Goal: Transaction & Acquisition: Purchase product/service

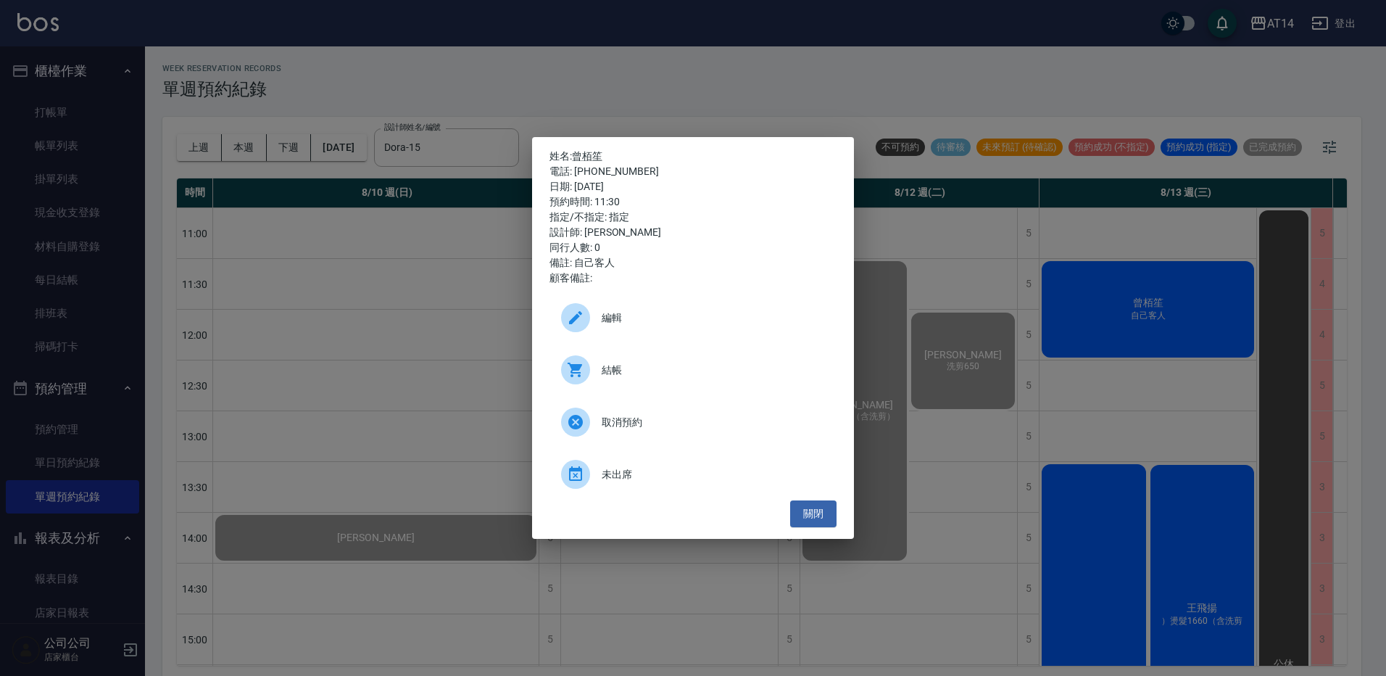
click at [418, 90] on div "姓名: 曾栢笙 電話: 0958728775 日期: 2025/08/13 預約時間: 11:30 指定/不指定: 指定 設計師: Dora 同行人數: 0 …" at bounding box center [693, 338] width 1386 height 676
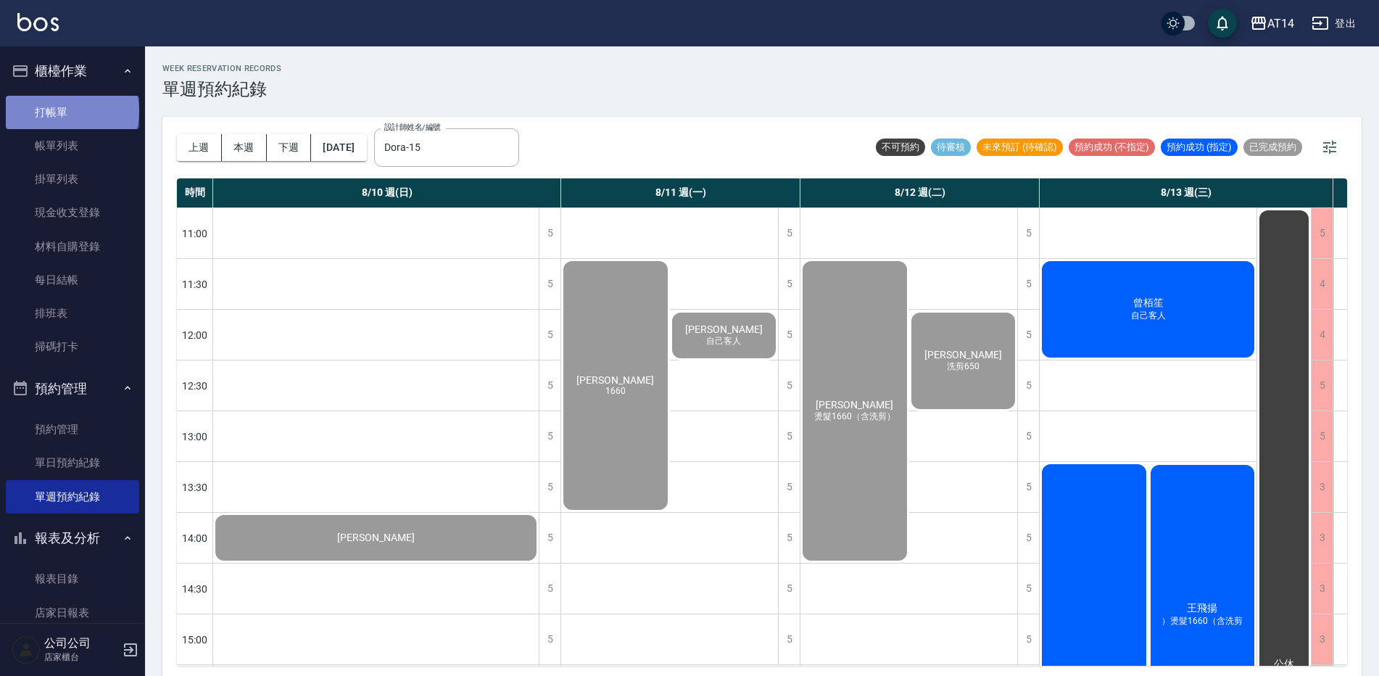
click at [71, 111] on link "打帳單" at bounding box center [72, 112] width 133 height 33
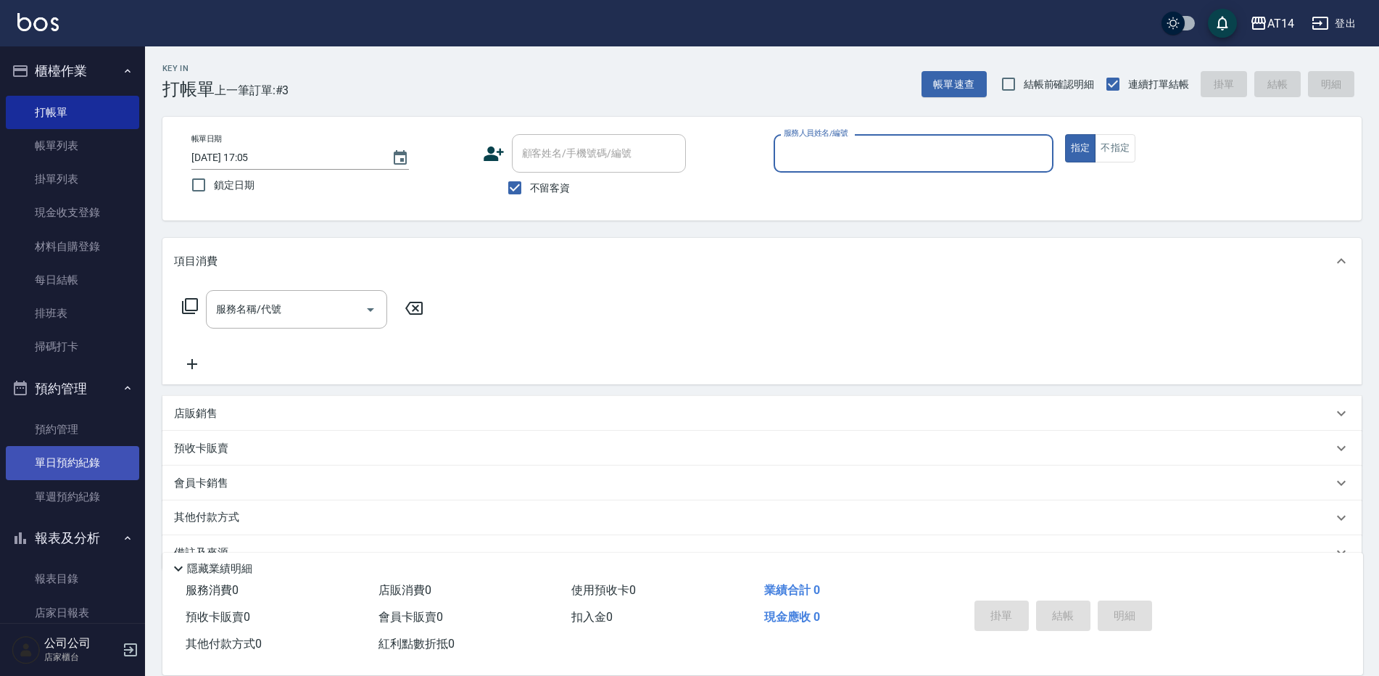
click at [88, 457] on link "單日預約紀錄" at bounding box center [72, 462] width 133 height 33
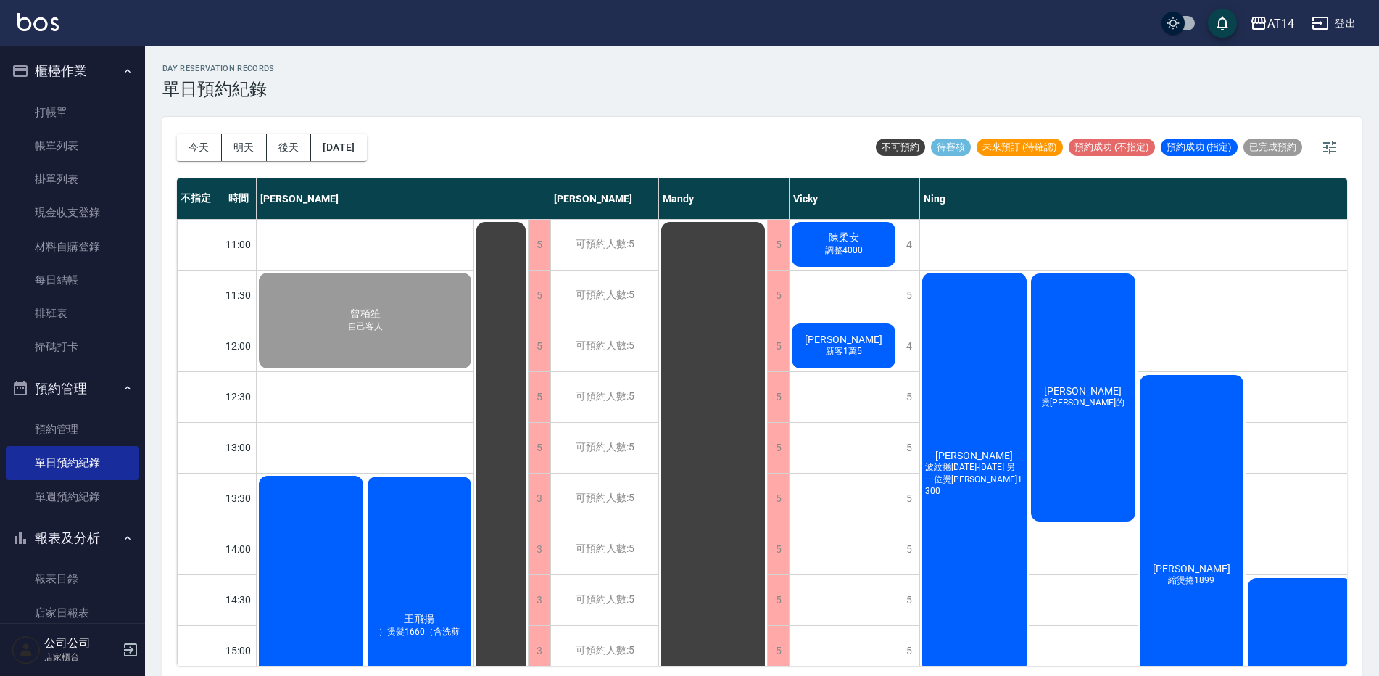
click at [473, 370] on div "葉昀宣 波紋捲1299-1899 另一位燙劉海1300" at bounding box center [365, 320] width 217 height 100
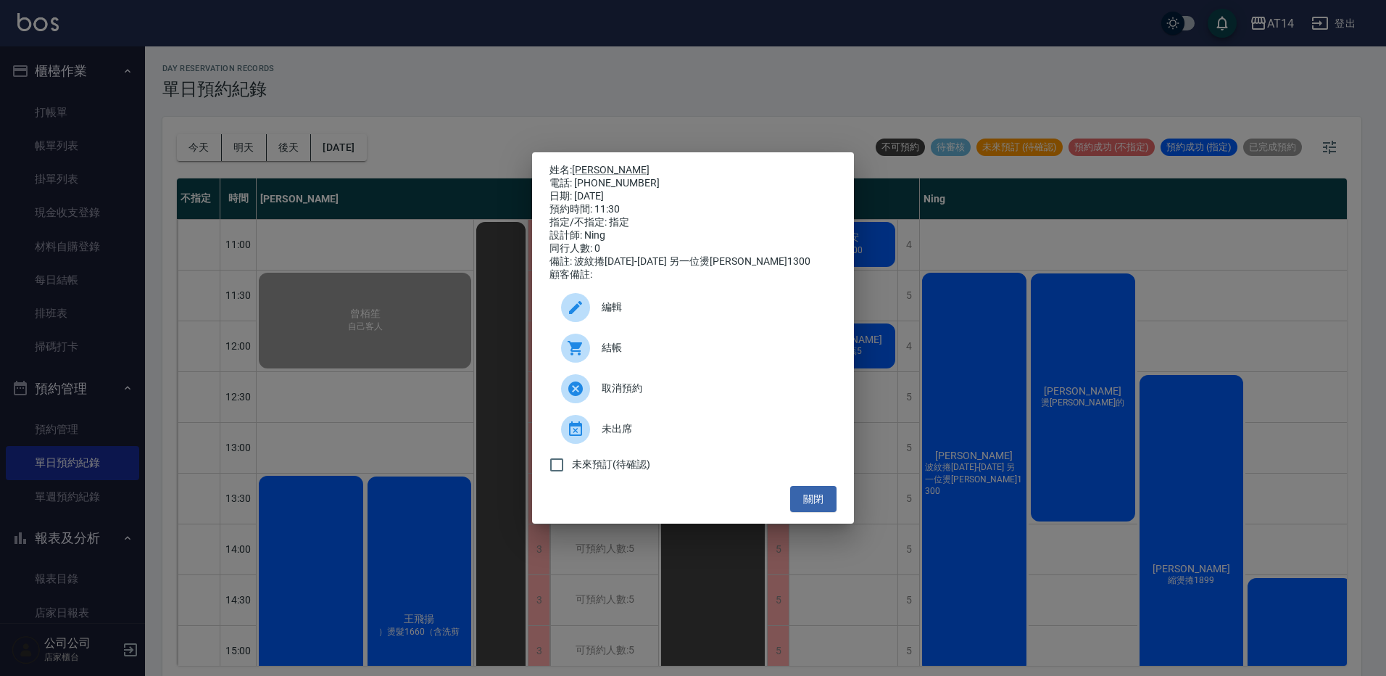
click at [653, 355] on span "結帳" at bounding box center [713, 347] width 223 height 15
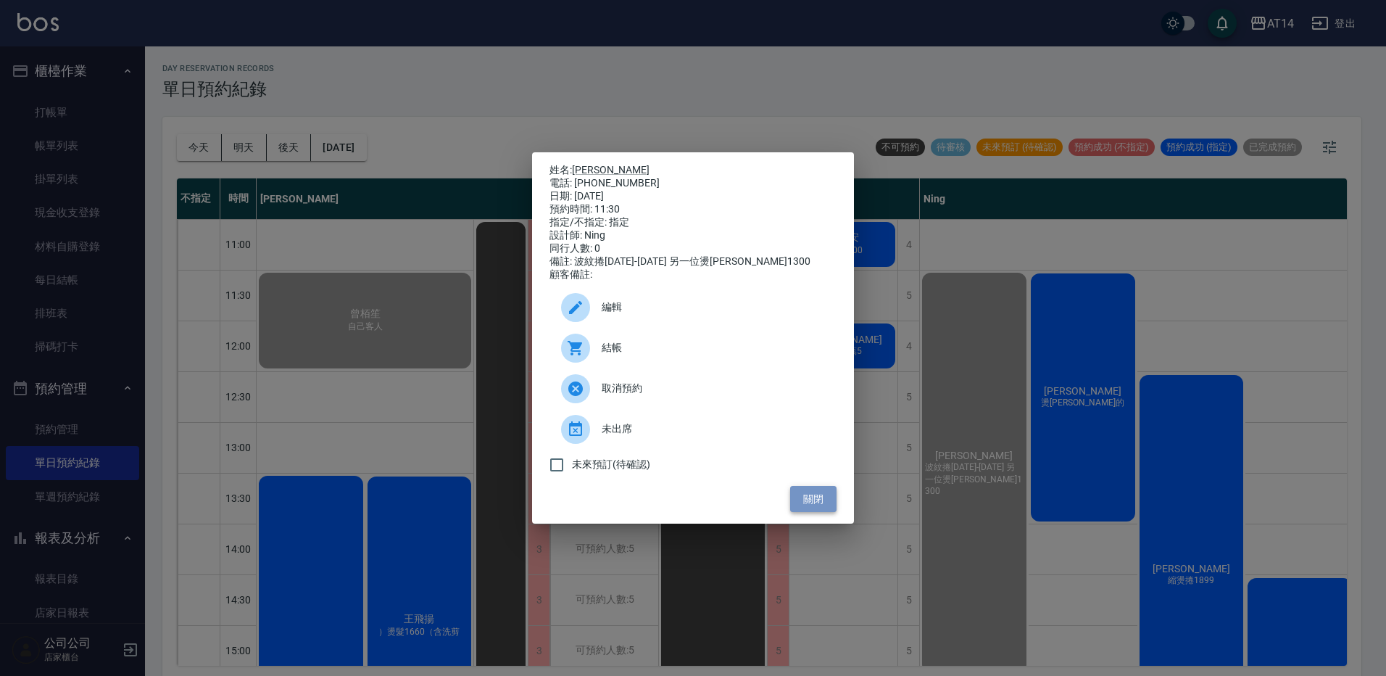
click at [806, 503] on button "關閉" at bounding box center [813, 499] width 46 height 27
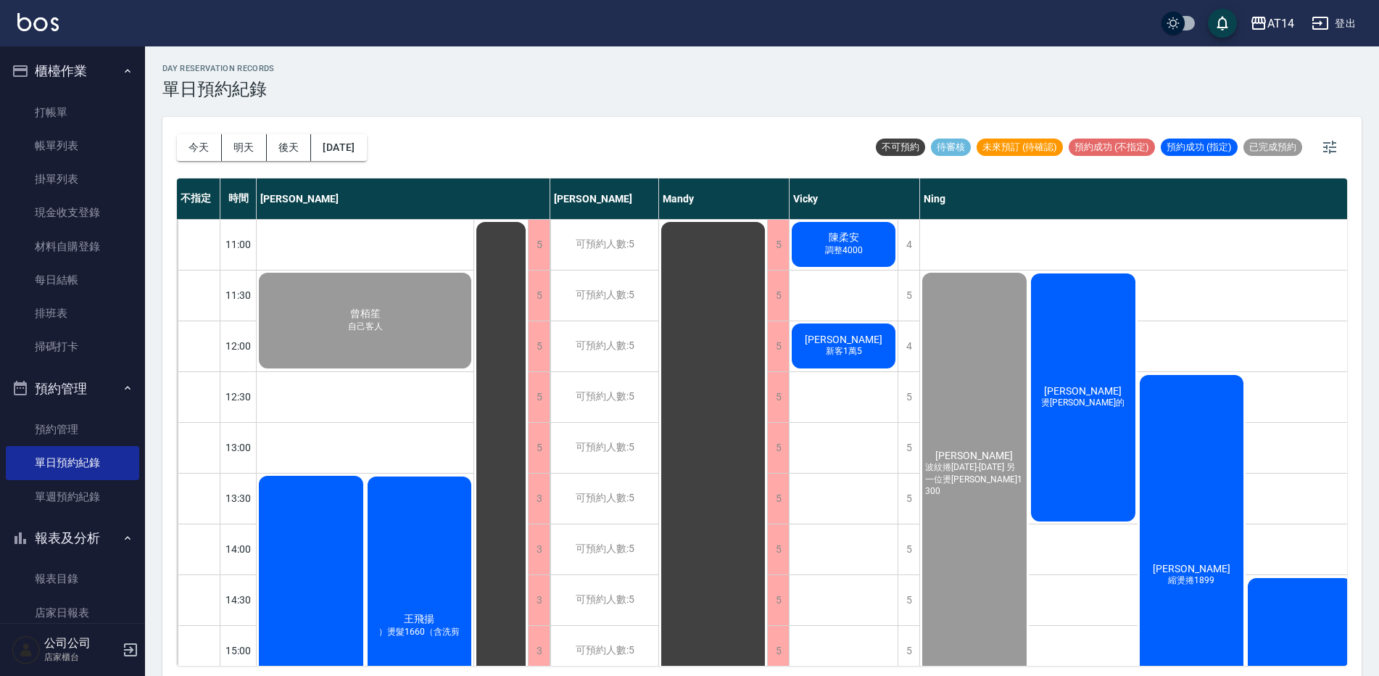
click at [474, 474] on div "謝佩妤 燙劉海一起的" at bounding box center [419, 625] width 109 height 303
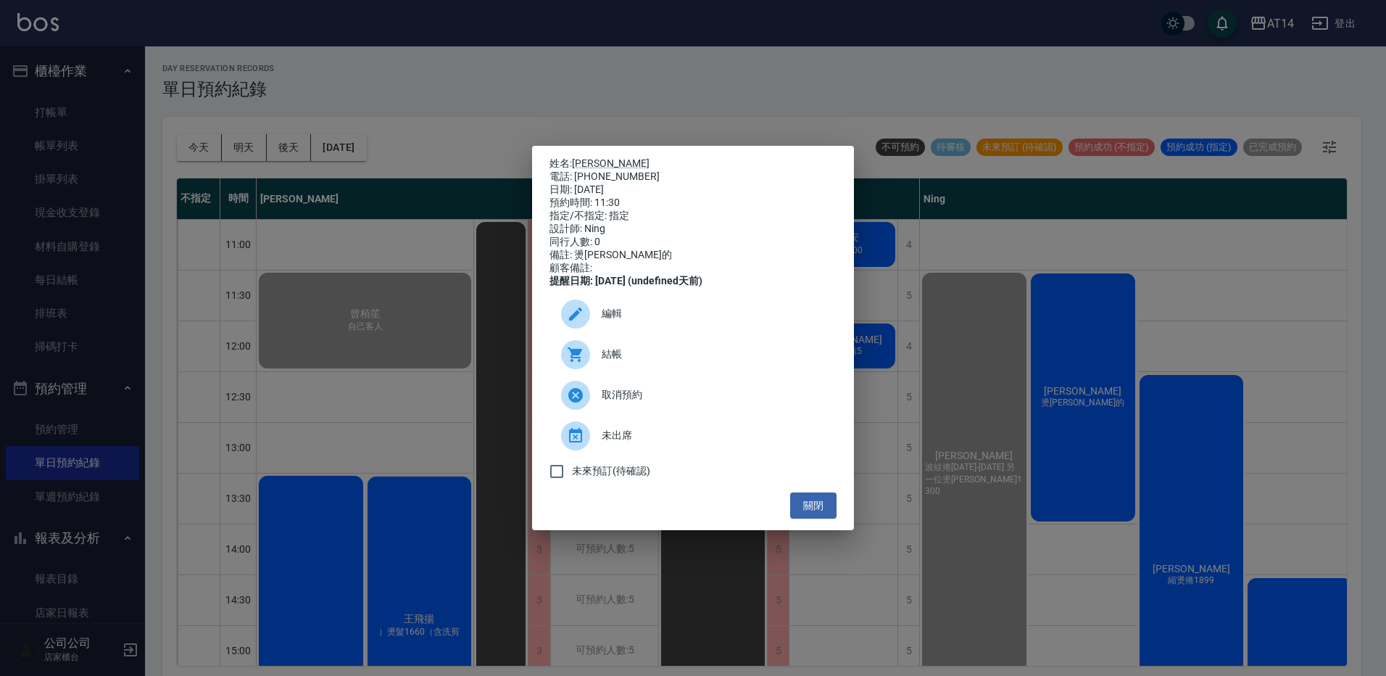
click at [679, 362] on span "結帳" at bounding box center [713, 354] width 223 height 15
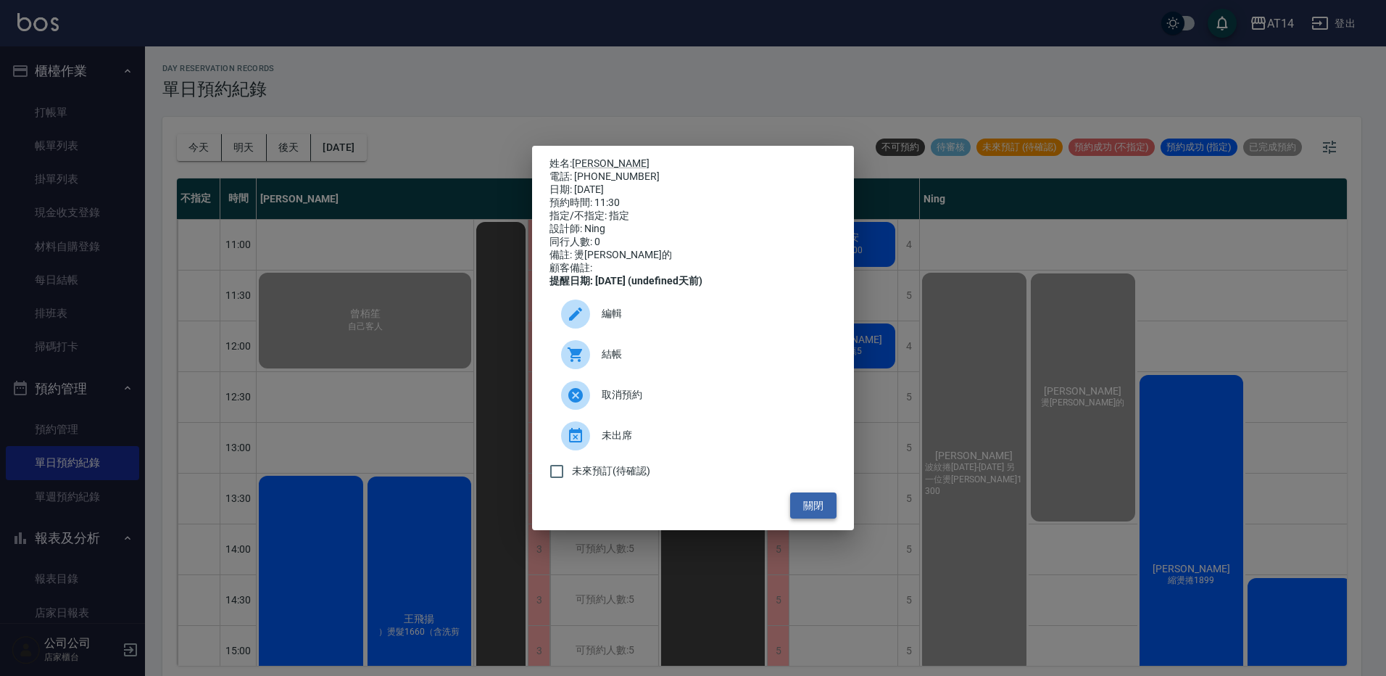
click at [810, 509] on button "關閉" at bounding box center [813, 505] width 46 height 27
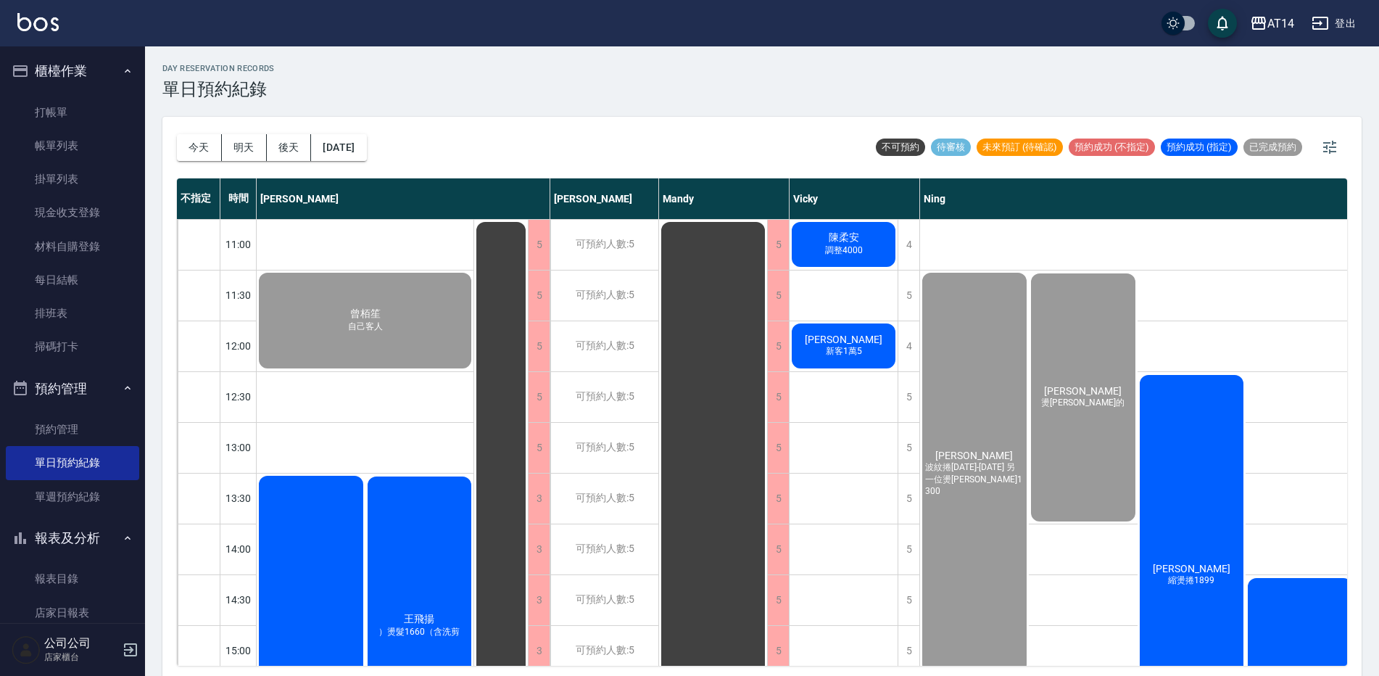
click at [1183, 526] on div "黃婷瑋 縮燙捲1899" at bounding box center [1192, 575] width 109 height 405
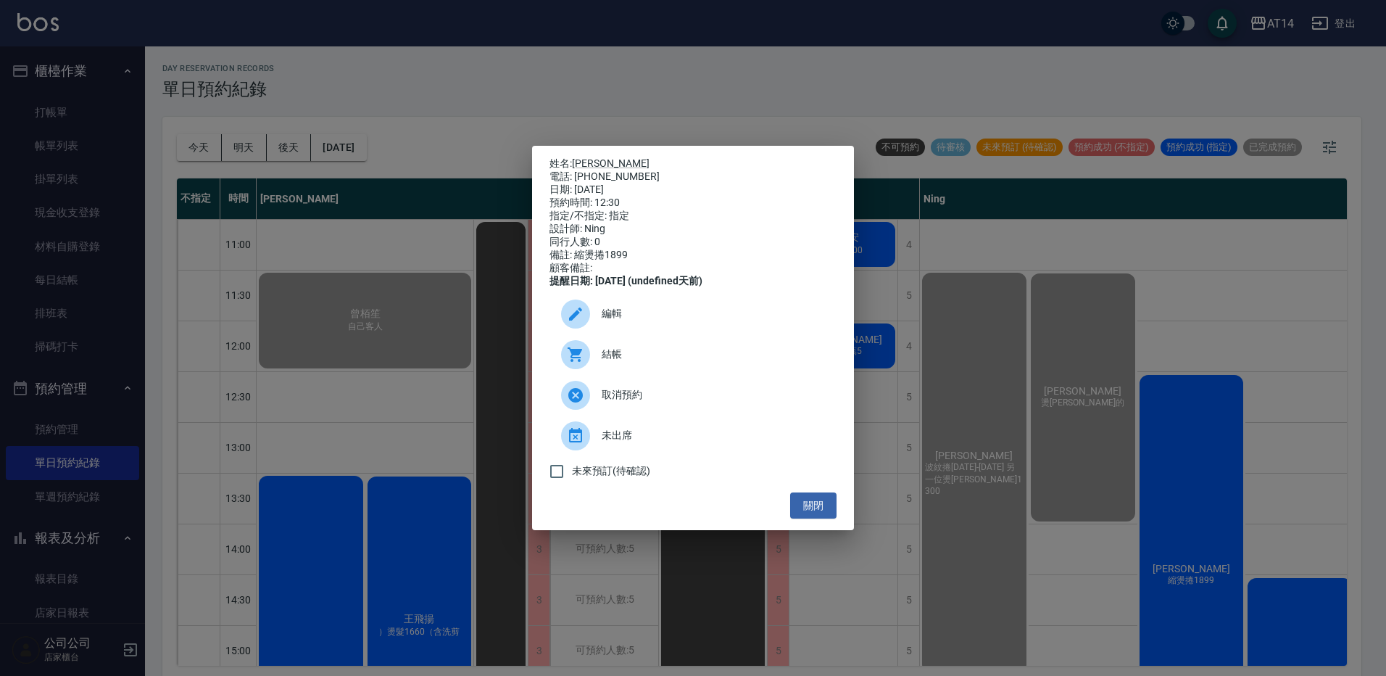
click at [724, 370] on div "結帳" at bounding box center [693, 354] width 287 height 41
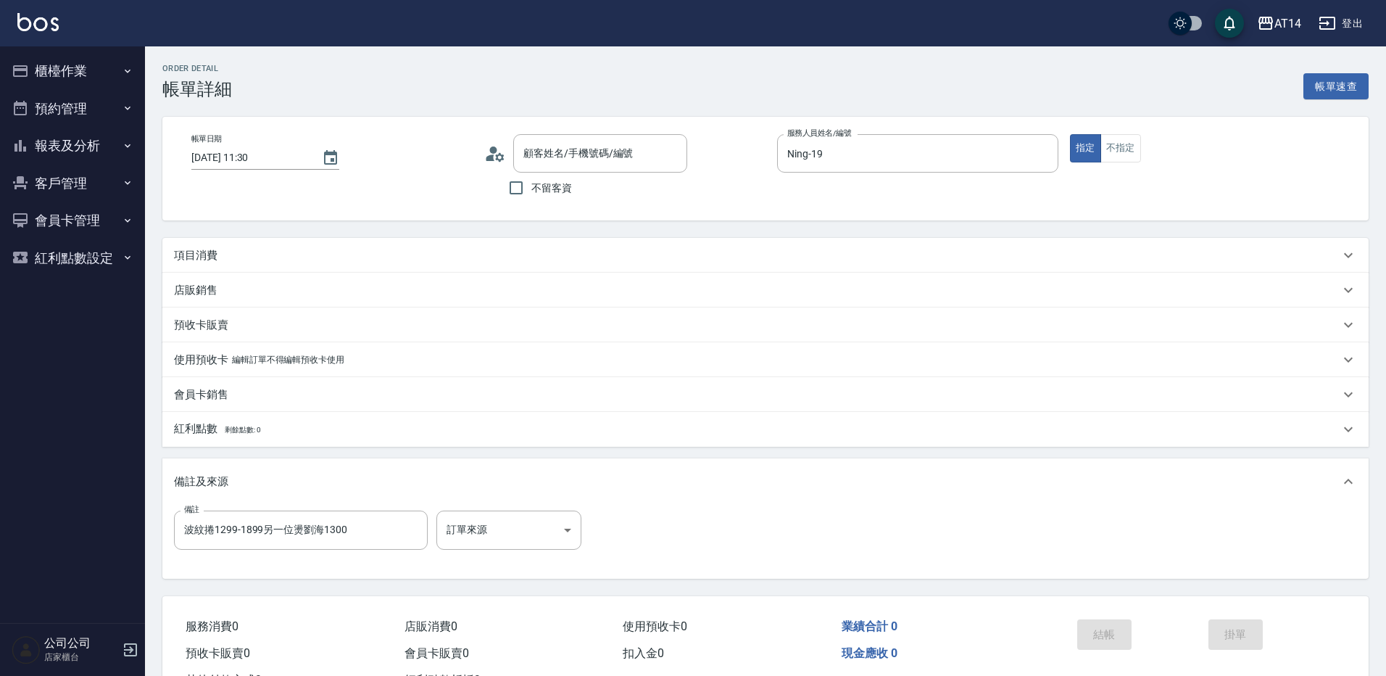
type input "2025/08/13 11:30"
type input "Ning-19"
type input "波紋捲1299-1899另一位燙劉海1300"
type input "葉昀宣 /0963717095/null"
click at [497, 535] on body "AT14 登出 櫃檯作業 打帳單 帳單列表 掛單列表 現金收支登錄 材料自購登錄 每日結帳 排班表 掃碼打卡 預約管理 預約管理 單日預約紀錄 單週預約紀錄 …" at bounding box center [689, 364] width 1379 height 729
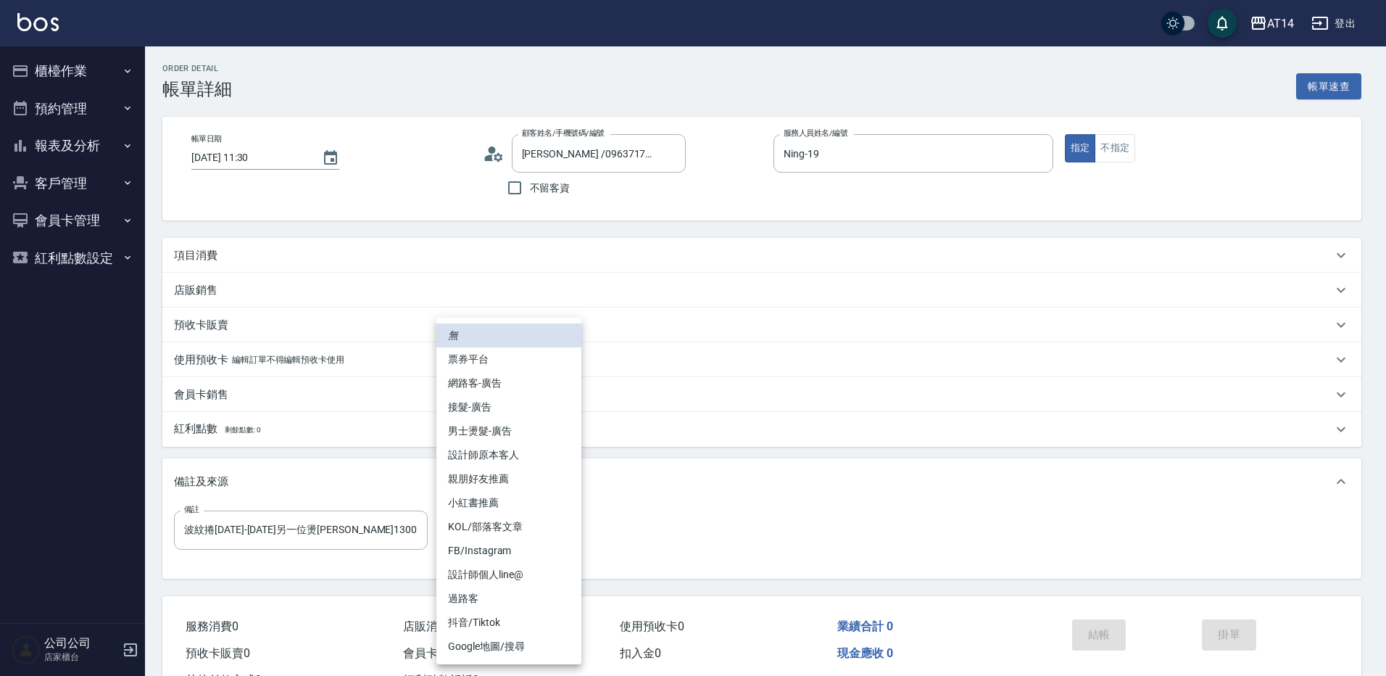
click at [518, 386] on li "網路客-廣告" at bounding box center [508, 383] width 145 height 24
type input "波紋捲1299-1899另一位燙劉海1300"
type input "網路客-廣告"
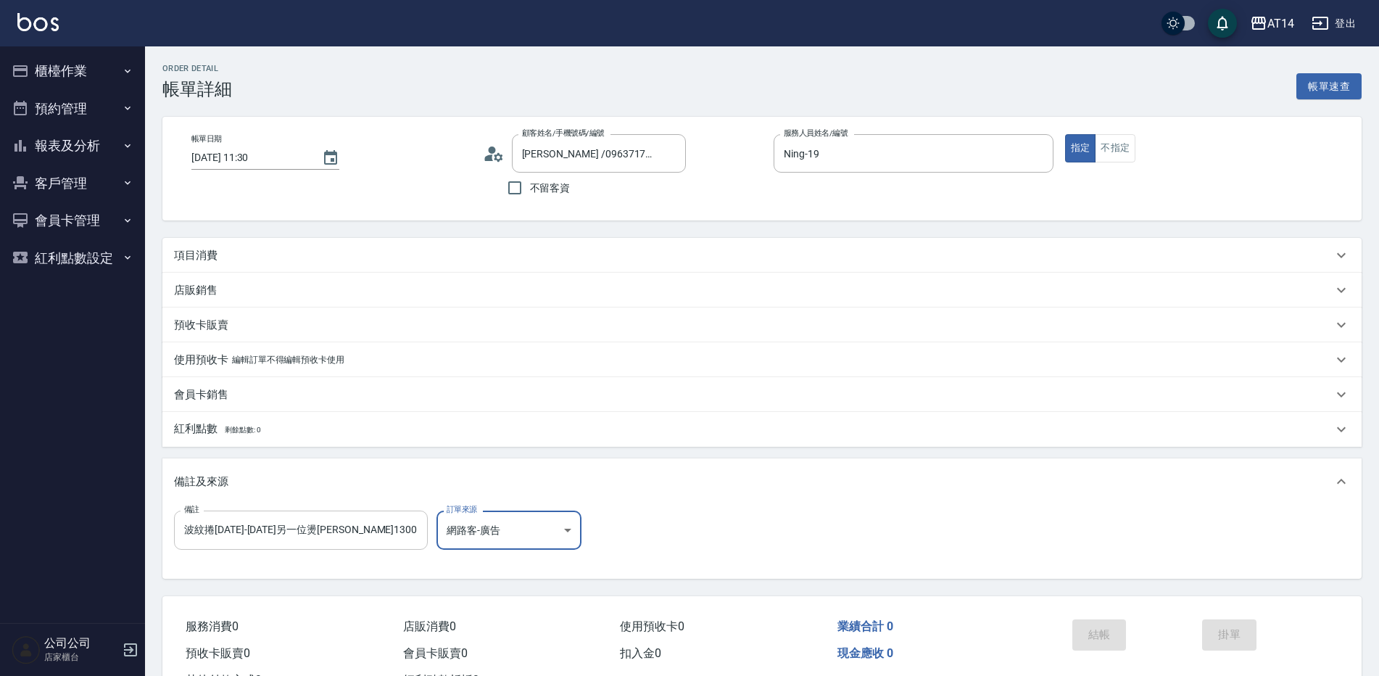
type input "波紋捲1299-1899另一位燙劉海1300"
drag, startPoint x: 392, startPoint y: 523, endPoint x: 178, endPoint y: 523, distance: 214.6
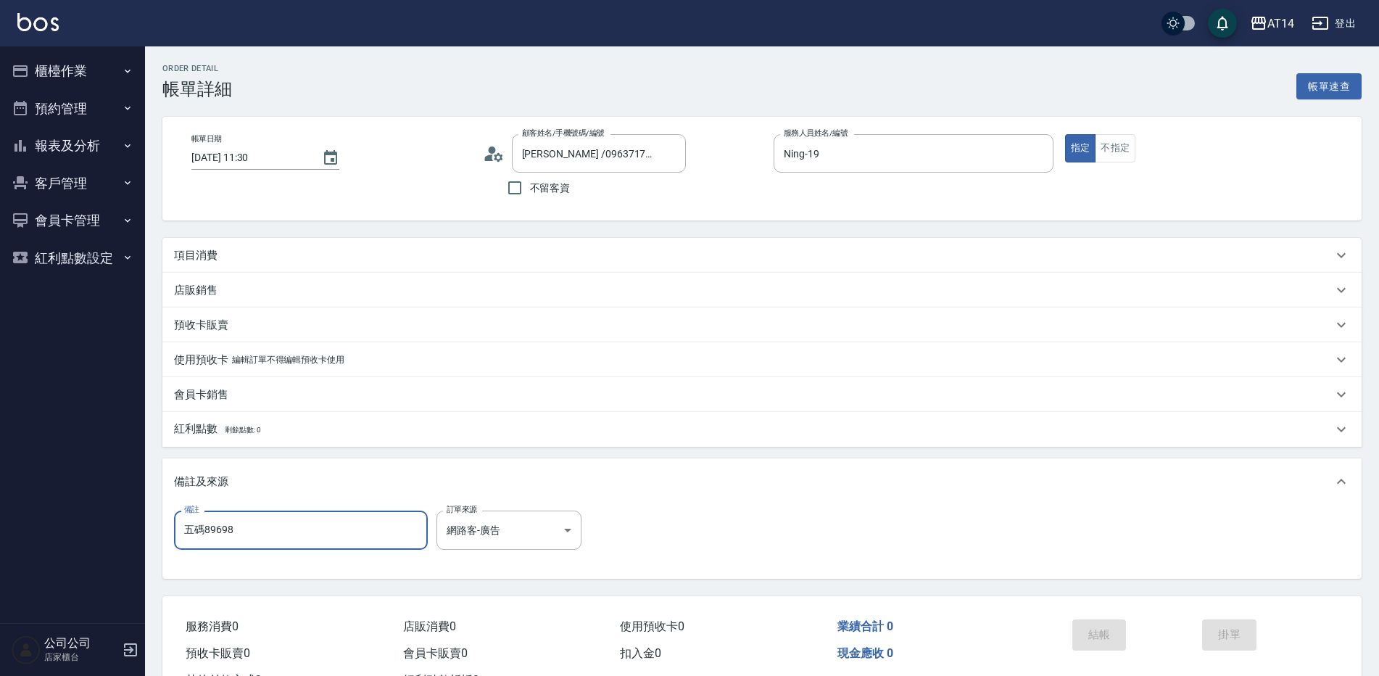
type input "五碼89698"
click at [279, 263] on div "項目消費" at bounding box center [761, 255] width 1199 height 35
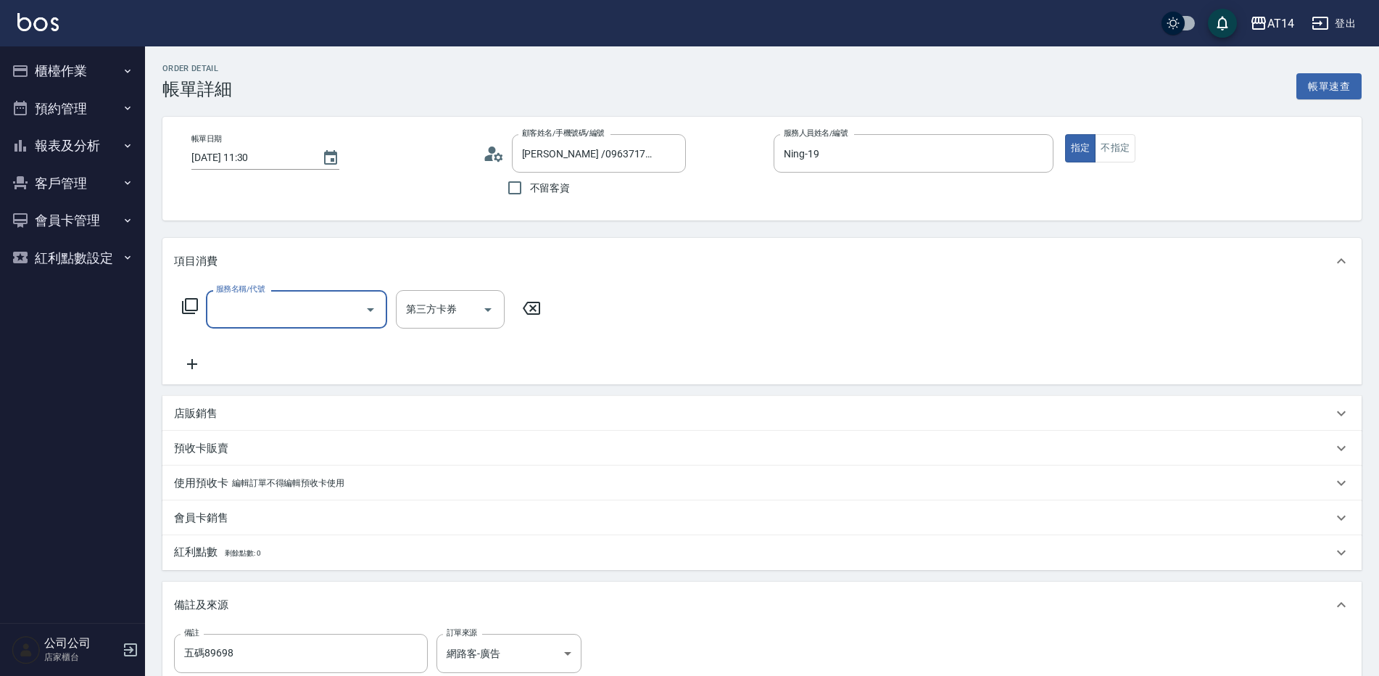
click at [265, 310] on input "服務名稱/代號" at bounding box center [285, 309] width 146 height 25
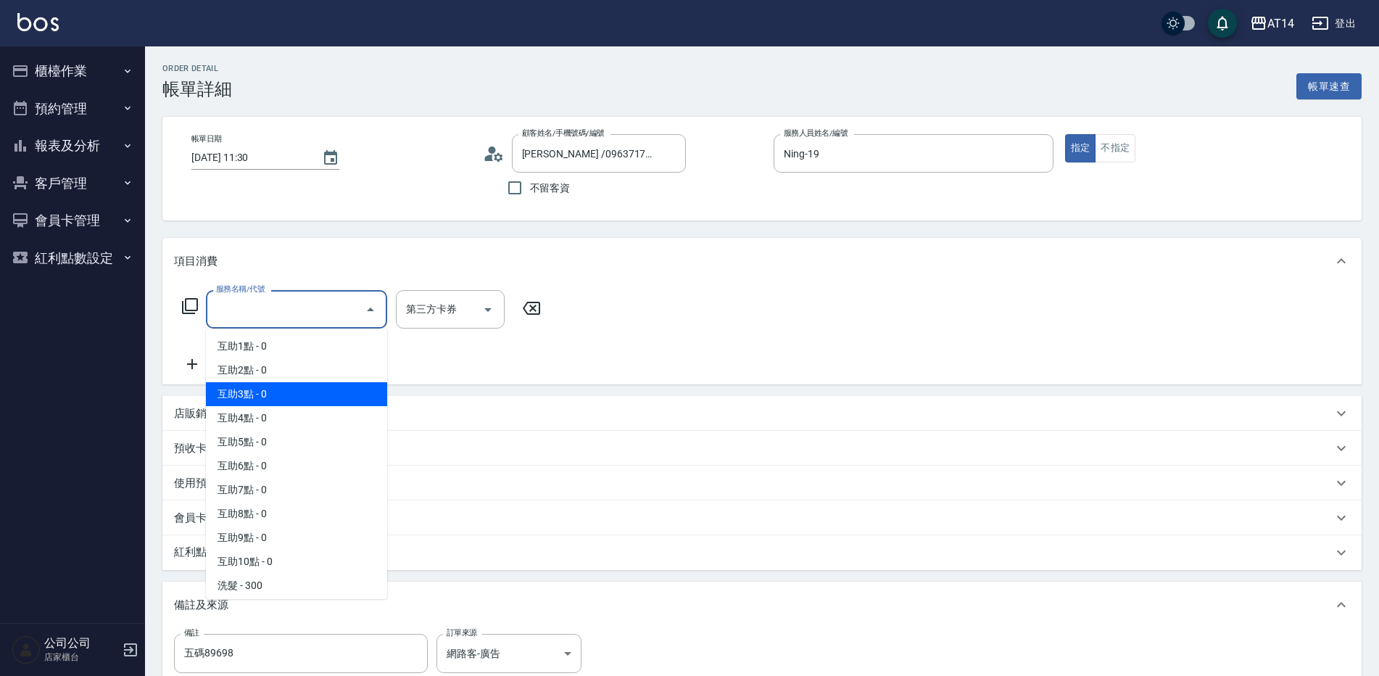
click at [280, 399] on span "互助3點 - 0" at bounding box center [296, 394] width 181 height 24
type input "互助3點(003)"
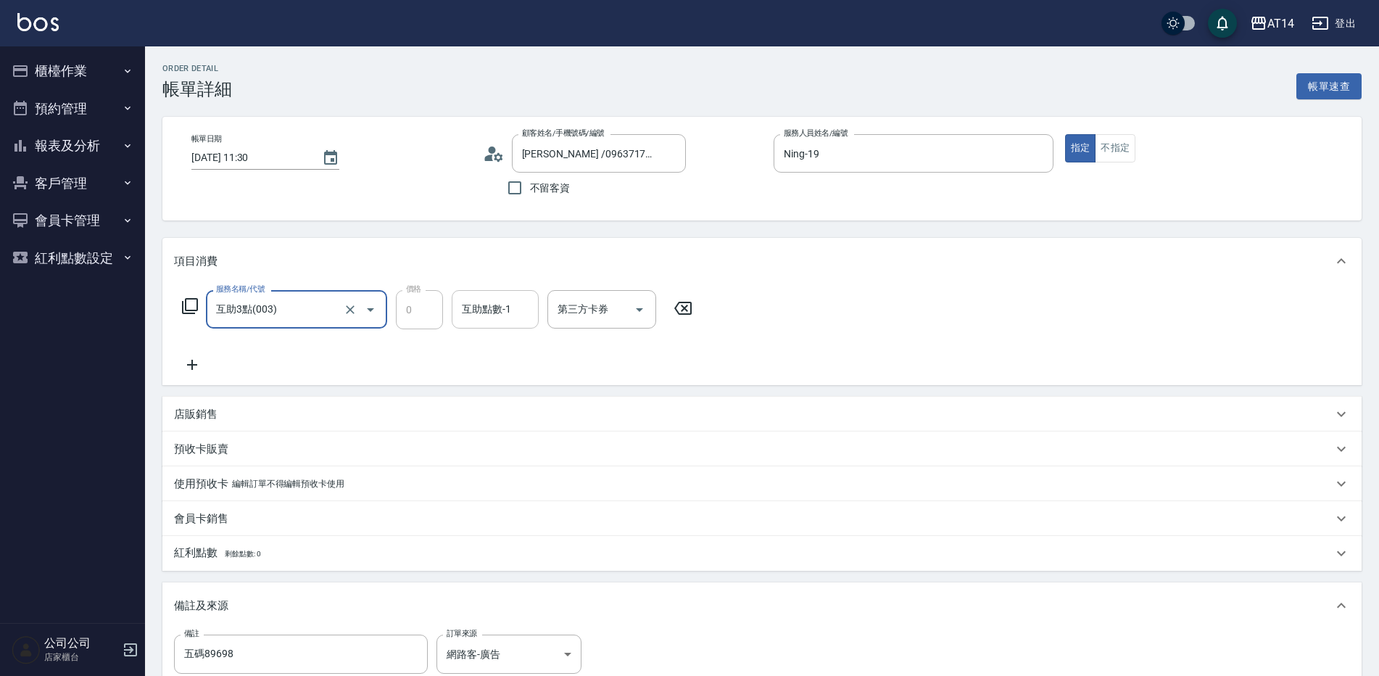
click at [468, 309] on div "互助點數-1 互助點數-1" at bounding box center [495, 309] width 87 height 38
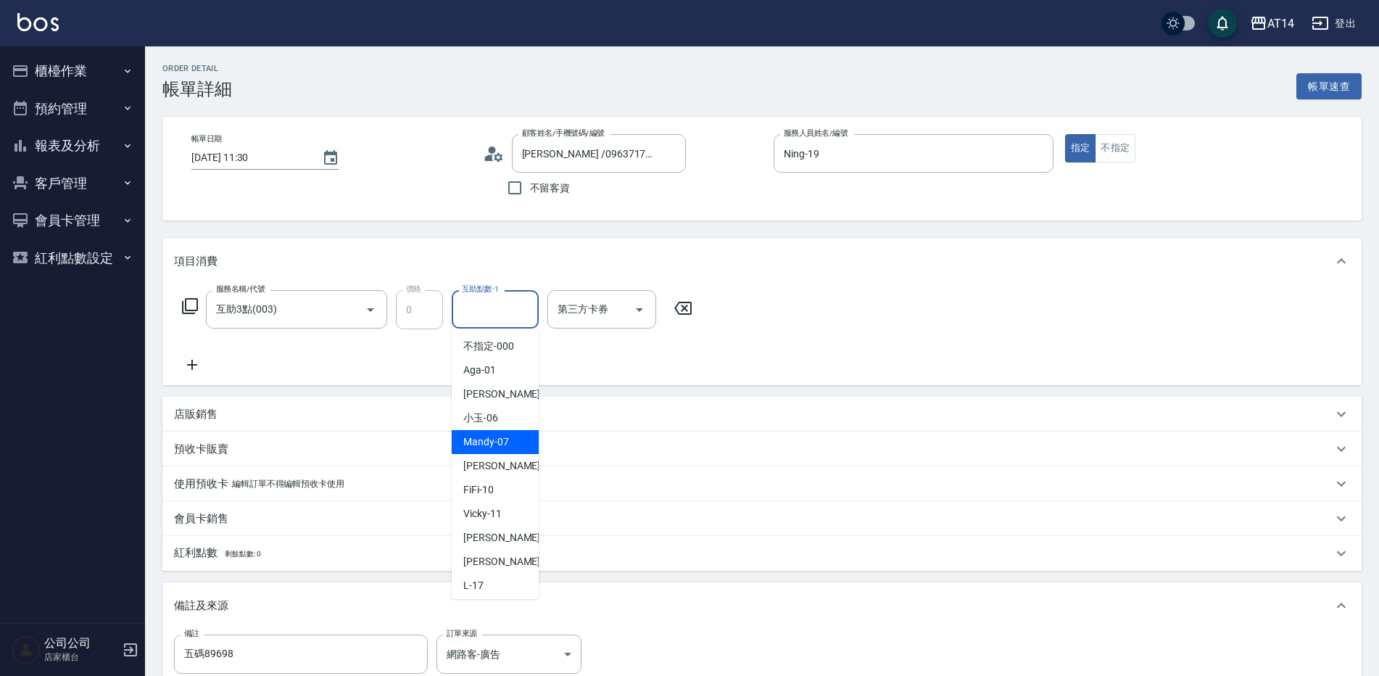
scroll to position [220, 0]
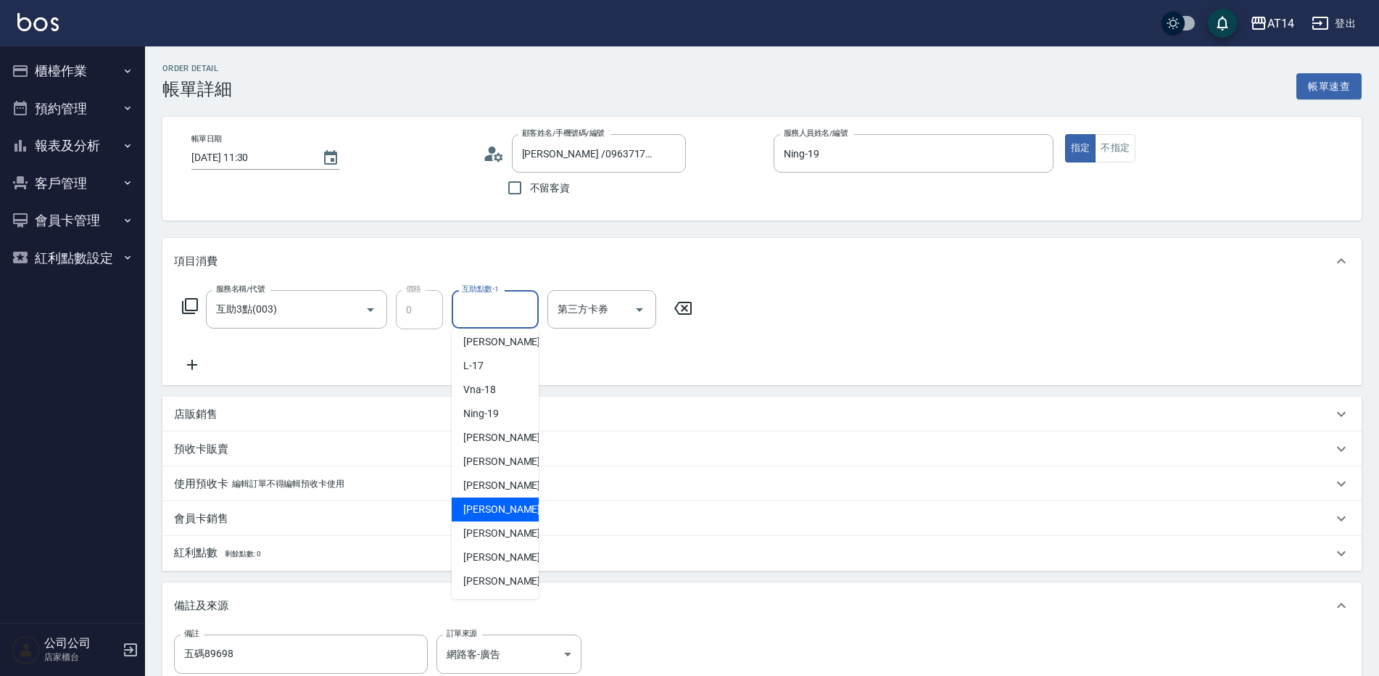
click at [493, 502] on span "楊明月 -63" at bounding box center [508, 509] width 91 height 15
type input "楊明月-63"
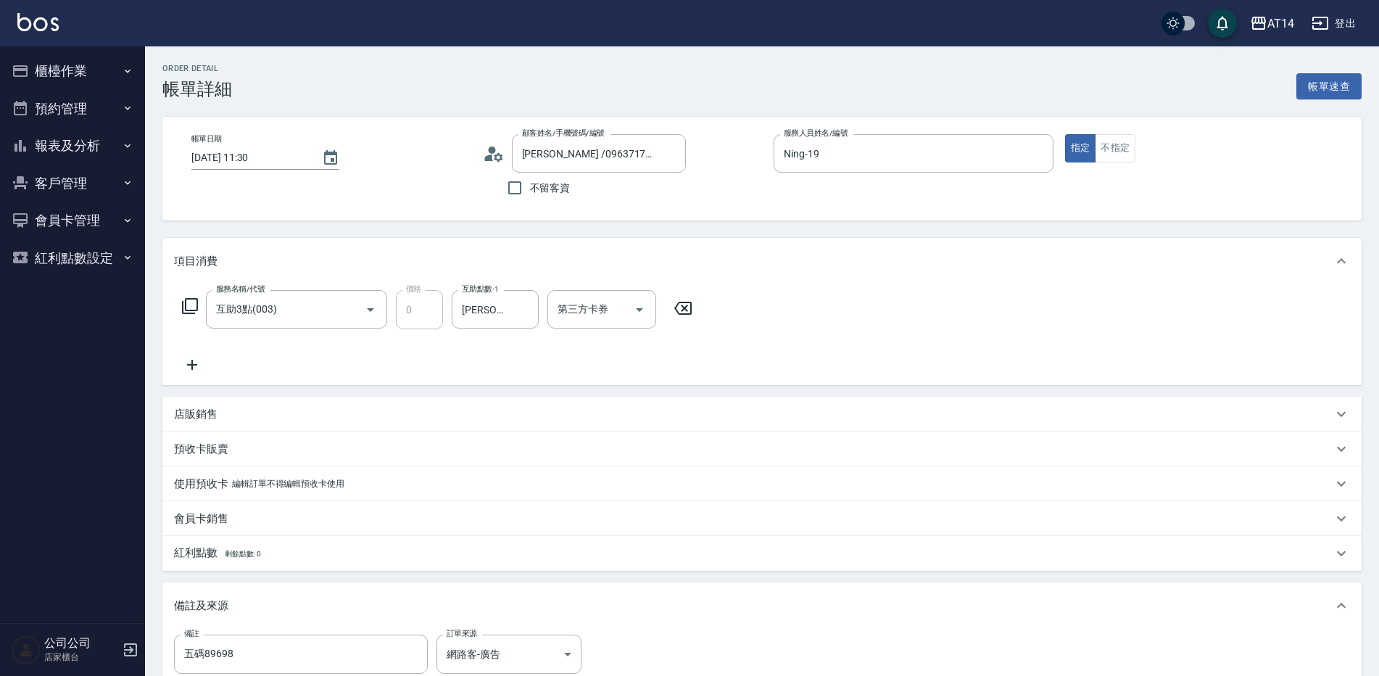
click at [194, 359] on icon at bounding box center [192, 364] width 36 height 17
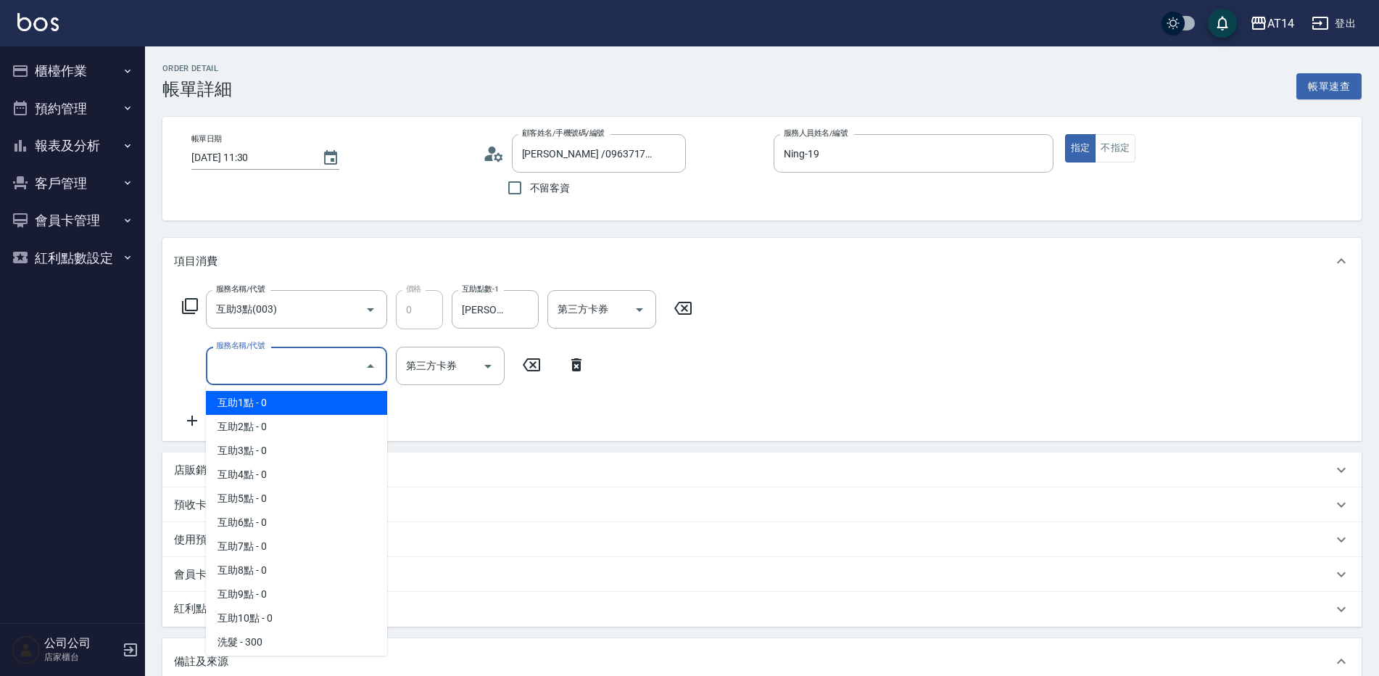
click at [262, 361] on input "服務名稱/代號" at bounding box center [285, 365] width 146 height 25
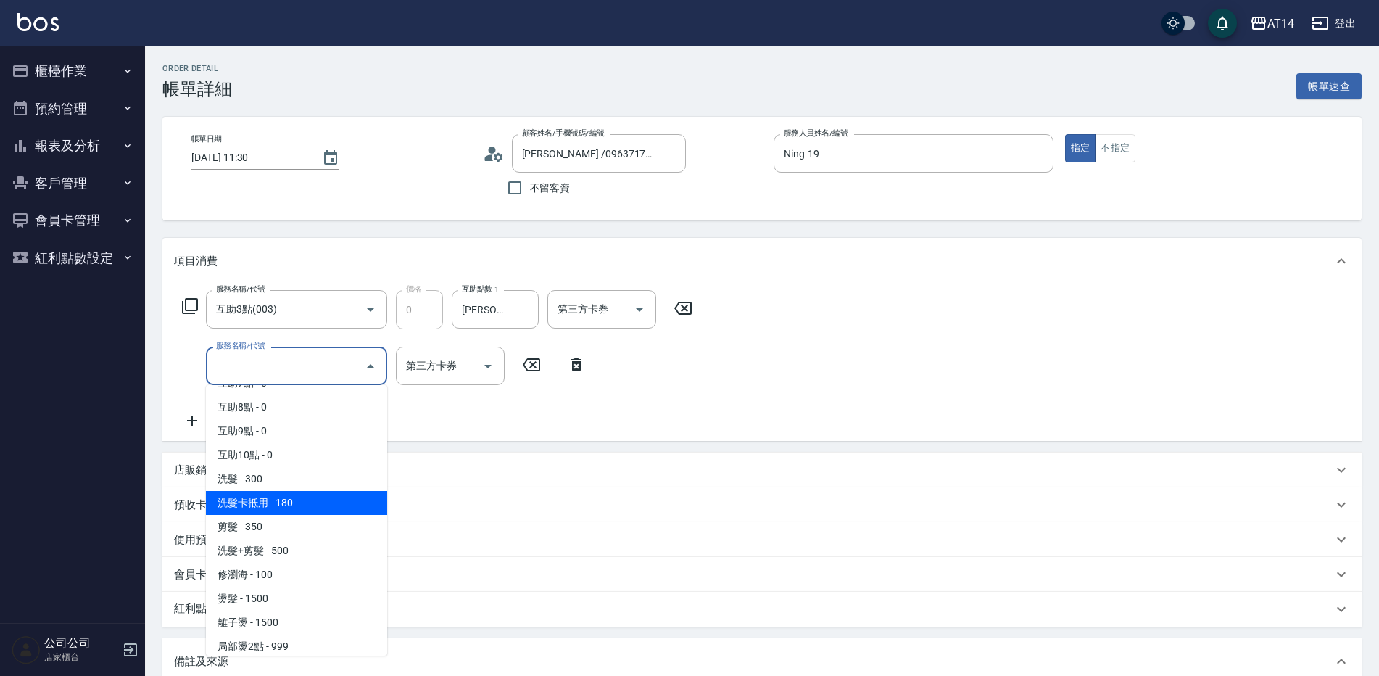
scroll to position [435, 0]
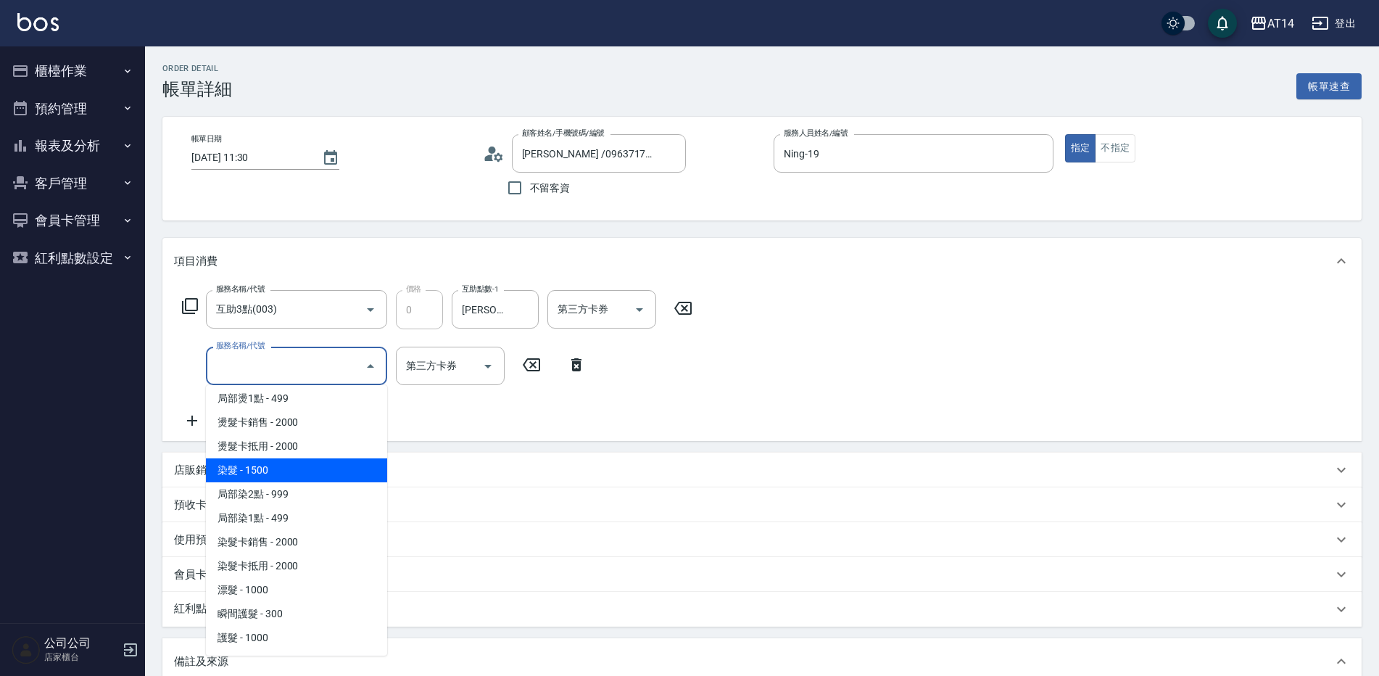
drag, startPoint x: 294, startPoint y: 589, endPoint x: 281, endPoint y: 470, distance: 119.6
click at [281, 470] on ul "互助1點 - 0 互助2點 - 0 互助3點 - 0 互助4點 - 0 互助5點 - 0 互助6點 - 0 互助7點 - 0 互助8點 - 0 互助9點 - …" at bounding box center [296, 520] width 181 height 270
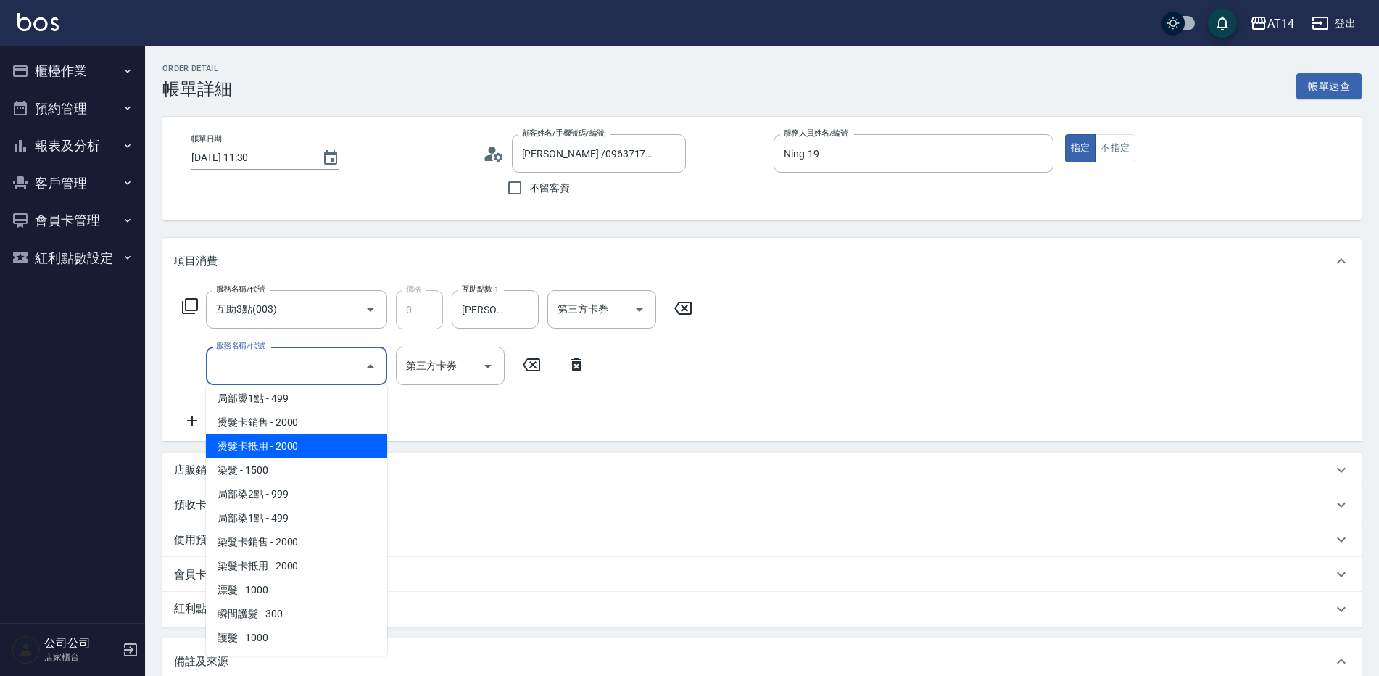
scroll to position [362, 0]
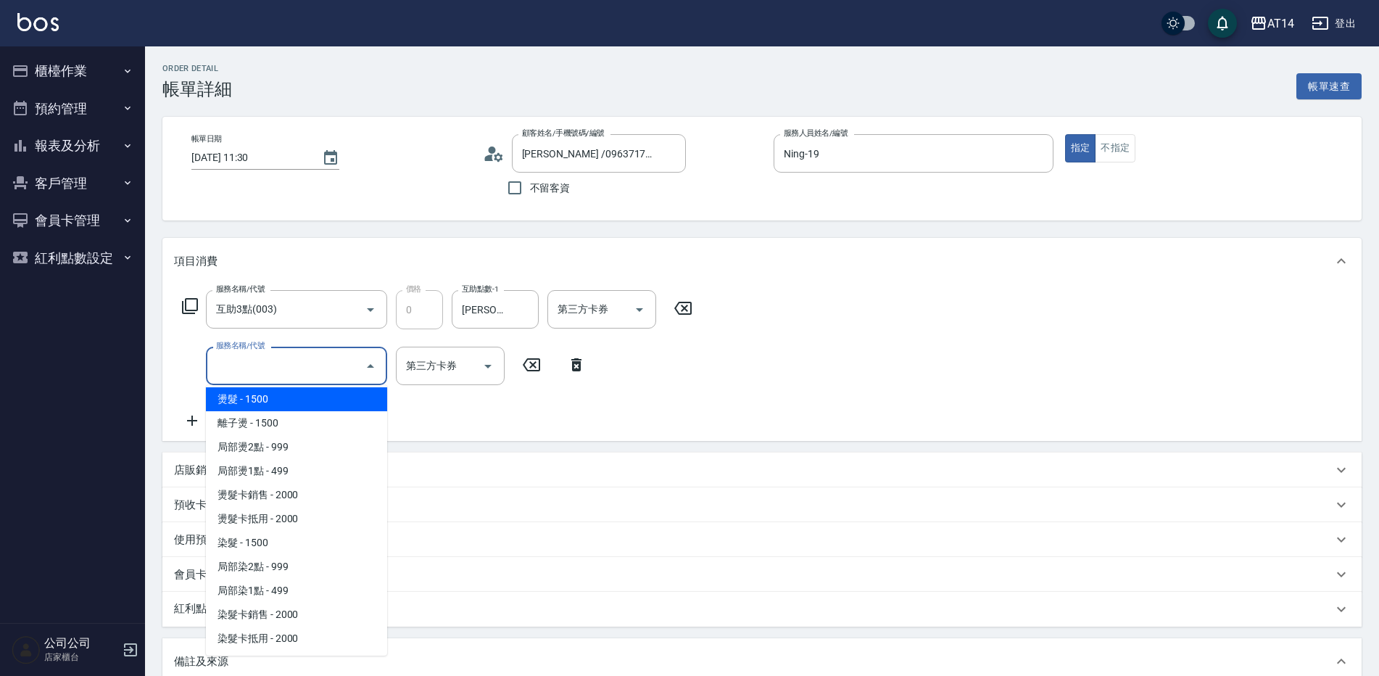
click at [273, 404] on span "燙髮 - 1500" at bounding box center [296, 399] width 181 height 24
type input "3"
type input "燙髮(031)"
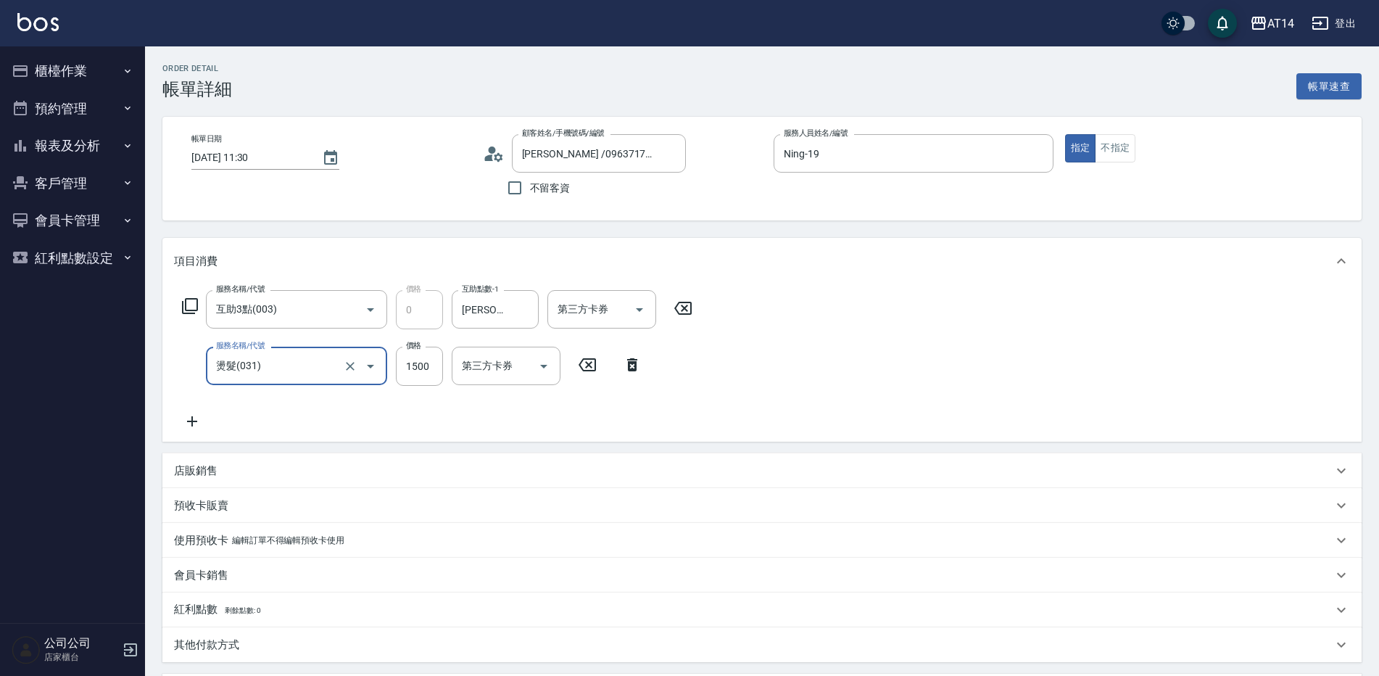
click at [201, 416] on icon at bounding box center [192, 421] width 36 height 17
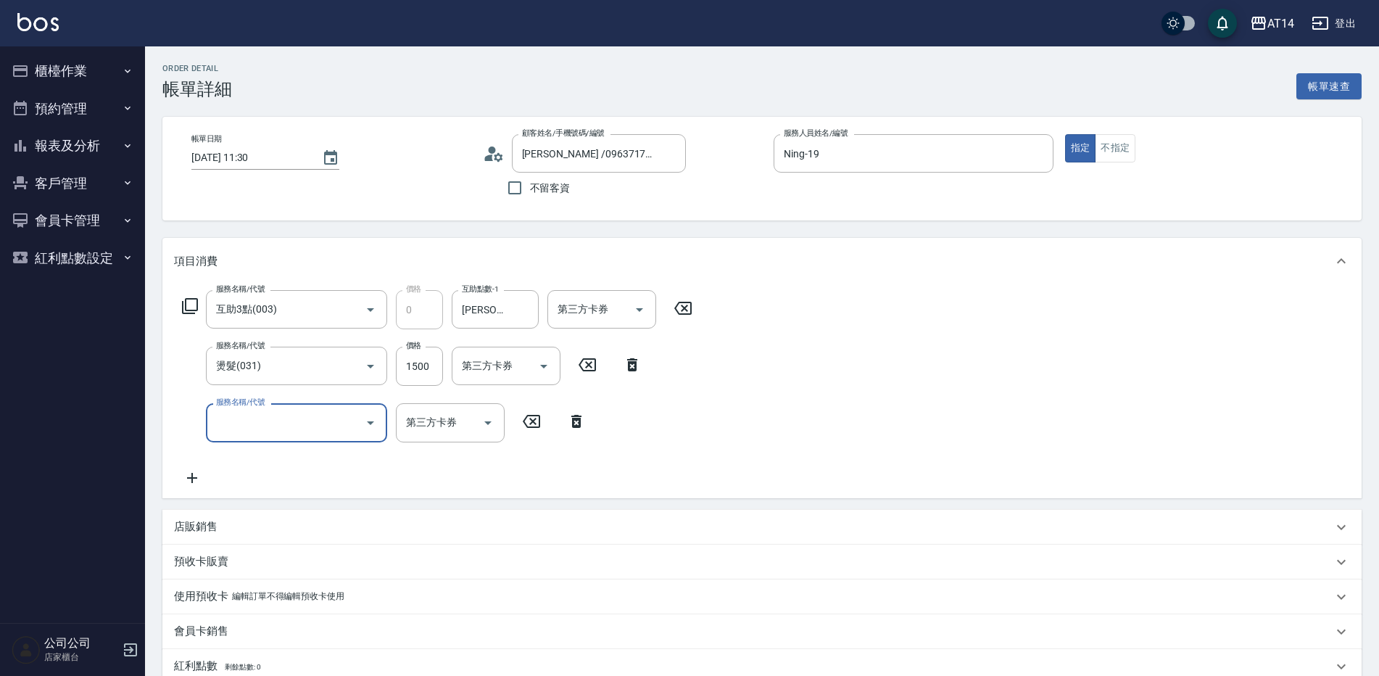
click at [254, 416] on input "服務名稱/代號" at bounding box center [285, 422] width 146 height 25
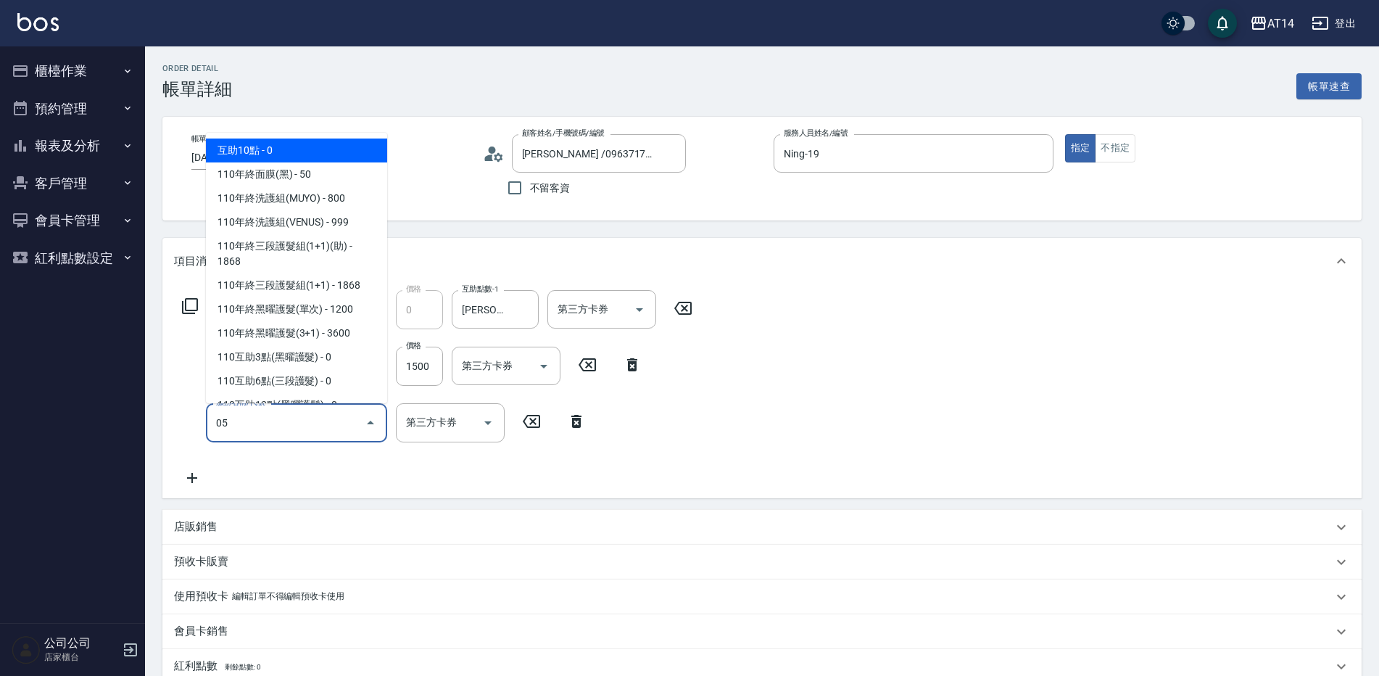
type input "051"
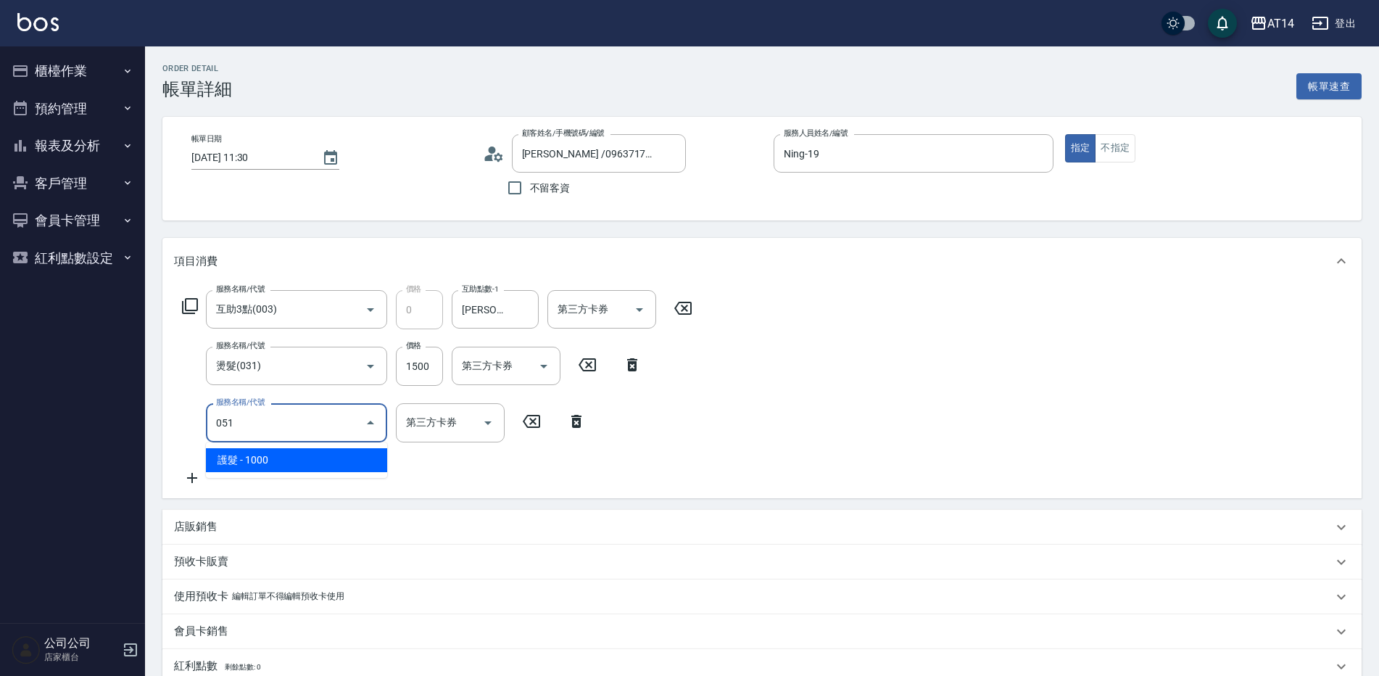
type input "5"
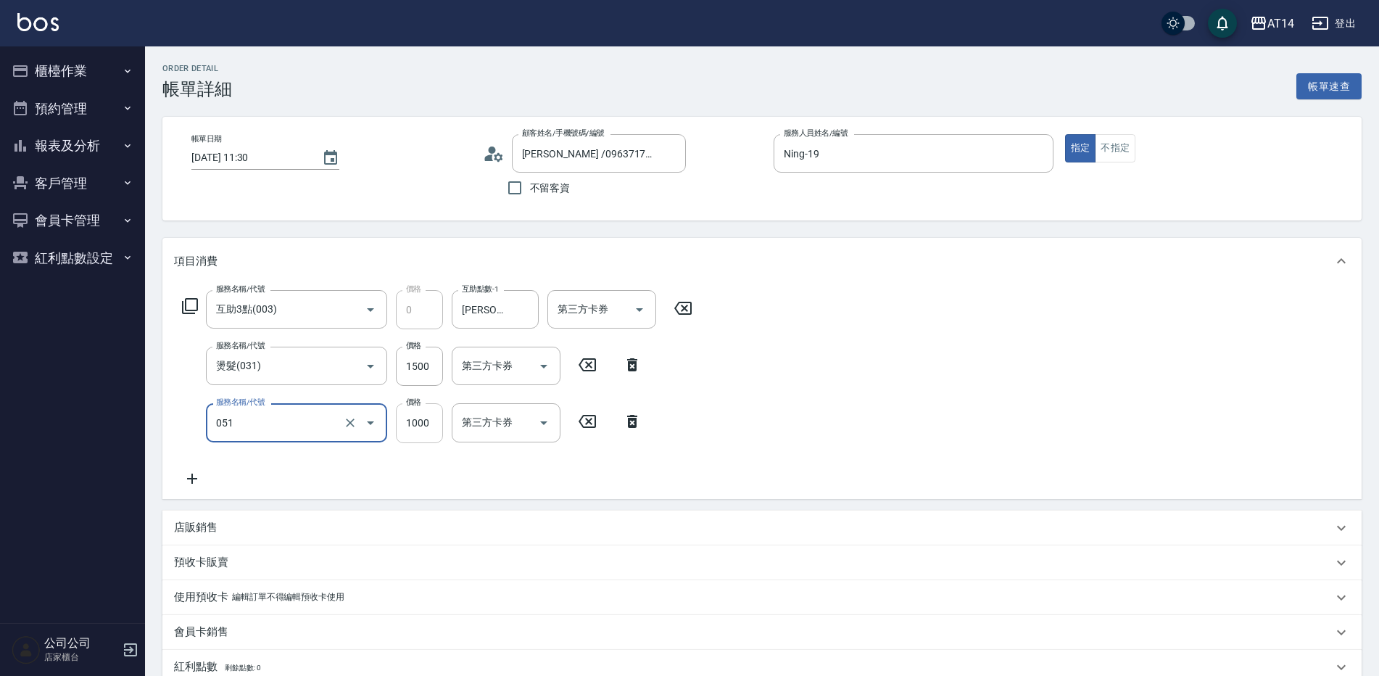
type input "護髮(051)"
click at [407, 415] on input "1000" at bounding box center [419, 422] width 47 height 39
type input "3"
type input "300"
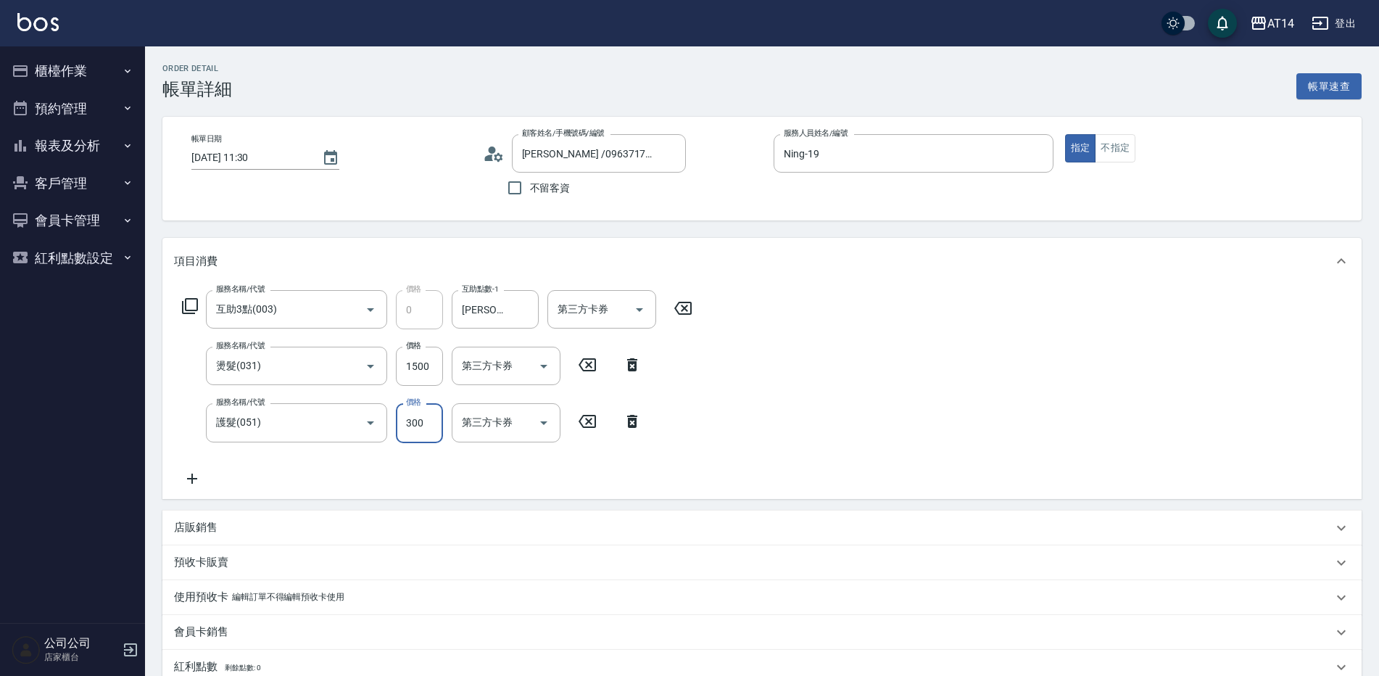
type input "4"
type input "3000"
type input "9"
type input "3000"
click at [413, 376] on input "1500" at bounding box center [419, 366] width 47 height 39
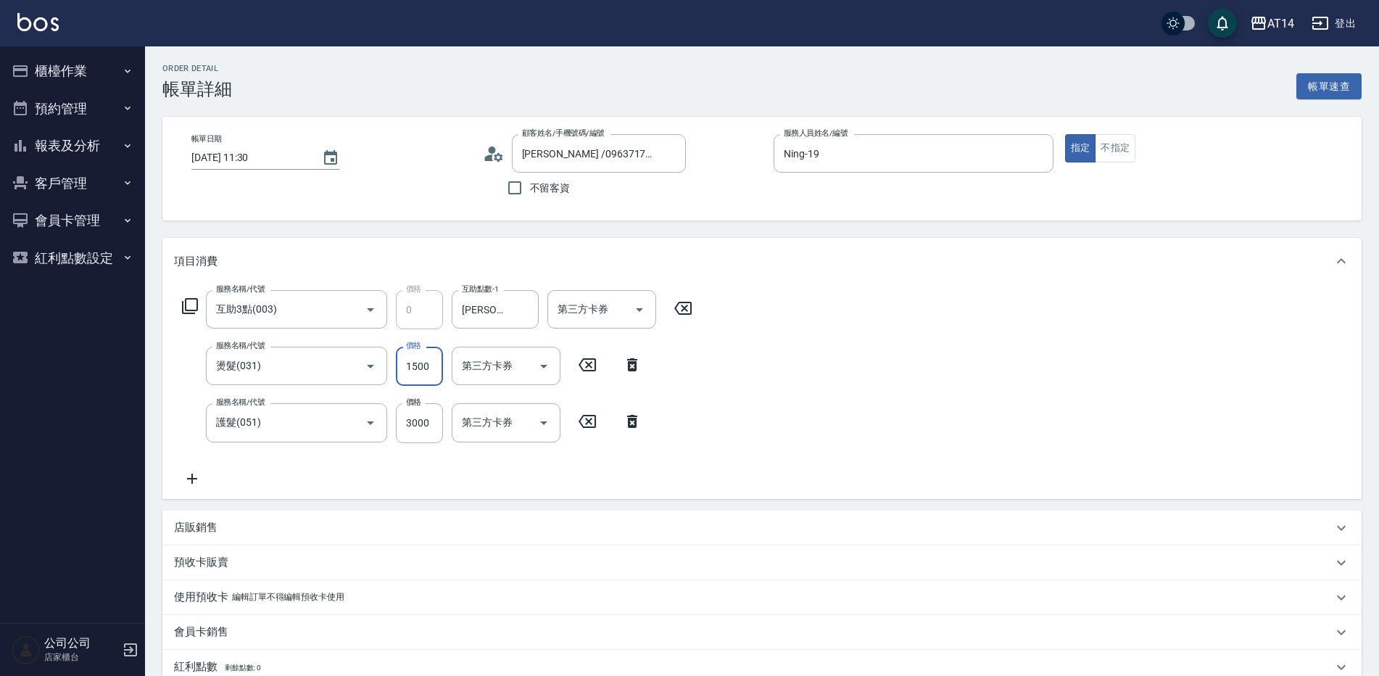
type input "1"
type input "6"
type input "129"
type input "9"
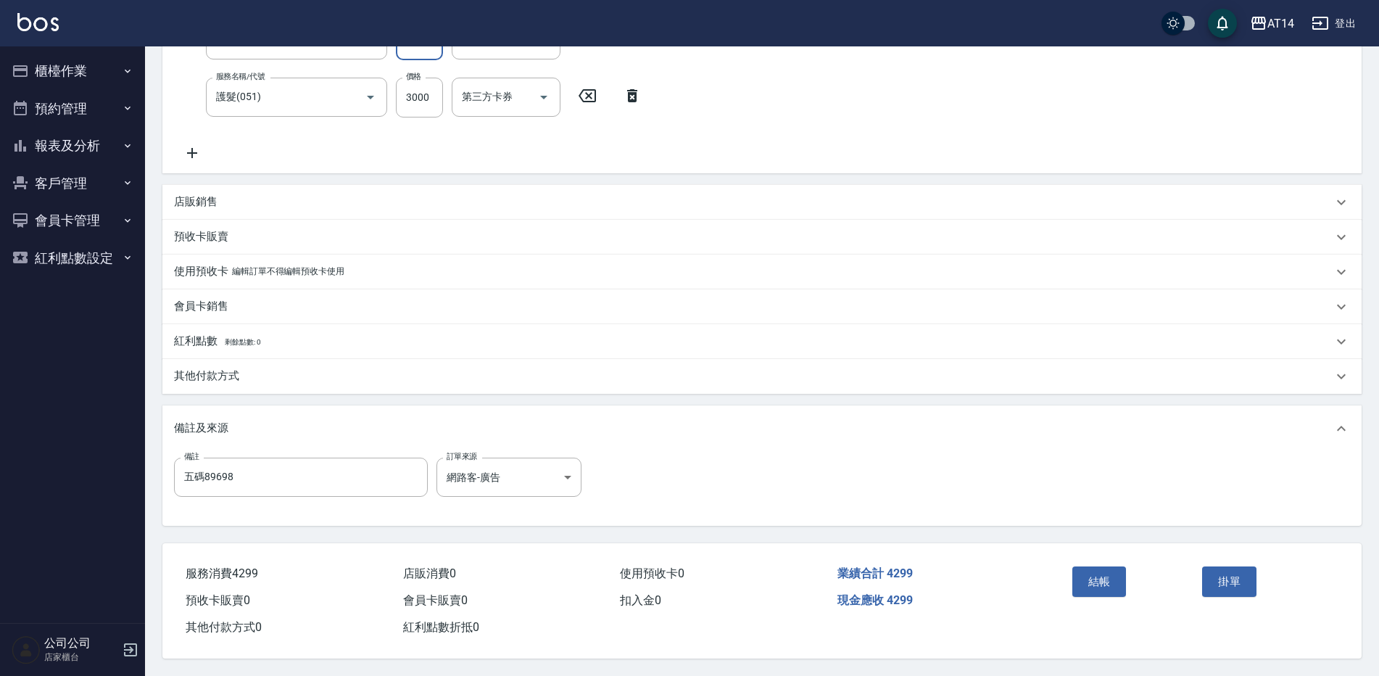
scroll to position [332, 0]
type input "1299"
click at [252, 370] on div "其他付款方式" at bounding box center [753, 375] width 1159 height 15
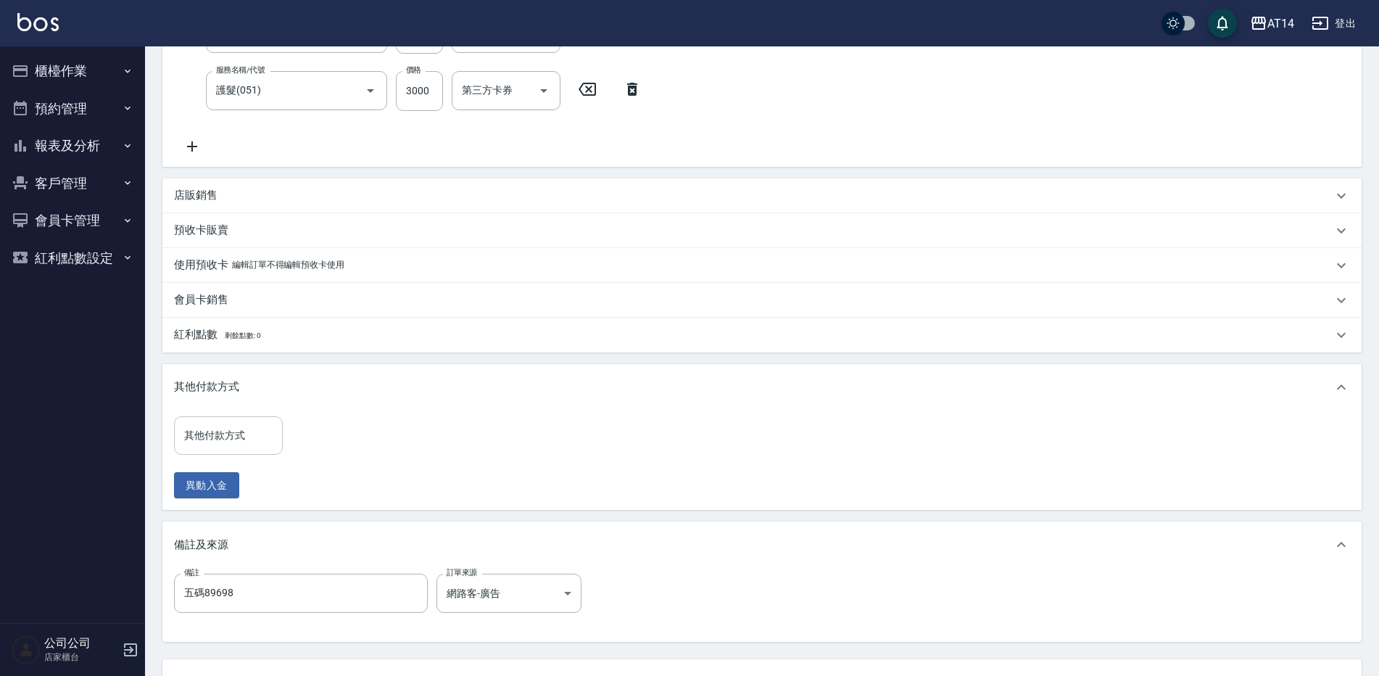
click at [257, 426] on input "其他付款方式" at bounding box center [229, 435] width 96 height 25
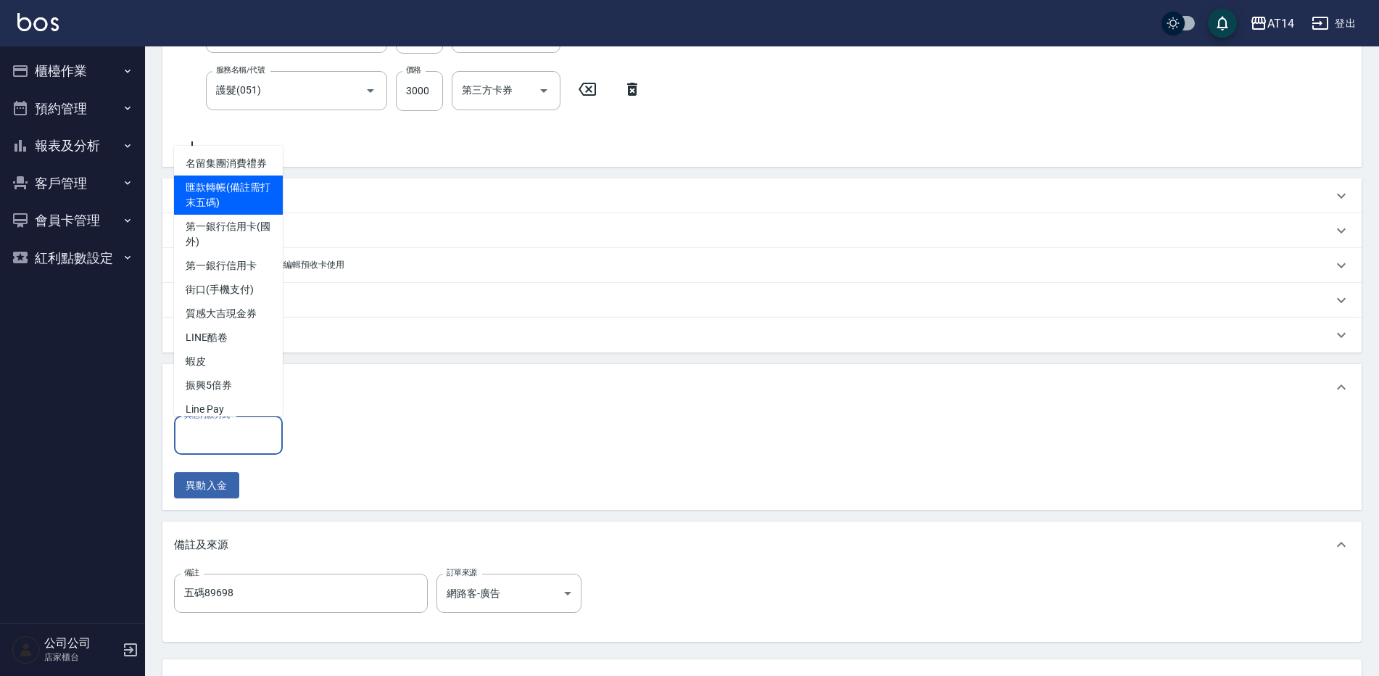
click at [205, 213] on span "匯款轉帳(備註需打末五碼)" at bounding box center [228, 194] width 109 height 39
type input "匯款轉帳(備註需打末五碼)"
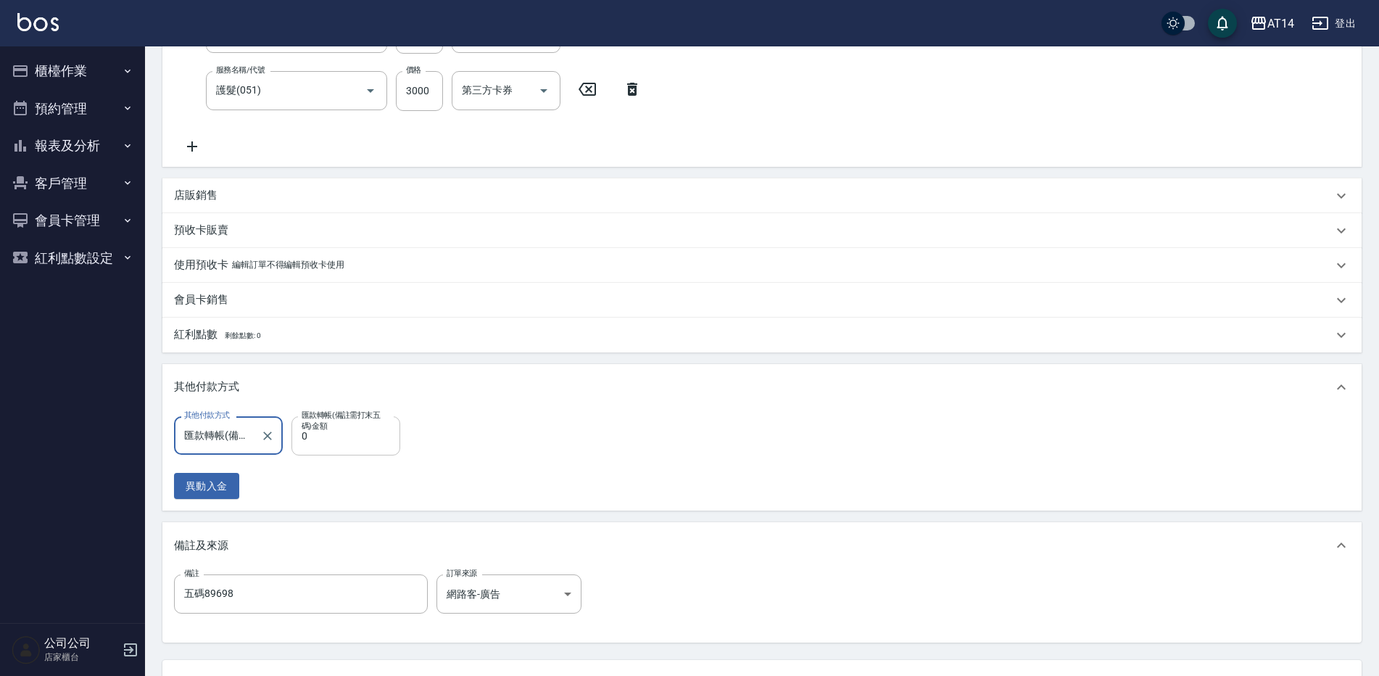
click at [340, 436] on input "0" at bounding box center [345, 435] width 109 height 39
type input "429"
type input "8"
type input "4299"
type input "0"
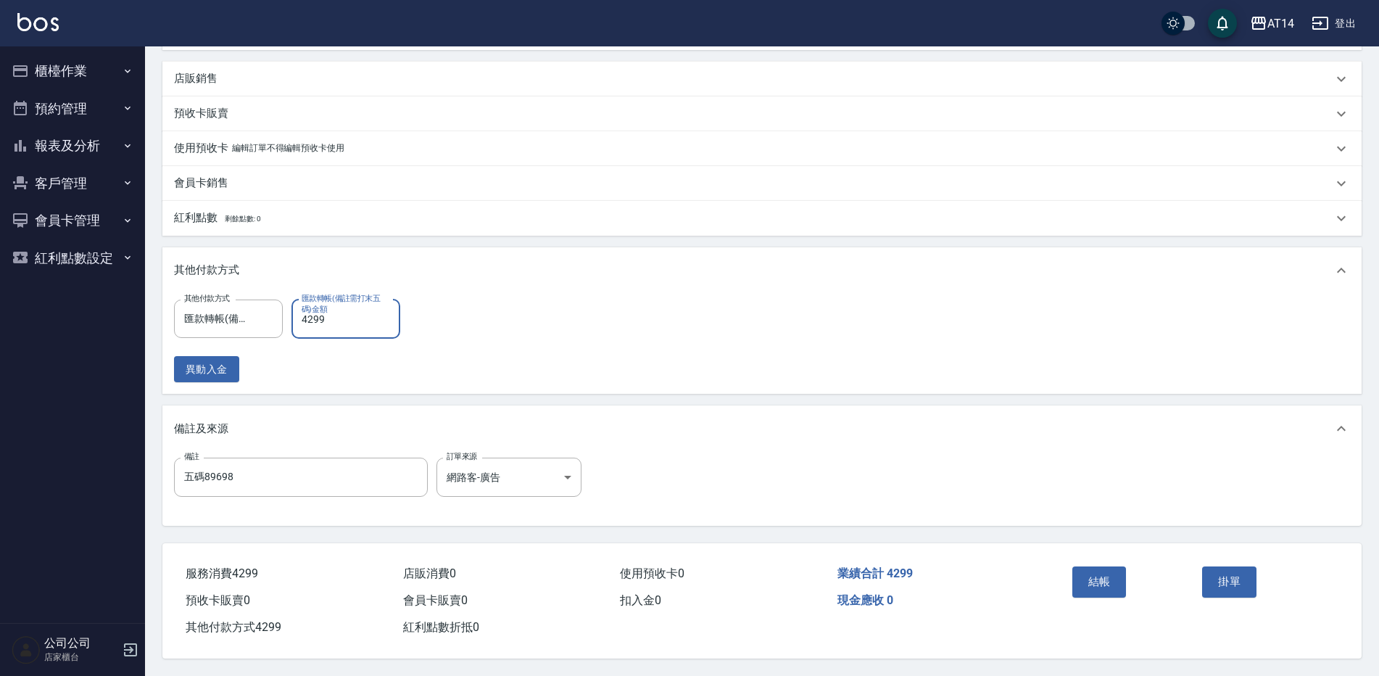
scroll to position [455, 0]
type input "4299"
click at [1086, 568] on button "結帳" at bounding box center [1099, 581] width 54 height 30
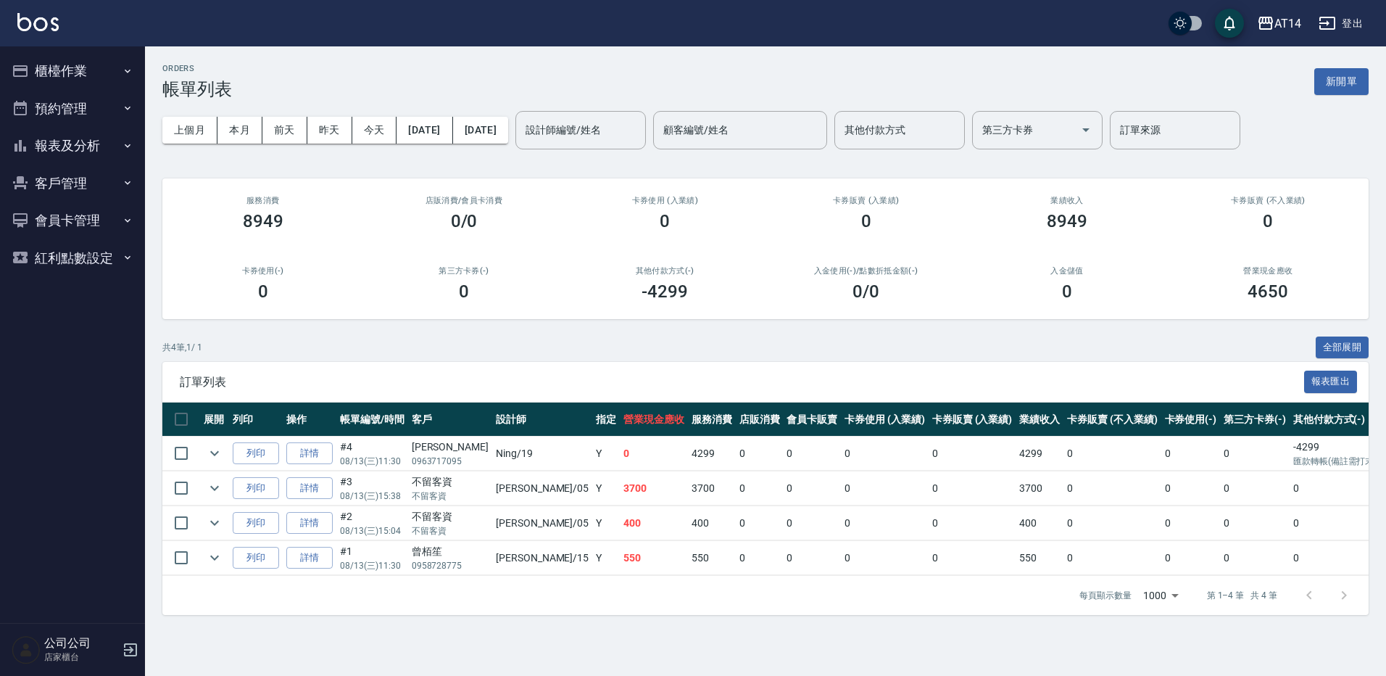
click at [80, 141] on button "報表及分析" at bounding box center [72, 146] width 133 height 38
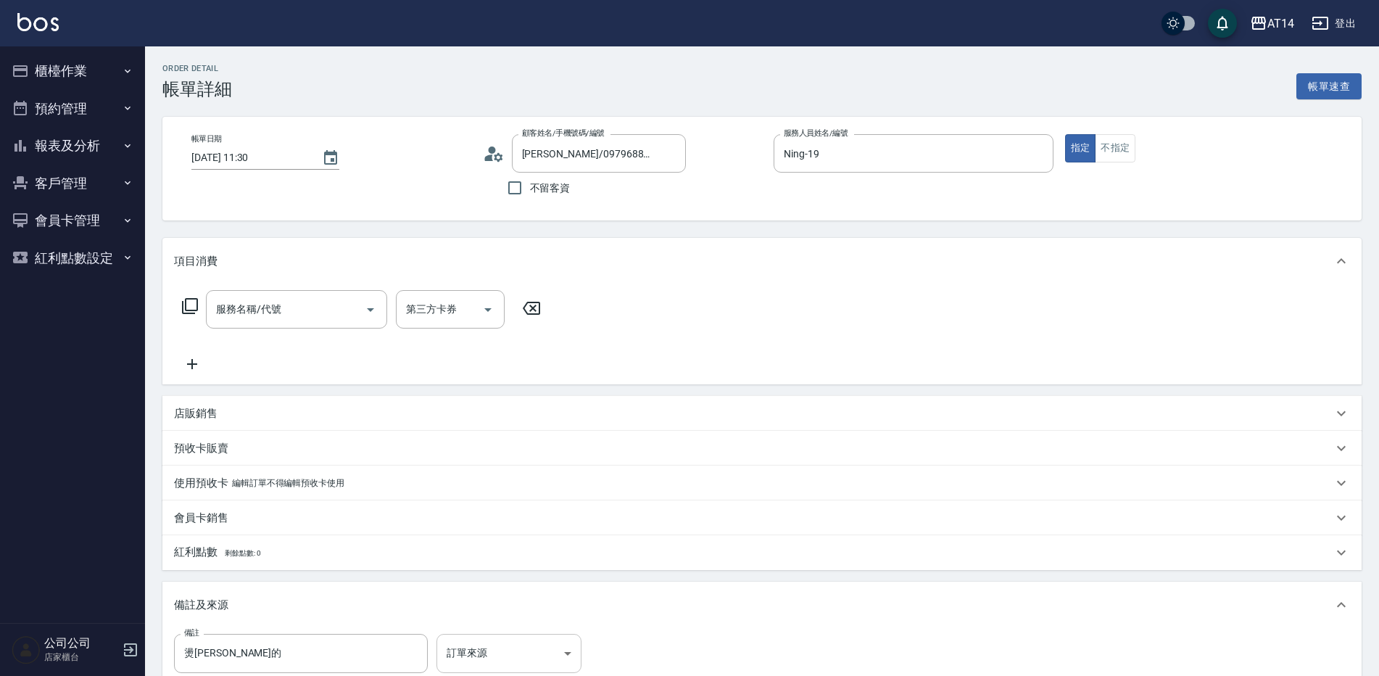
click at [473, 647] on body "AT14 登出 櫃檯作業 打帳單 帳單列表 掛單列表 現金收支登錄 材料自購登錄 每日結帳 排班表 掃碼打卡 預約管理 預約管理 單日預約紀錄 單週預約紀錄 …" at bounding box center [689, 426] width 1379 height 852
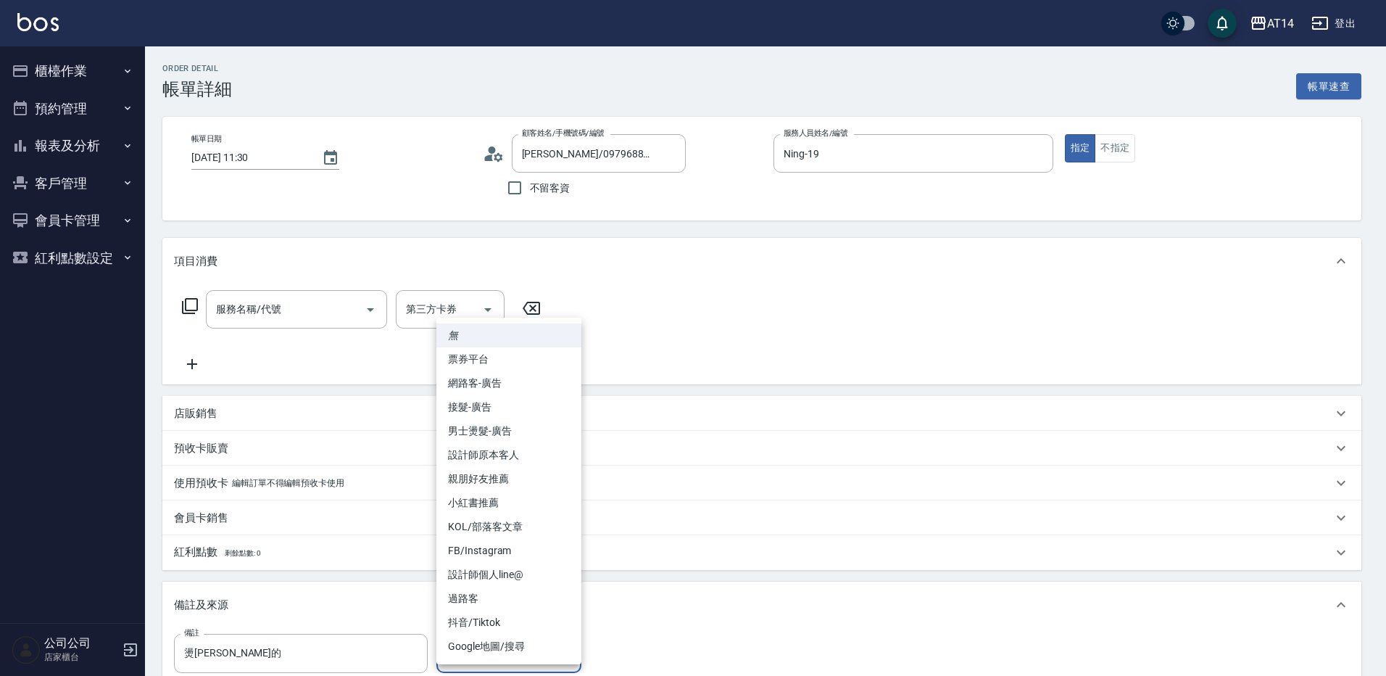
click at [500, 384] on li "網路客-廣告" at bounding box center [508, 383] width 145 height 24
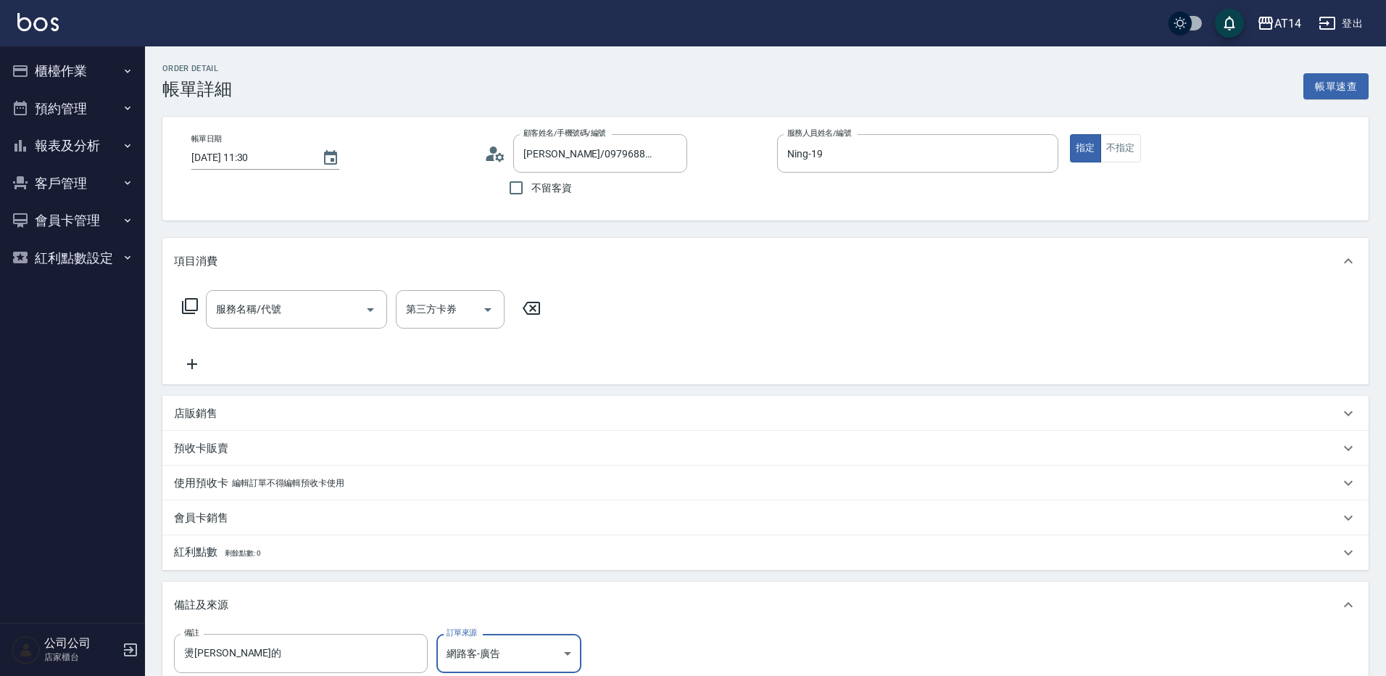
type input "網路客-廣告"
drag, startPoint x: 310, startPoint y: 650, endPoint x: 149, endPoint y: 642, distance: 161.2
click at [159, 642] on div "Order detail 帳單詳細 帳單速查 帳單日期 2025/08/13 11:30 顧客姓名/手機號碼/編號 謝佩妤 /0979688673/null …" at bounding box center [762, 448] width 1234 height 805
click at [293, 309] on input "服務名稱/代號" at bounding box center [285, 309] width 146 height 25
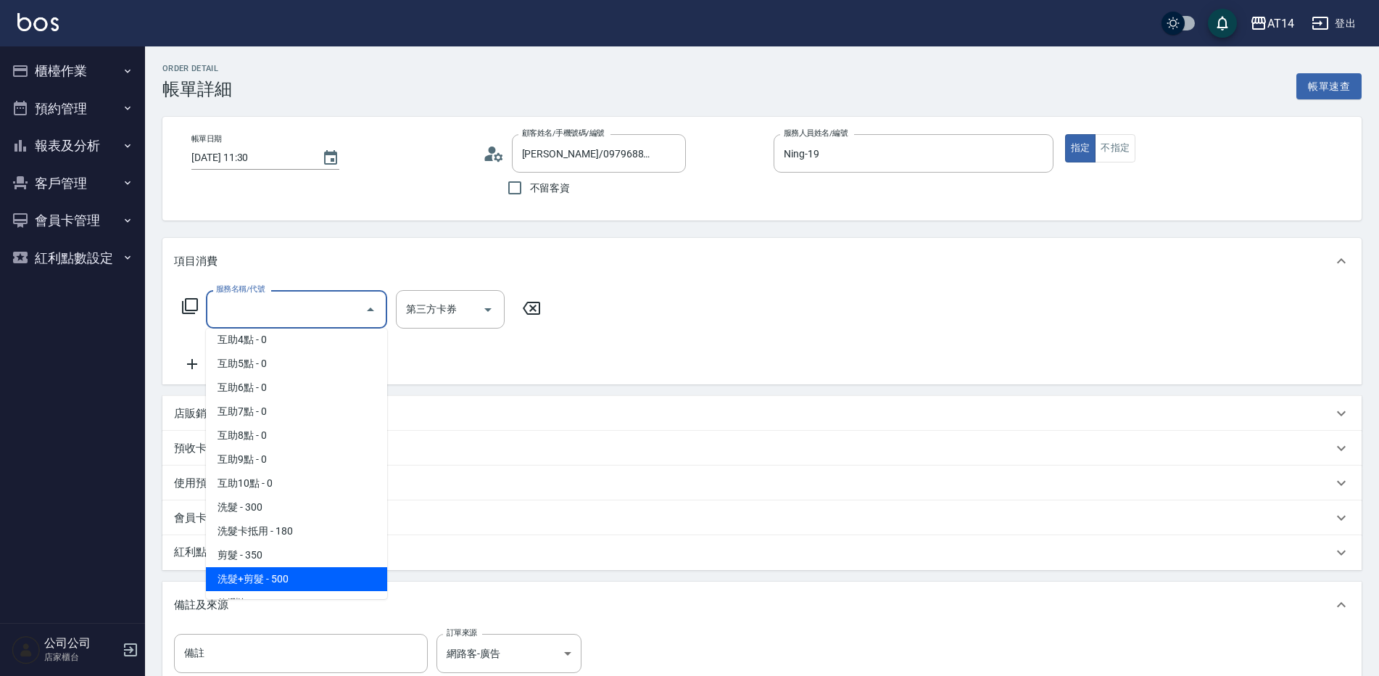
scroll to position [217, 0]
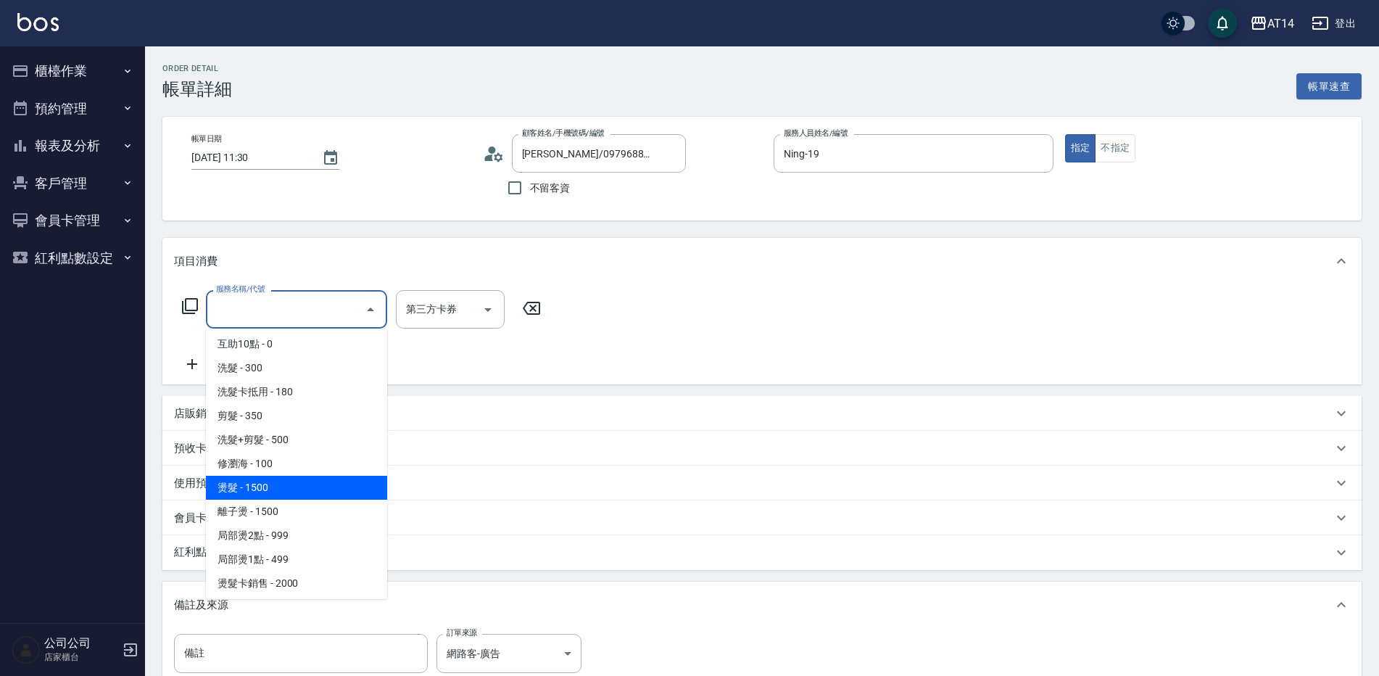
click at [310, 486] on span "燙髮 - 1500" at bounding box center [296, 488] width 181 height 24
type input "燙髮(031)"
type input "3"
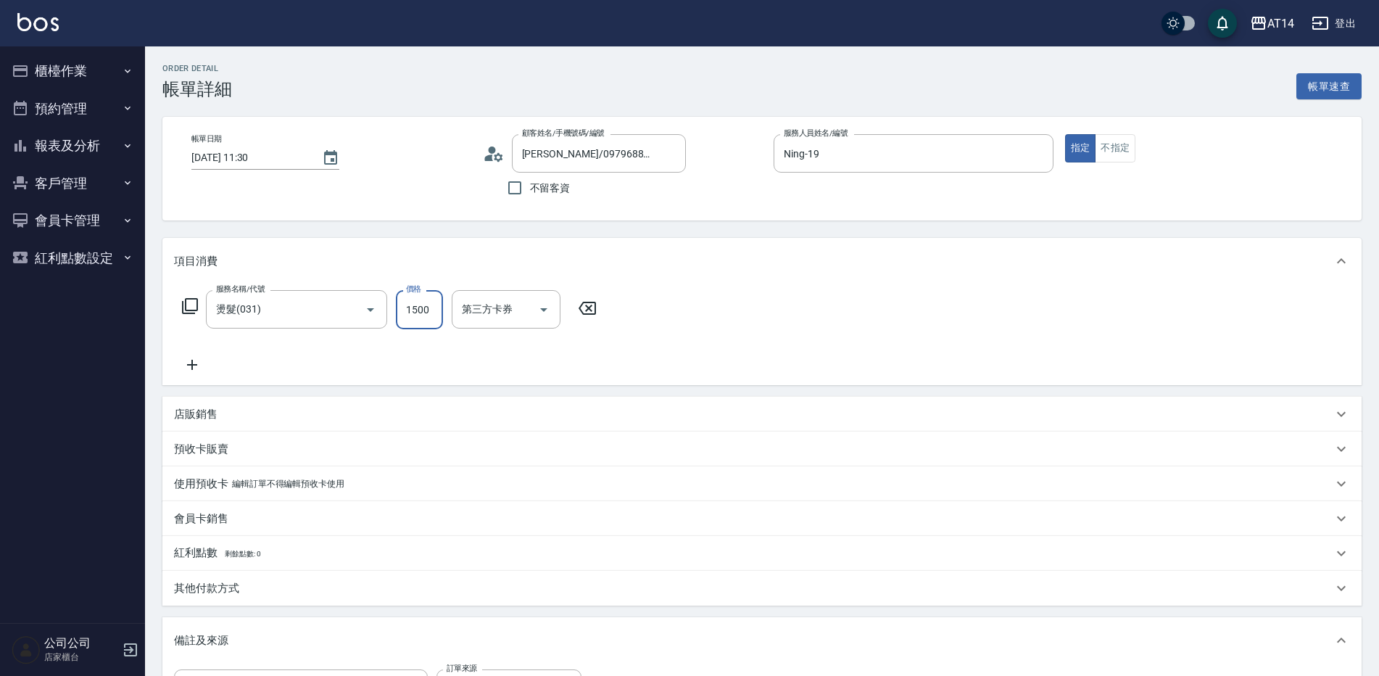
click at [422, 309] on input "1500" at bounding box center [419, 309] width 47 height 39
type input "1"
type input "0"
type input "1300"
type input "3"
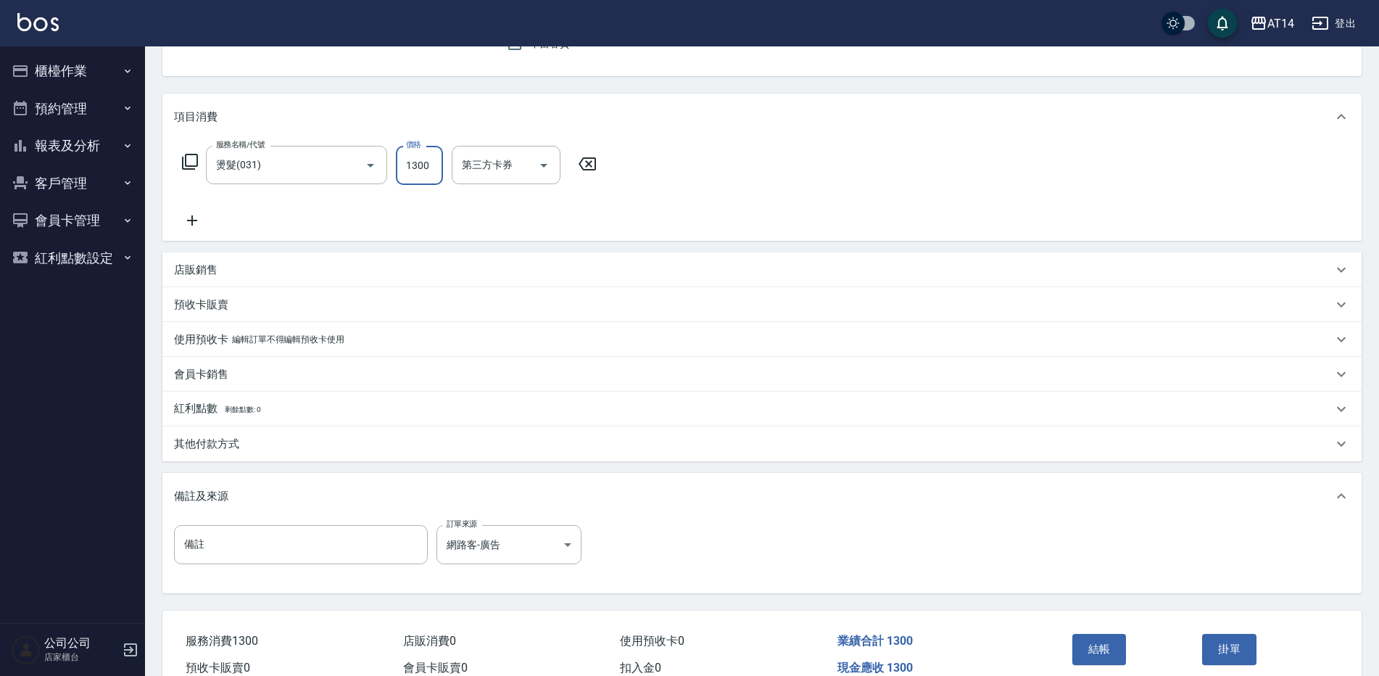
scroll to position [145, 0]
type input "1300"
click at [528, 556] on body "AT14 登出 櫃檯作業 打帳單 帳單列表 掛單列表 現金收支登錄 材料自購登錄 每日結帳 排班表 掃碼打卡 預約管理 預約管理 單日預約紀錄 單週預約紀錄 …" at bounding box center [689, 298] width 1379 height 887
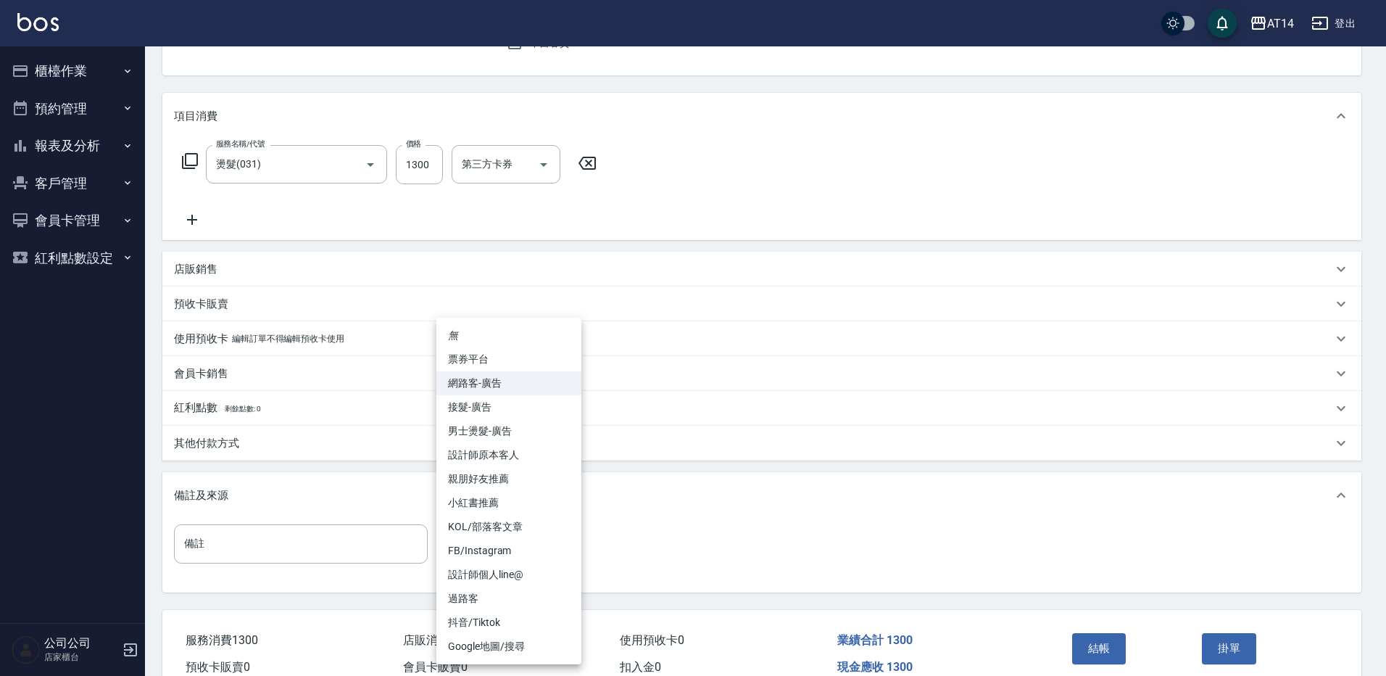
click at [1093, 649] on div at bounding box center [693, 338] width 1386 height 676
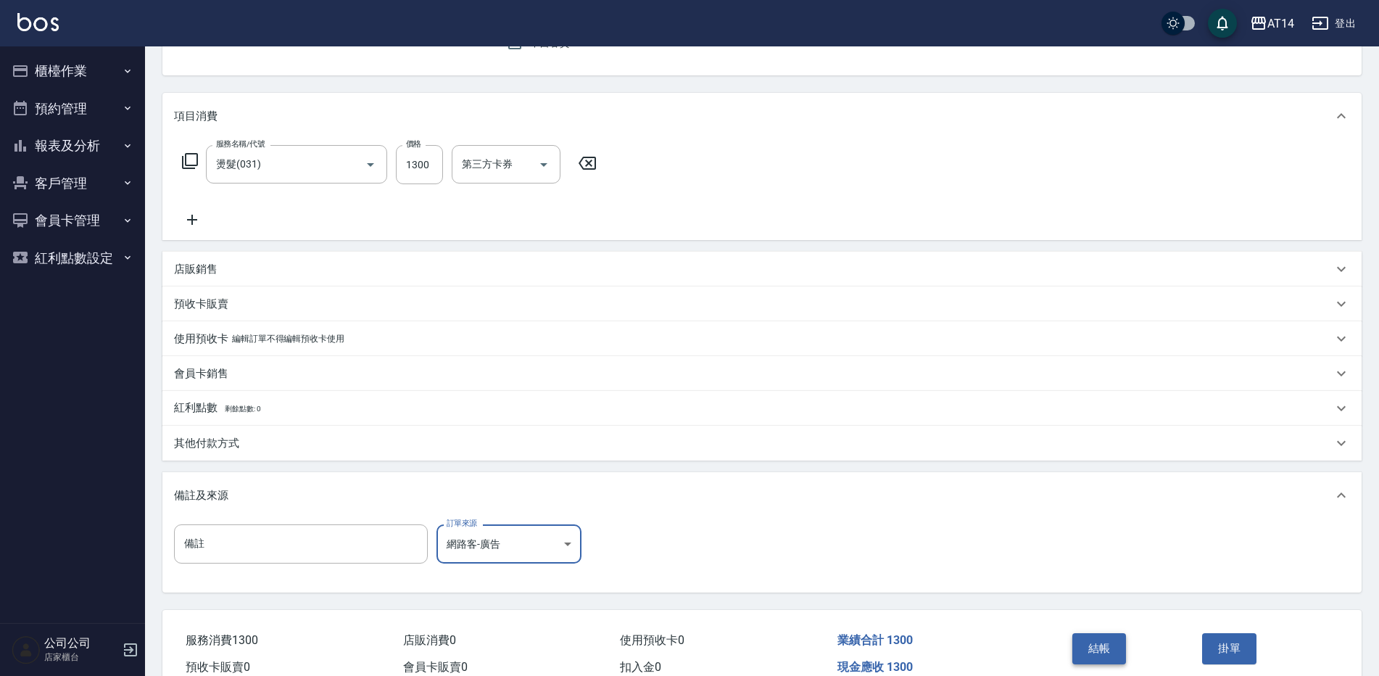
click at [1097, 645] on button "結帳" at bounding box center [1099, 648] width 54 height 30
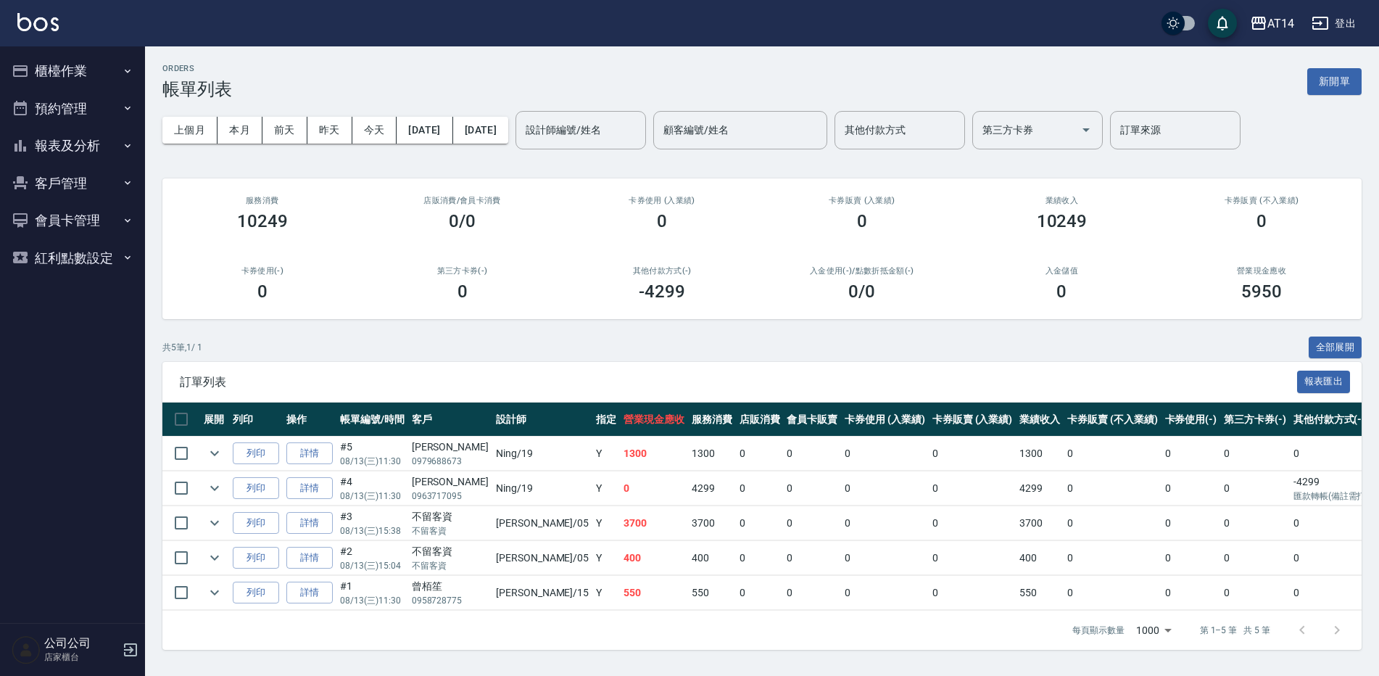
click at [83, 146] on button "報表及分析" at bounding box center [72, 146] width 133 height 38
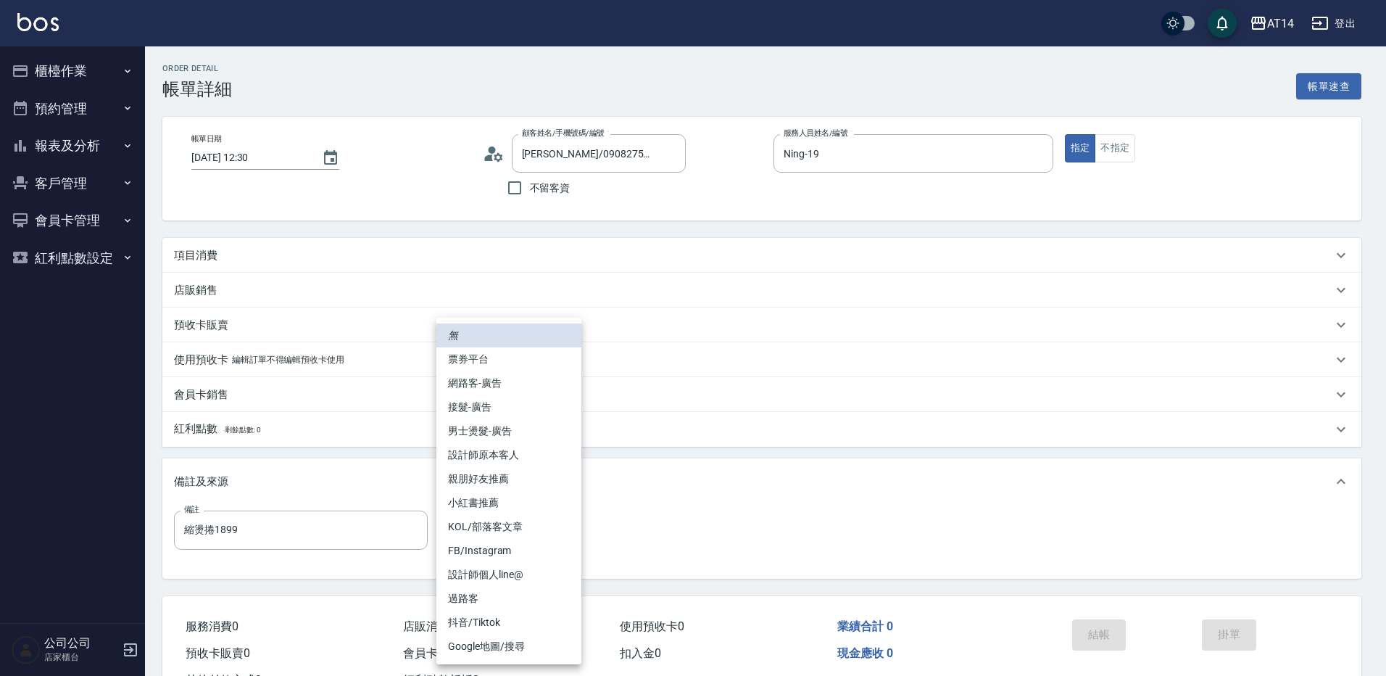
click at [521, 372] on li "網路客-廣告" at bounding box center [508, 383] width 145 height 24
type input "網路客-廣告"
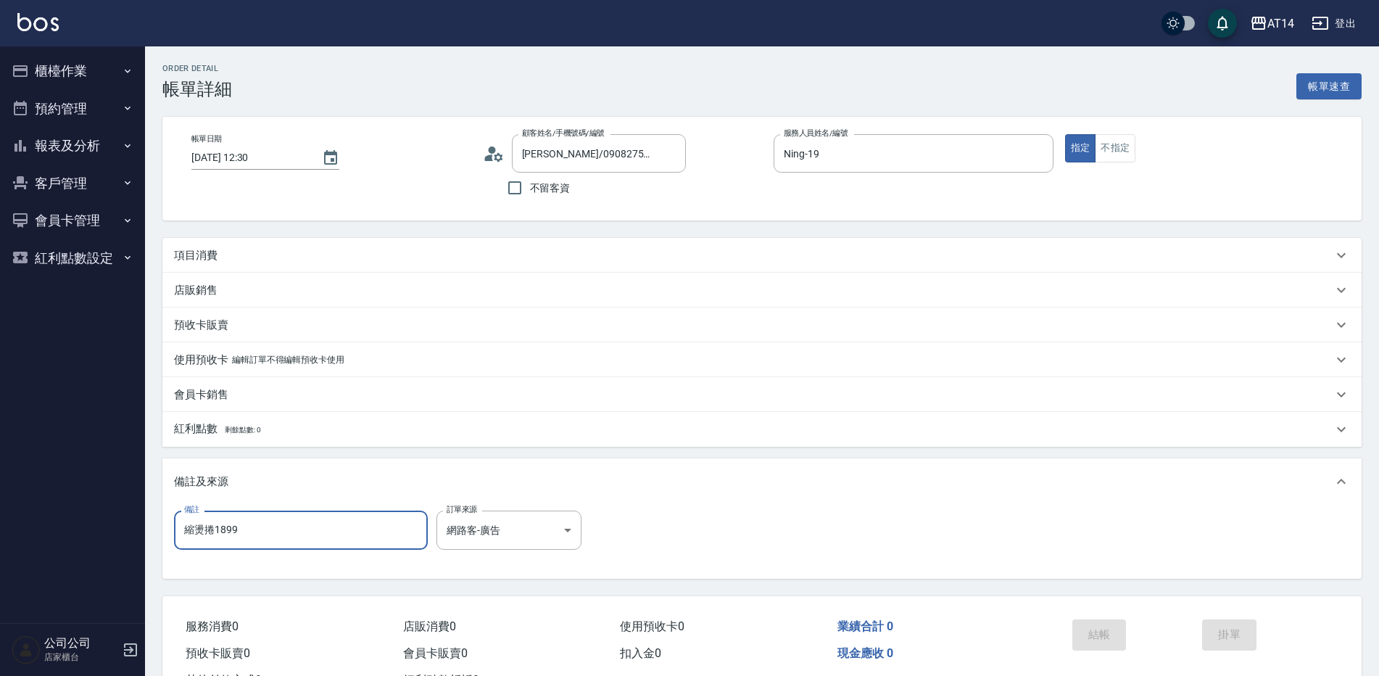
drag, startPoint x: 288, startPoint y: 528, endPoint x: 151, endPoint y: 528, distance: 137.0
click at [146, 529] on div "Order detail 帳單詳細 帳單速查 帳單日期 [DATE] 12:30 顧客姓名/手機號碼/編號 [PERSON_NAME] /0908275680…" at bounding box center [762, 387] width 1234 height 682
click at [307, 248] on div "項目消費" at bounding box center [753, 255] width 1159 height 15
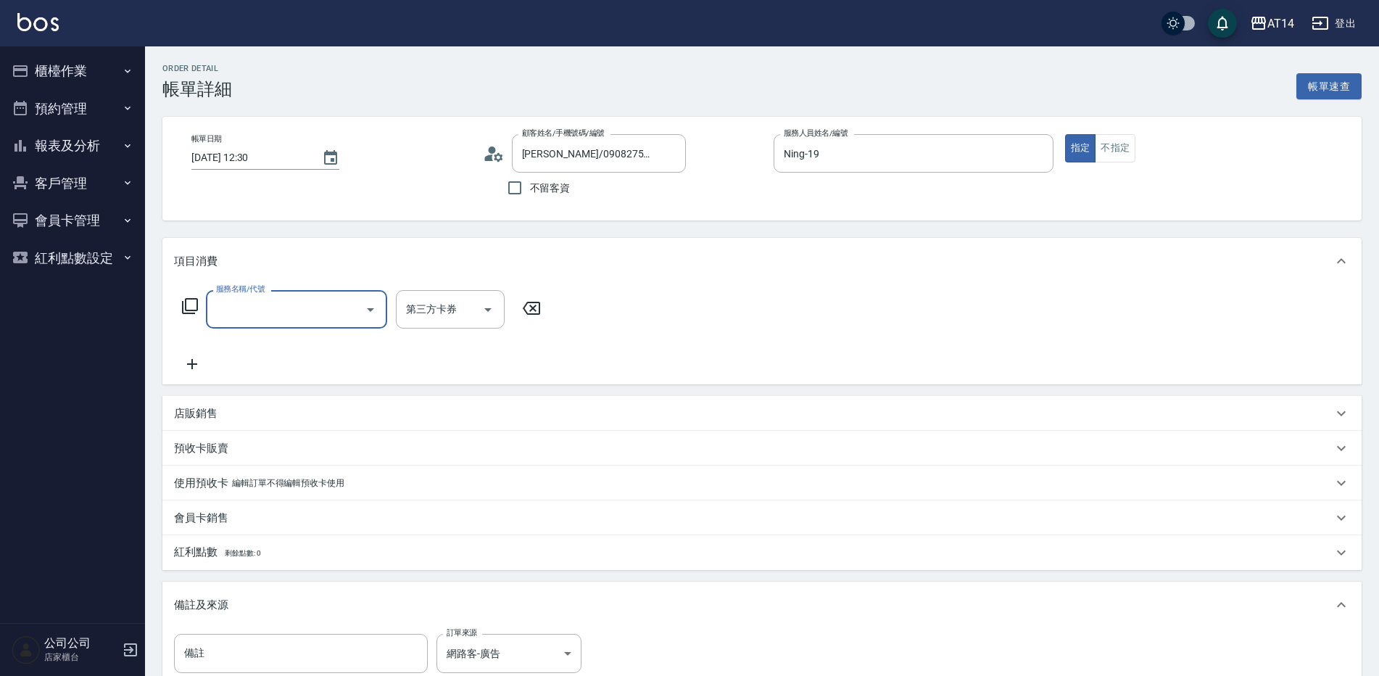
scroll to position [1, 0]
click at [301, 313] on input "服務名稱/代號" at bounding box center [285, 309] width 146 height 25
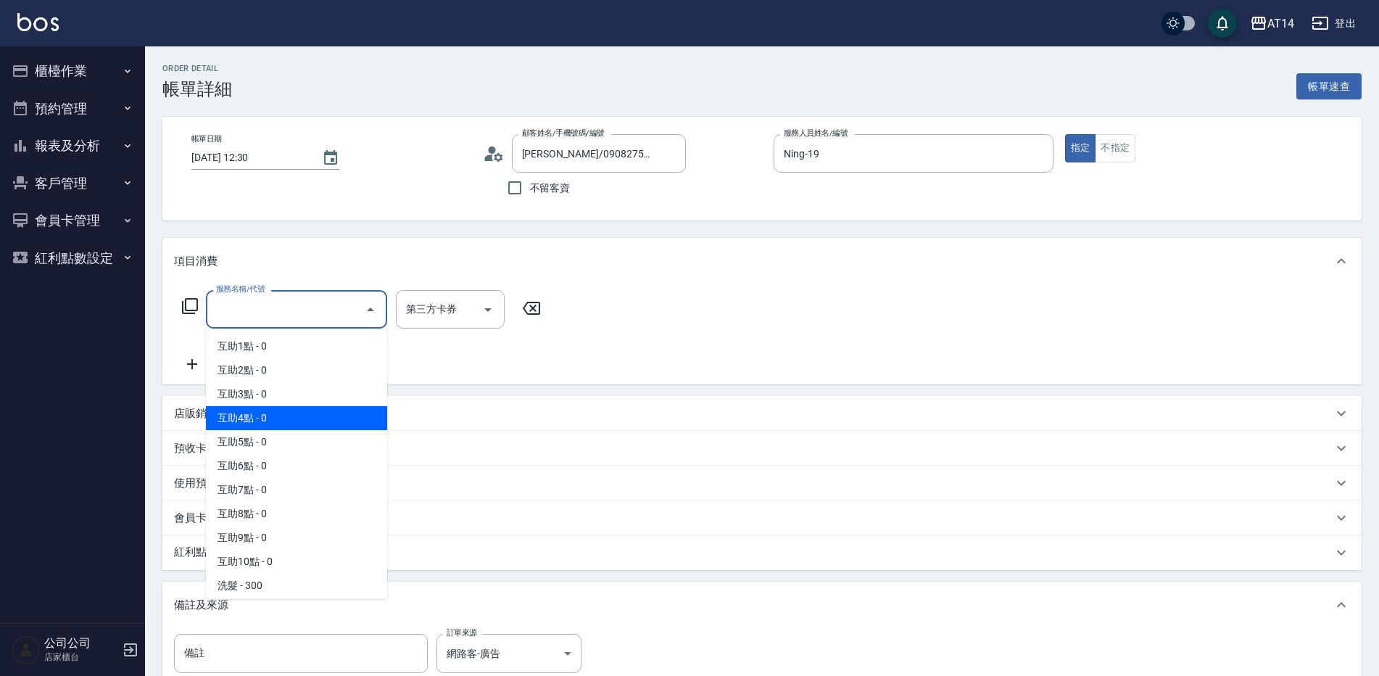
click at [297, 411] on span "互助4點 - 0" at bounding box center [296, 418] width 181 height 24
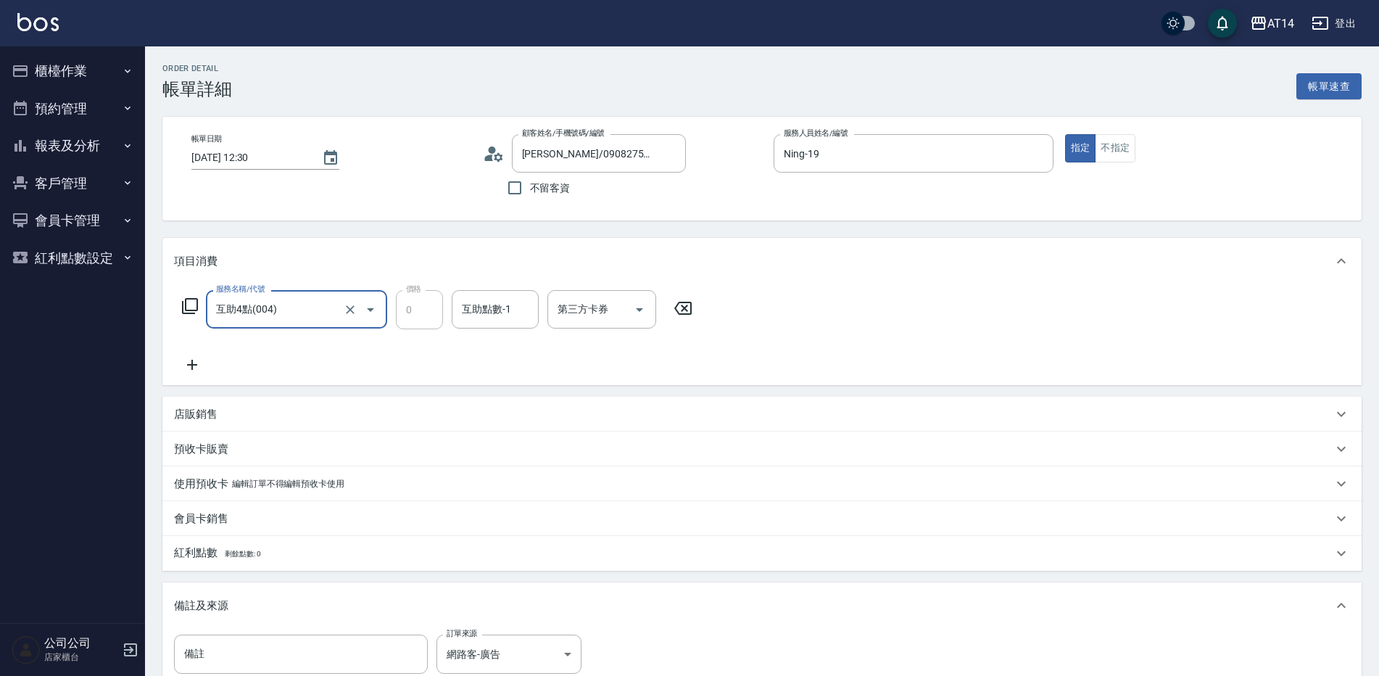
click at [307, 318] on input "互助4點(004)" at bounding box center [276, 309] width 128 height 25
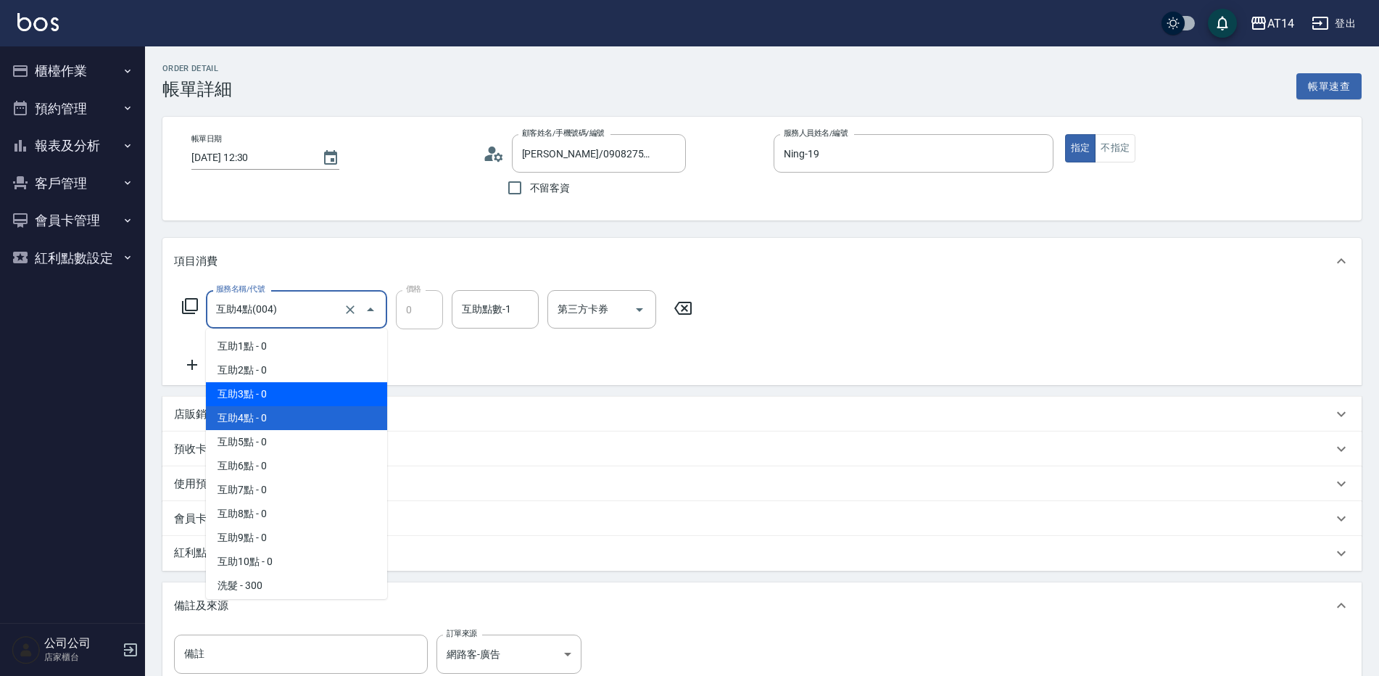
click at [286, 393] on span "互助3點 - 0" at bounding box center [296, 394] width 181 height 24
type input "互助3點(003)"
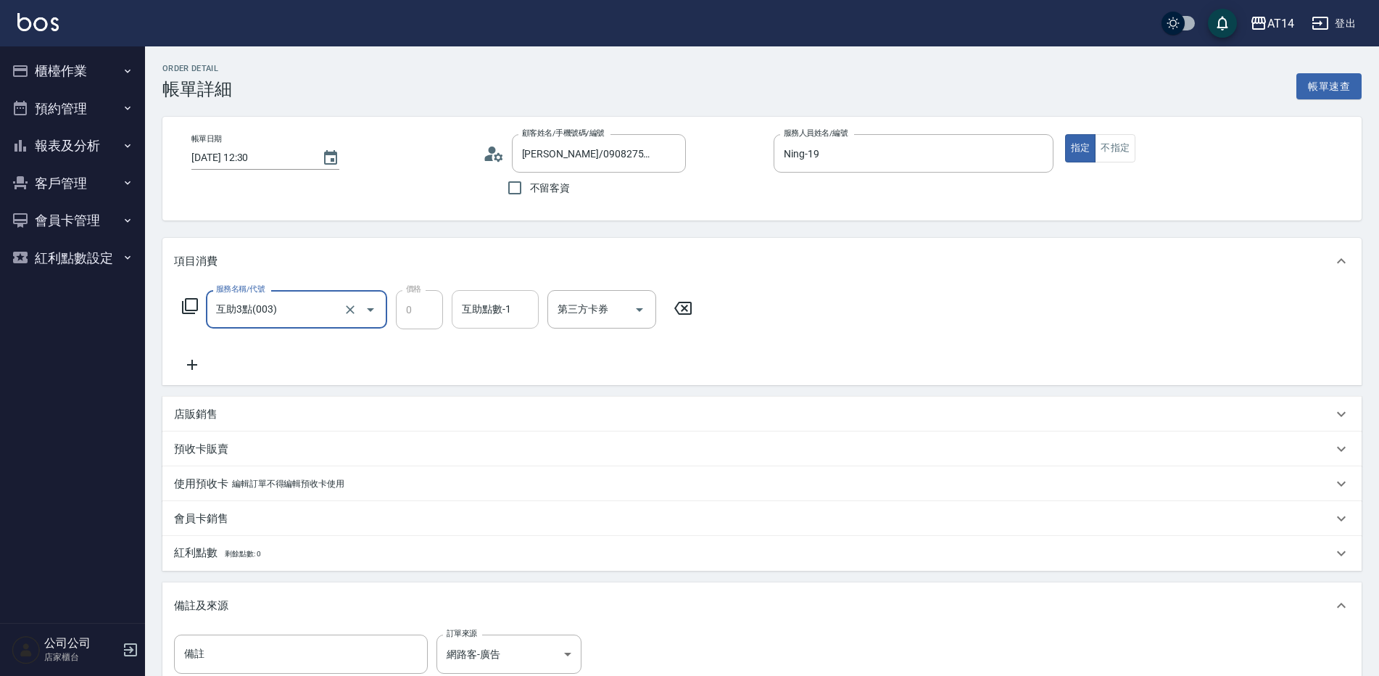
click at [486, 307] on div "互助點數-1 互助點數-1" at bounding box center [495, 309] width 87 height 38
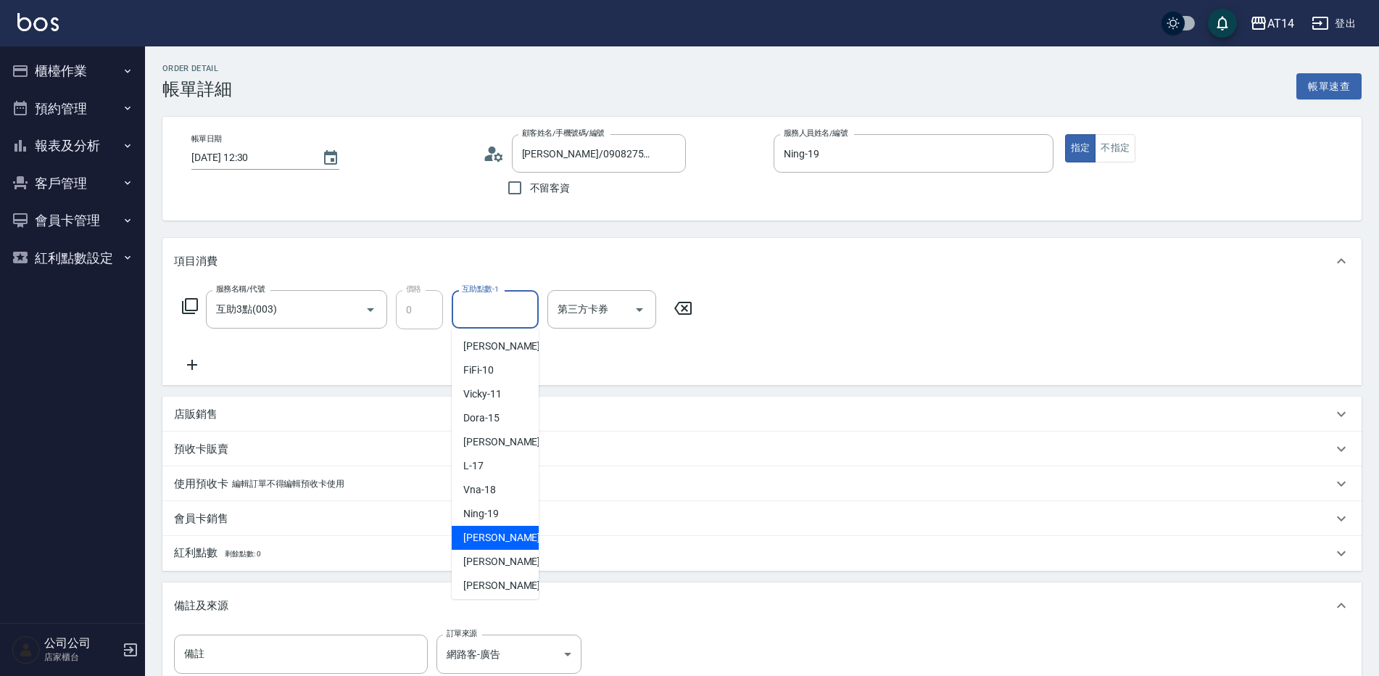
scroll to position [220, 0]
click at [500, 505] on span "[PERSON_NAME] -63" at bounding box center [508, 509] width 91 height 15
type input "[PERSON_NAME]-63"
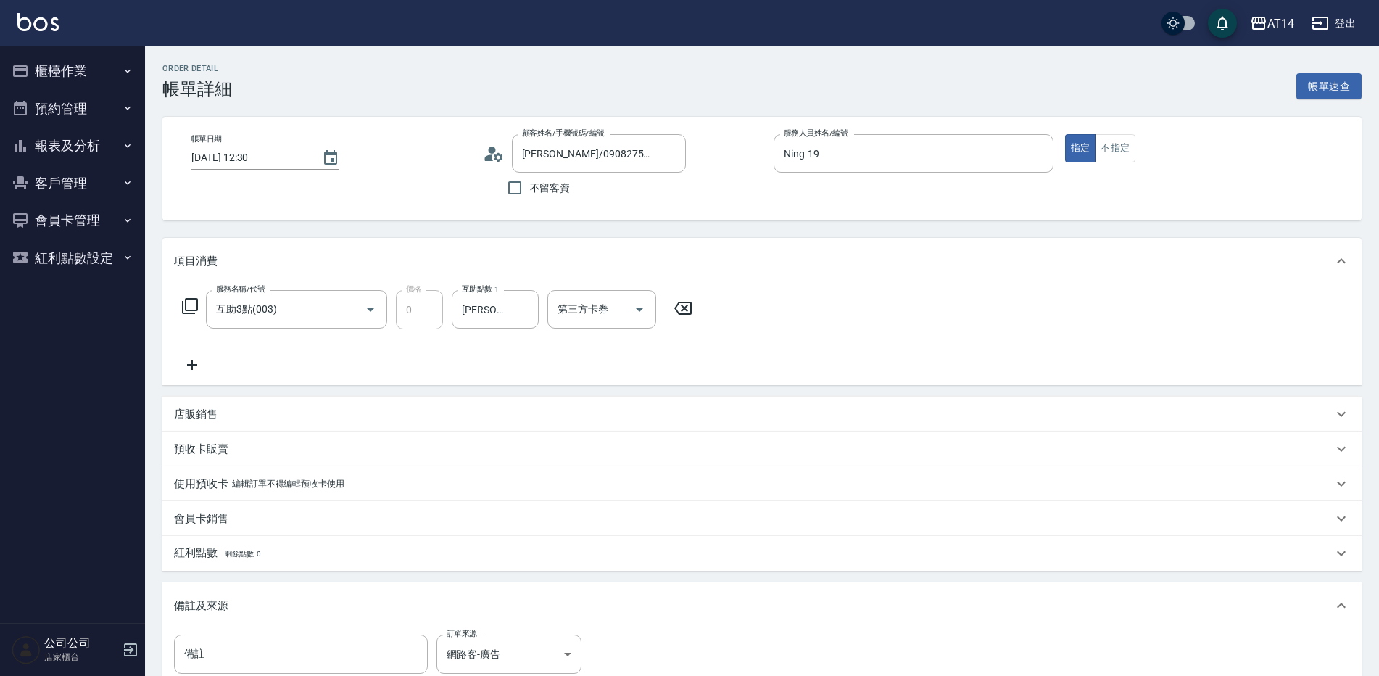
click at [197, 362] on icon at bounding box center [192, 364] width 36 height 17
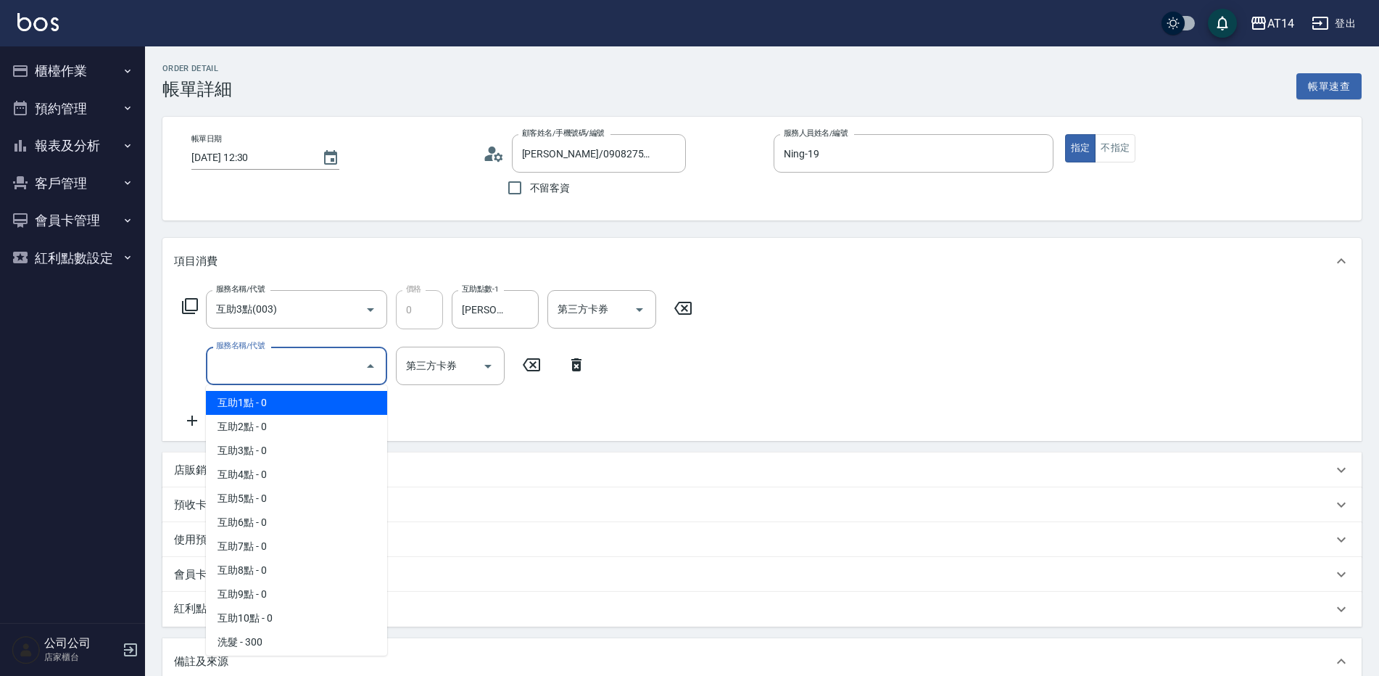
click at [267, 362] on input "服務名稱/代號" at bounding box center [285, 365] width 146 height 25
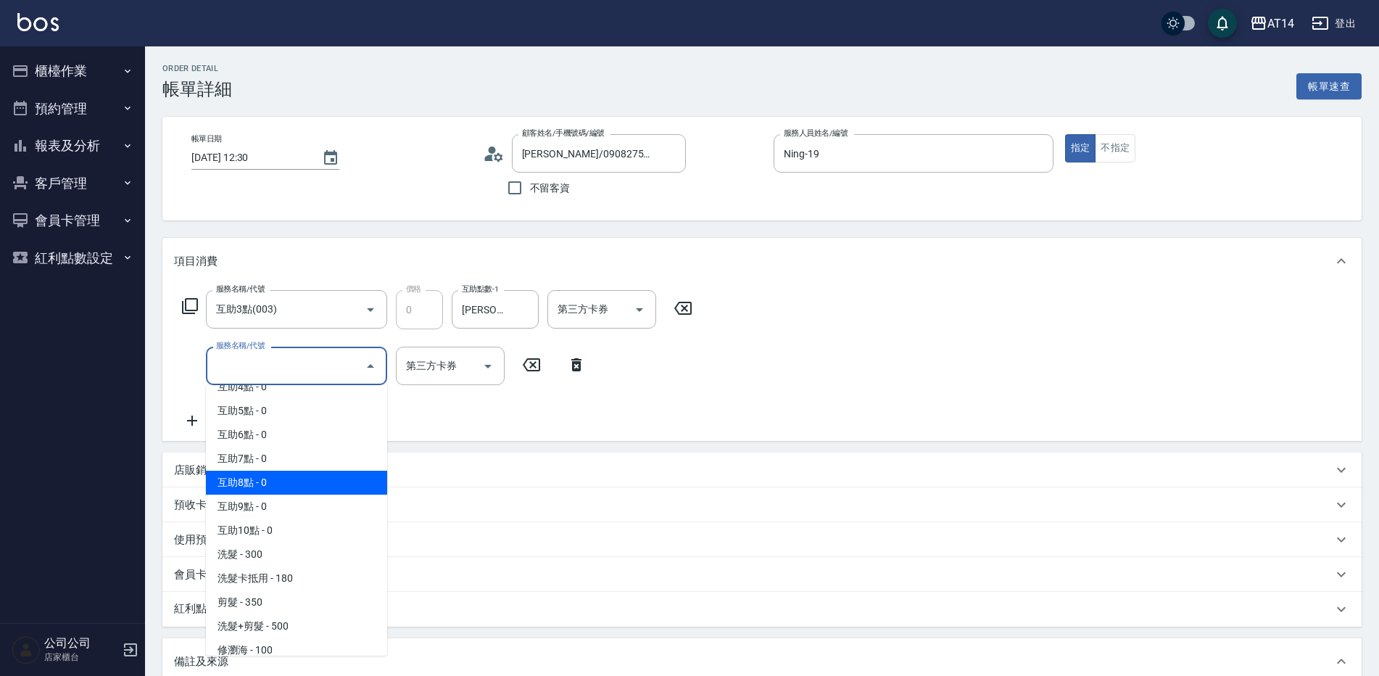
scroll to position [290, 0]
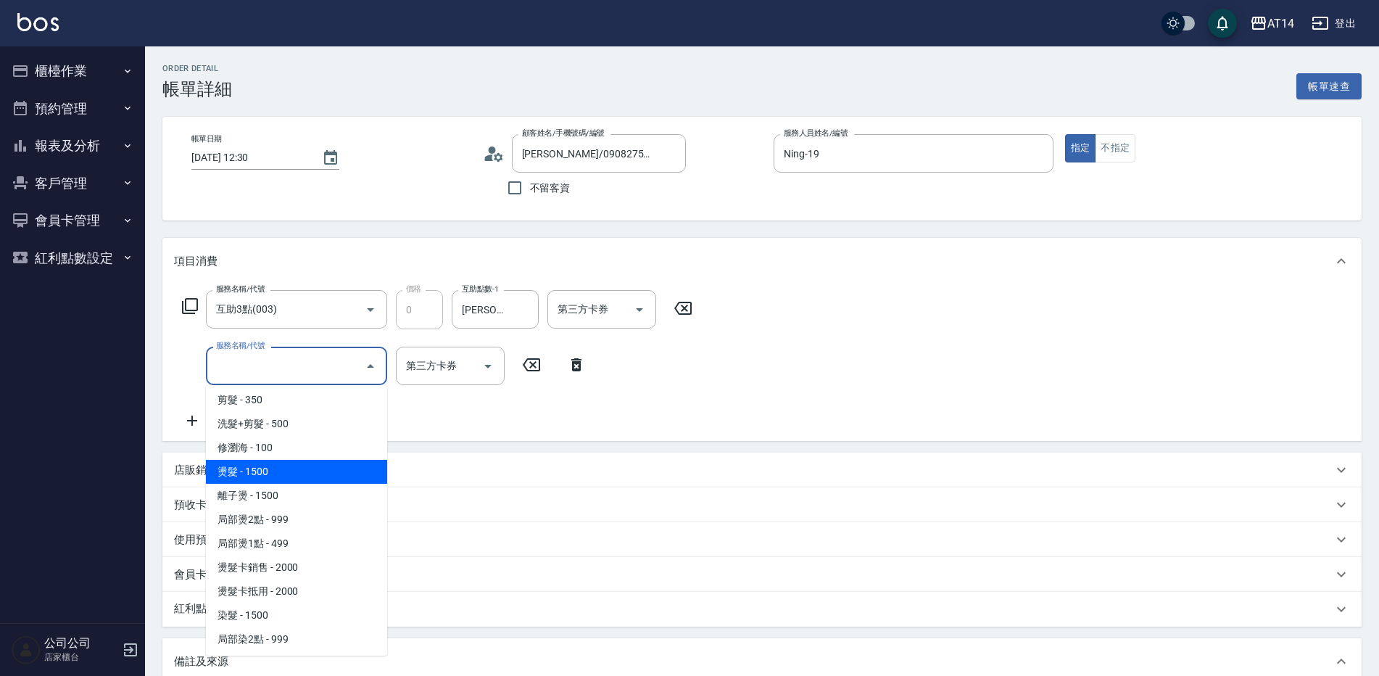
click at [284, 473] on span "燙髮 - 1500" at bounding box center [296, 472] width 181 height 24
type input "3"
type input "燙髮(031)"
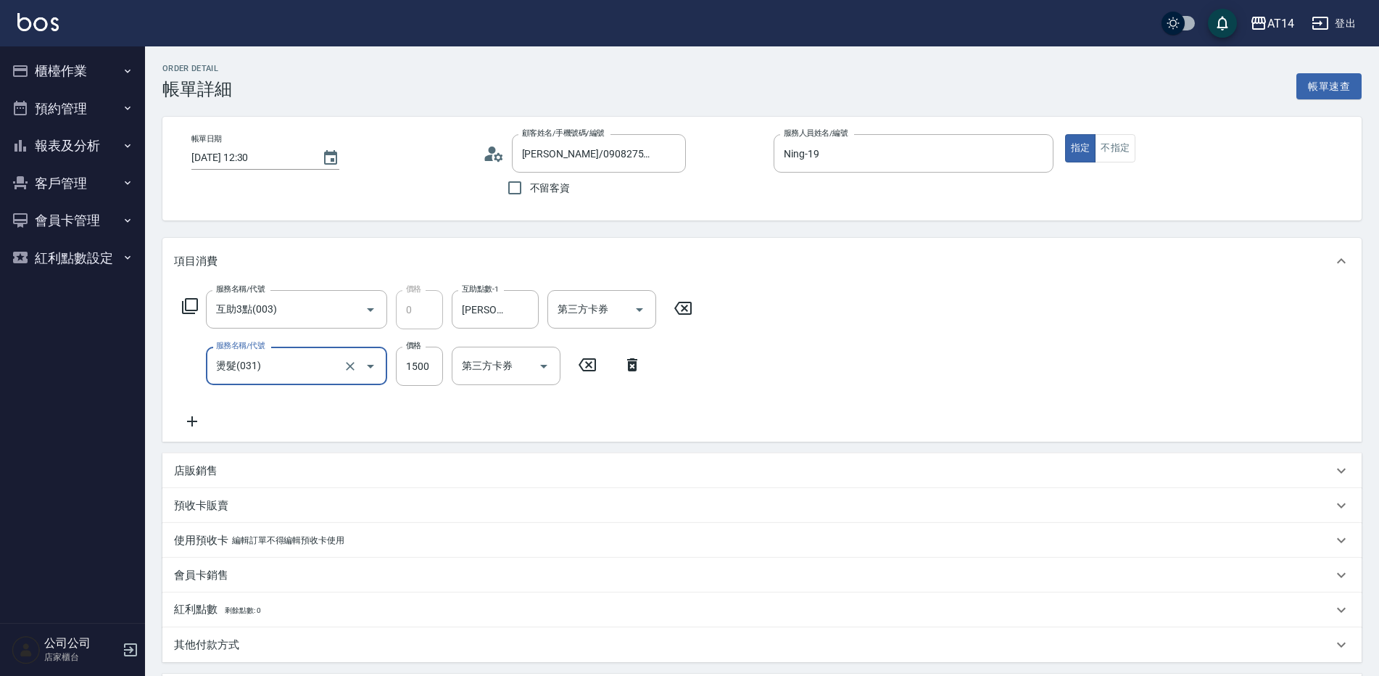
click at [194, 416] on icon at bounding box center [192, 421] width 36 height 17
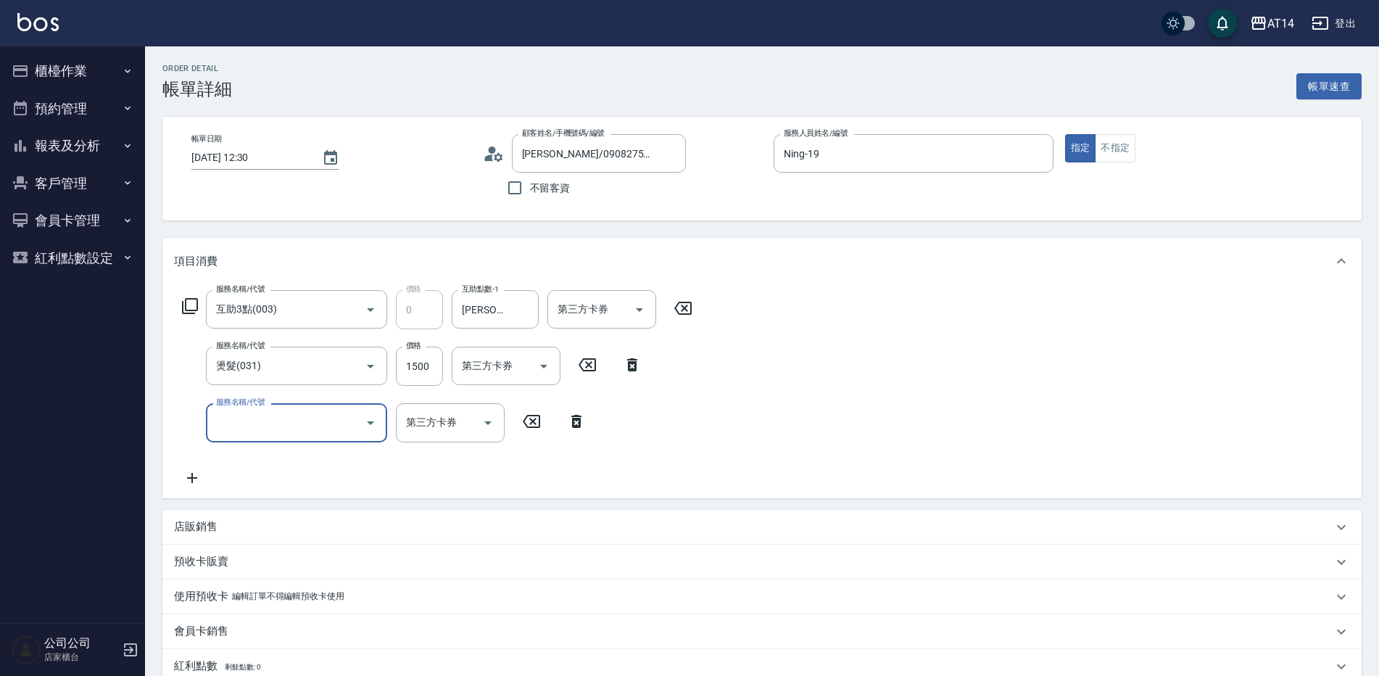
click at [252, 415] on input "服務名稱/代號" at bounding box center [285, 422] width 146 height 25
type input "051"
type input "5"
type input "護髮(051)"
click at [426, 429] on input "1000" at bounding box center [419, 422] width 47 height 39
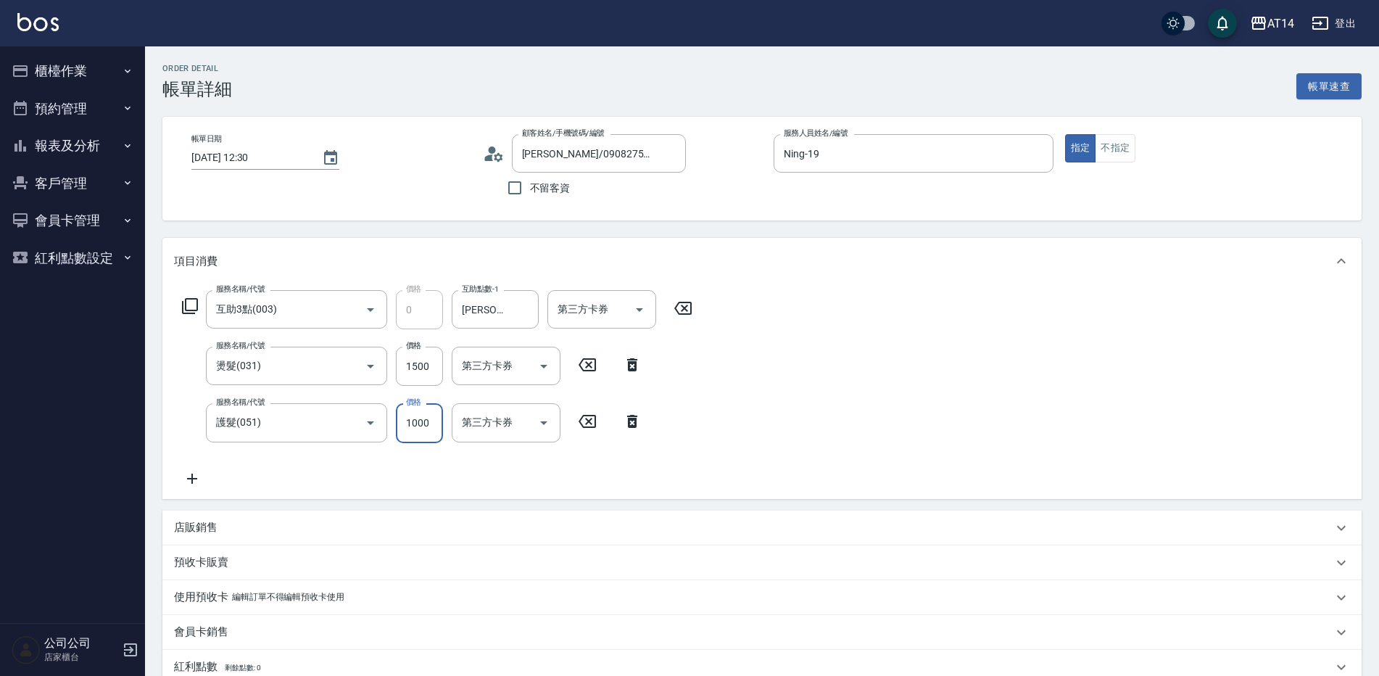
type input "2"
type input "3"
type input "2300"
type input "8"
type input "2300"
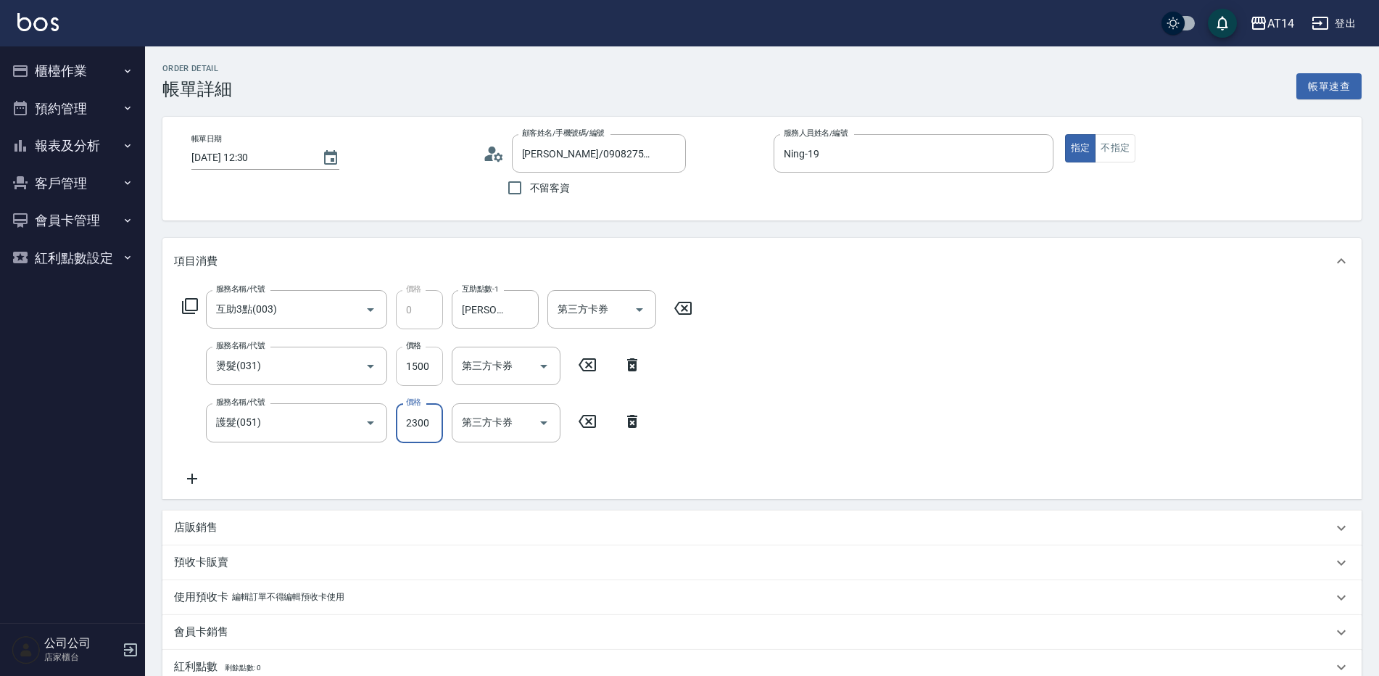
click at [423, 373] on input "1500" at bounding box center [419, 366] width 47 height 39
type input "1"
type input "5"
type input "1299"
type input "7"
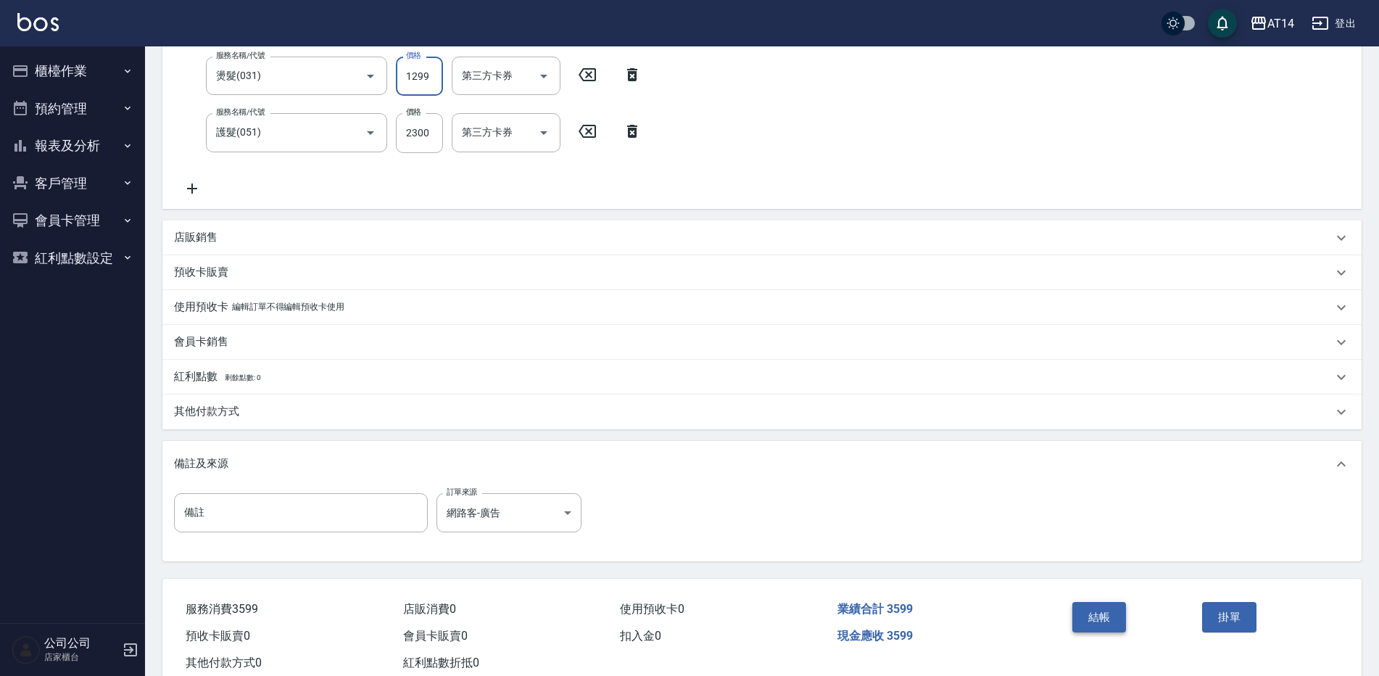
type input "1299"
click at [1093, 613] on button "結帳" at bounding box center [1099, 617] width 54 height 30
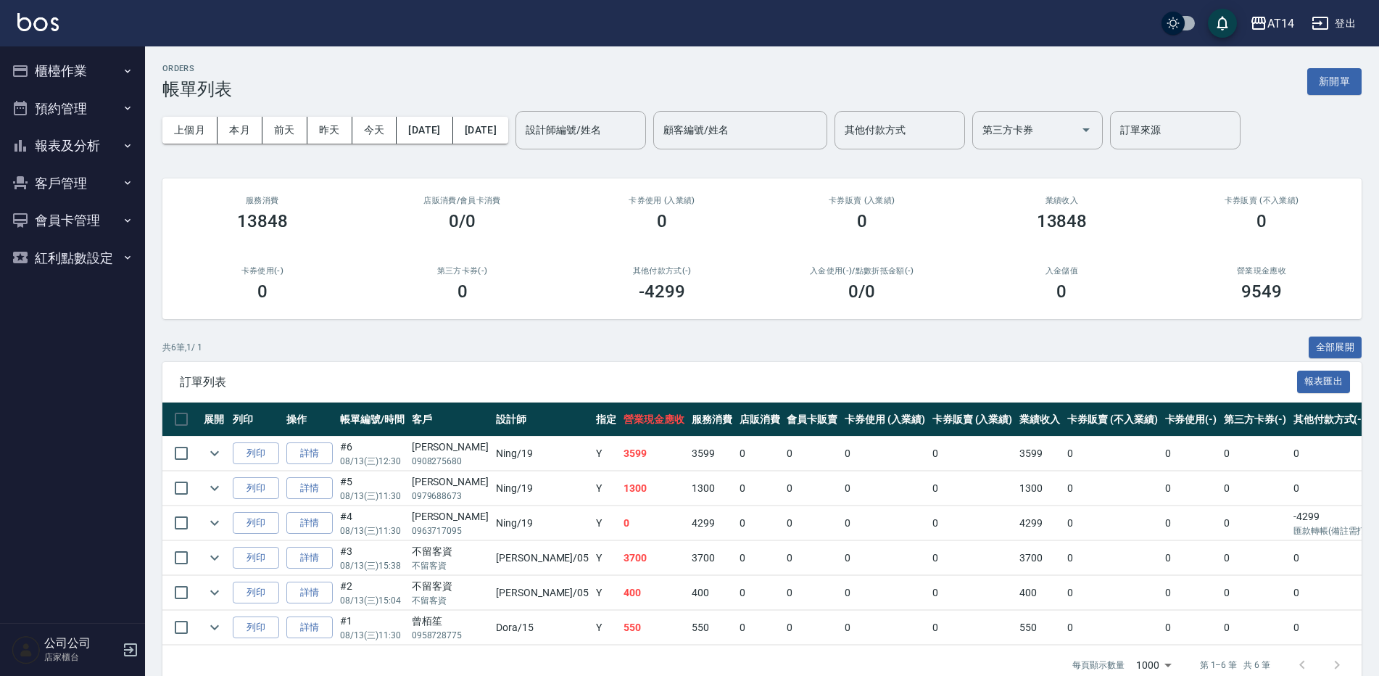
click at [71, 144] on button "報表及分析" at bounding box center [72, 146] width 133 height 38
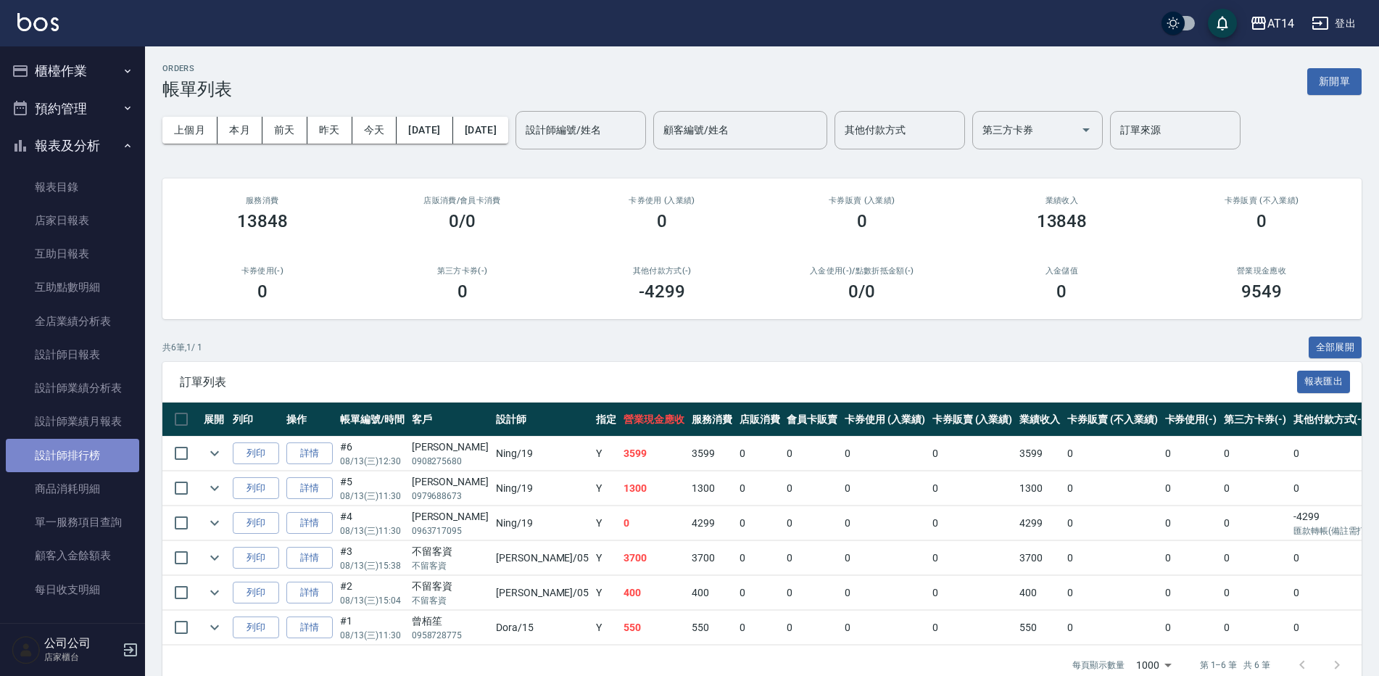
click at [96, 455] on link "設計師排行榜" at bounding box center [72, 455] width 133 height 33
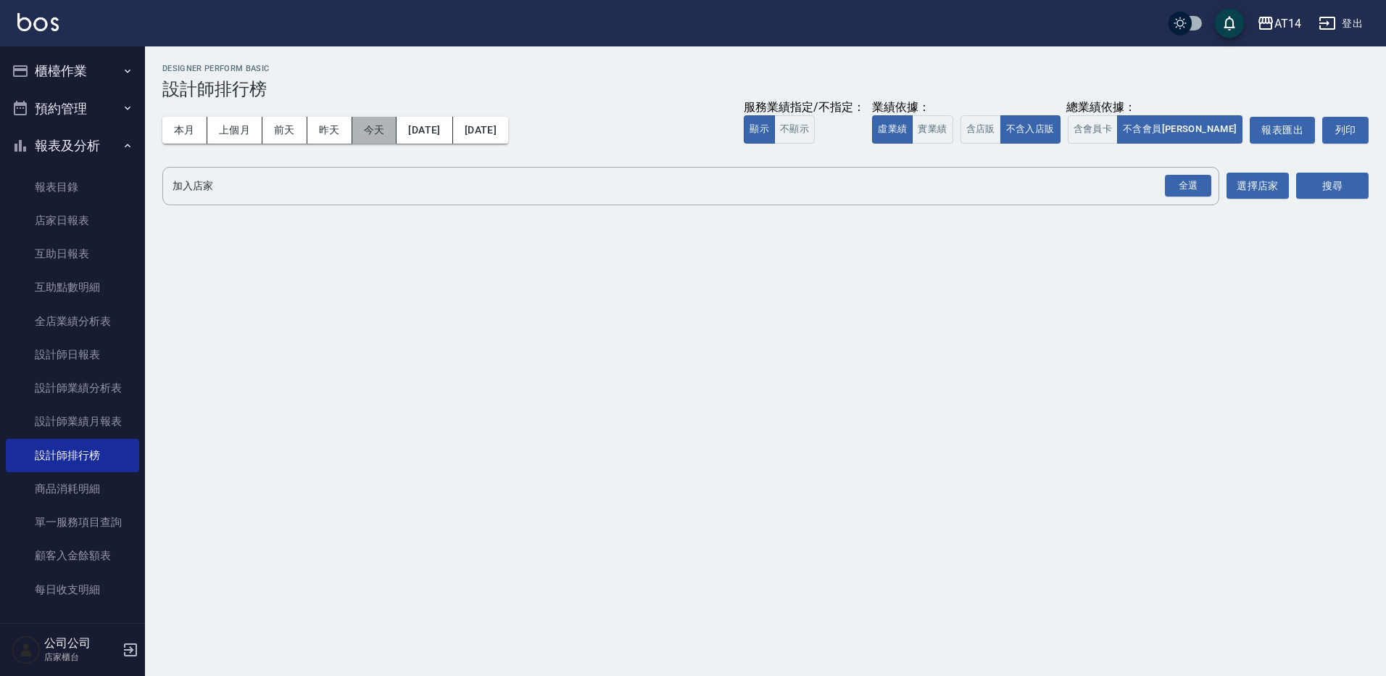
click at [365, 128] on button "今天" at bounding box center [374, 130] width 45 height 27
click at [1185, 194] on div "全選" at bounding box center [1188, 186] width 46 height 22
drag, startPoint x: 1307, startPoint y: 185, endPoint x: 1302, endPoint y: 191, distance: 8.3
click at [1307, 187] on button "搜尋" at bounding box center [1332, 186] width 72 height 27
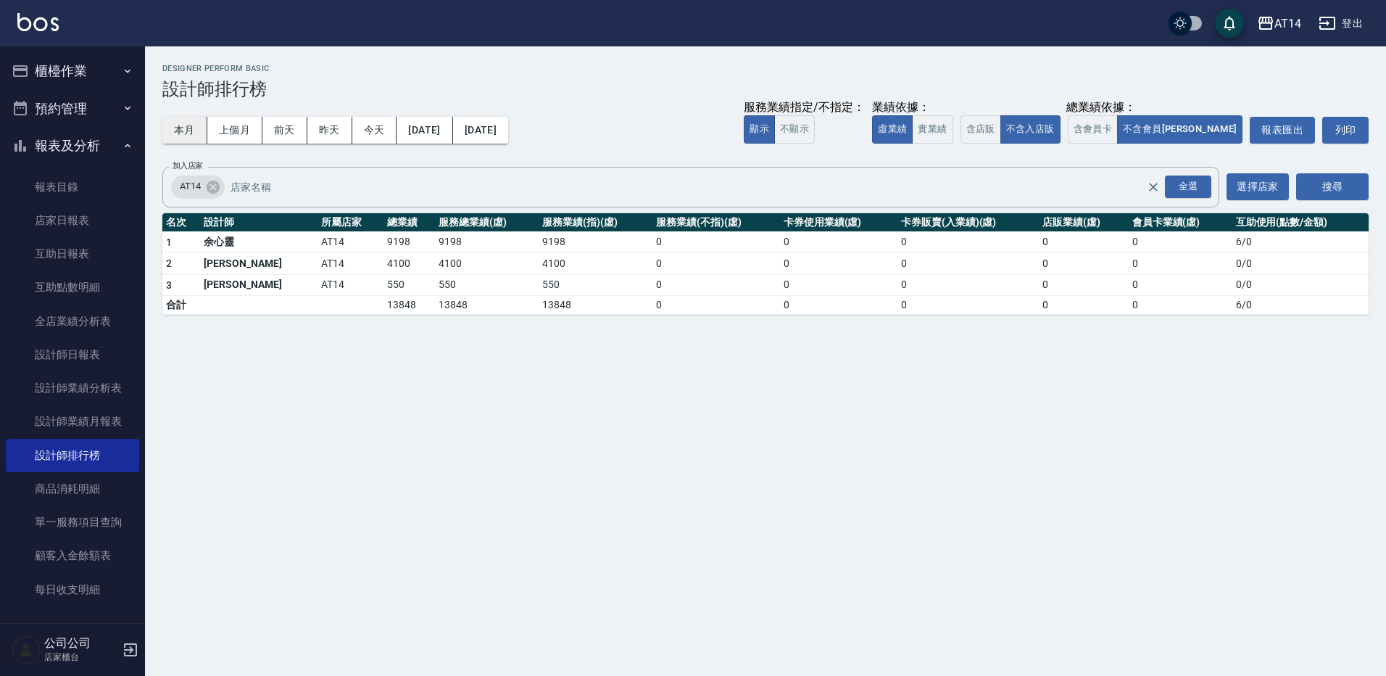
click at [185, 130] on button "本月" at bounding box center [184, 130] width 45 height 27
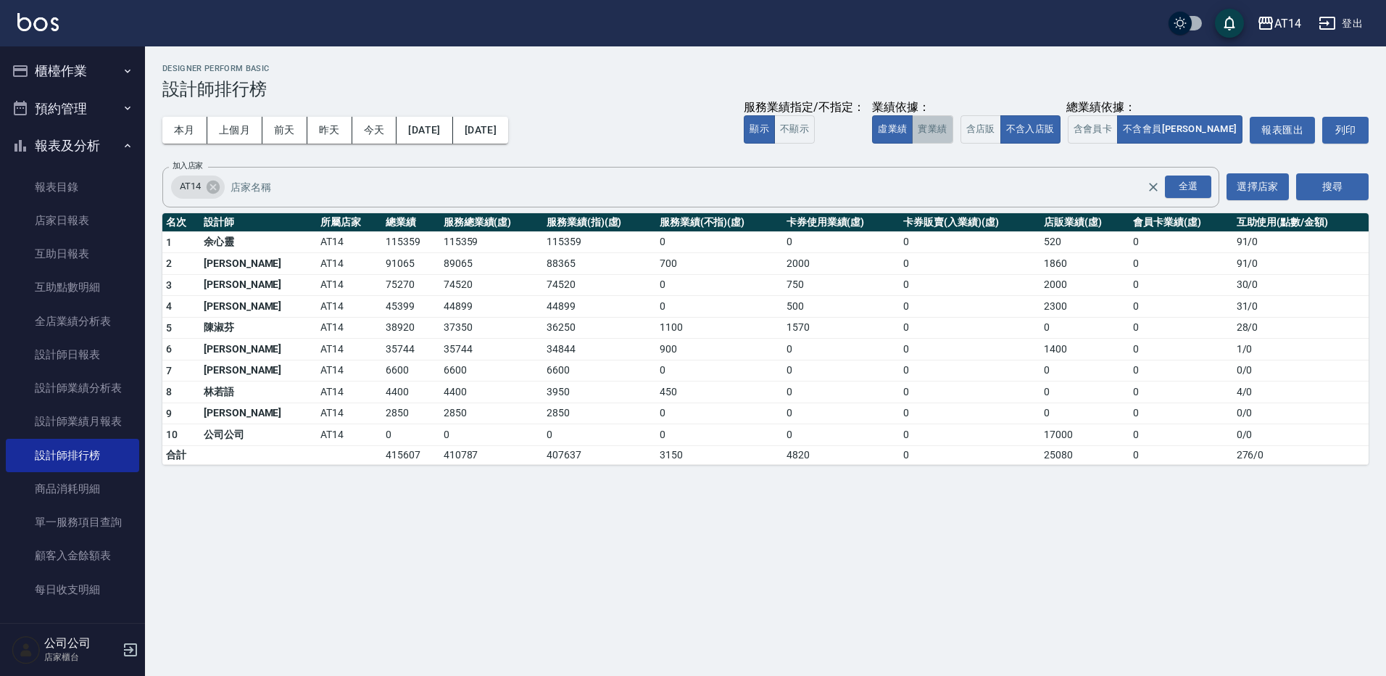
click at [953, 136] on button "實業績" at bounding box center [932, 129] width 41 height 28
click at [913, 127] on button "虛業績" at bounding box center [892, 129] width 41 height 28
click at [452, 125] on button "2025/08/01" at bounding box center [425, 130] width 56 height 27
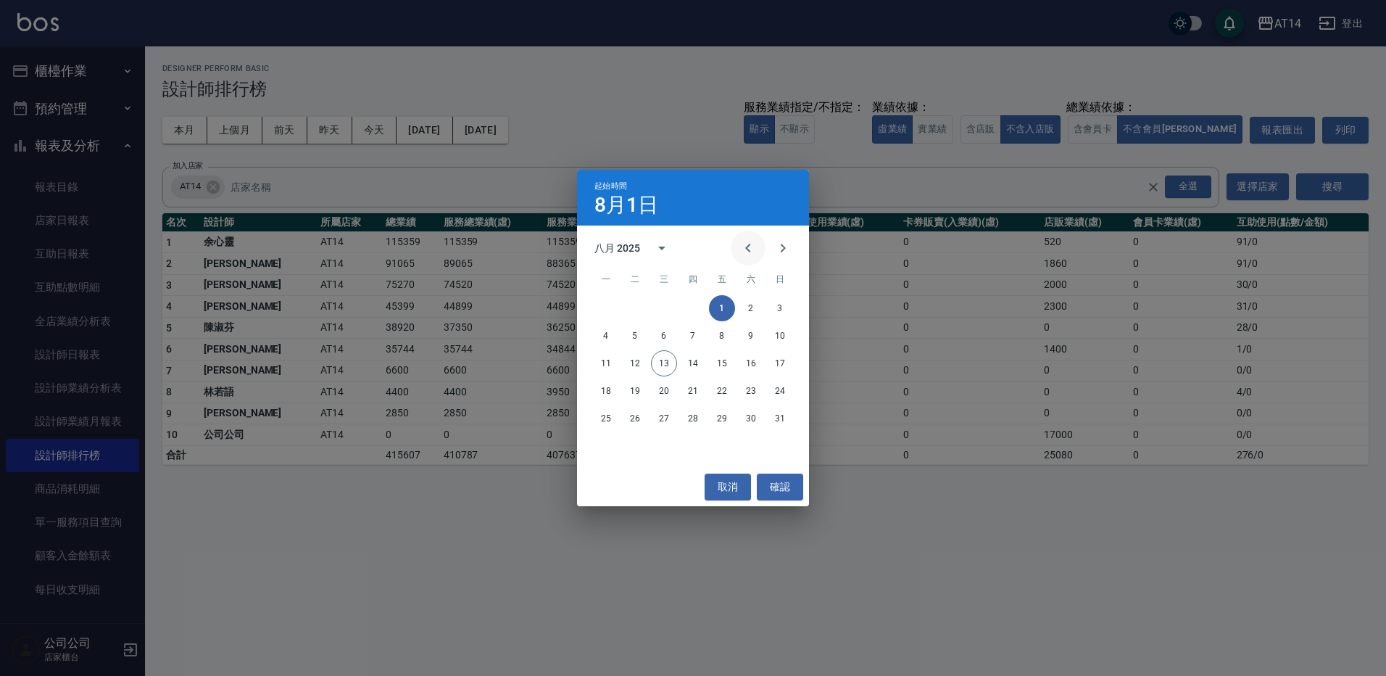
click at [747, 251] on icon "Previous month" at bounding box center [747, 247] width 17 height 17
click at [627, 301] on button "1" at bounding box center [635, 308] width 26 height 26
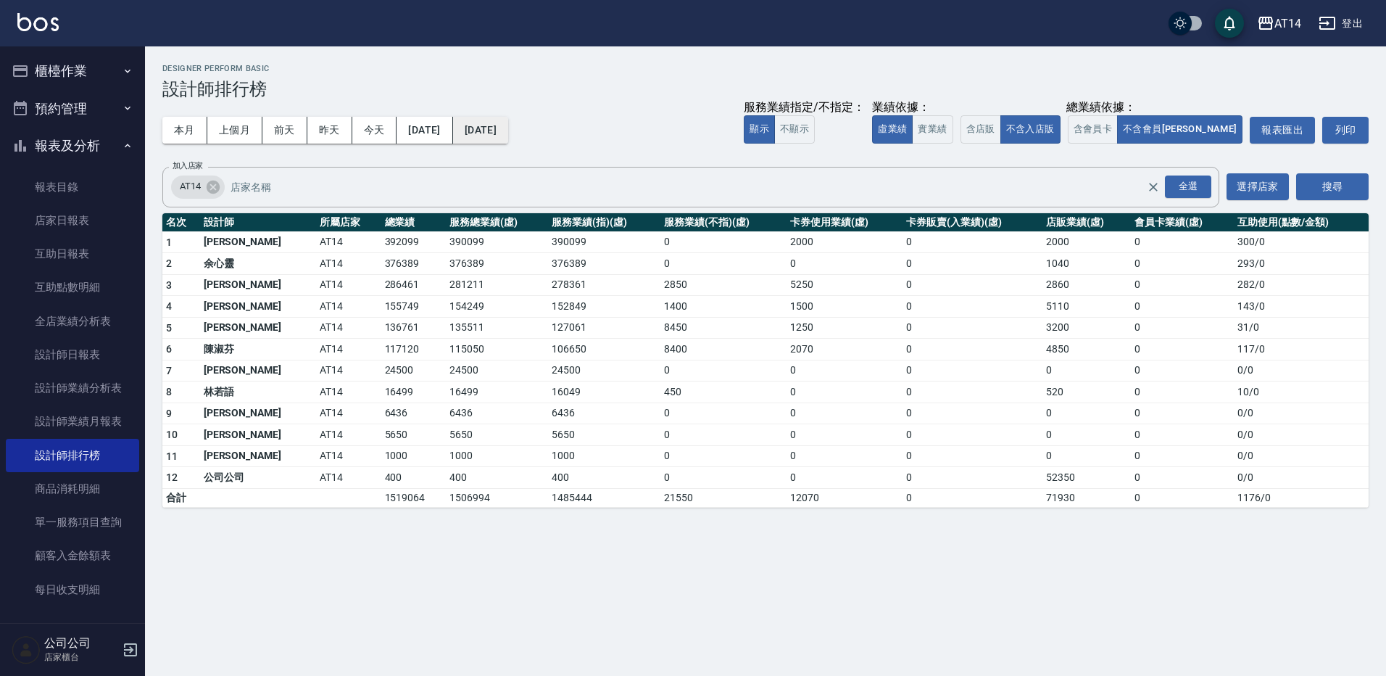
click at [508, 136] on button "2025/08/31" at bounding box center [480, 130] width 55 height 27
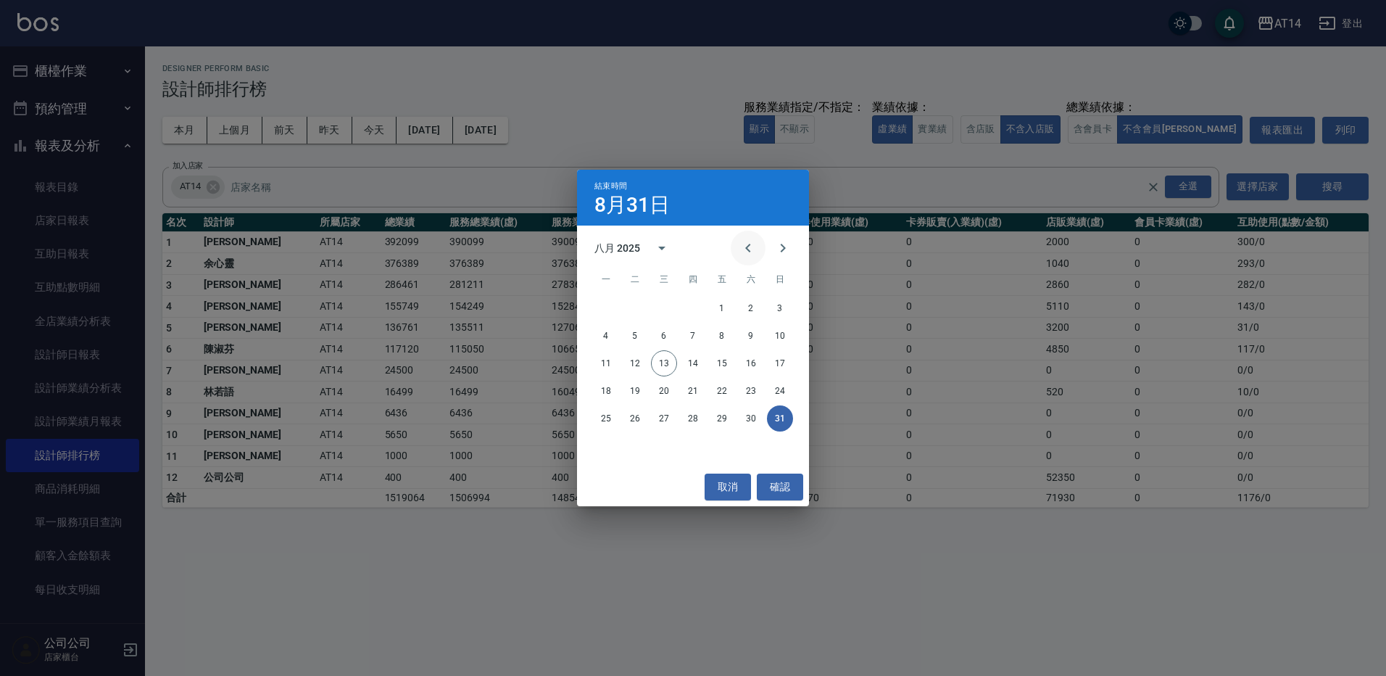
click at [750, 248] on icon "Previous month" at bounding box center [747, 247] width 17 height 17
click at [779, 336] on button "13" at bounding box center [780, 336] width 26 height 26
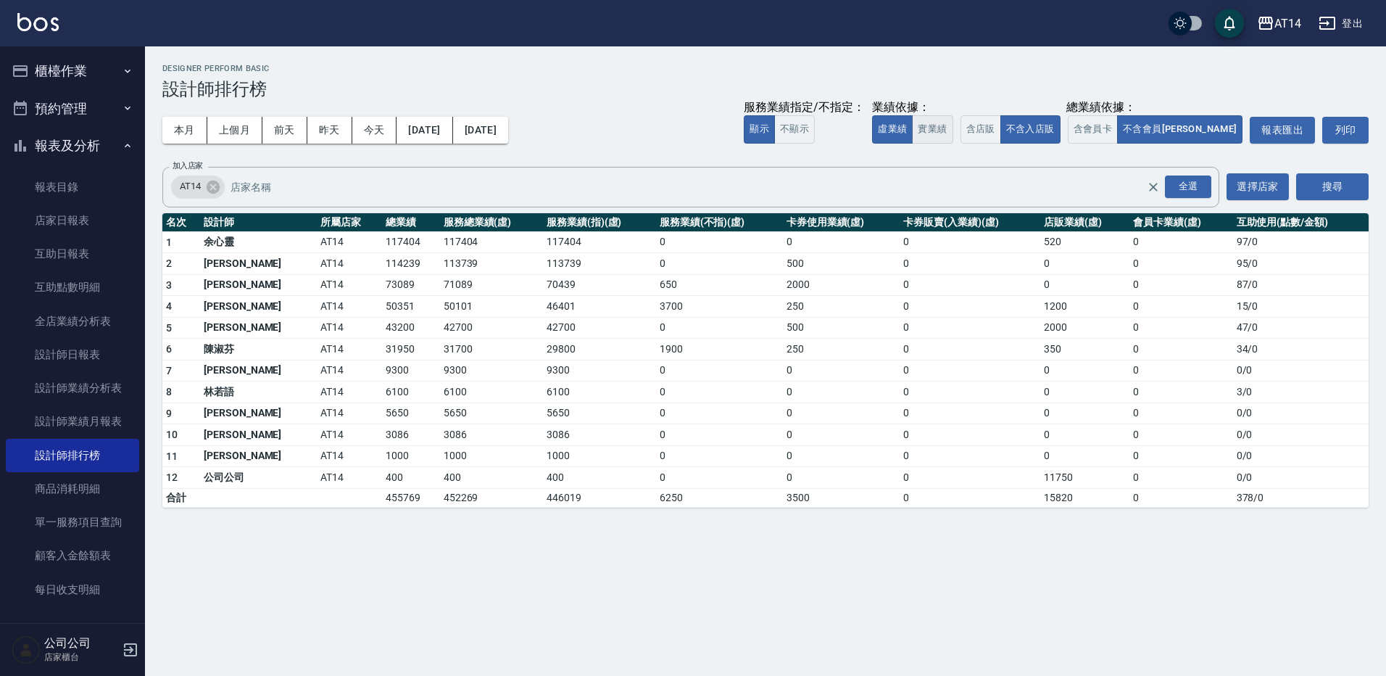
click at [953, 127] on button "實業績" at bounding box center [932, 129] width 41 height 28
click at [189, 125] on button "本月" at bounding box center [184, 130] width 45 height 27
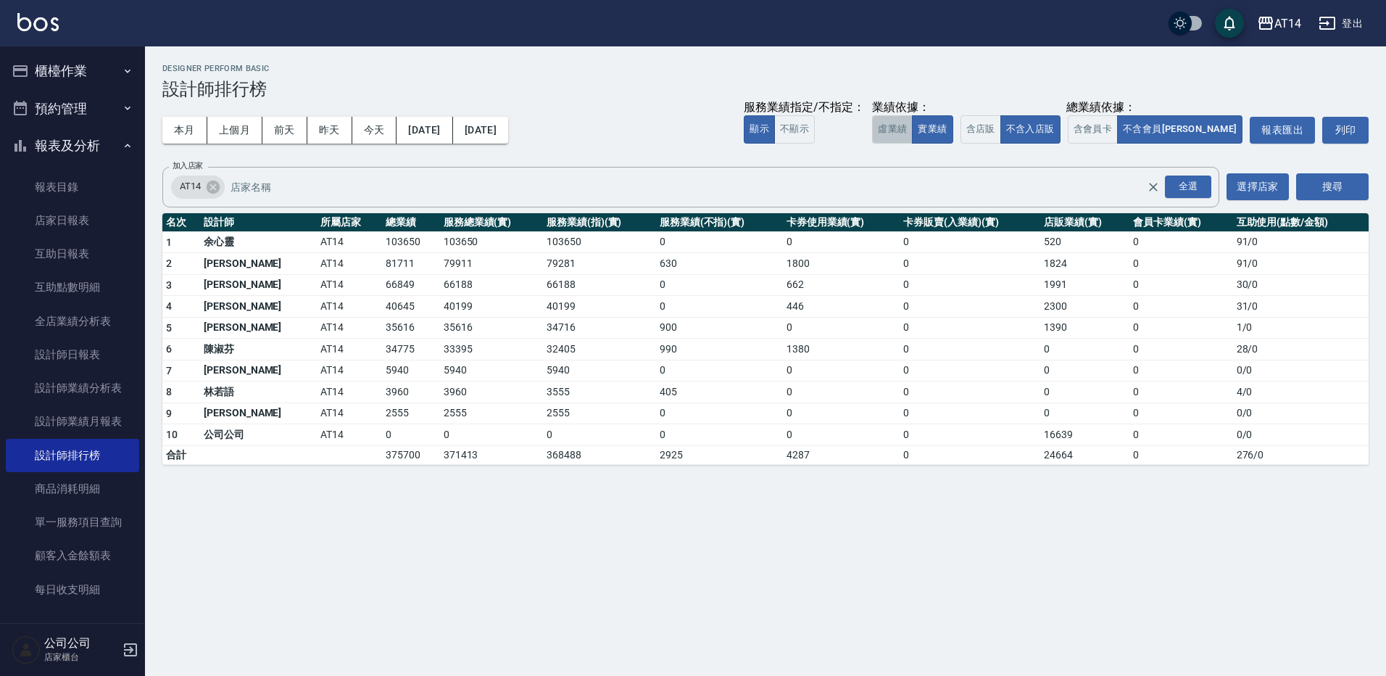
click at [913, 127] on button "虛業績" at bounding box center [892, 129] width 41 height 28
click at [953, 127] on button "實業績" at bounding box center [932, 129] width 41 height 28
click at [913, 130] on button "虛業績" at bounding box center [892, 129] width 41 height 28
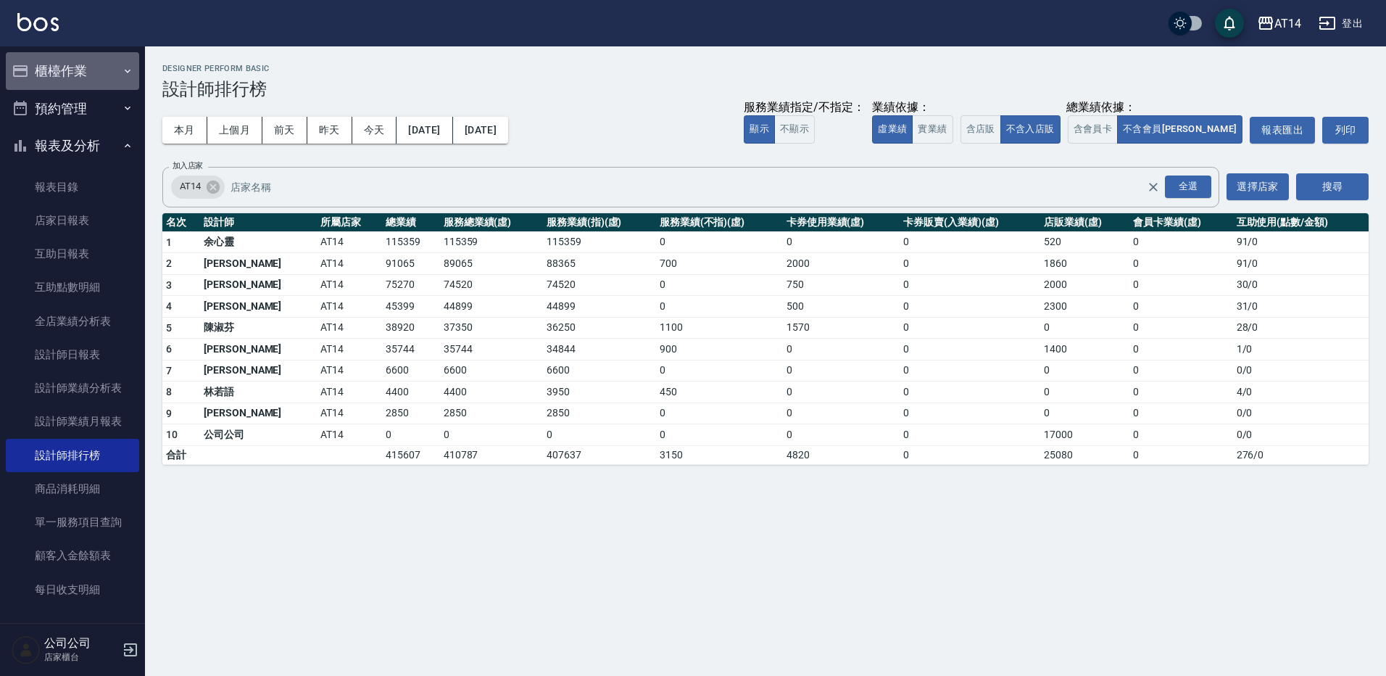
click at [80, 73] on button "櫃檯作業" at bounding box center [72, 71] width 133 height 38
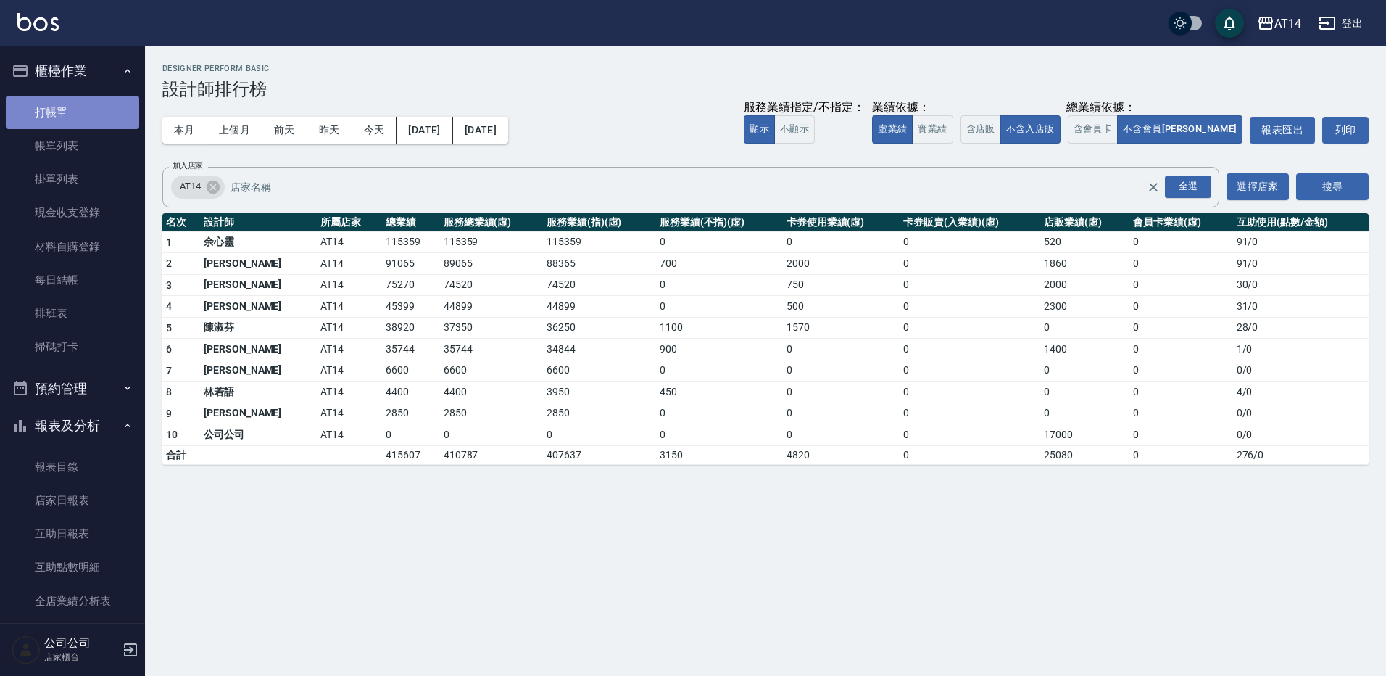
click at [89, 109] on link "打帳單" at bounding box center [72, 112] width 133 height 33
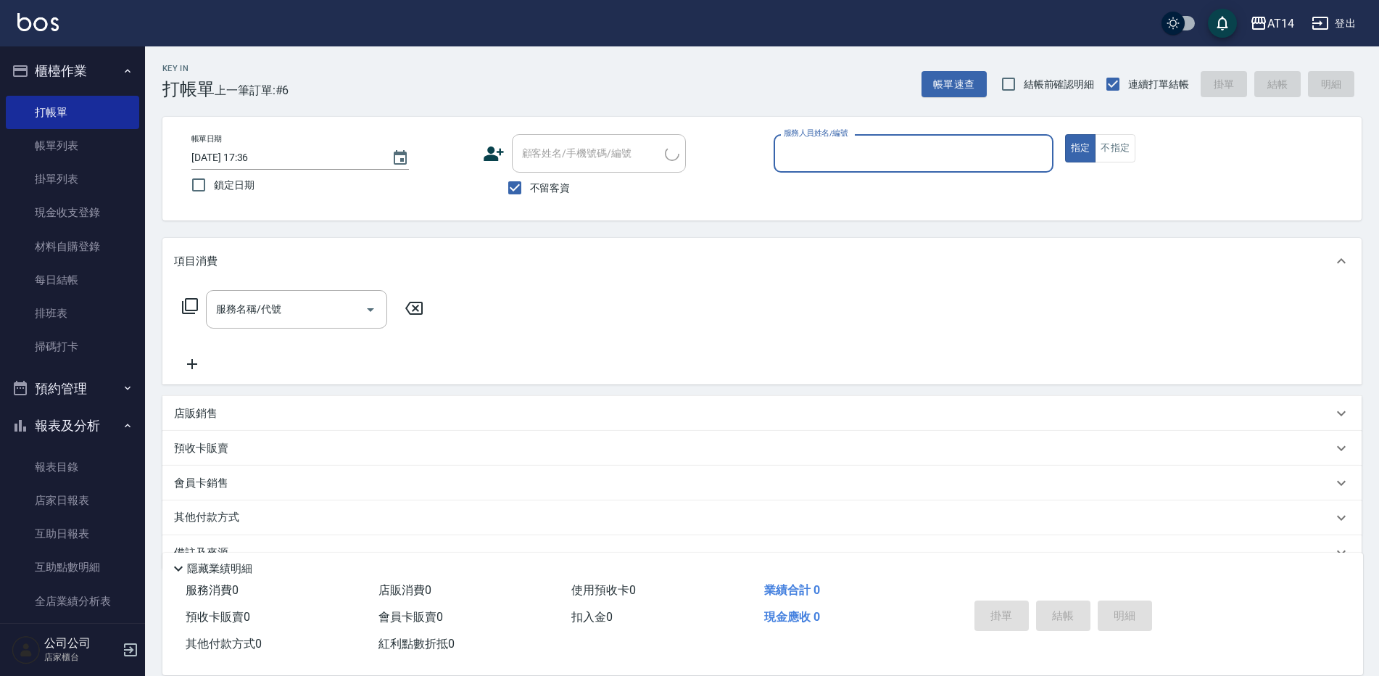
click at [91, 381] on button "預約管理" at bounding box center [72, 389] width 133 height 38
click at [73, 521] on button "報表及分析" at bounding box center [72, 538] width 133 height 38
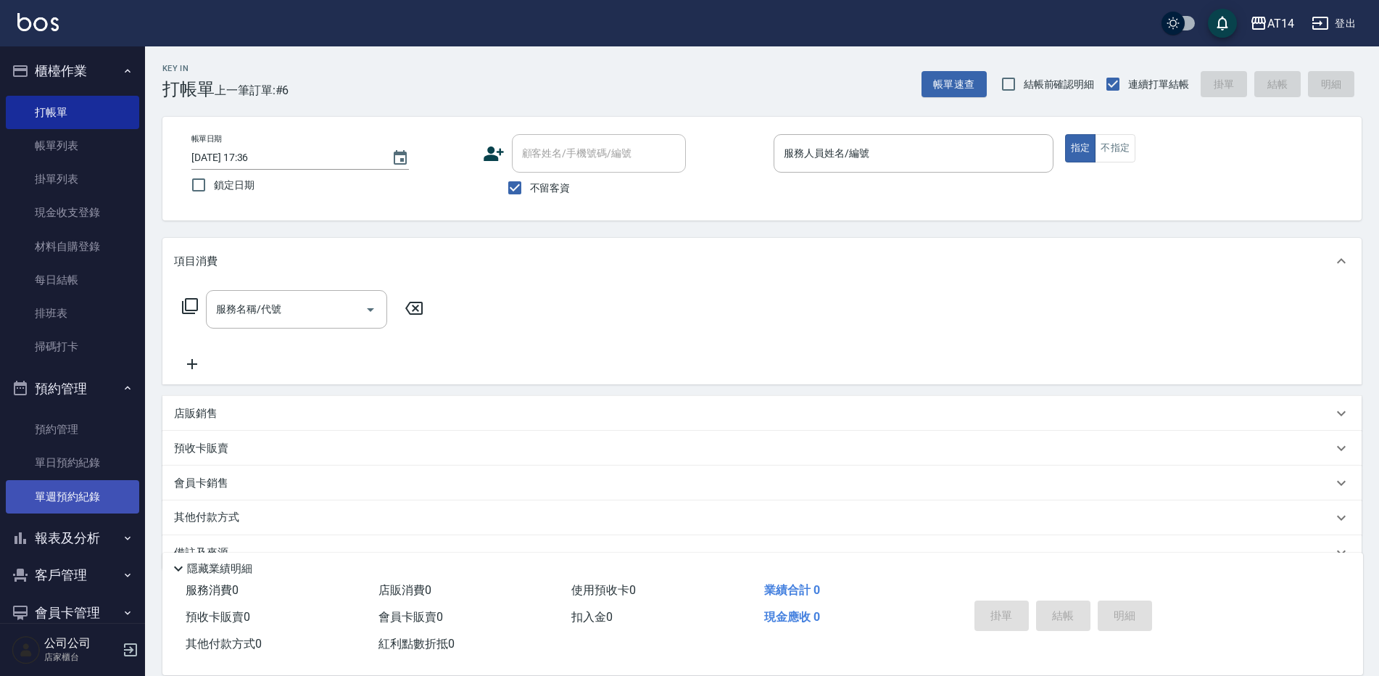
click at [77, 512] on link "單週預約紀錄" at bounding box center [72, 496] width 133 height 33
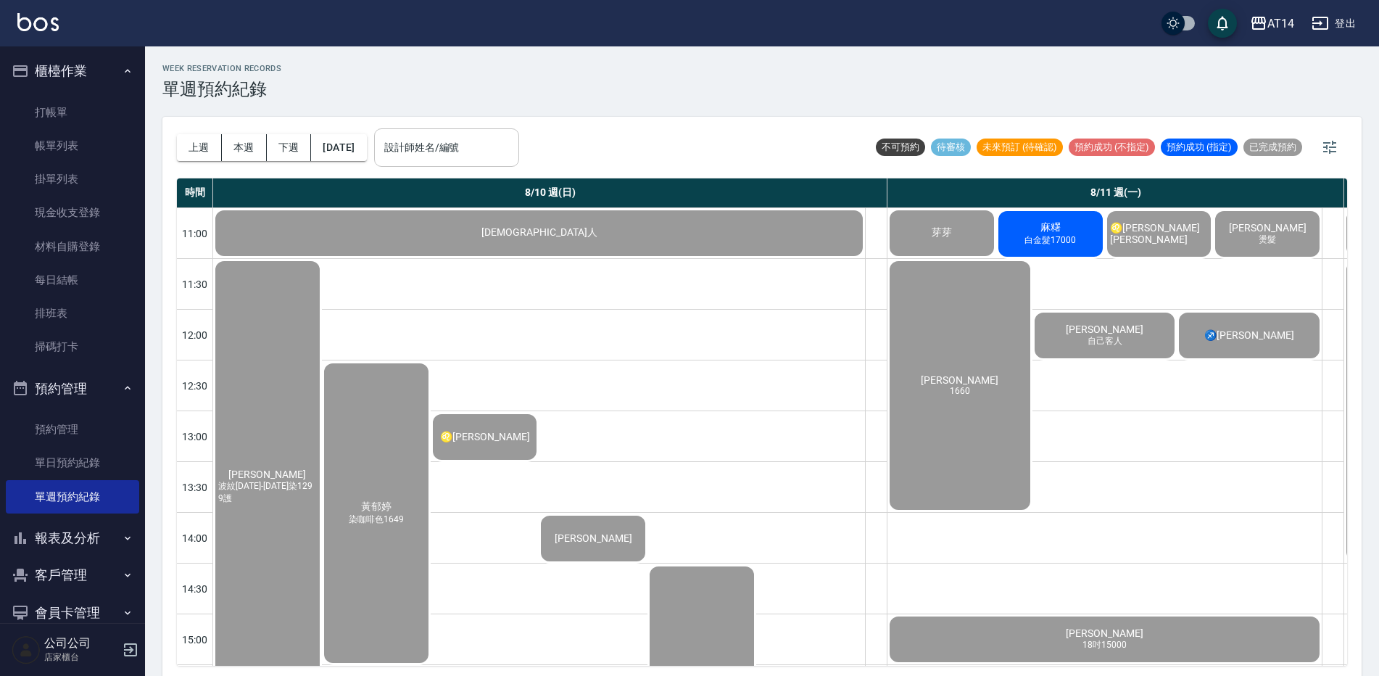
drag, startPoint x: 470, startPoint y: 145, endPoint x: 464, endPoint y: 162, distance: 18.3
click at [468, 146] on input "設計師姓名/編號" at bounding box center [447, 147] width 132 height 25
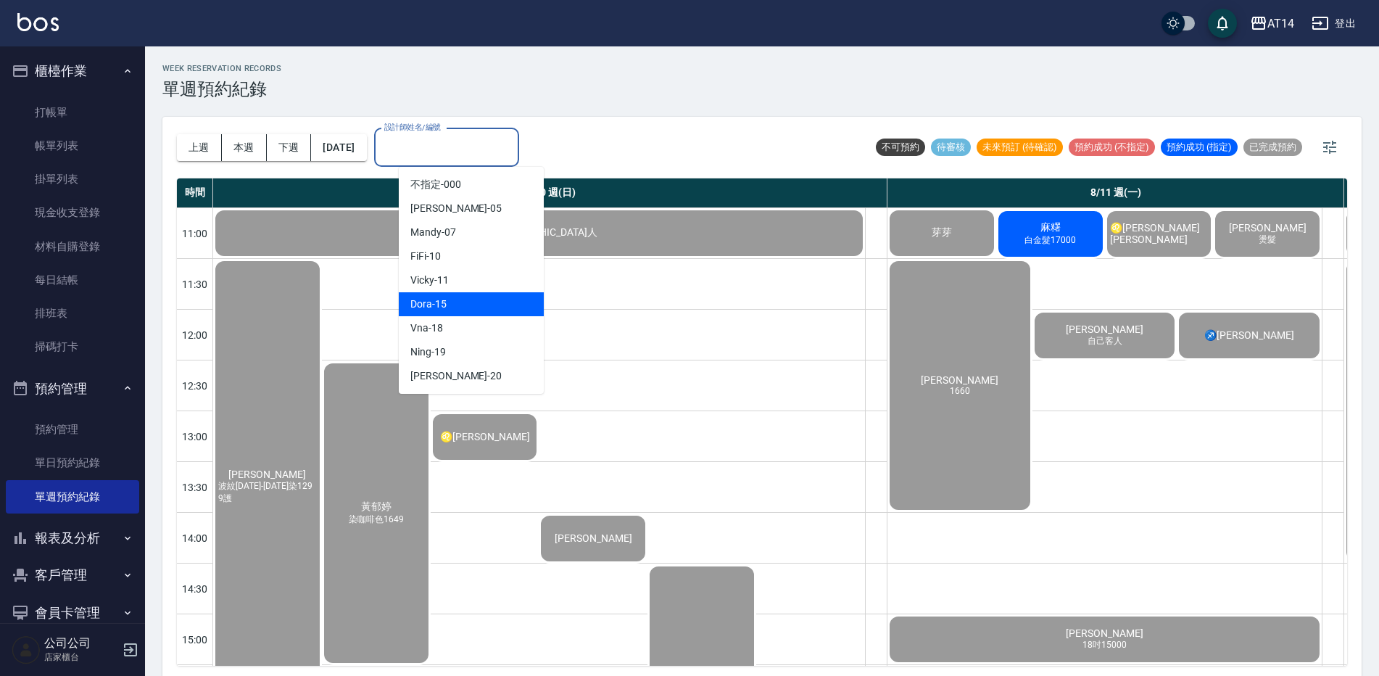
click at [465, 297] on div "Dora -15" at bounding box center [471, 304] width 145 height 24
type input "Dora-15"
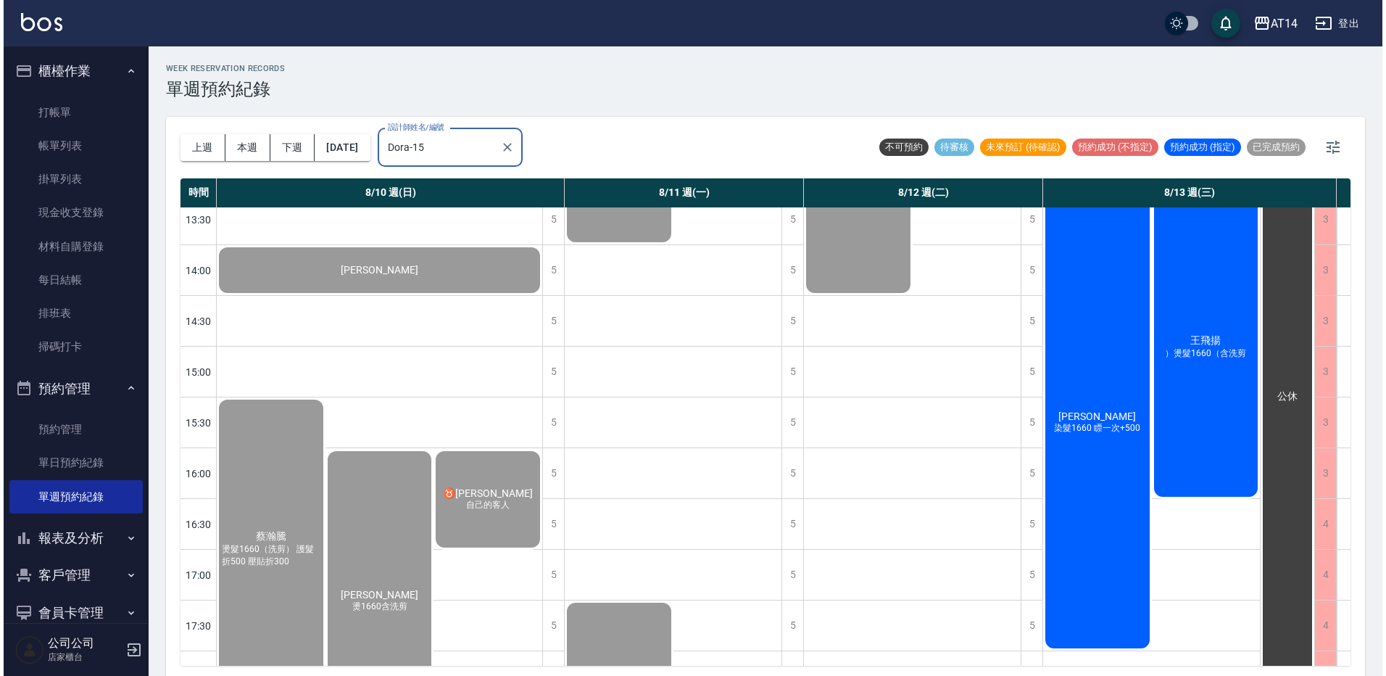
scroll to position [290, 0]
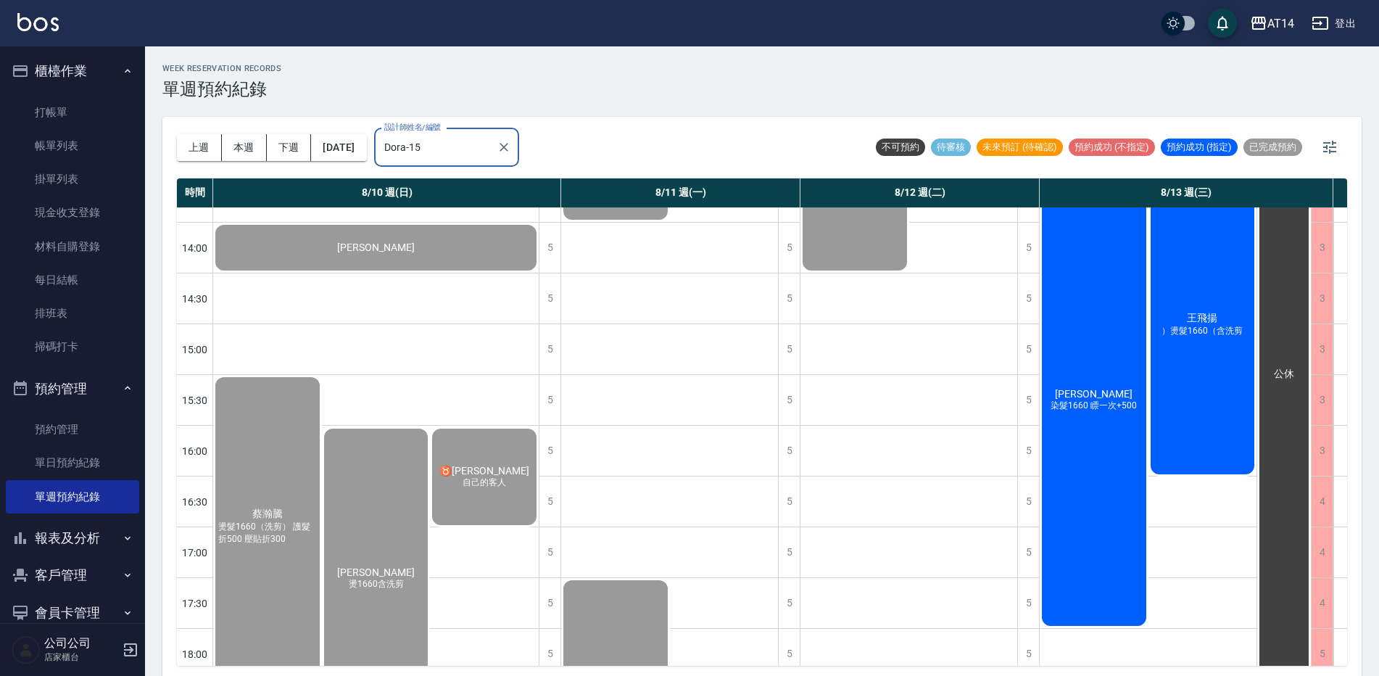
click at [431, 426] on div "王飛揚 ）燙髮1660（含洗剪" at bounding box center [376, 578] width 109 height 304
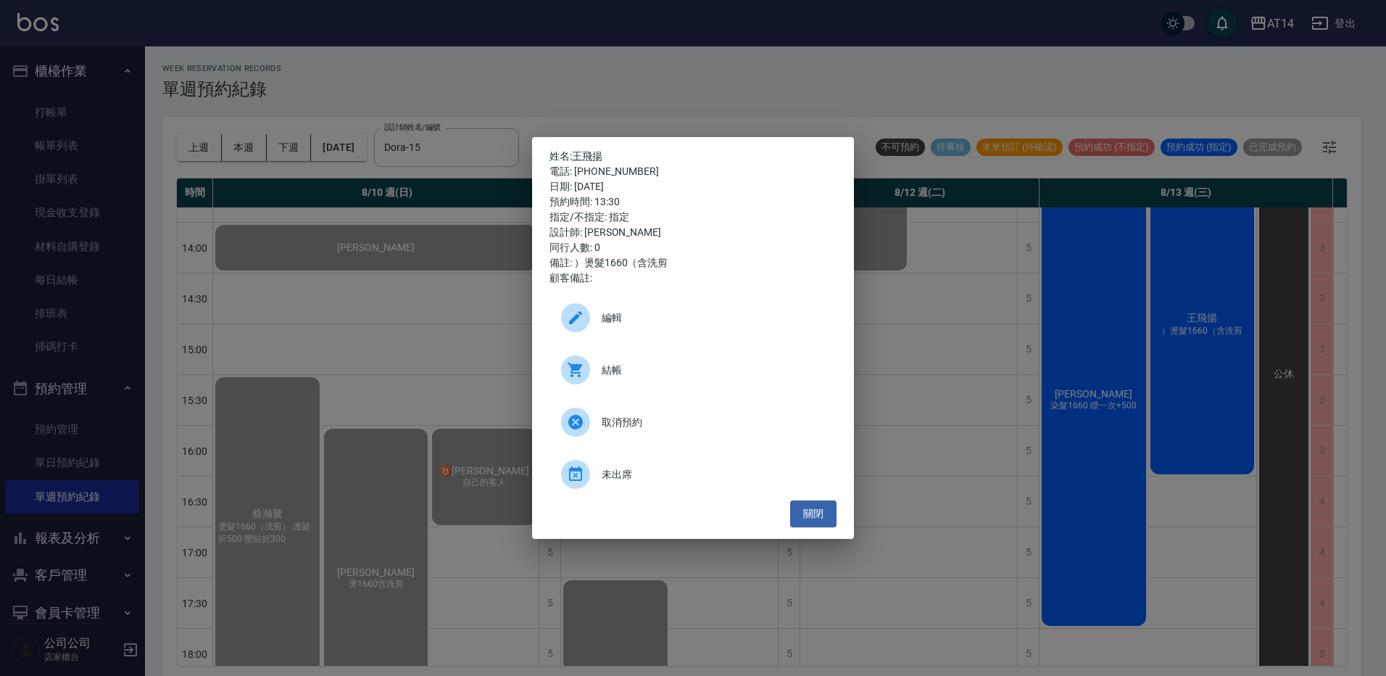
click at [737, 368] on span "結帳" at bounding box center [713, 369] width 223 height 15
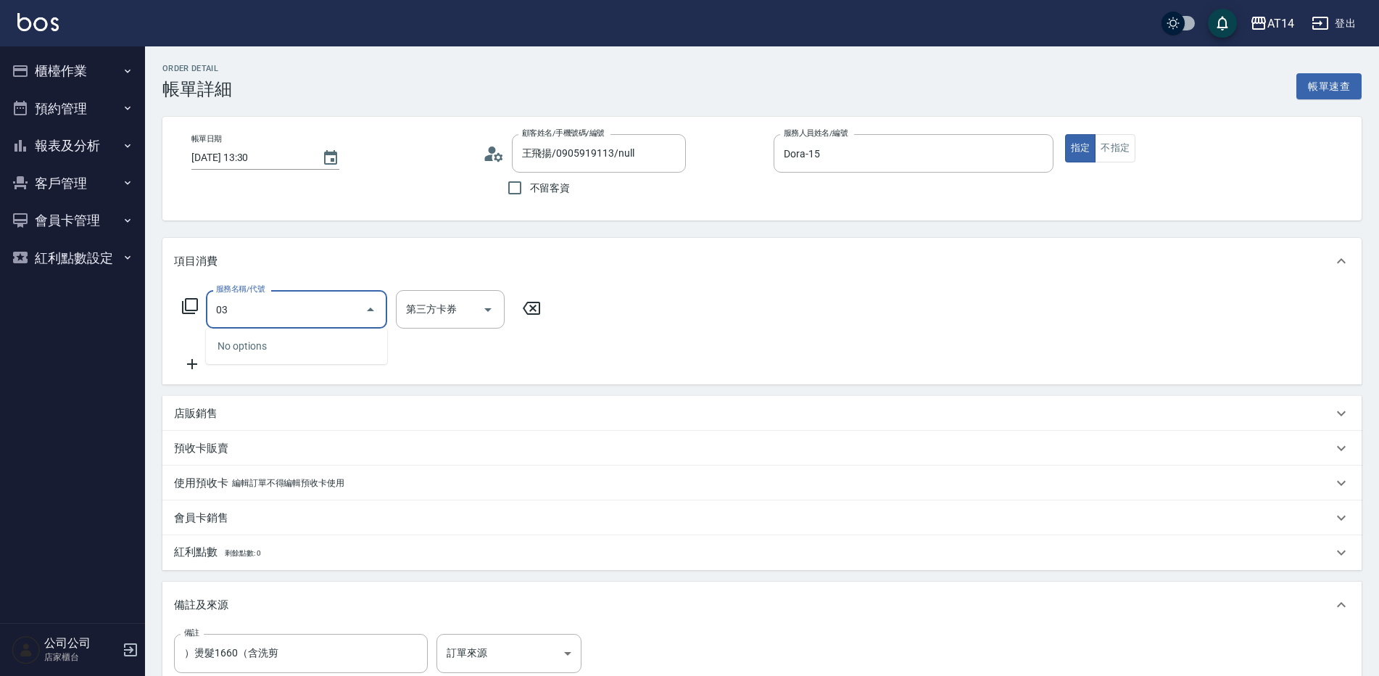
type input "031"
type input "3"
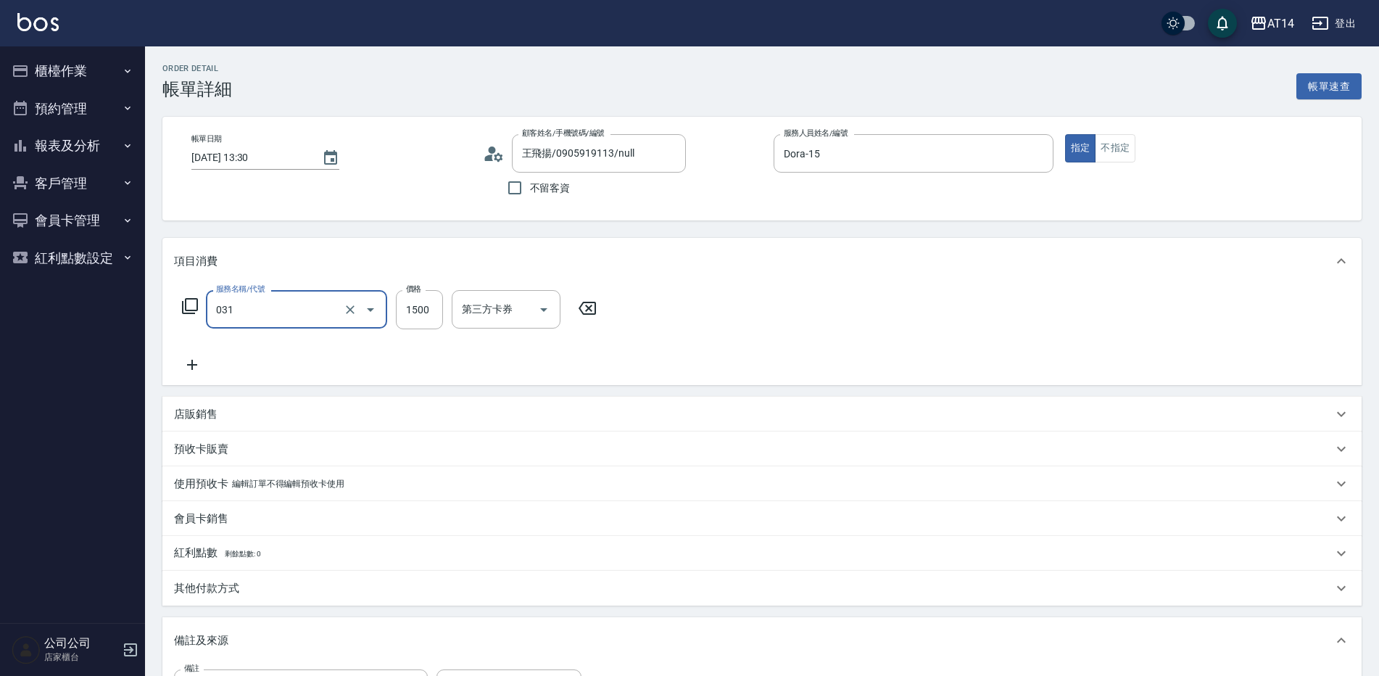
type input "燙髮(031)"
type input "0"
type input "2360"
type input "5"
type input "2360"
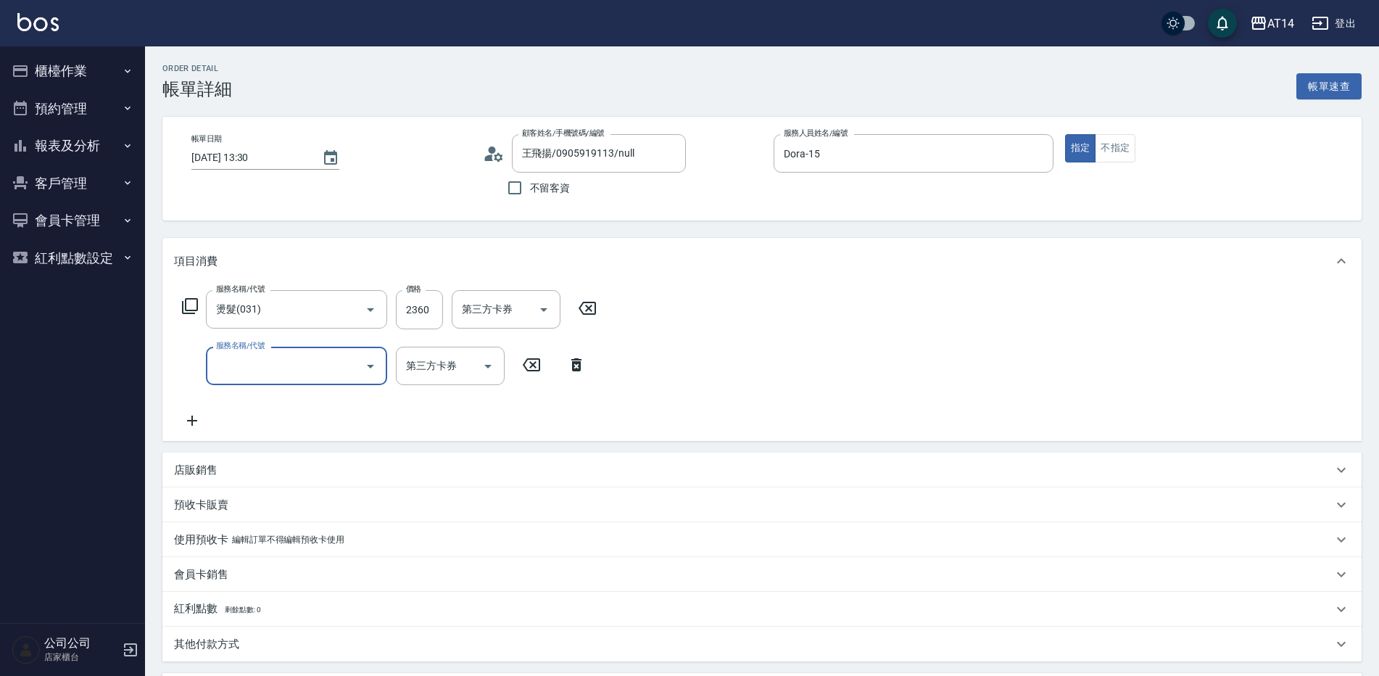
click at [289, 360] on input "服務名稱/代號" at bounding box center [285, 365] width 146 height 25
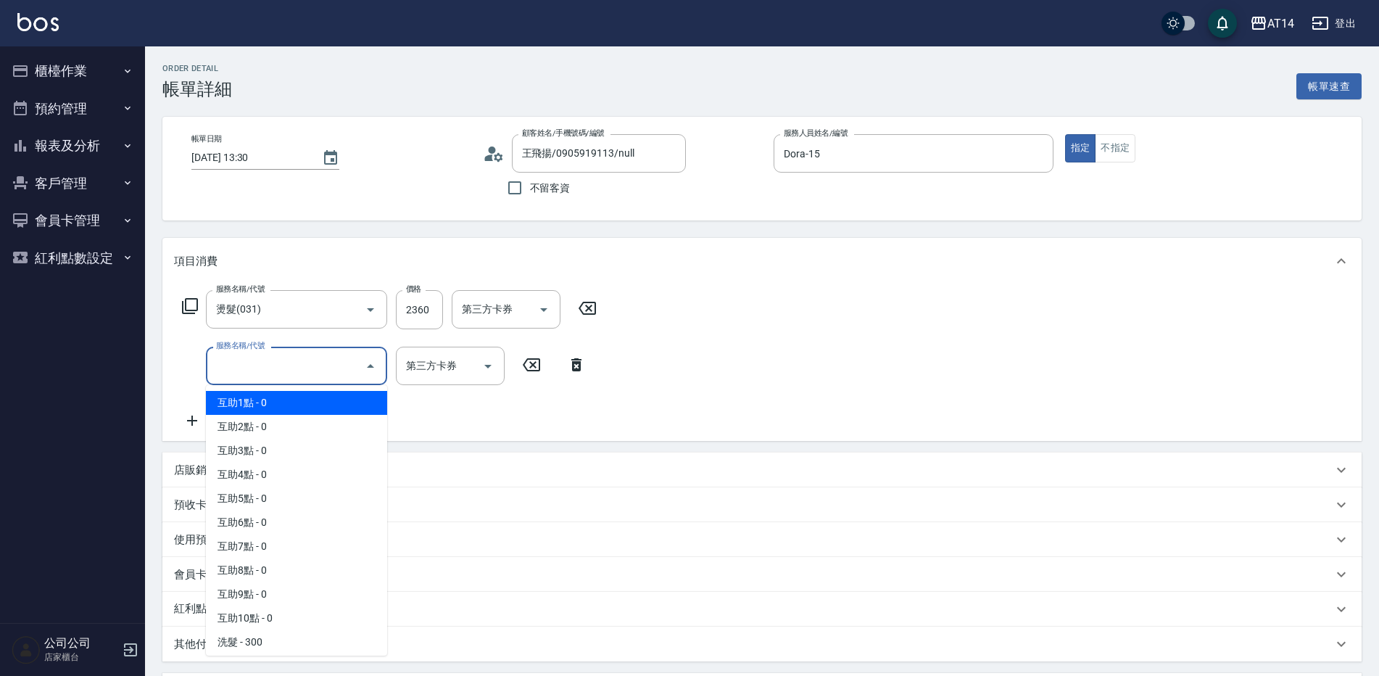
click at [304, 407] on span "互助1點 - 0" at bounding box center [296, 403] width 181 height 24
type input "互助1點(001)"
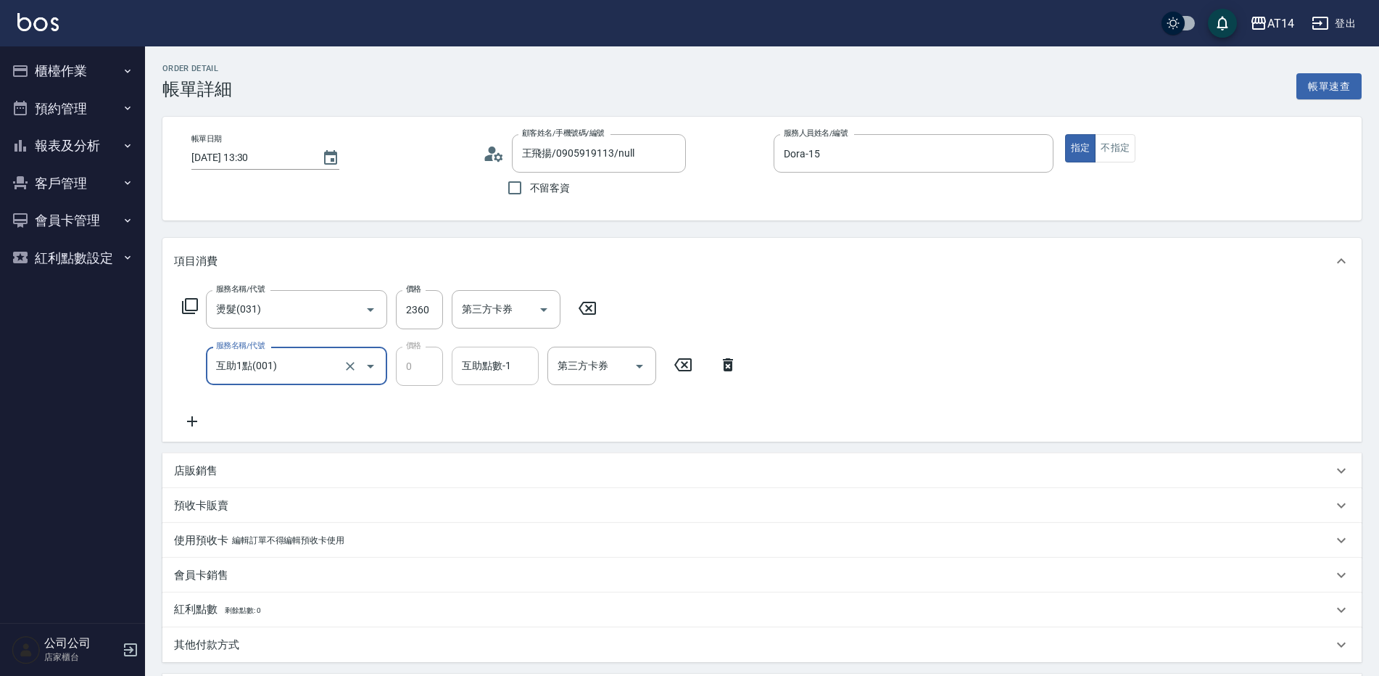
click at [490, 366] on div "互助點數-1 互助點數-1" at bounding box center [495, 366] width 87 height 38
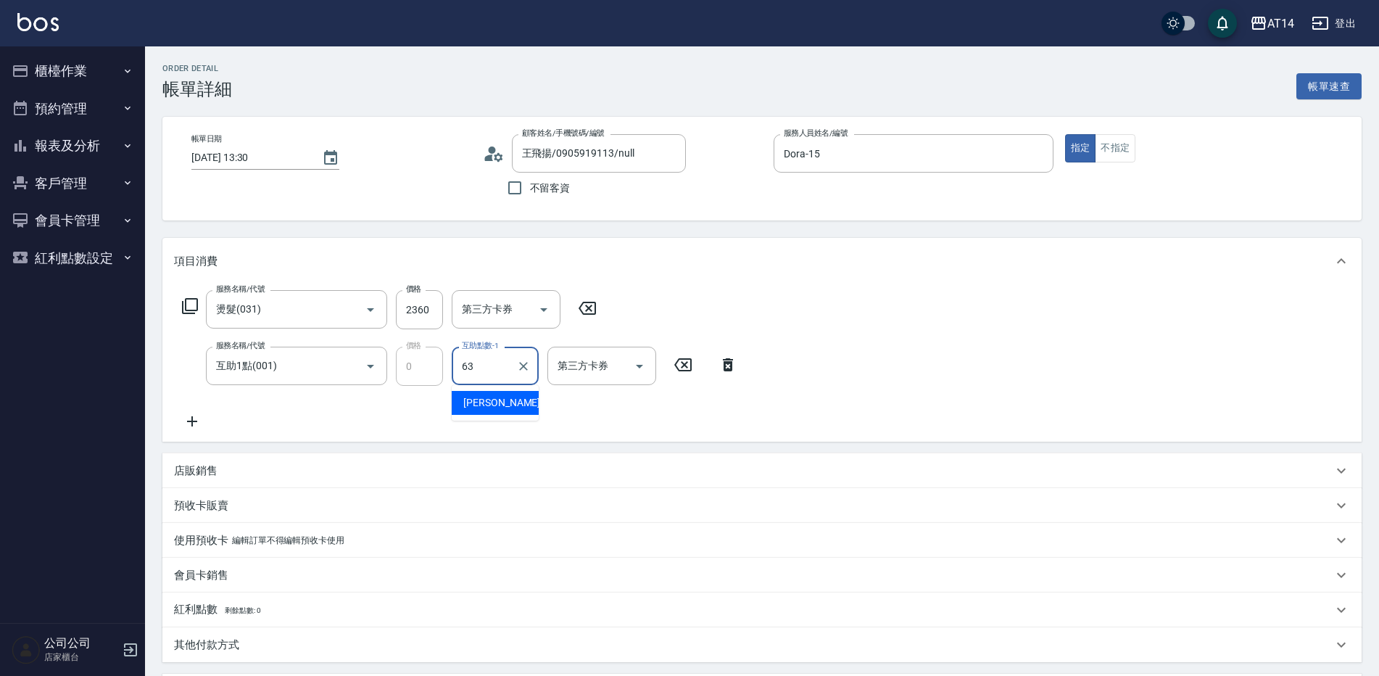
type input "楊明月-63"
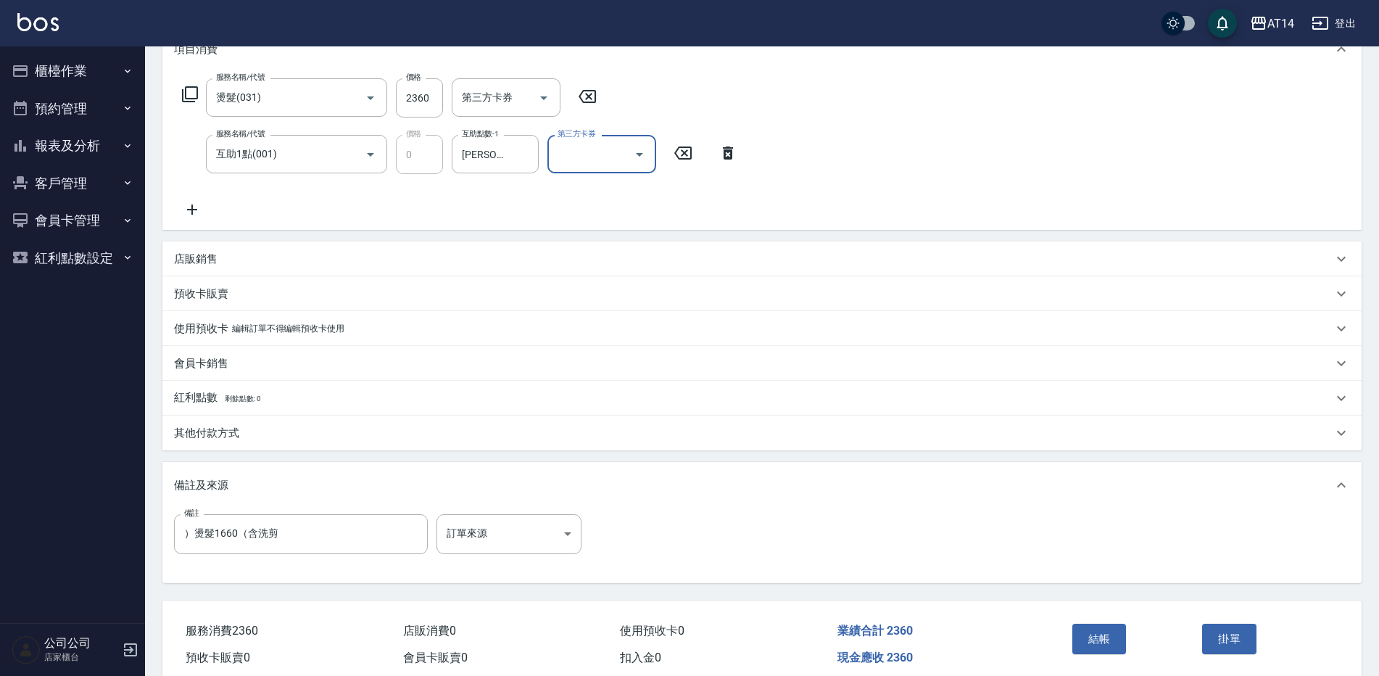
scroll to position [275, 0]
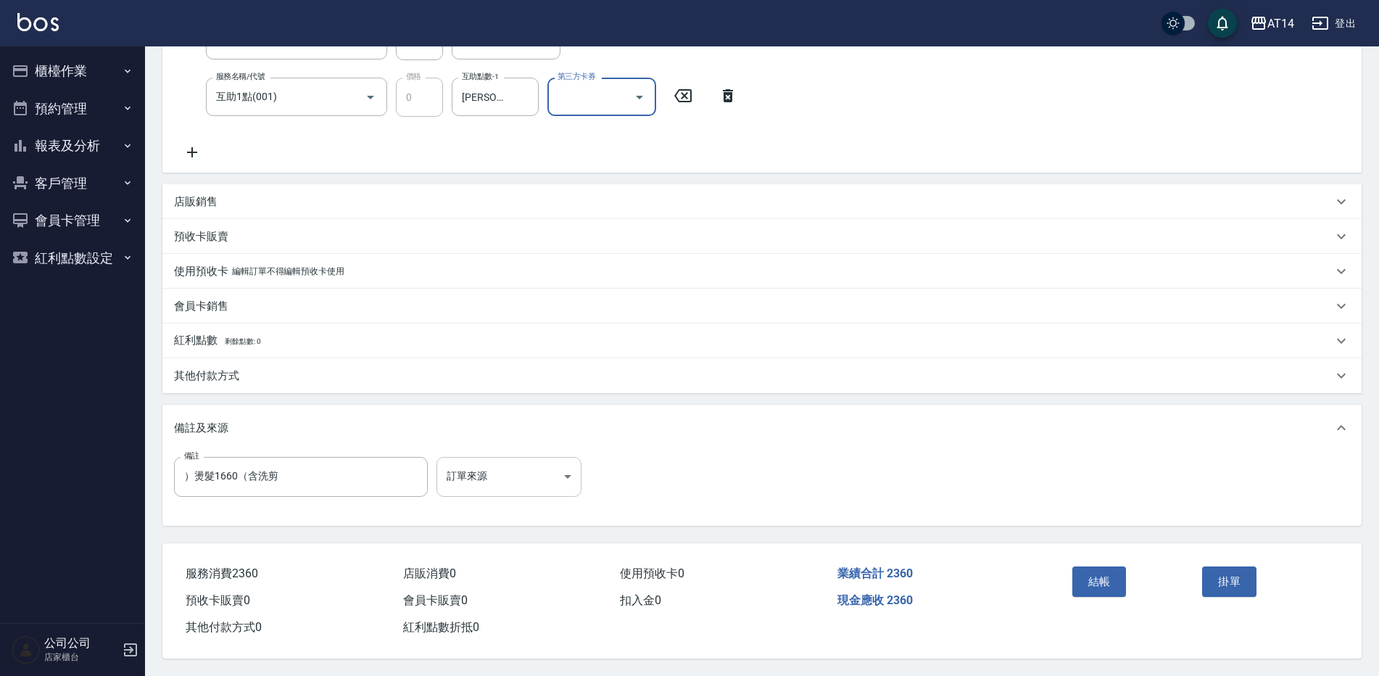
click at [513, 478] on body "AT14 登出 櫃檯作業 打帳單 帳單列表 掛單列表 現金收支登錄 材料自購登錄 每日結帳 排班表 掃碼打卡 預約管理 預約管理 單日預約紀錄 單週預約紀錄 …" at bounding box center [689, 203] width 1379 height 945
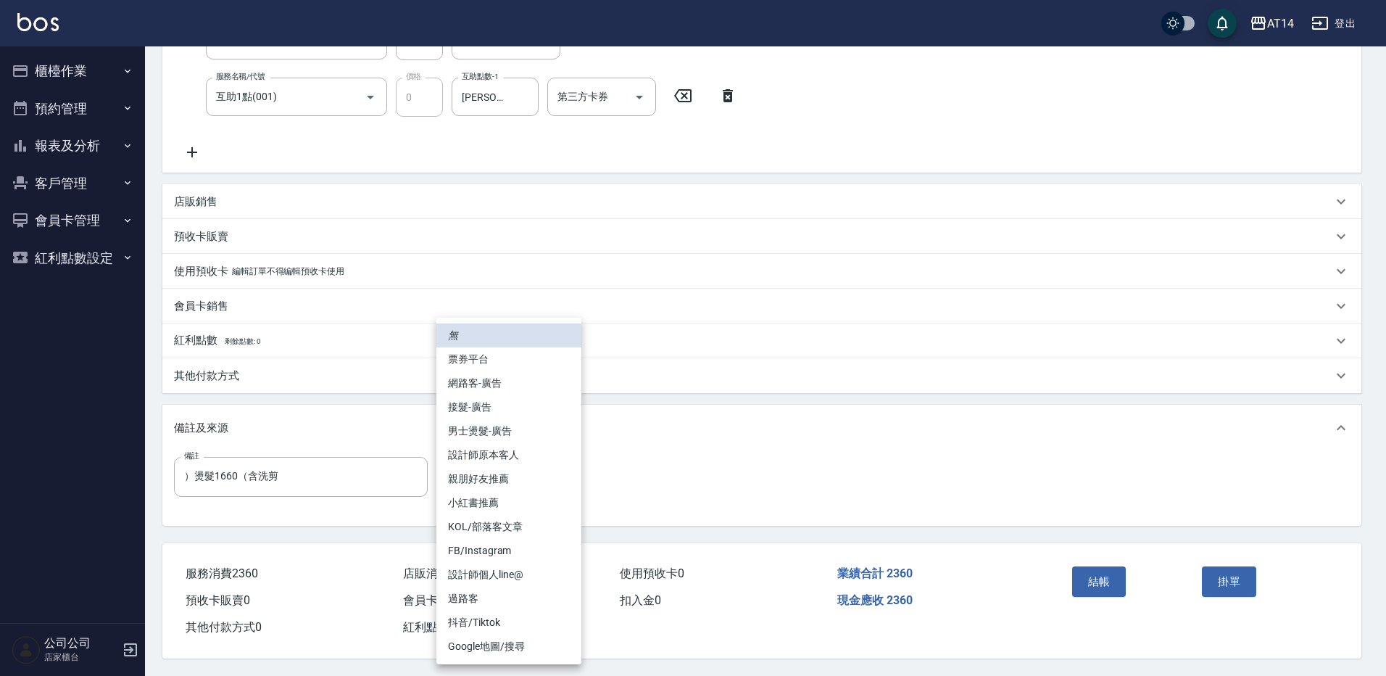
click at [494, 426] on li "男士燙髮-廣告" at bounding box center [508, 431] width 145 height 24
type input "男士燙髮-廣告"
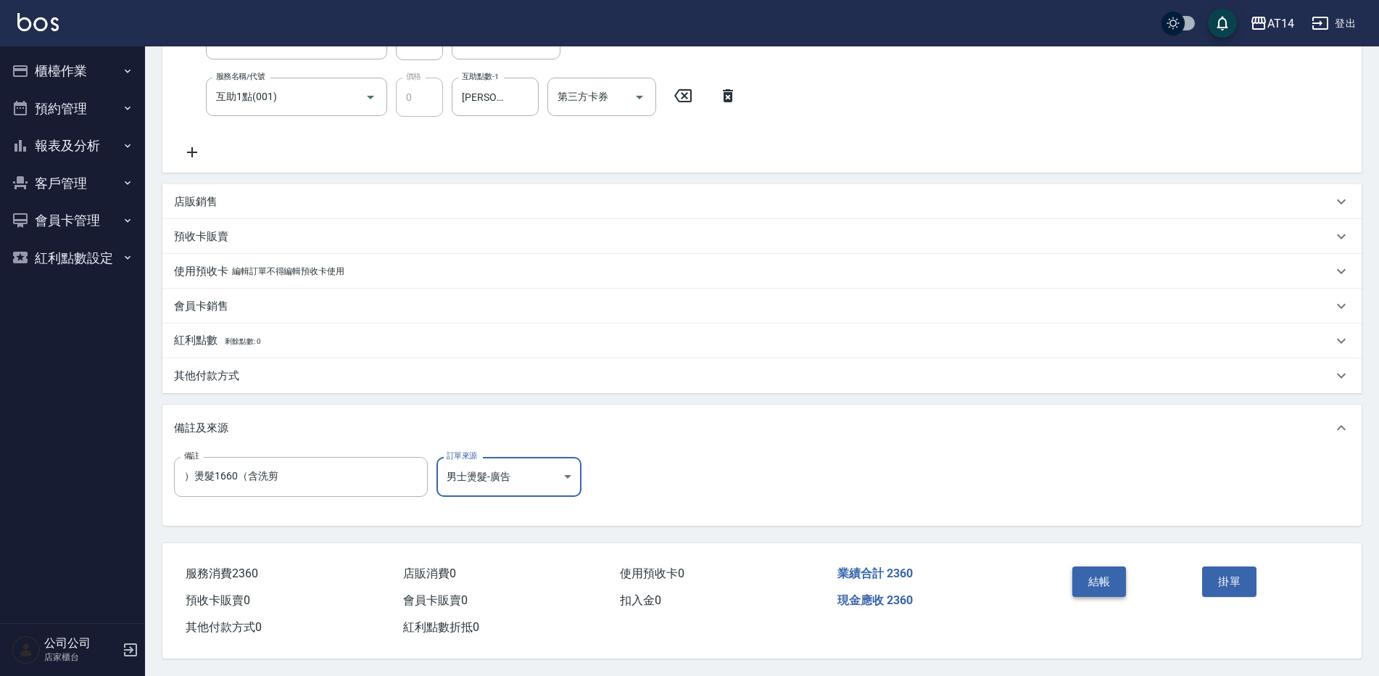
click at [1098, 581] on button "結帳" at bounding box center [1099, 581] width 54 height 30
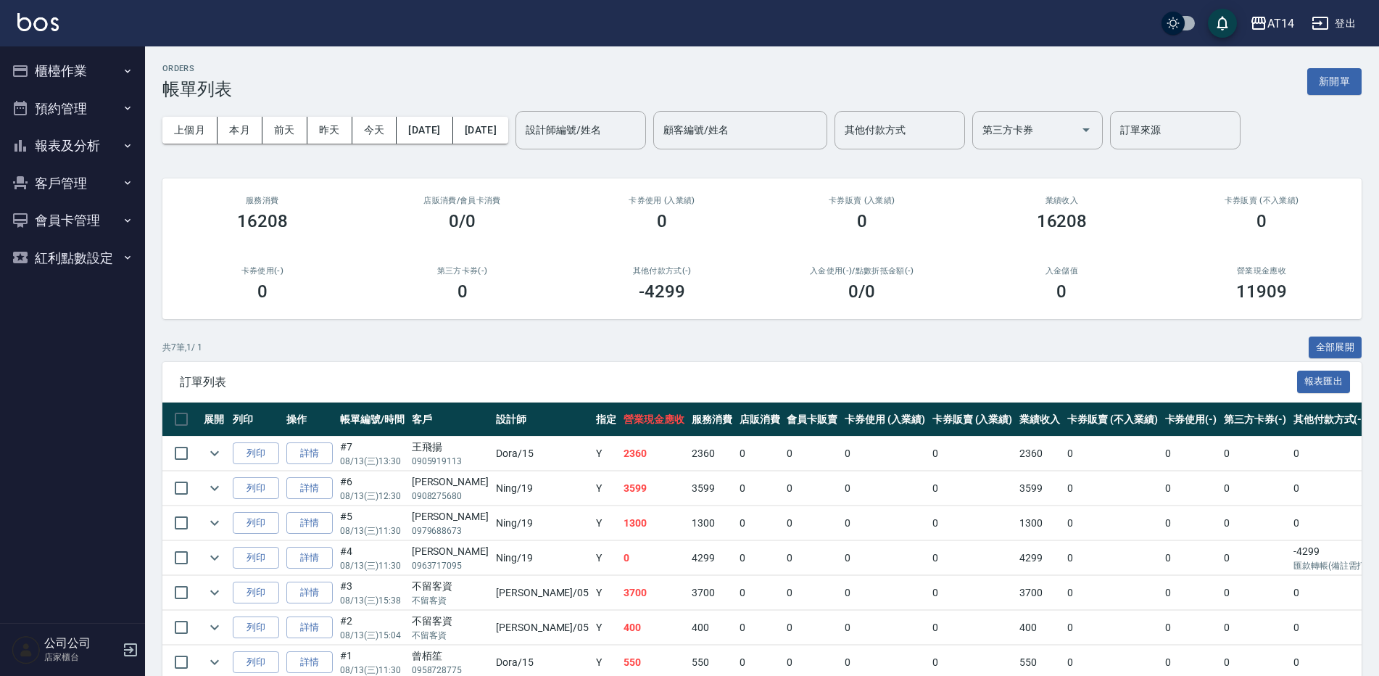
drag, startPoint x: 716, startPoint y: 206, endPoint x: 560, endPoint y: 67, distance: 209.5
click at [74, 75] on button "櫃檯作業" at bounding box center [72, 71] width 133 height 38
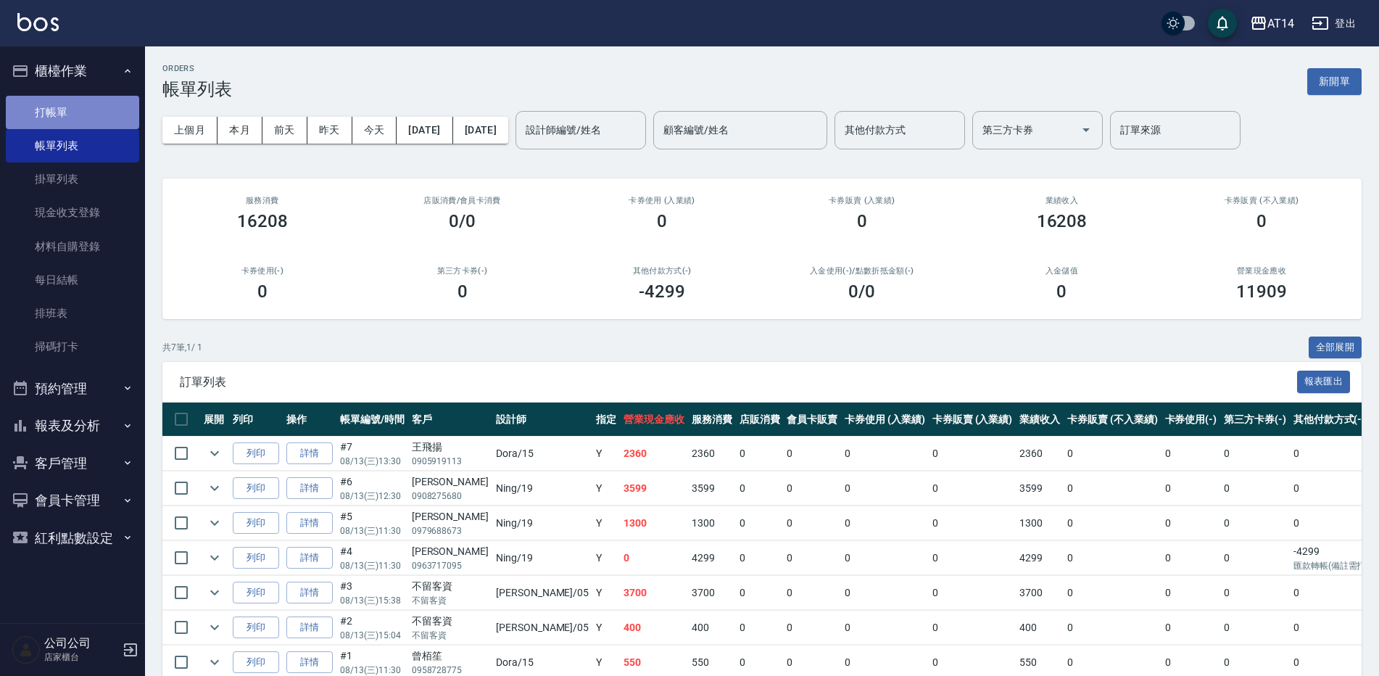
click at [80, 110] on link "打帳單" at bounding box center [72, 112] width 133 height 33
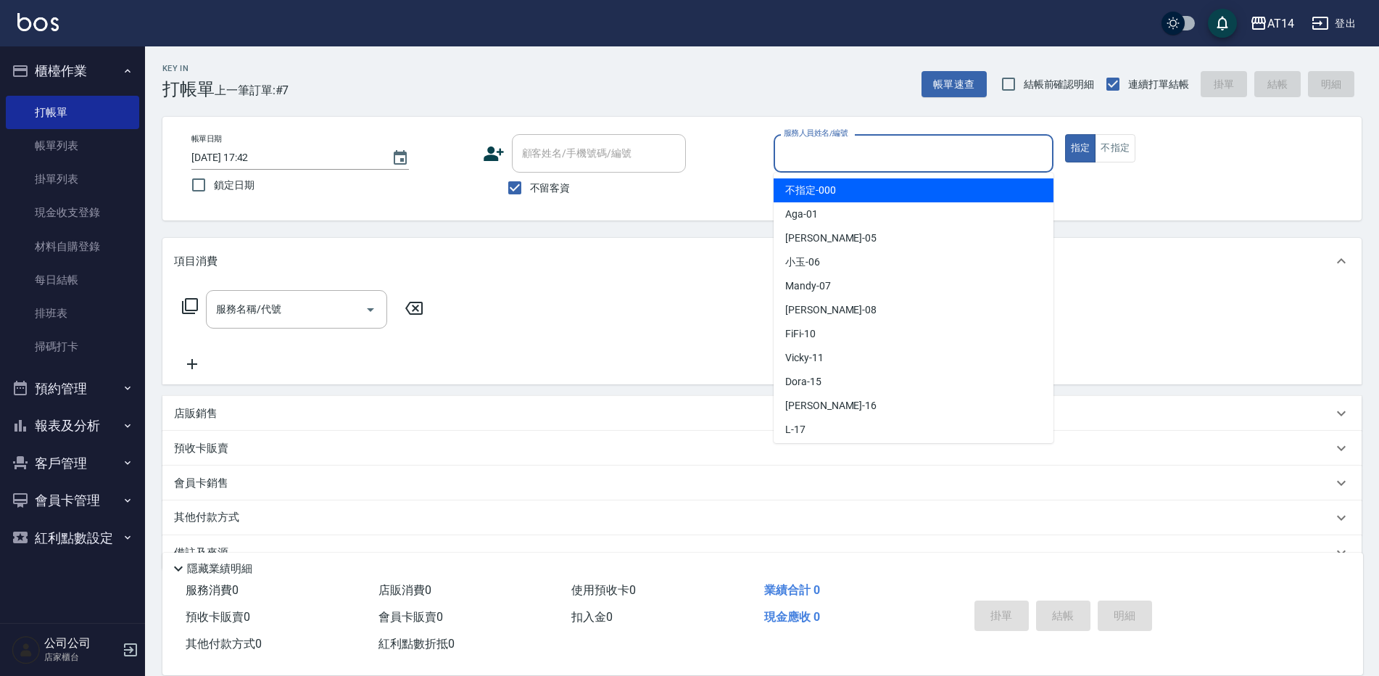
click at [800, 156] on input "服務人員姓名/編號" at bounding box center [913, 153] width 267 height 25
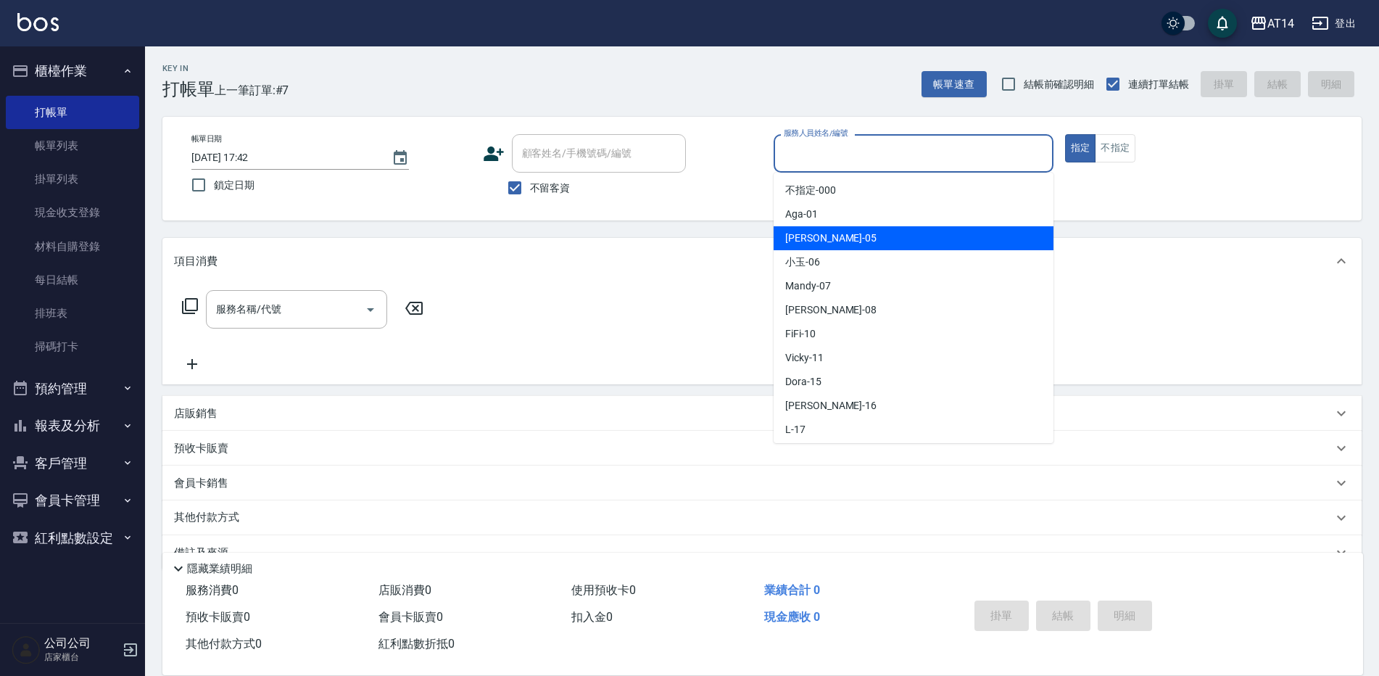
click at [798, 237] on span "Patty -05" at bounding box center [830, 238] width 91 height 15
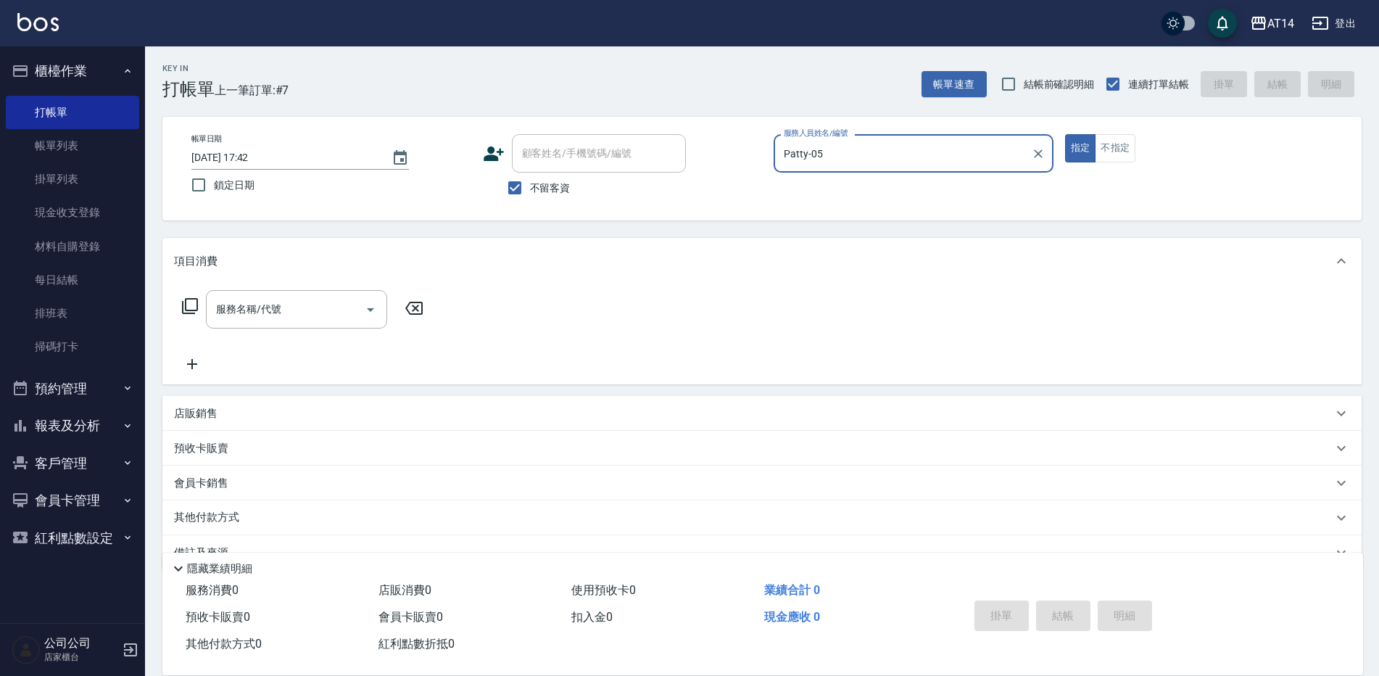
type input "Patty-05"
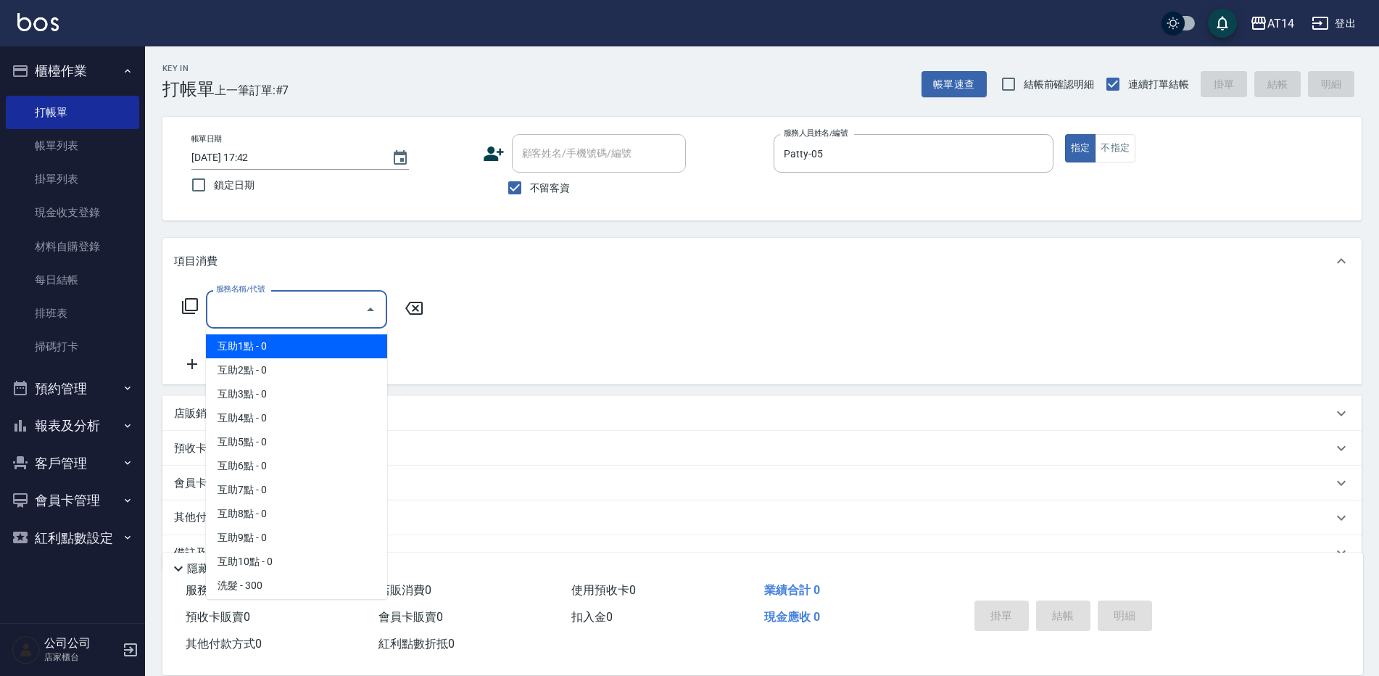
click at [265, 313] on div "服務名稱/代號 服務名稱/代號" at bounding box center [296, 309] width 181 height 38
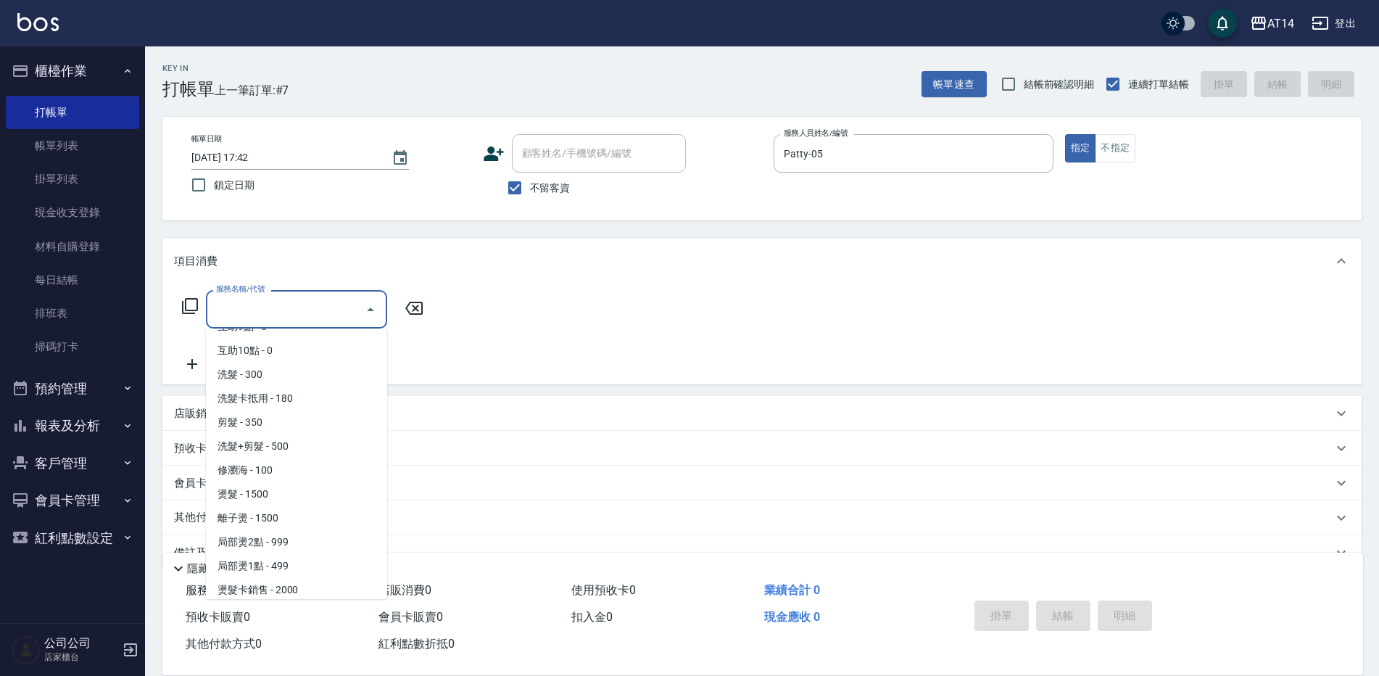
scroll to position [217, 0]
click at [273, 434] on span "洗髮+剪髮 - 500" at bounding box center [296, 440] width 181 height 24
type input "洗髮+剪髮(022)"
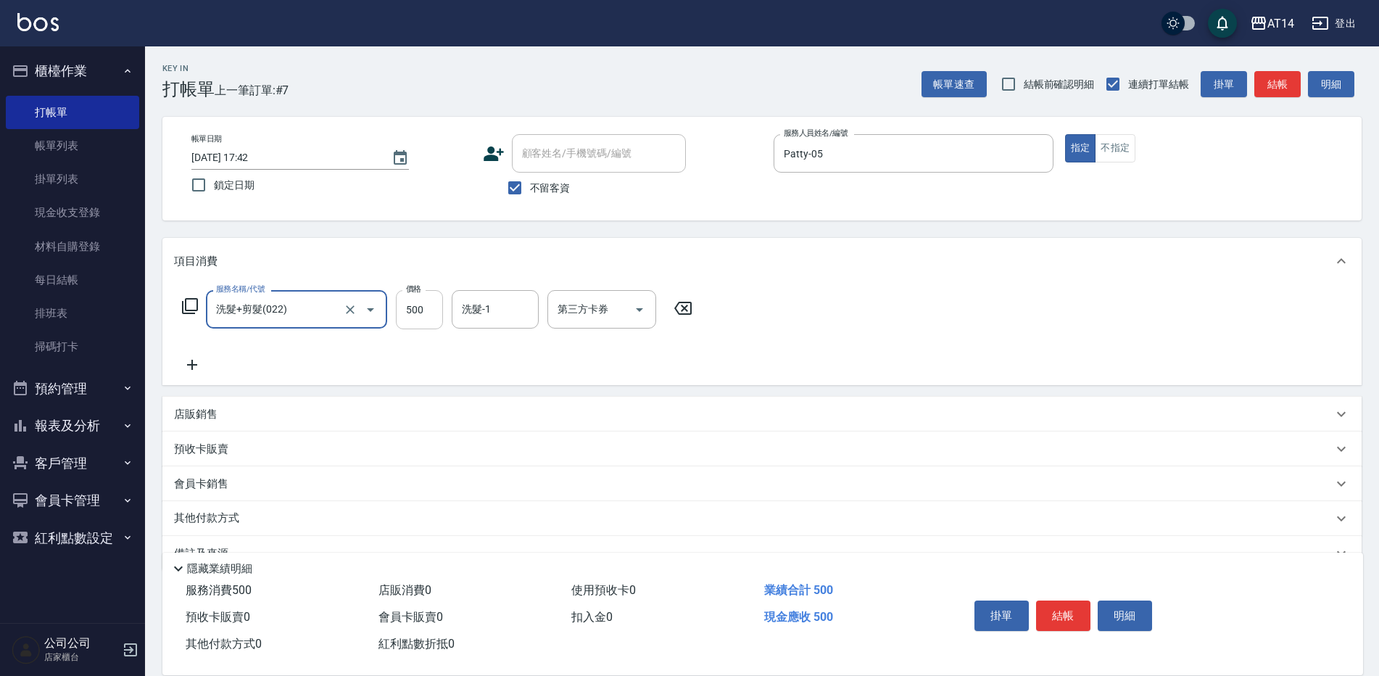
click at [424, 305] on input "500" at bounding box center [419, 309] width 47 height 39
type input "600"
click at [186, 366] on icon at bounding box center [192, 364] width 36 height 17
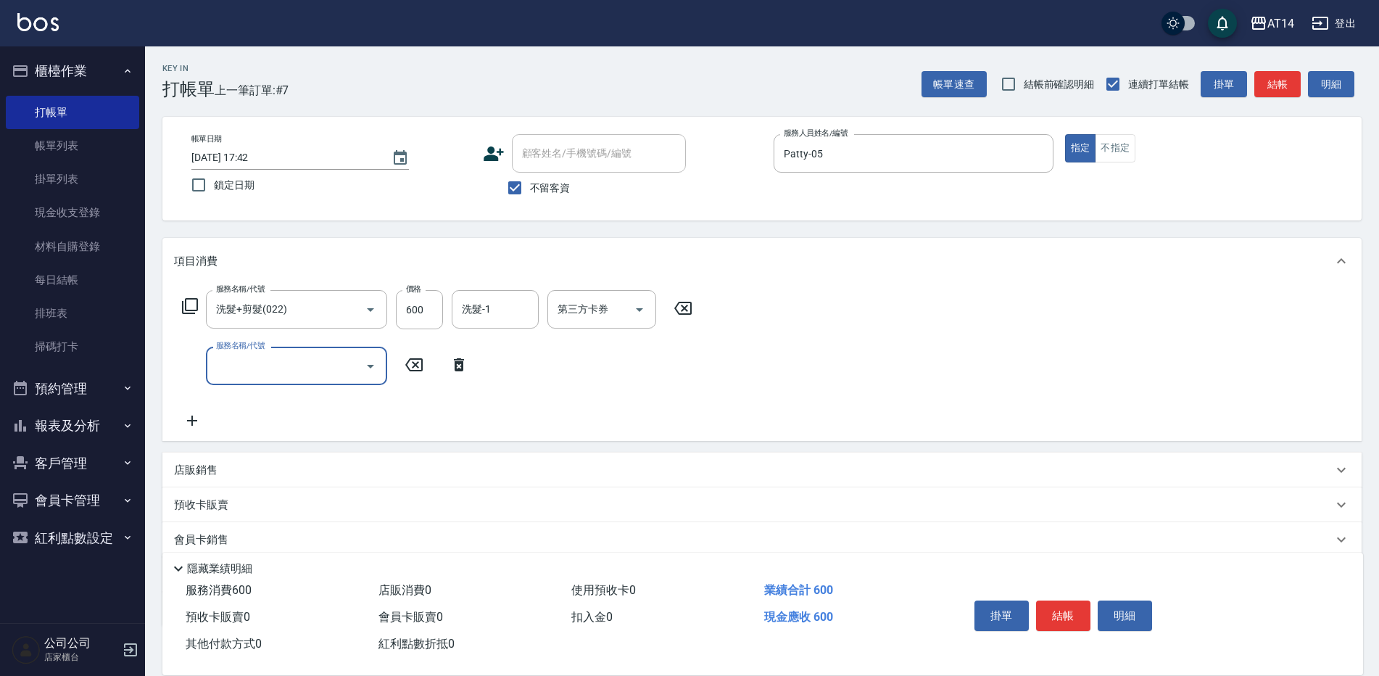
click at [463, 365] on icon at bounding box center [459, 364] width 10 height 13
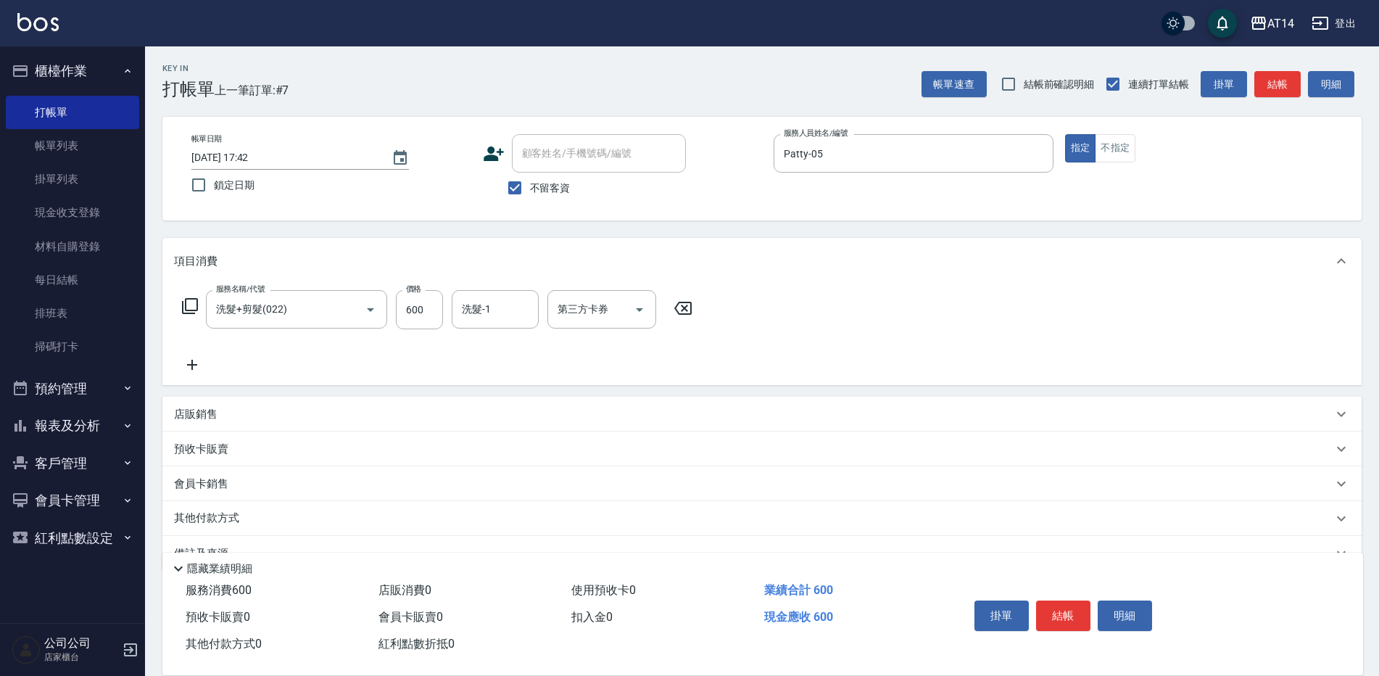
click at [217, 413] on p "店販銷售" at bounding box center [195, 414] width 43 height 15
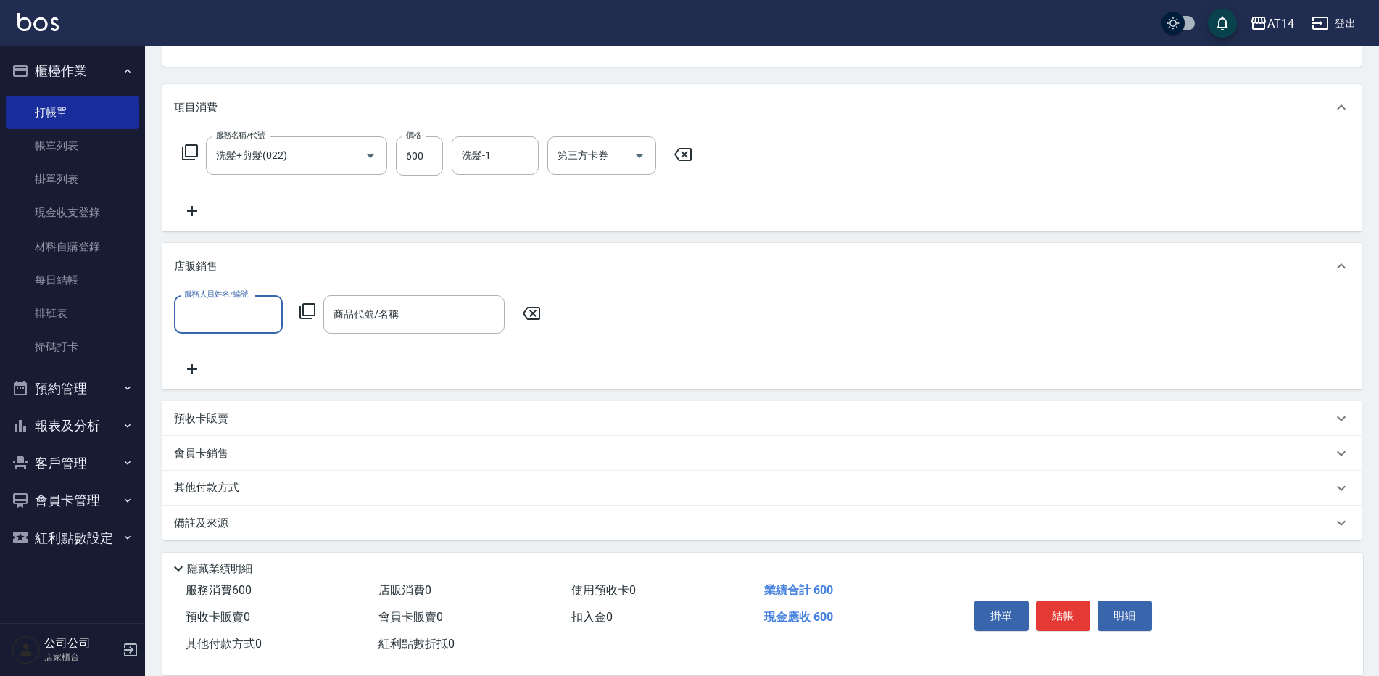
scroll to position [157, 0]
click at [233, 312] on input "服務人員姓名/編號" at bounding box center [229, 310] width 96 height 25
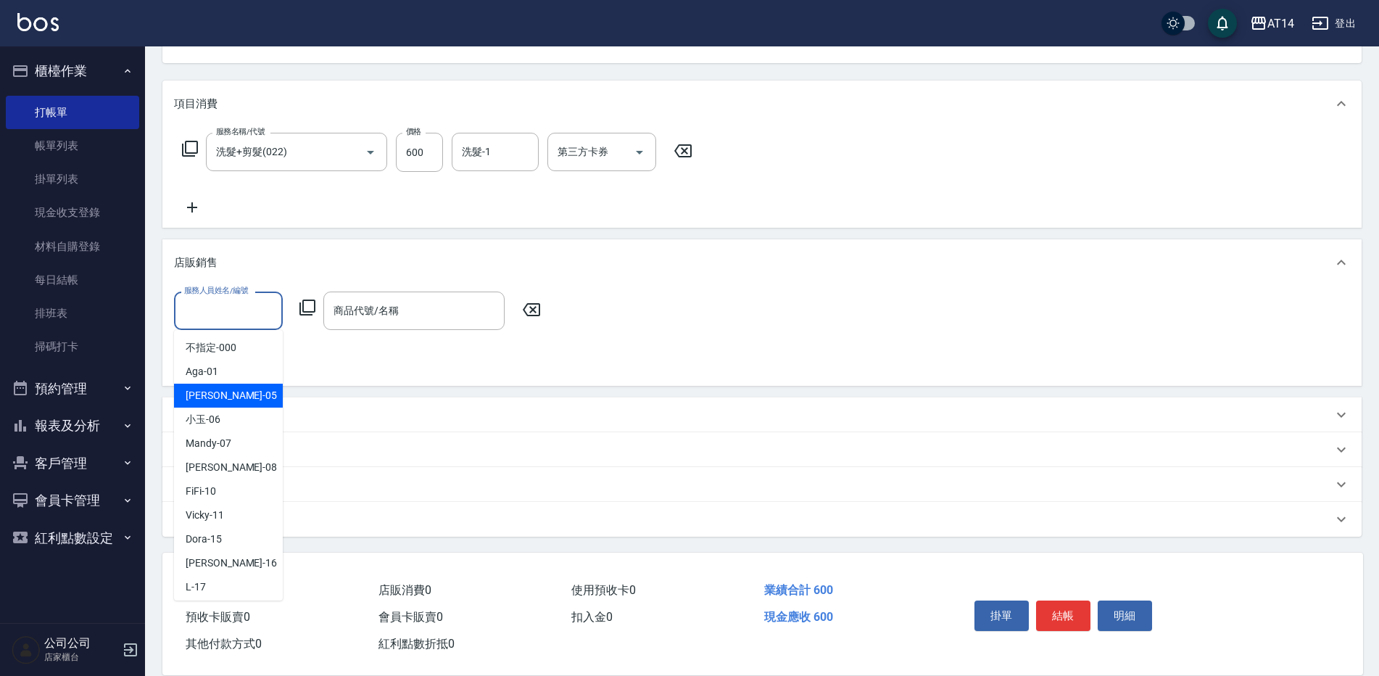
click at [234, 398] on div "Patty -05" at bounding box center [228, 396] width 109 height 24
type input "Patty-05"
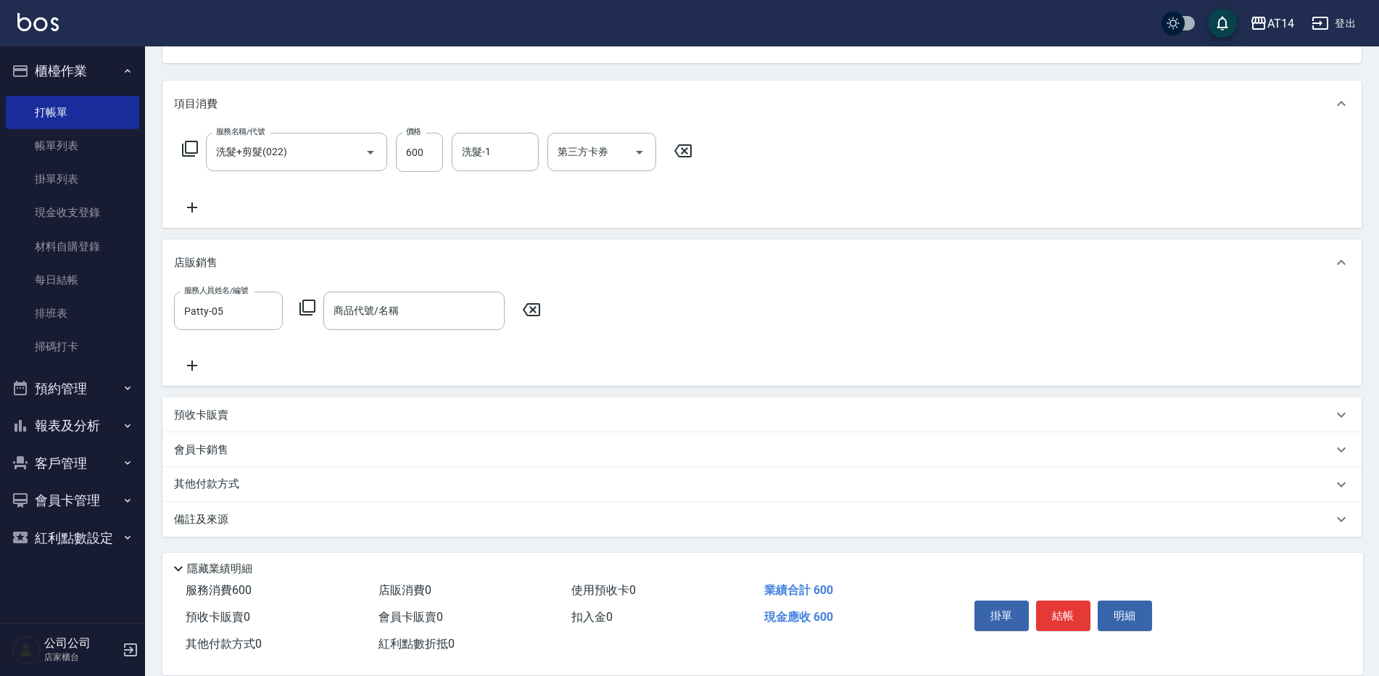
click at [304, 310] on icon at bounding box center [307, 307] width 16 height 16
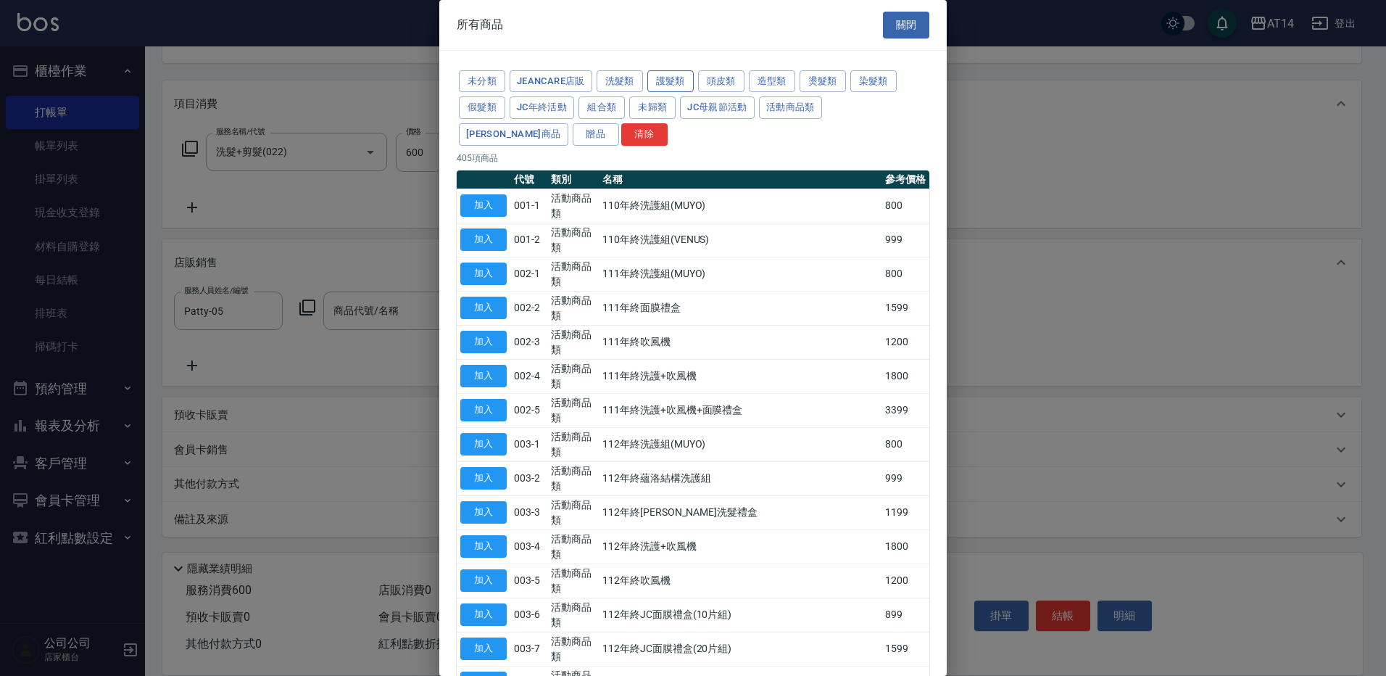
click at [678, 74] on button "護髮類" at bounding box center [670, 81] width 46 height 22
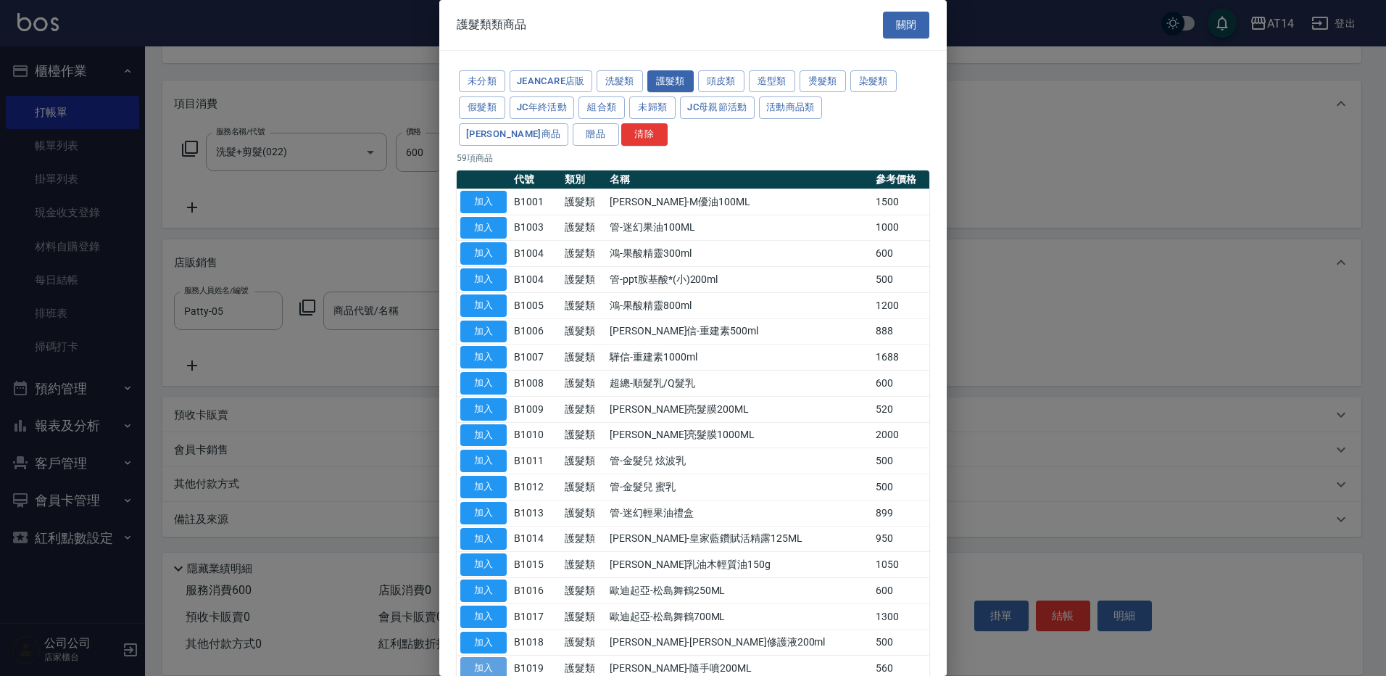
click at [488, 661] on button "加入" at bounding box center [483, 668] width 46 height 22
type input "華旭-隨手噴200ML"
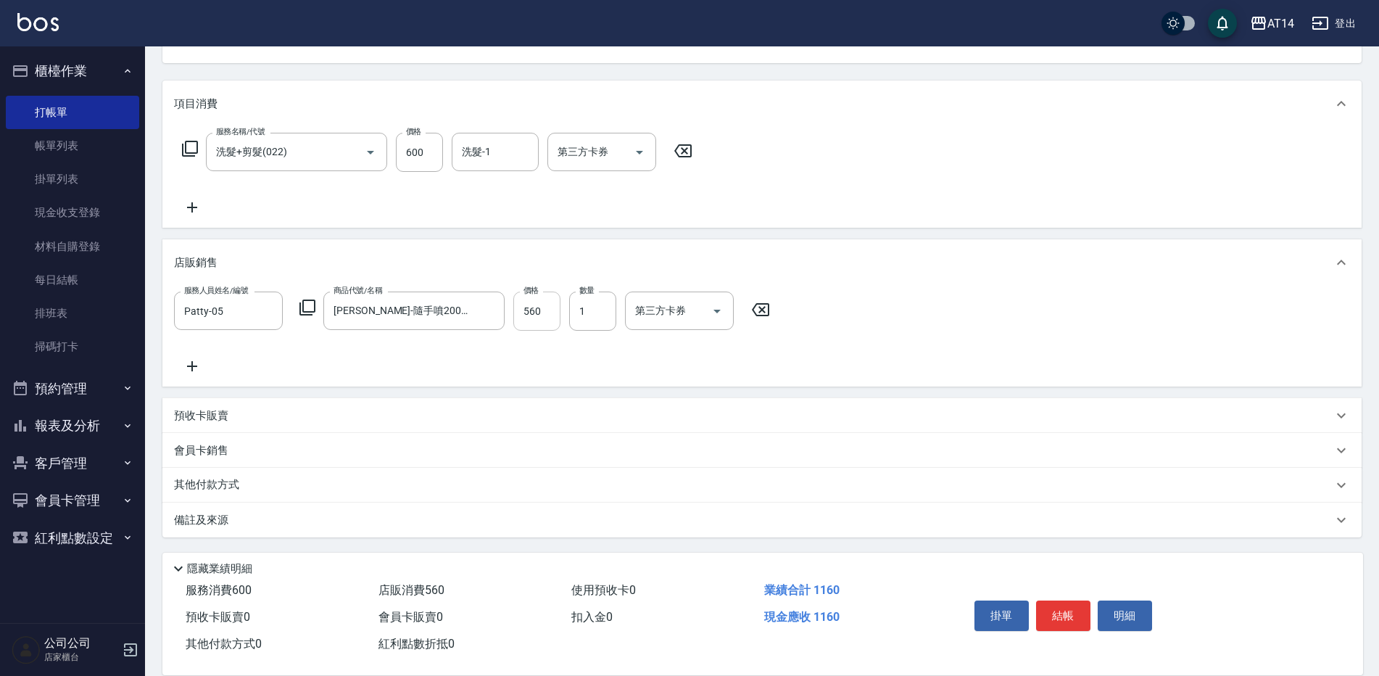
click at [550, 316] on input "560" at bounding box center [536, 310] width 47 height 39
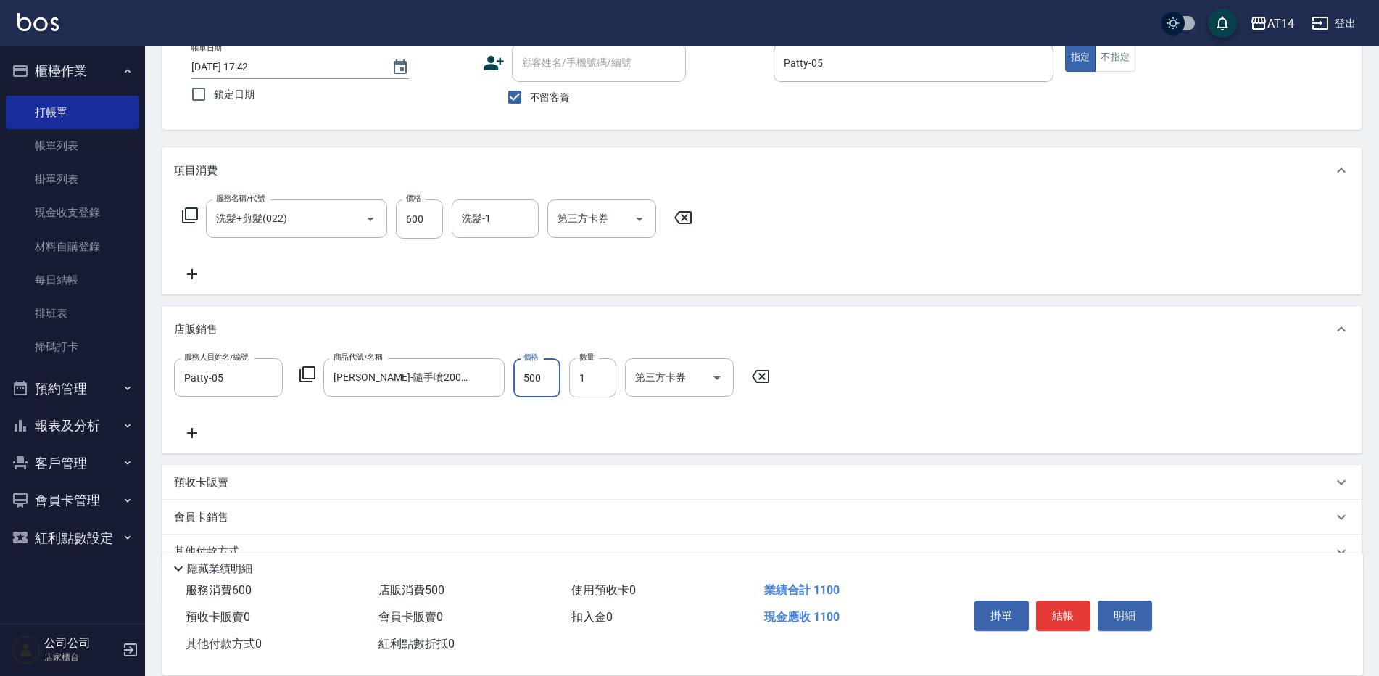
scroll to position [0, 0]
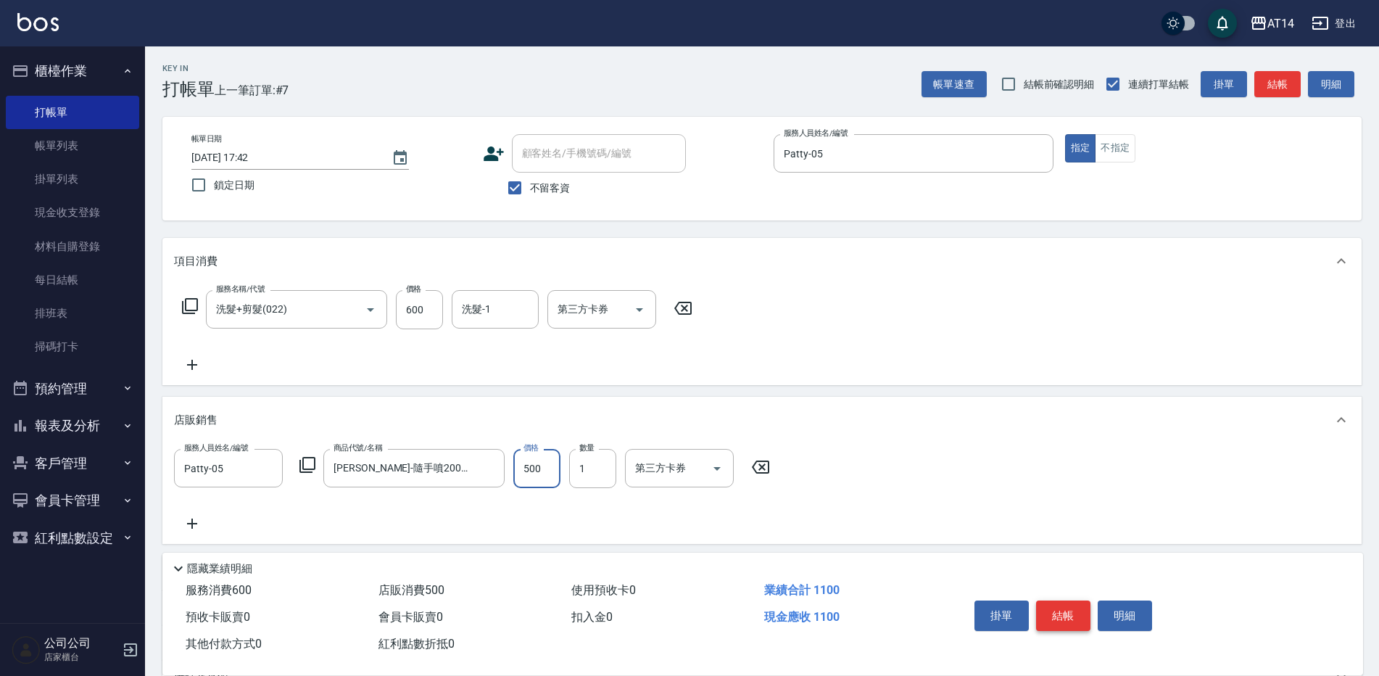
type input "500"
click at [1064, 604] on button "結帳" at bounding box center [1063, 615] width 54 height 30
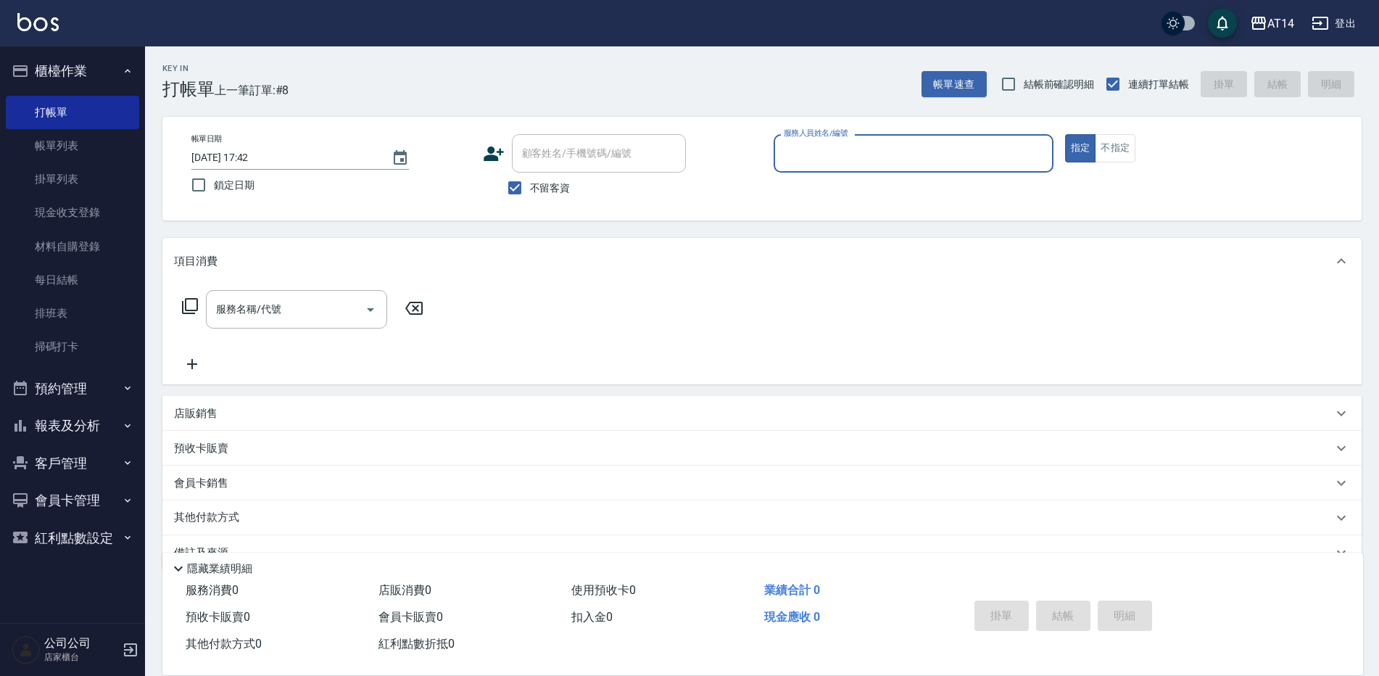
click at [71, 420] on button "報表及分析" at bounding box center [72, 426] width 133 height 38
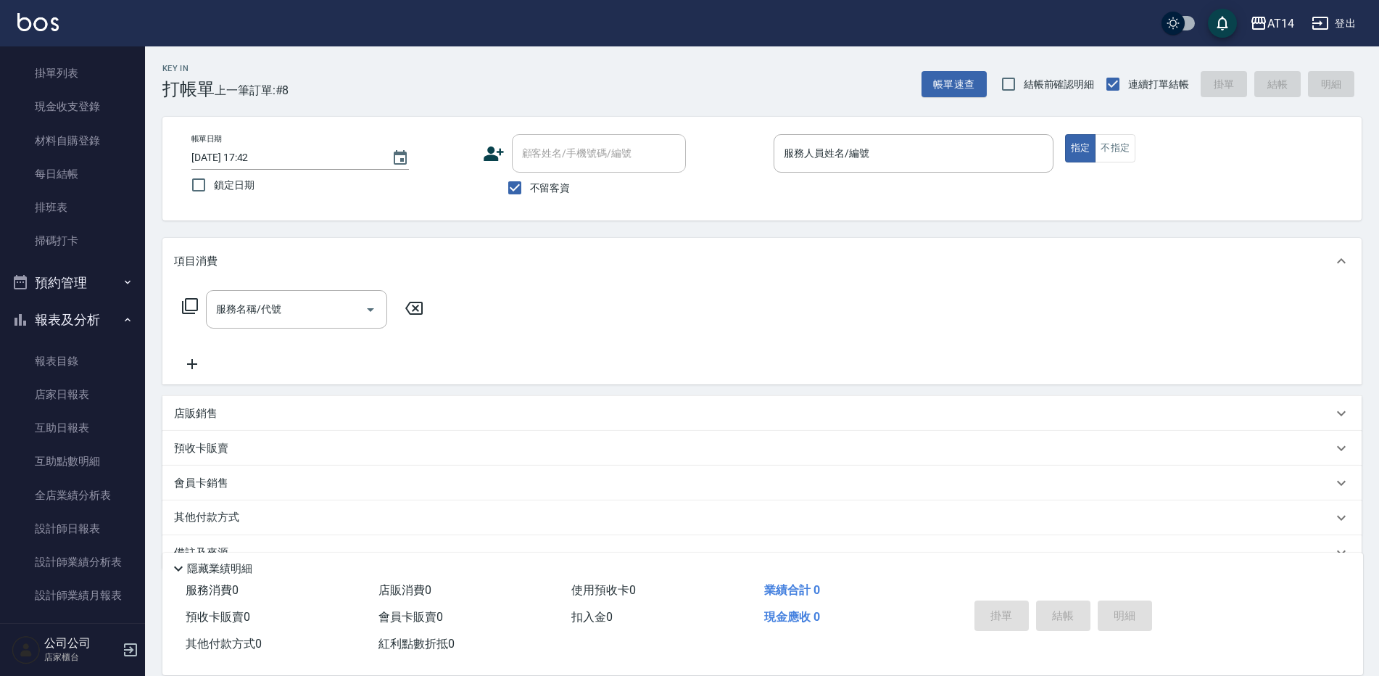
scroll to position [217, 0]
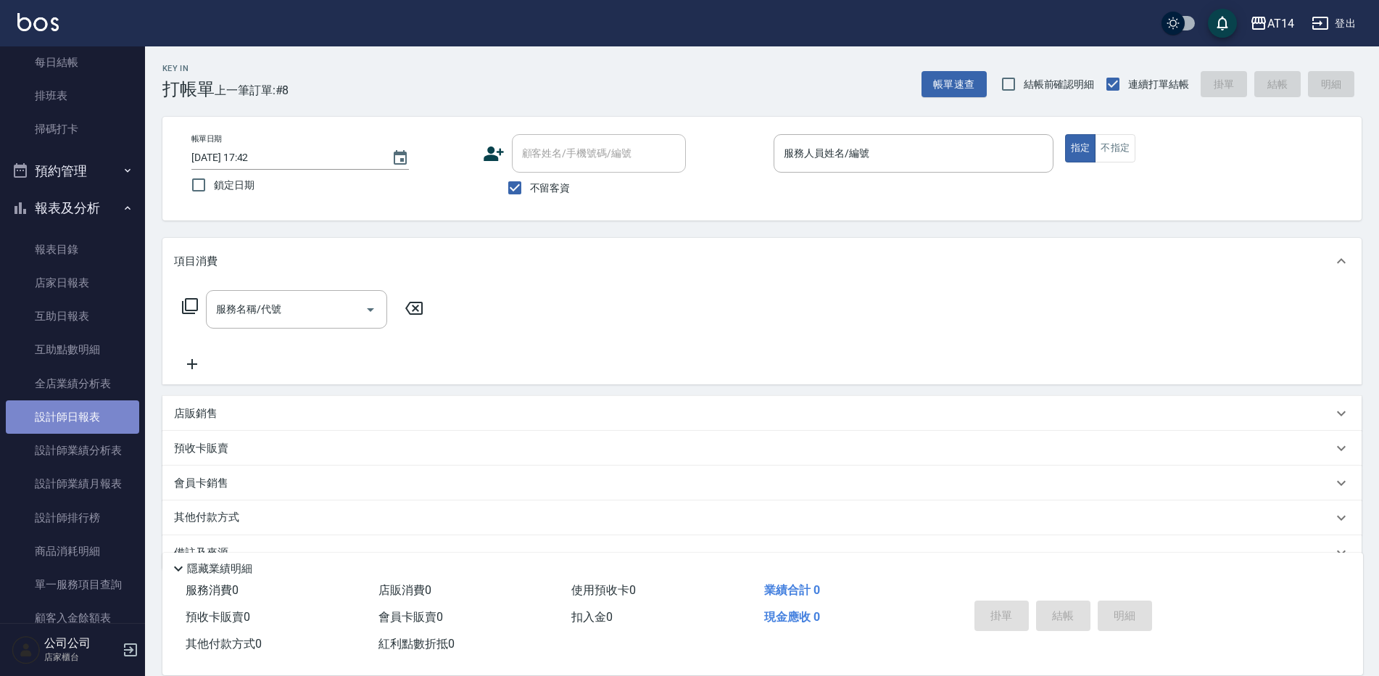
click at [78, 413] on link "設計師日報表" at bounding box center [72, 416] width 133 height 33
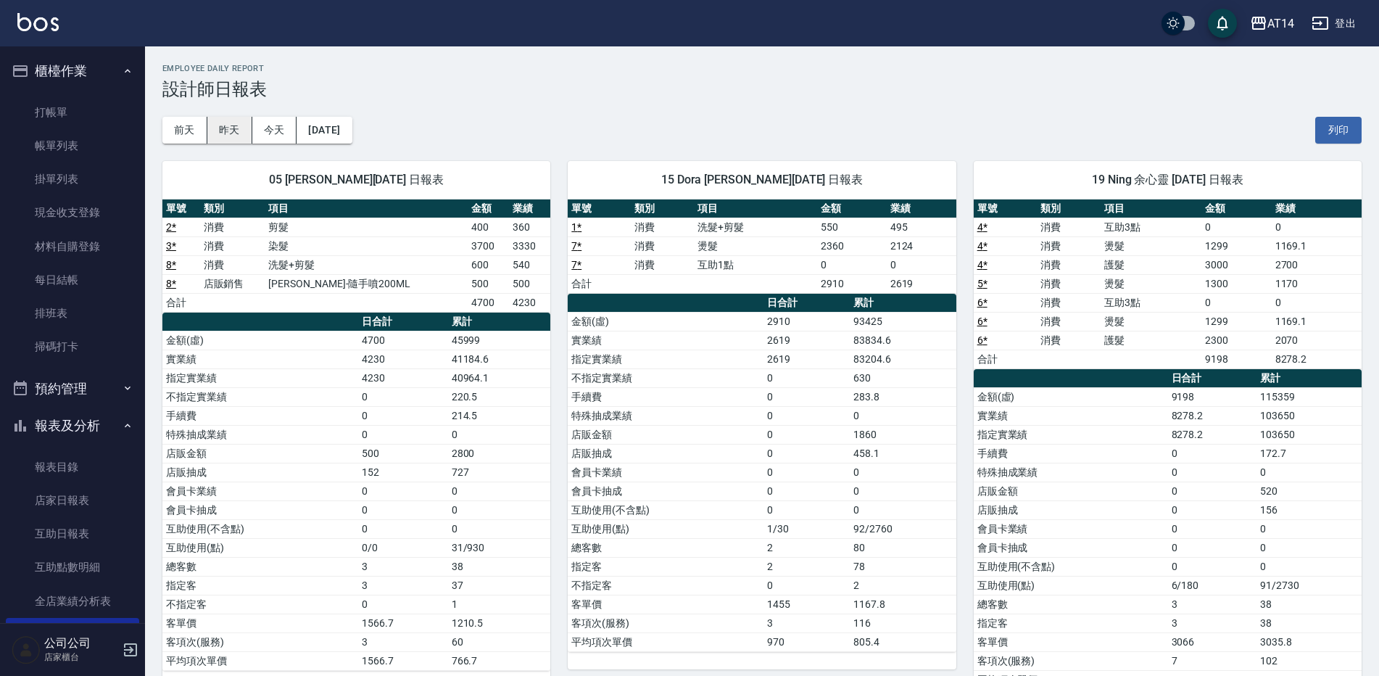
click at [224, 133] on button "昨天" at bounding box center [229, 130] width 45 height 27
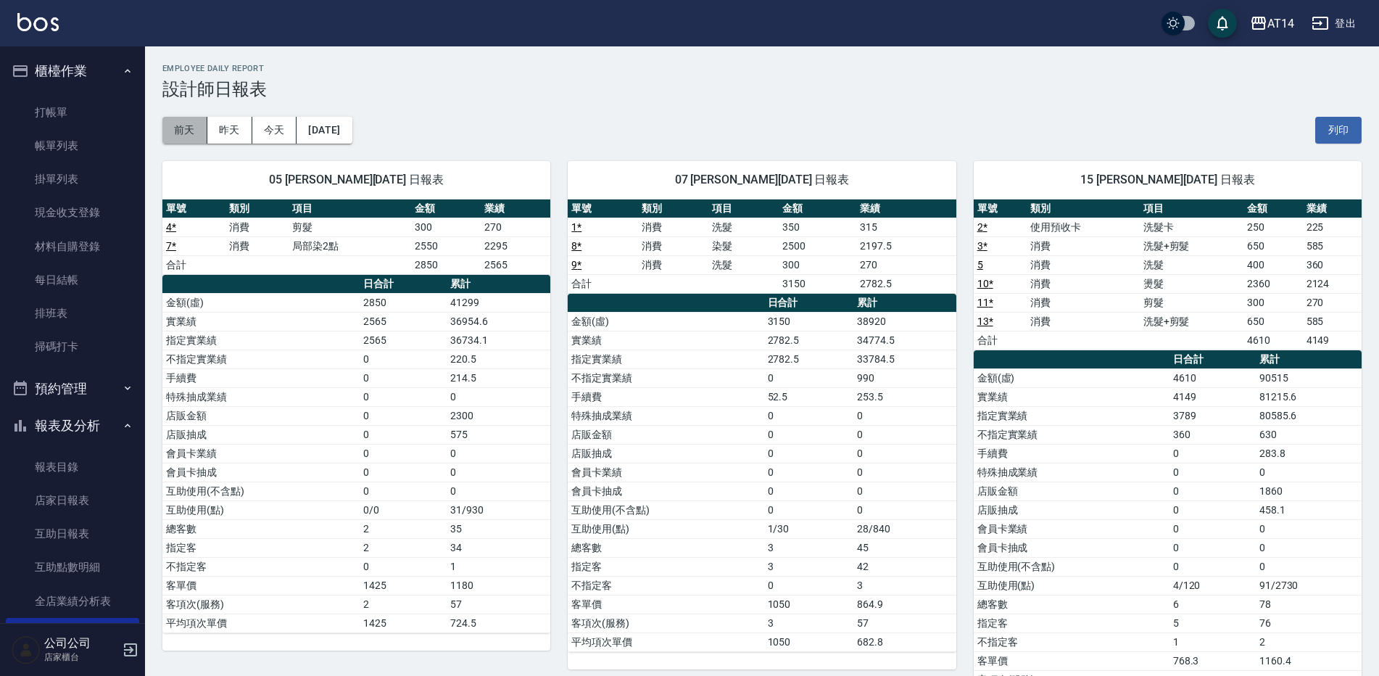
click at [186, 123] on button "前天" at bounding box center [184, 130] width 45 height 27
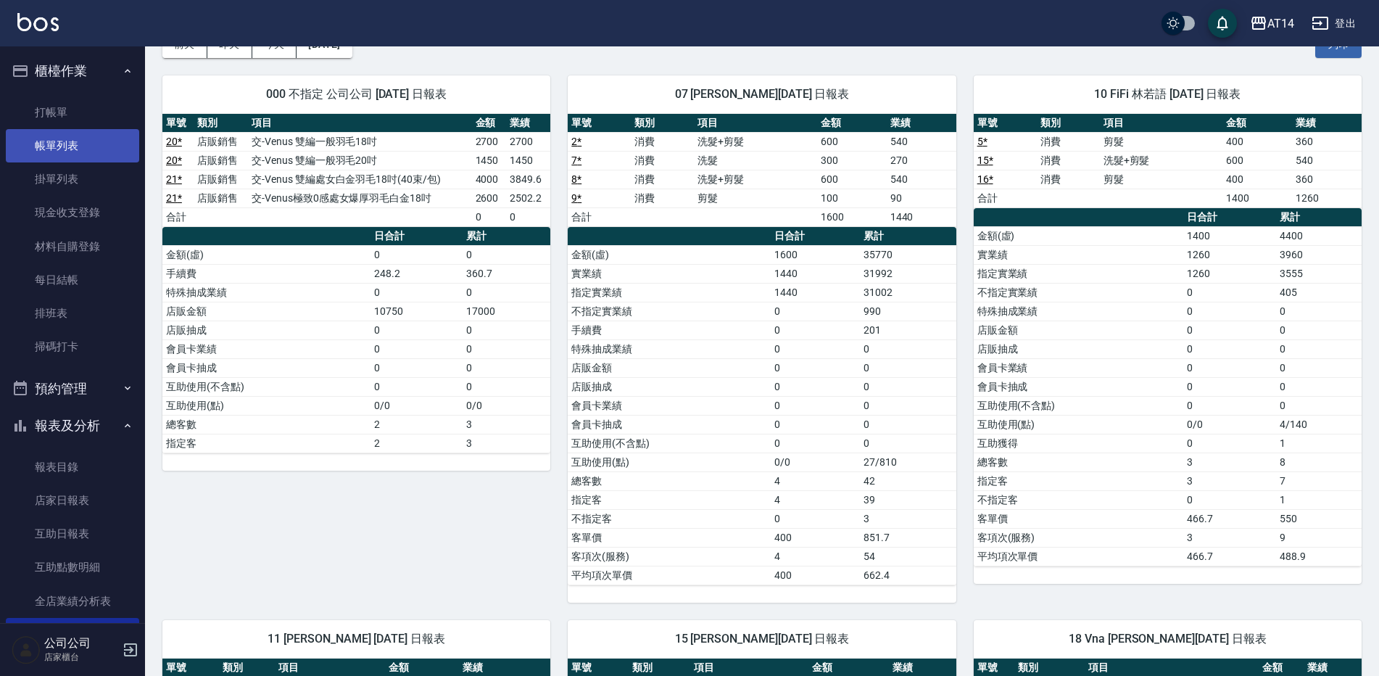
scroll to position [72, 0]
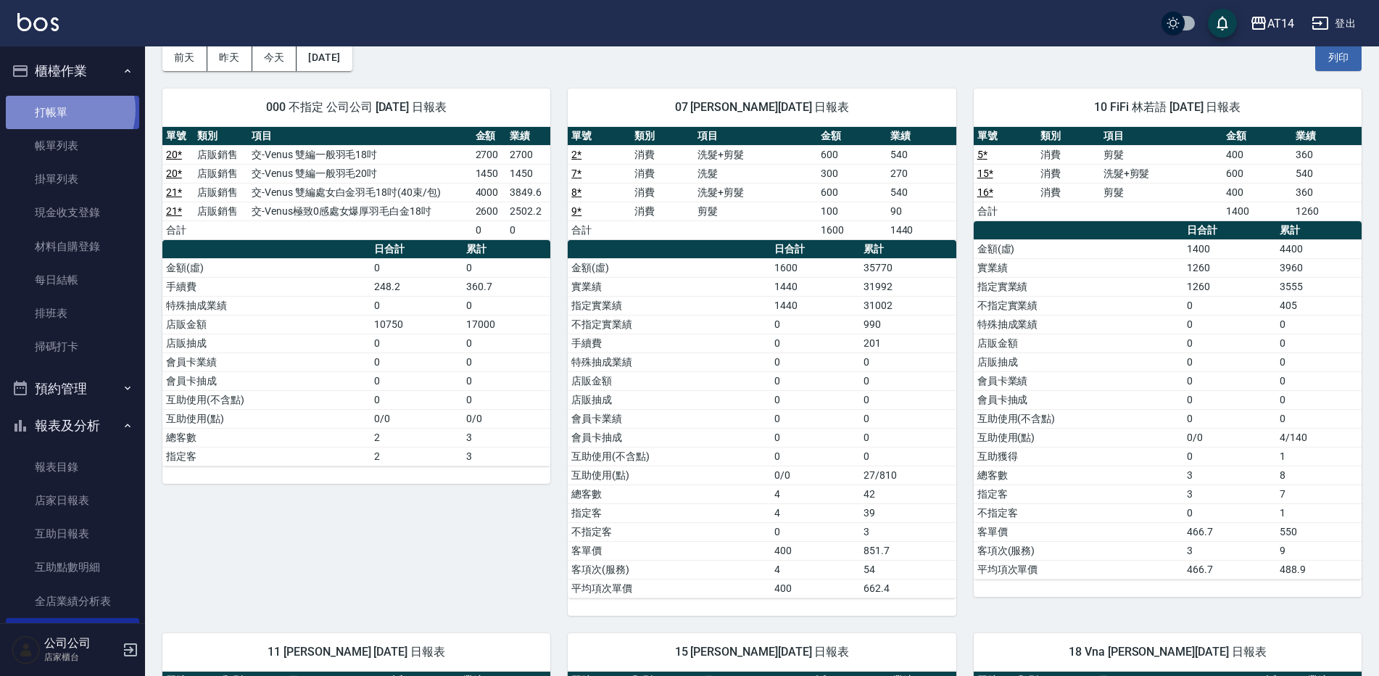
click at [63, 109] on link "打帳單" at bounding box center [72, 112] width 133 height 33
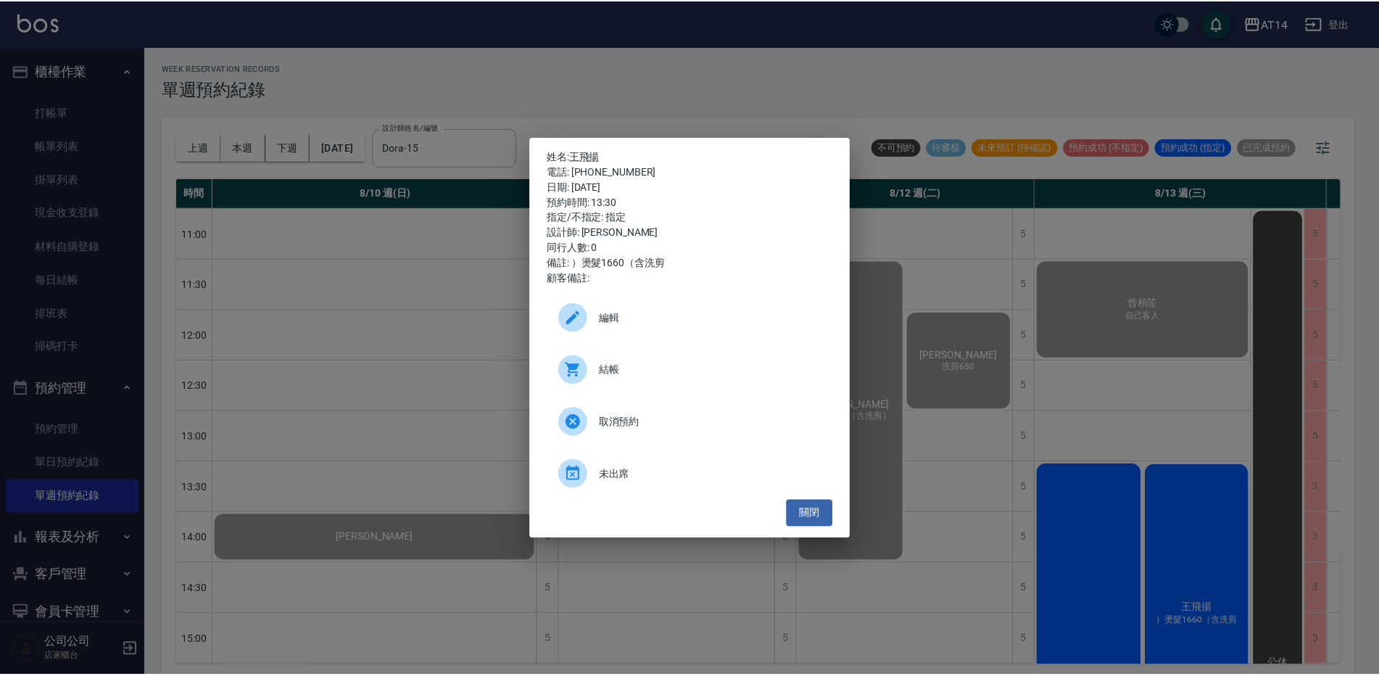
scroll to position [290, 0]
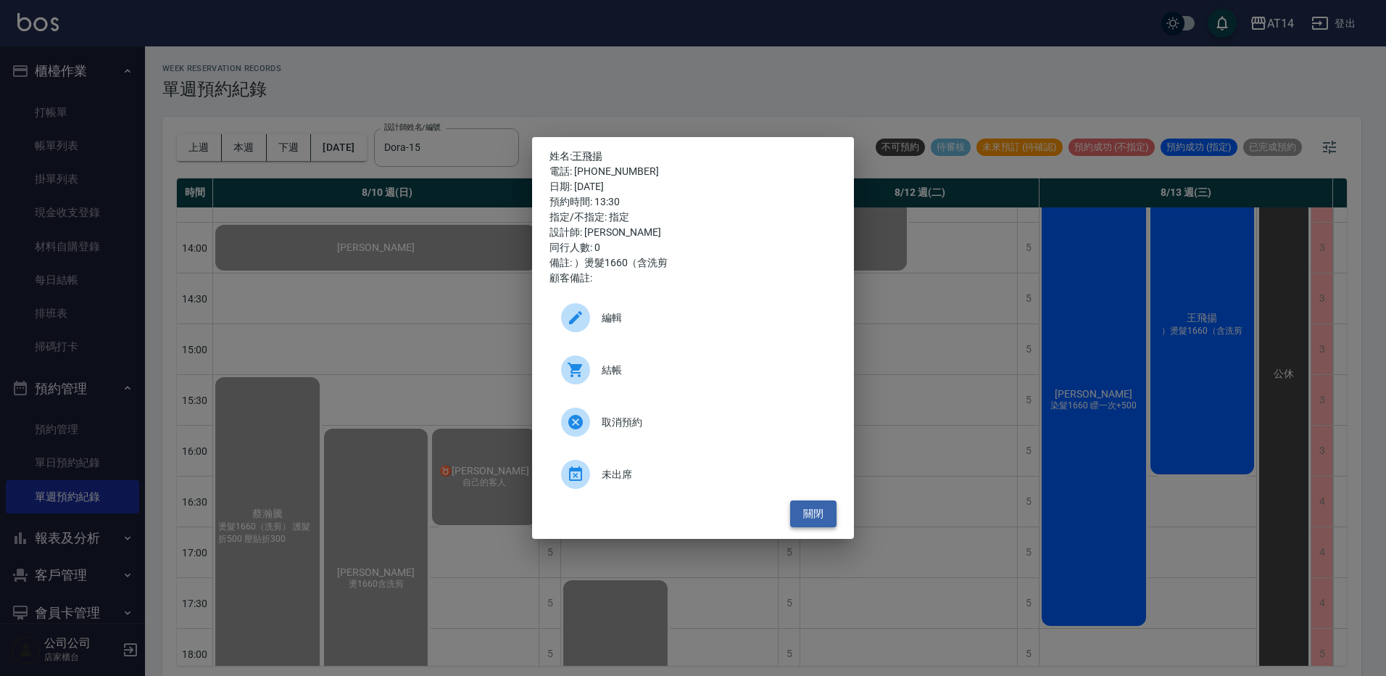
click at [821, 510] on button "關閉" at bounding box center [813, 513] width 46 height 27
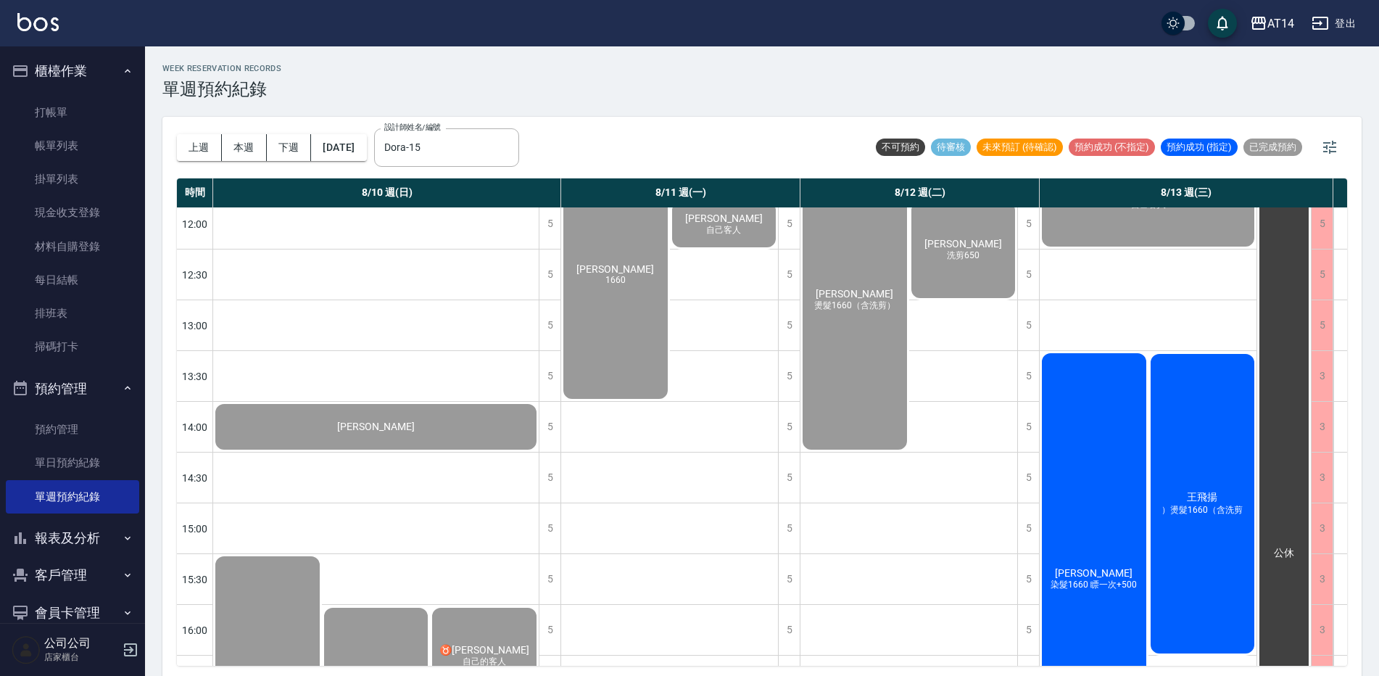
scroll to position [72, 0]
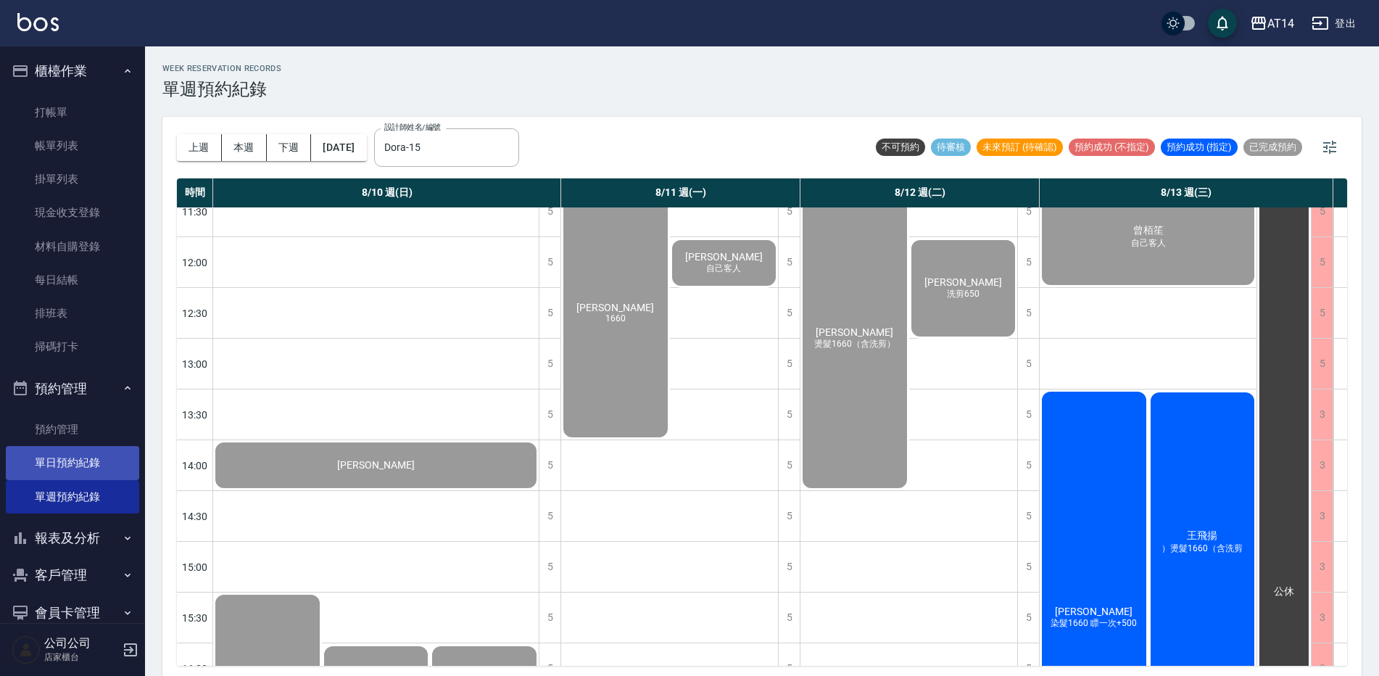
click at [110, 455] on link "單日預約紀錄" at bounding box center [72, 462] width 133 height 33
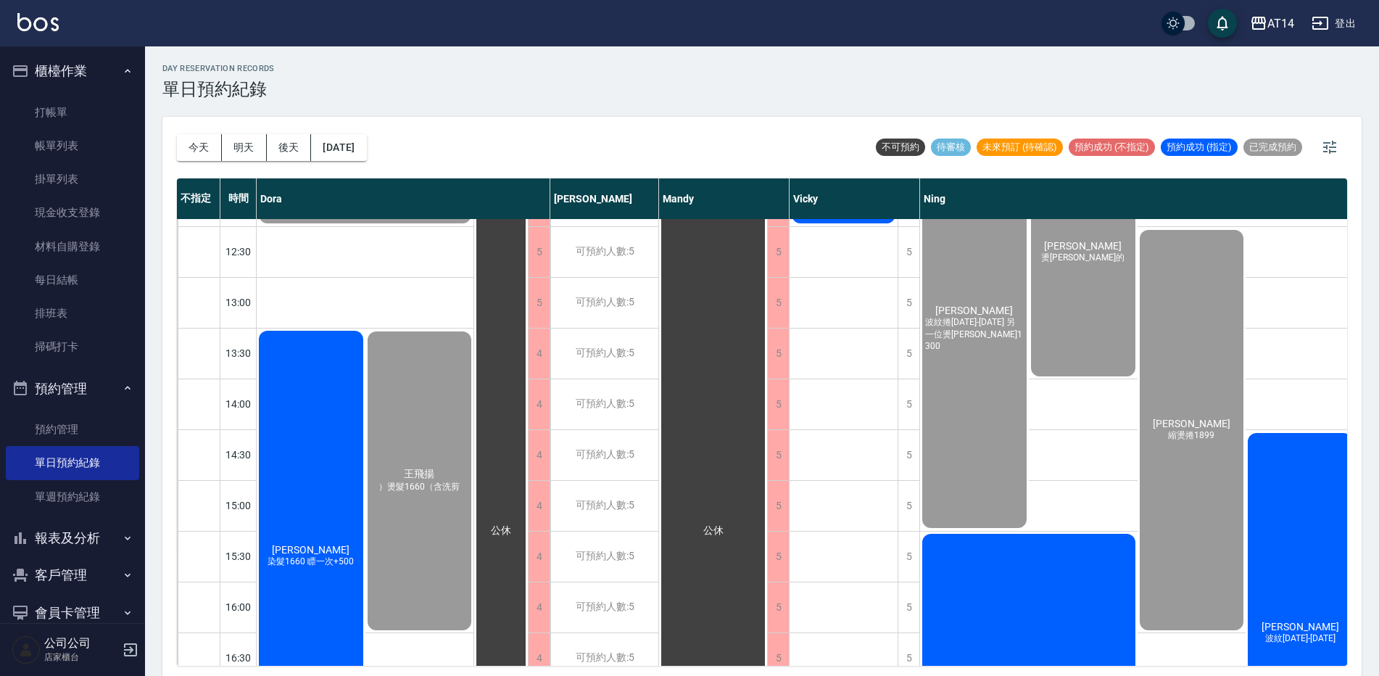
scroll to position [362, 0]
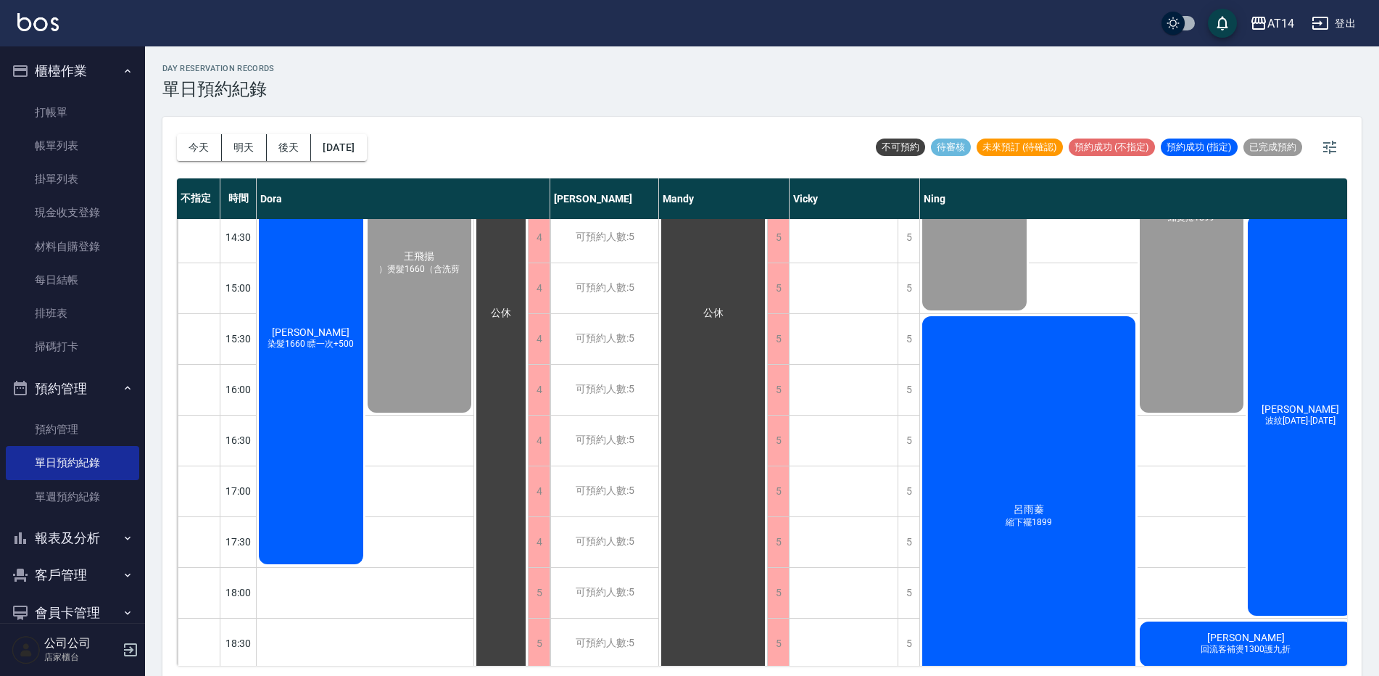
click at [1277, 471] on div "[PERSON_NAME] 縮下襬1899 [PERSON_NAME] 回流客補燙1300護九折" at bounding box center [1137, 516] width 434 height 405
click at [1304, 441] on div "[PERSON_NAME] 縮下襬1899 [PERSON_NAME] 回流客補燙1300護九折" at bounding box center [1137, 516] width 434 height 405
click at [1306, 437] on div "[PERSON_NAME] 縮下襬1899 [PERSON_NAME] 回流客補燙1300護九折" at bounding box center [1137, 516] width 434 height 405
click at [1296, 452] on div "[PERSON_NAME] 縮下襬1899 [PERSON_NAME] 回流客補燙1300護九折" at bounding box center [1137, 516] width 434 height 405
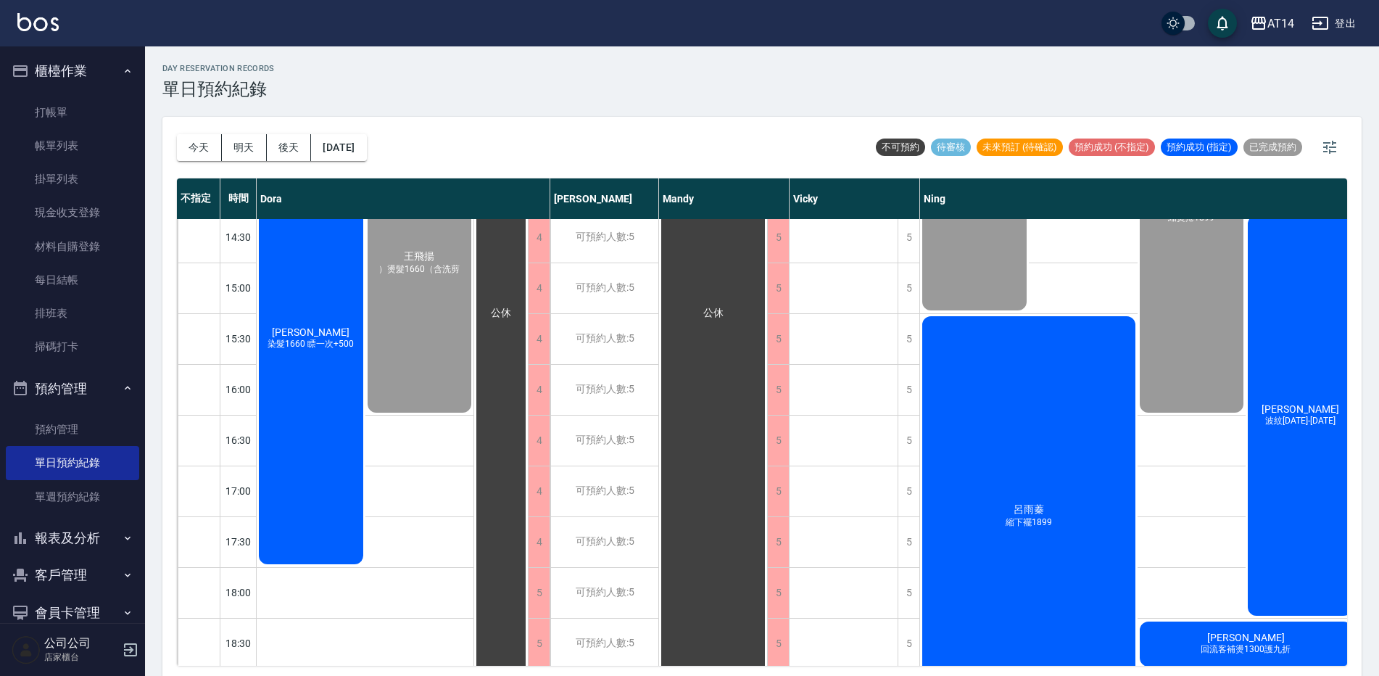
click at [1296, 452] on div "[PERSON_NAME] 縮下襬1899 [PERSON_NAME] 回流客補燙1300護九折" at bounding box center [1137, 516] width 434 height 405
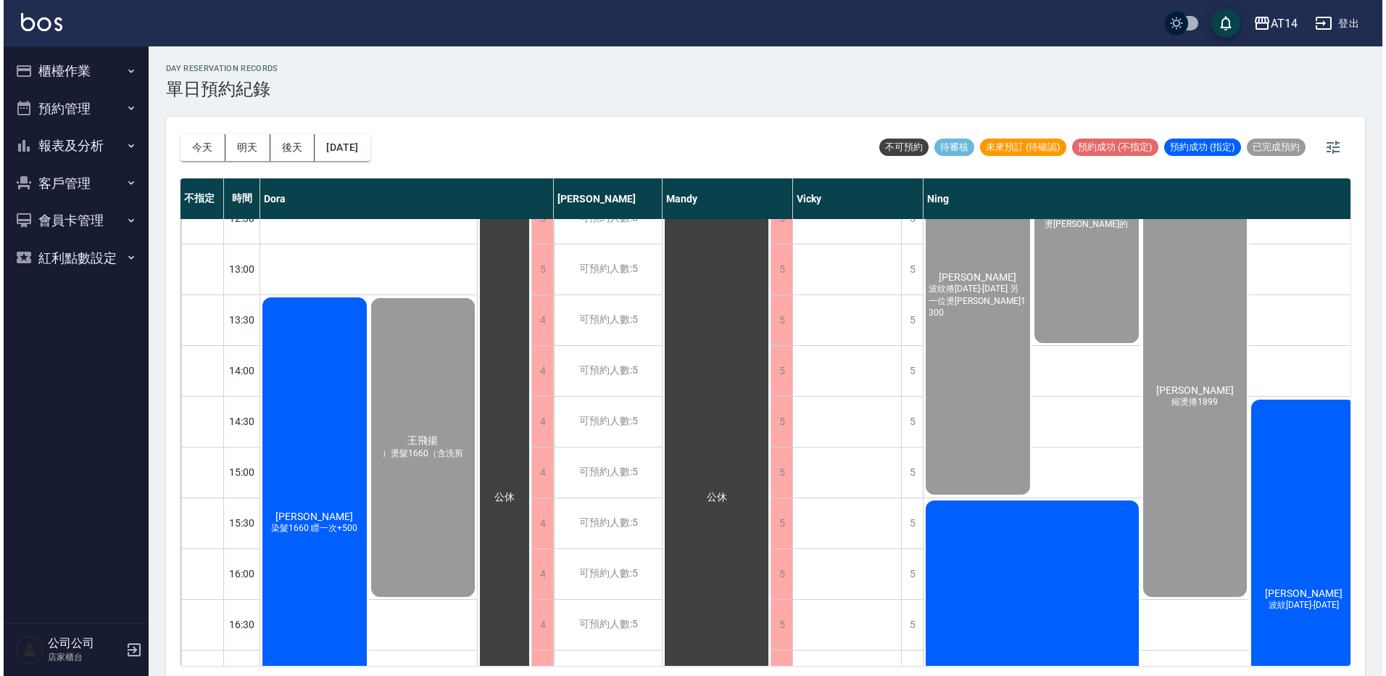
scroll to position [362, 0]
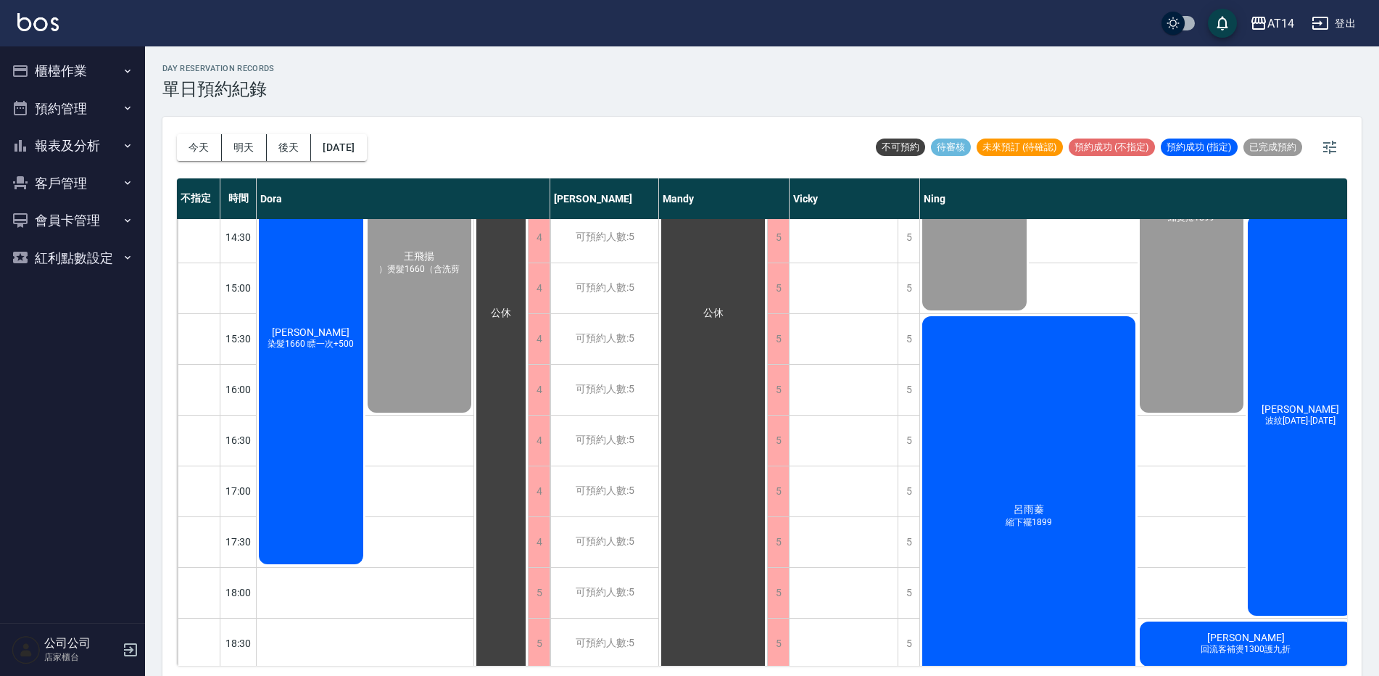
click at [1297, 492] on div "張琦 波紋1299-1899" at bounding box center [1300, 415] width 109 height 405
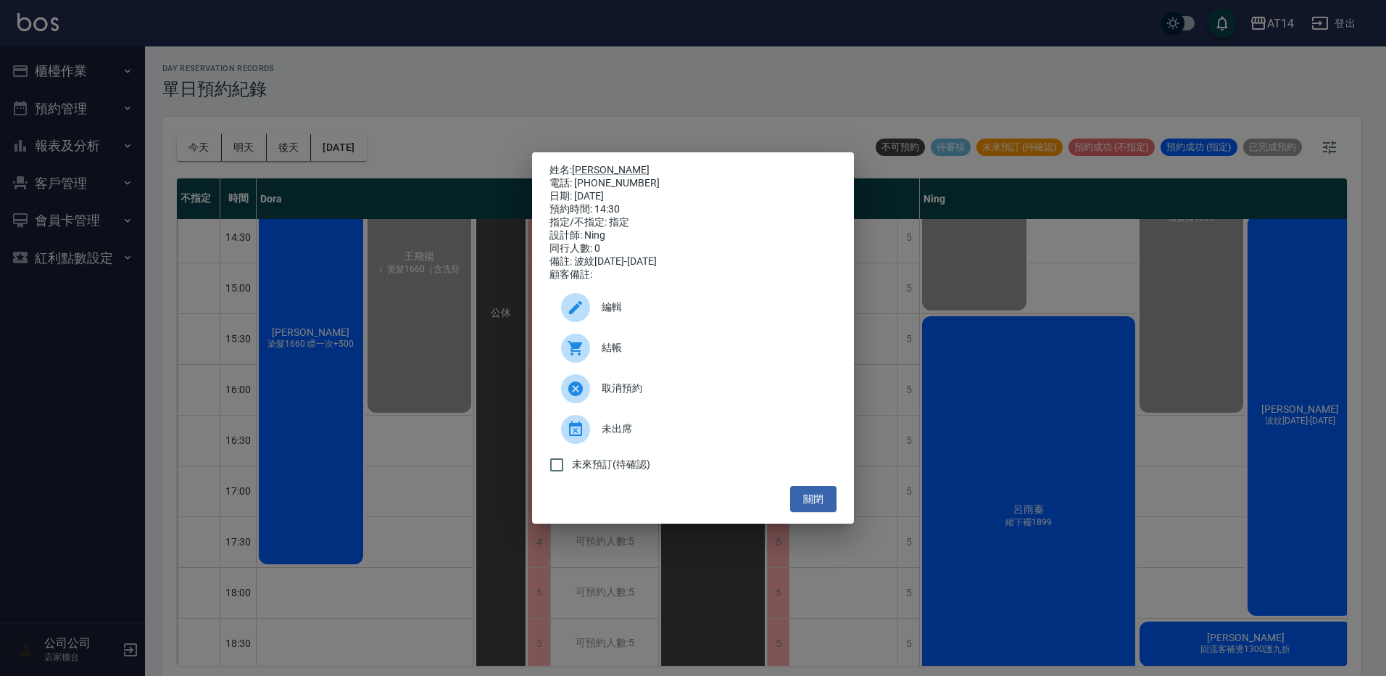
click at [713, 344] on div "結帳" at bounding box center [693, 348] width 287 height 41
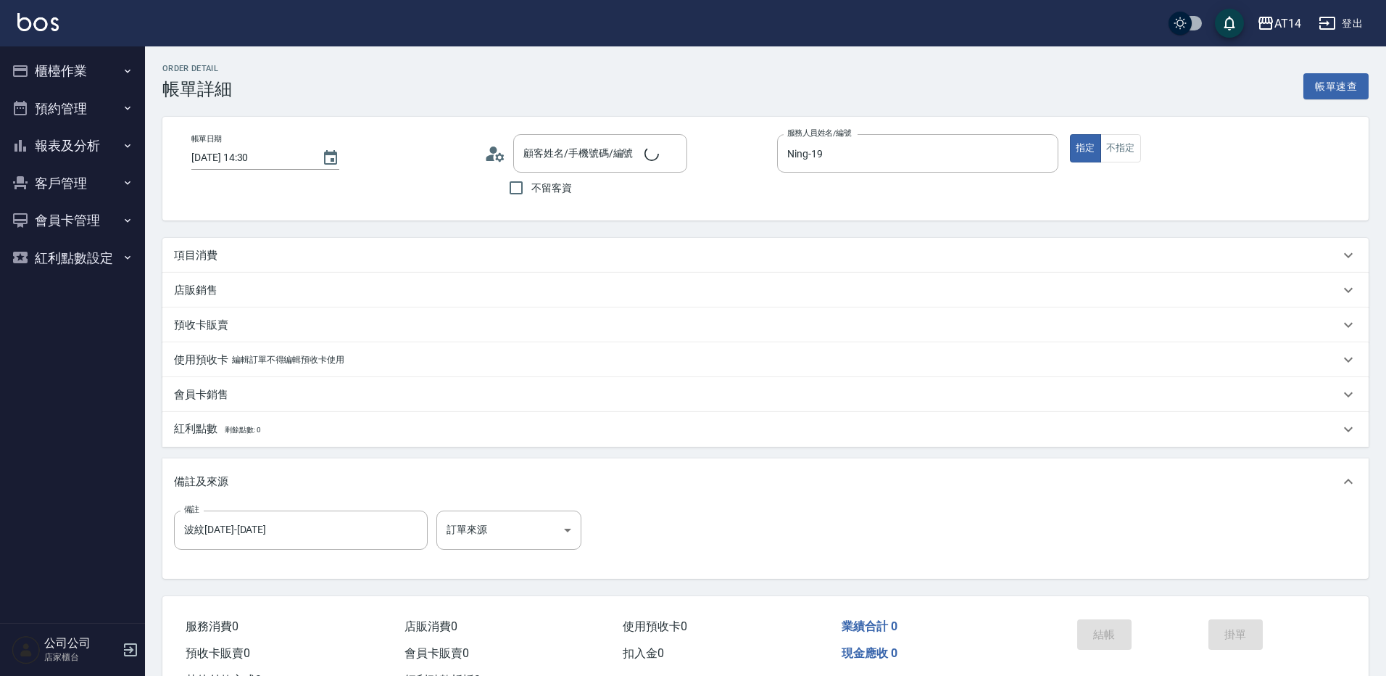
type input "[DATE] 14:30"
type input "Ning-19"
type input "波紋[DATE]-[DATE]"
click at [280, 252] on div "項目消費" at bounding box center [753, 255] width 1159 height 15
type input "張琦/0905925255/null"
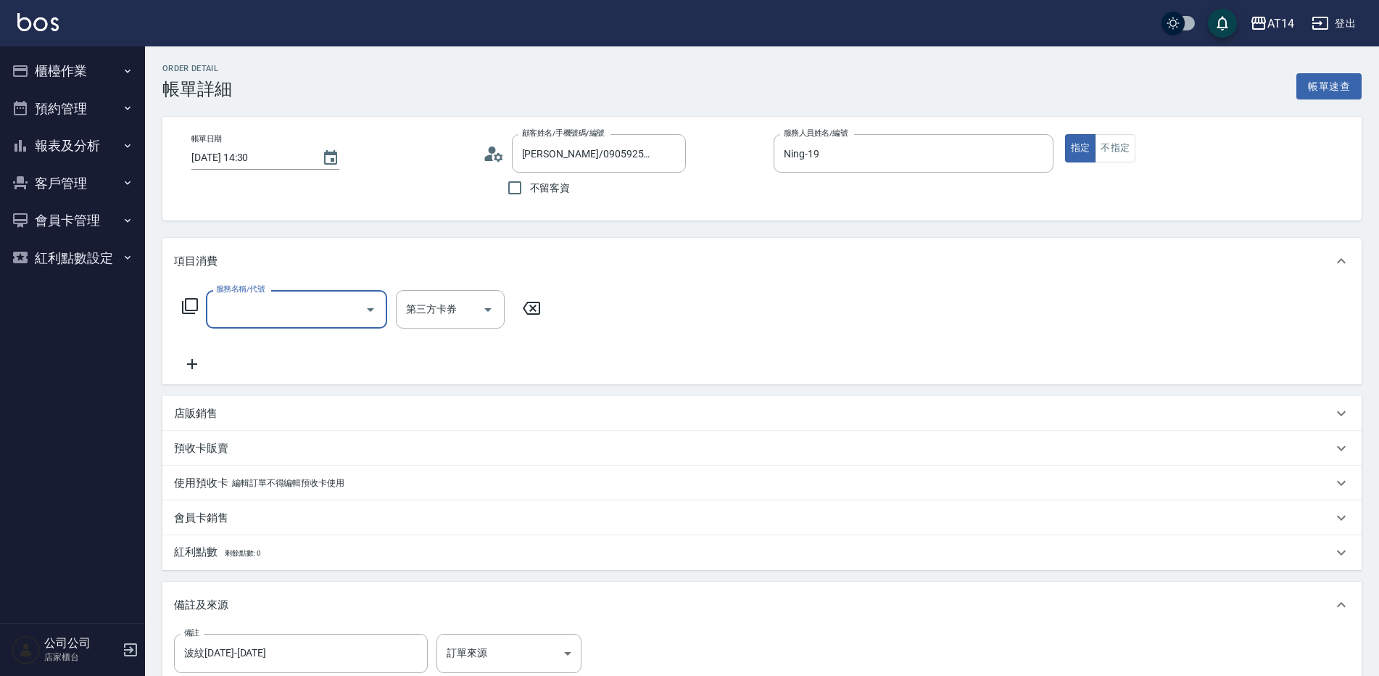
click at [302, 320] on input "服務名稱/代號" at bounding box center [285, 309] width 146 height 25
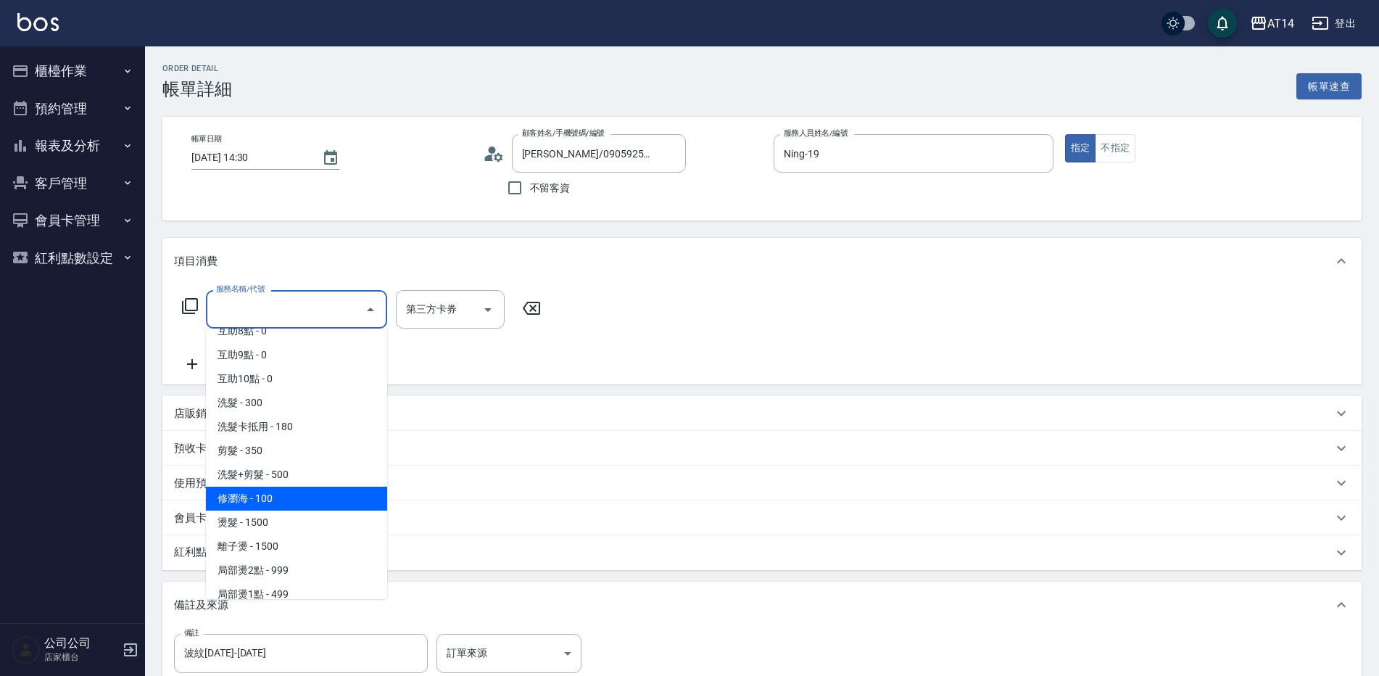
scroll to position [217, 0]
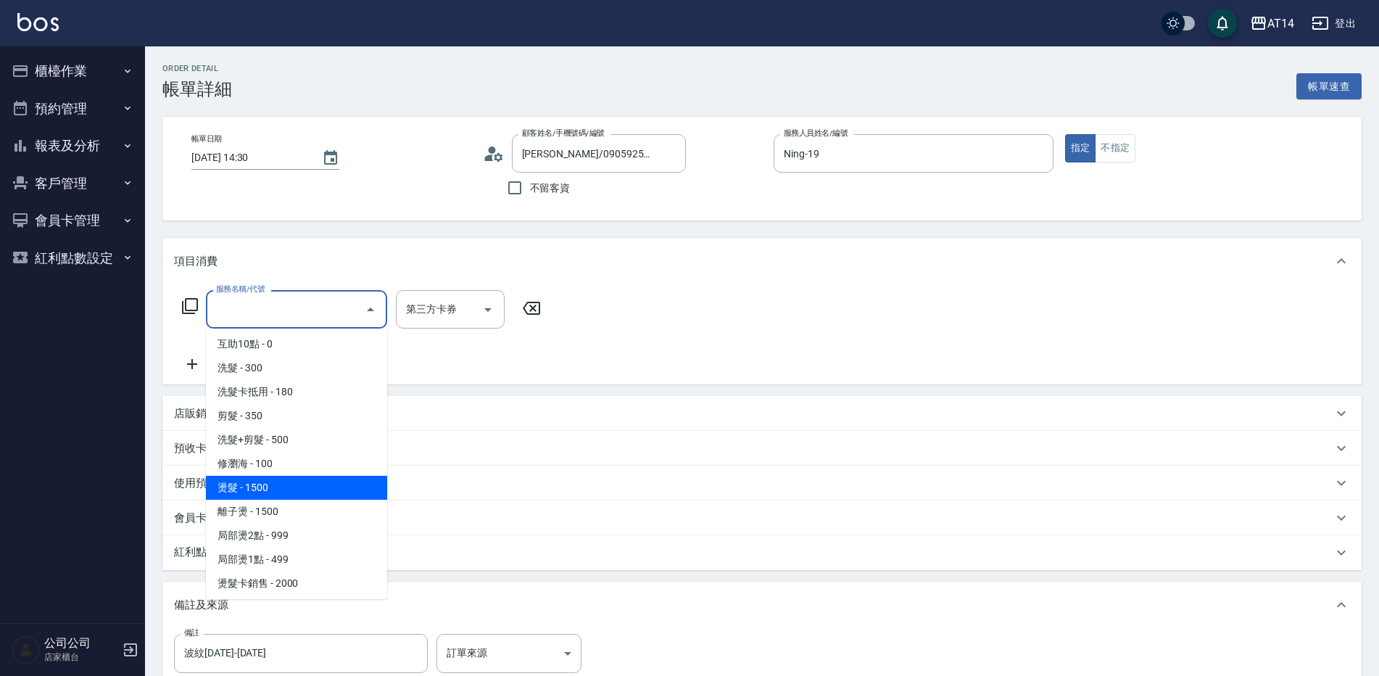
click at [291, 491] on span "燙髮 - 1500" at bounding box center [296, 488] width 181 height 24
type input "3"
type input "燙髮(031)"
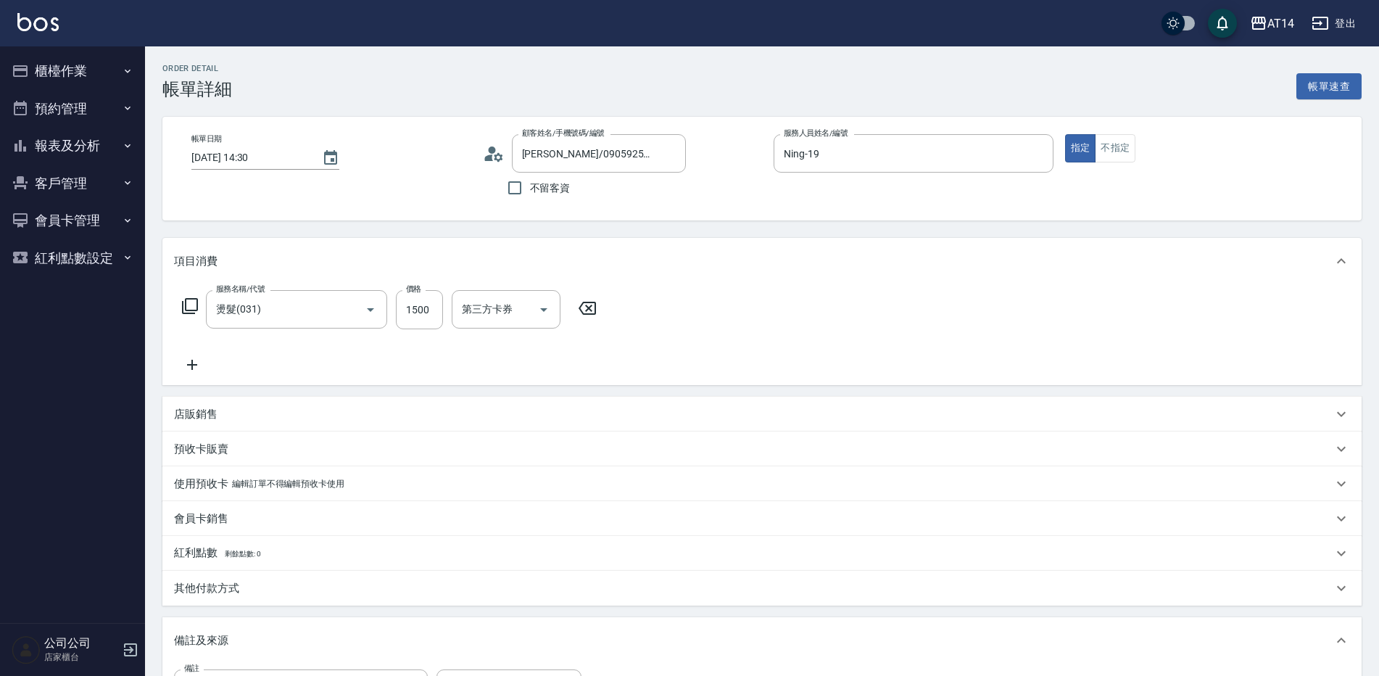
click at [186, 365] on icon at bounding box center [192, 364] width 36 height 17
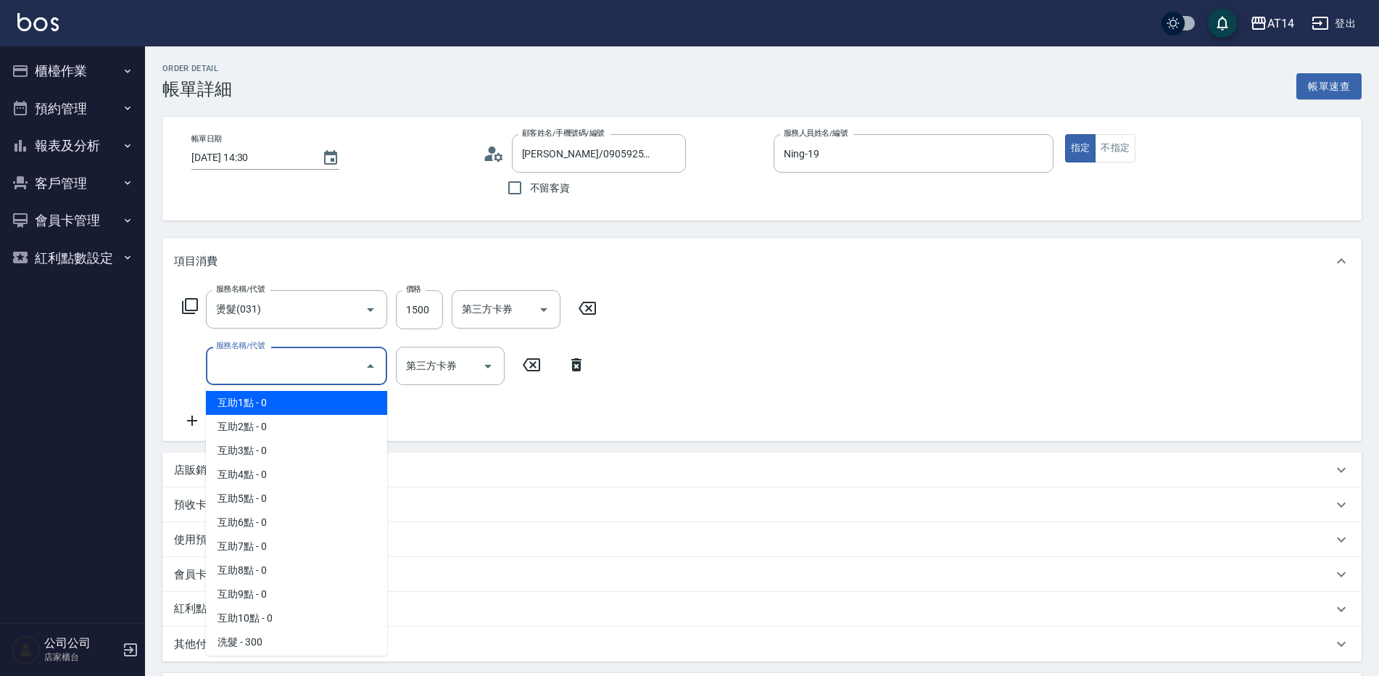
click at [228, 371] on input "服務名稱/代號" at bounding box center [285, 365] width 146 height 25
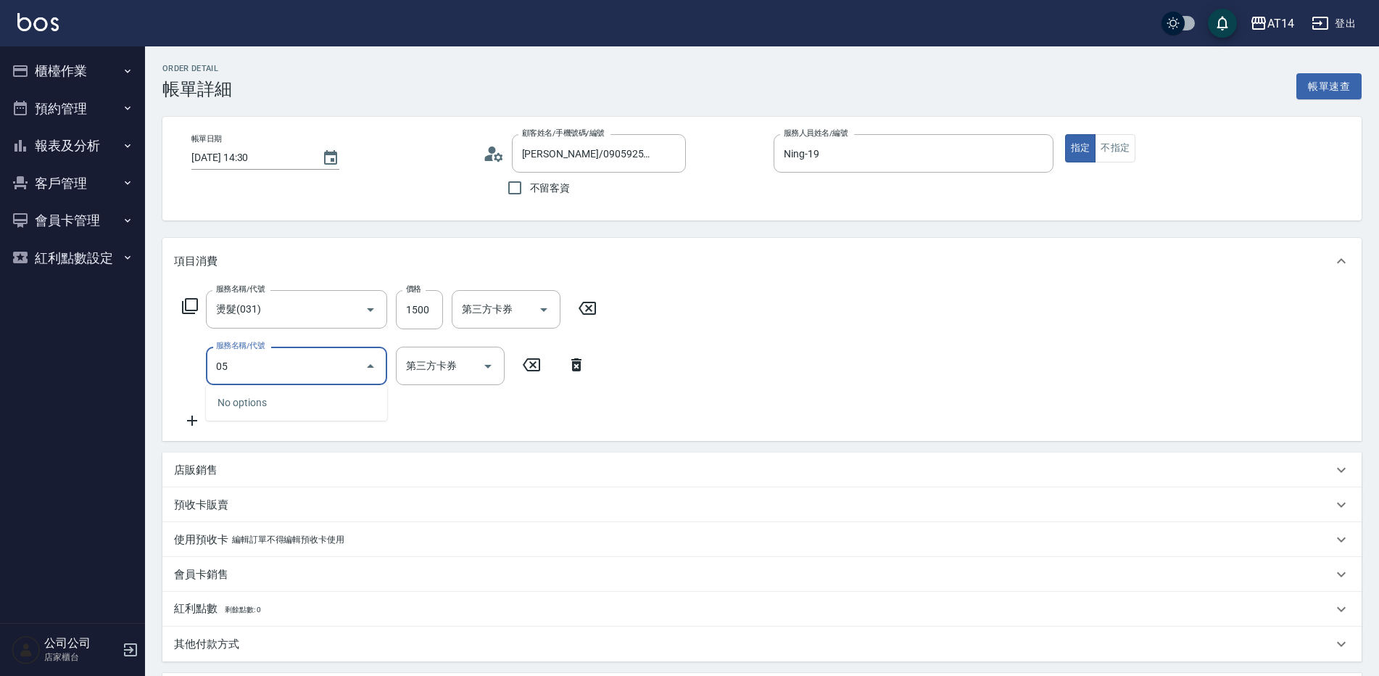
type input "051"
type input "5"
type input "護髮(051)"
click at [427, 362] on input "1000" at bounding box center [419, 366] width 47 height 39
type input "3"
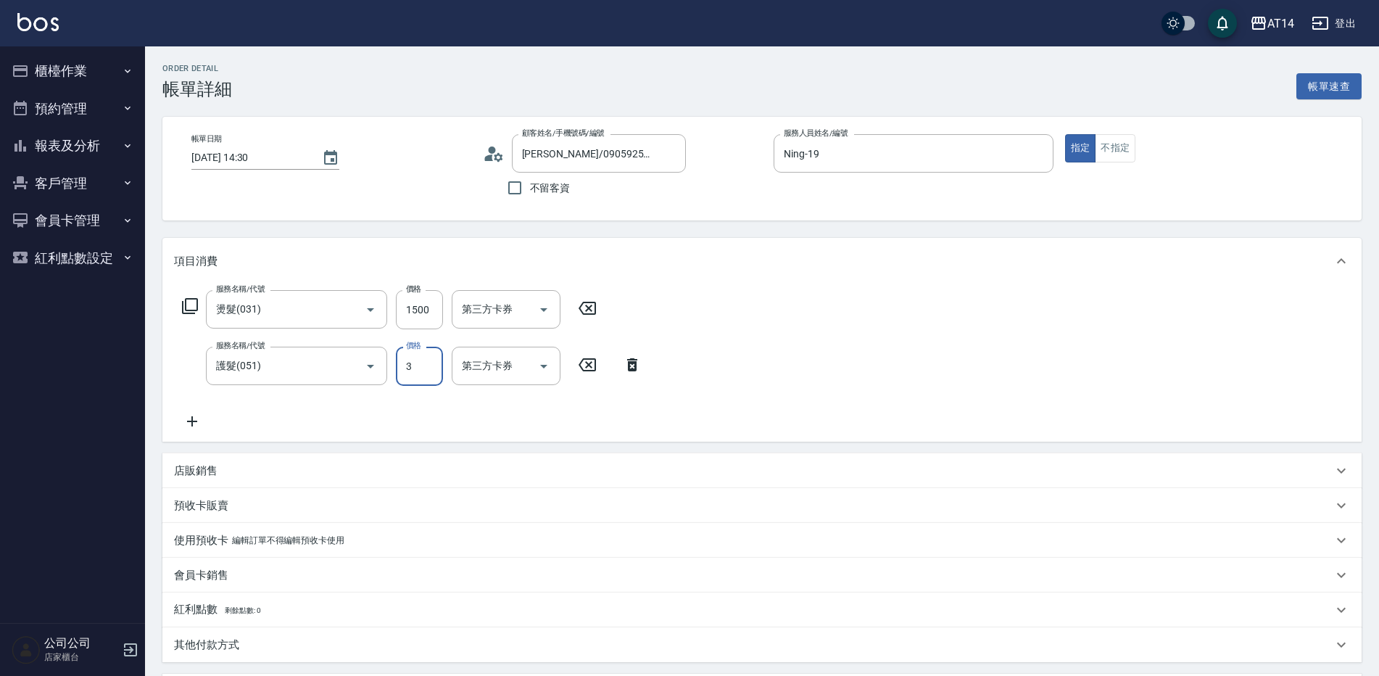
type input "3"
type input "300"
type input "9"
type input "3000"
click at [425, 304] on input "1500" at bounding box center [419, 309] width 47 height 39
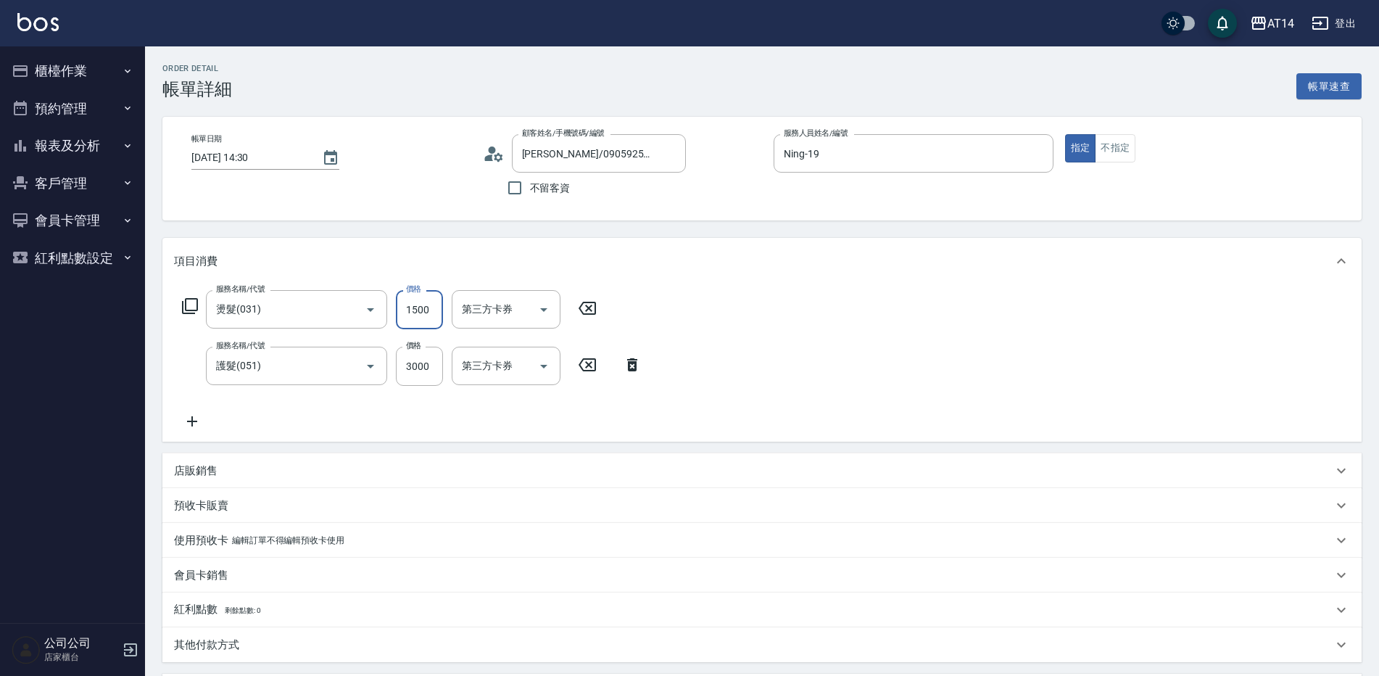
type input "1"
type input "6"
type input "1299"
type input "9"
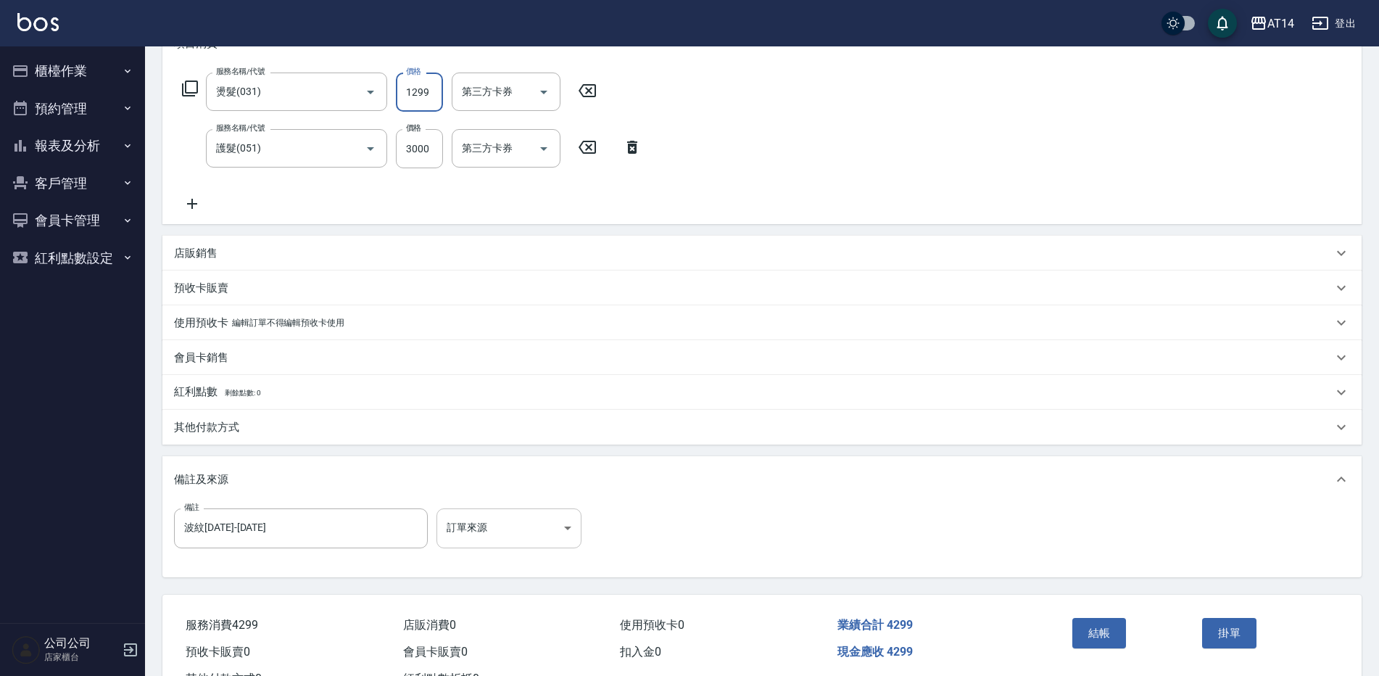
type input "1299"
click at [520, 534] on body "AT14 登出 櫃檯作業 打帳單 帳單列表 掛單列表 現金收支登錄 材料自購登錄 每日結帳 排班表 掃碼打卡 預約管理 預約管理 單日預約紀錄 單週預約紀錄 …" at bounding box center [689, 255] width 1379 height 945
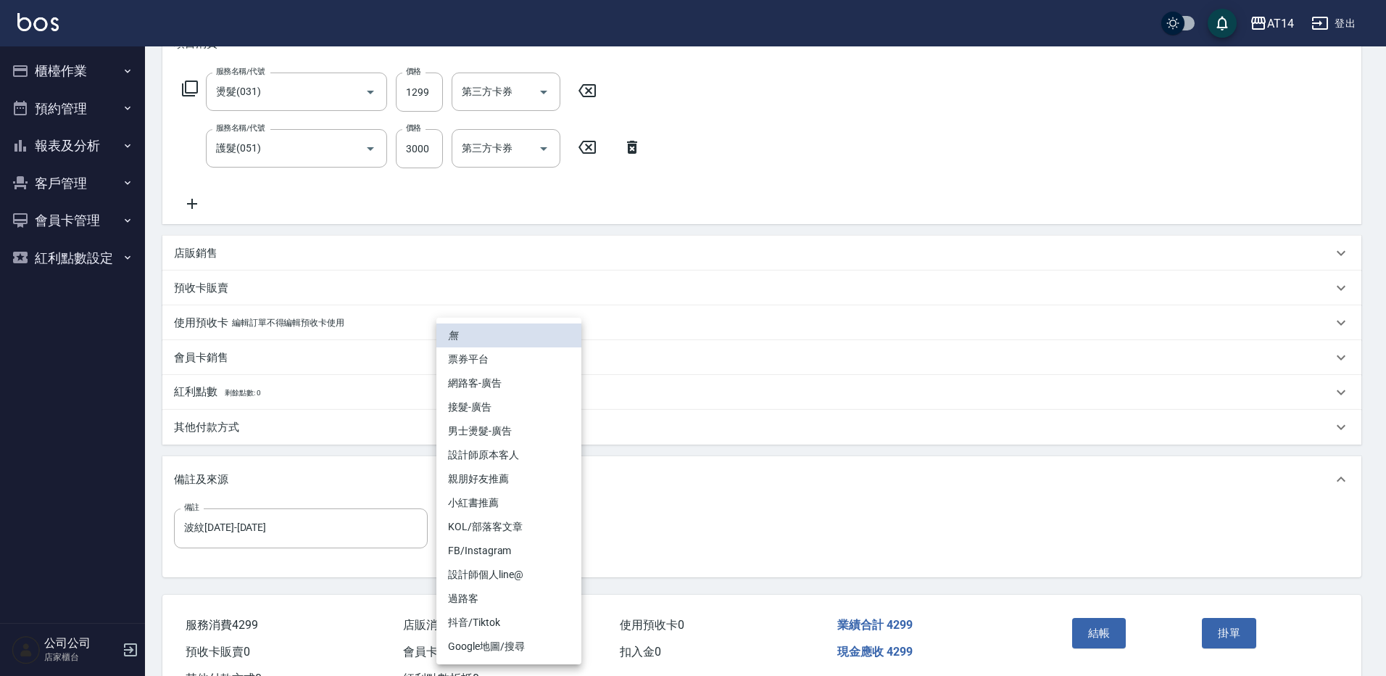
click at [512, 388] on li "網路客-廣告" at bounding box center [508, 383] width 145 height 24
type input "網路客-廣告"
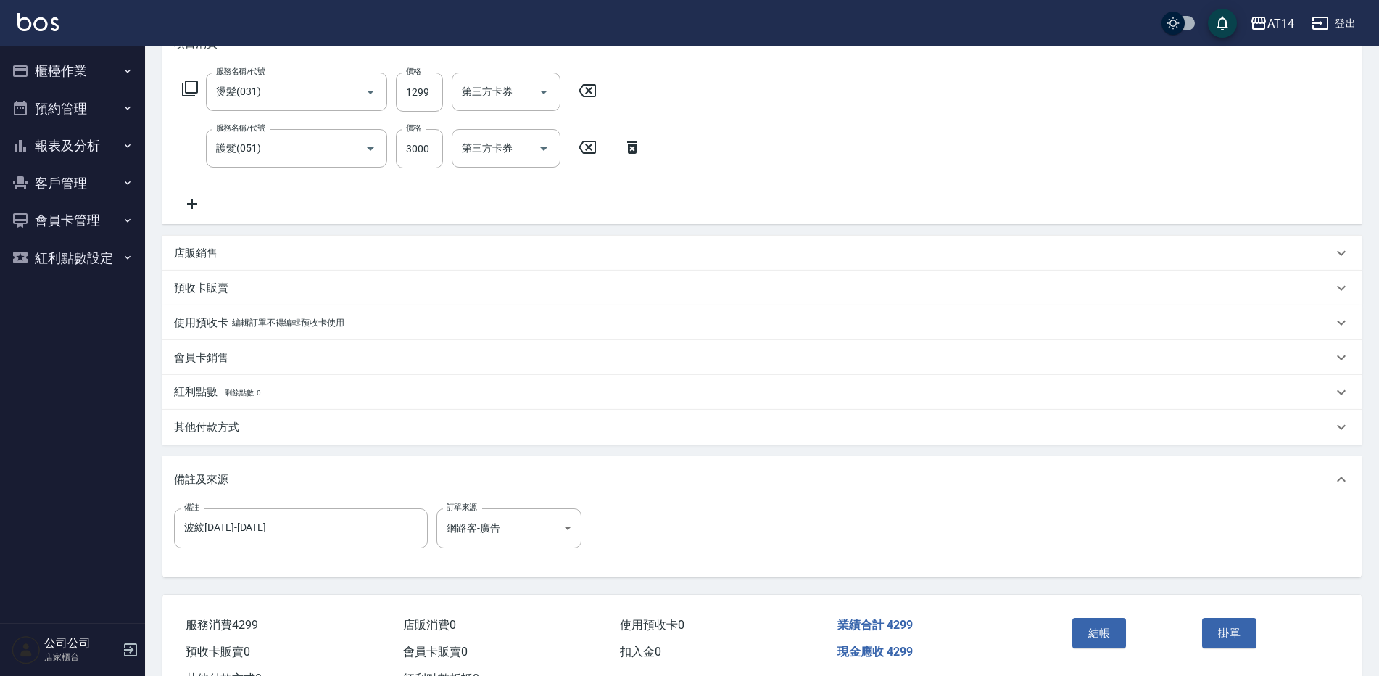
click at [291, 439] on div "其他付款方式" at bounding box center [761, 427] width 1199 height 35
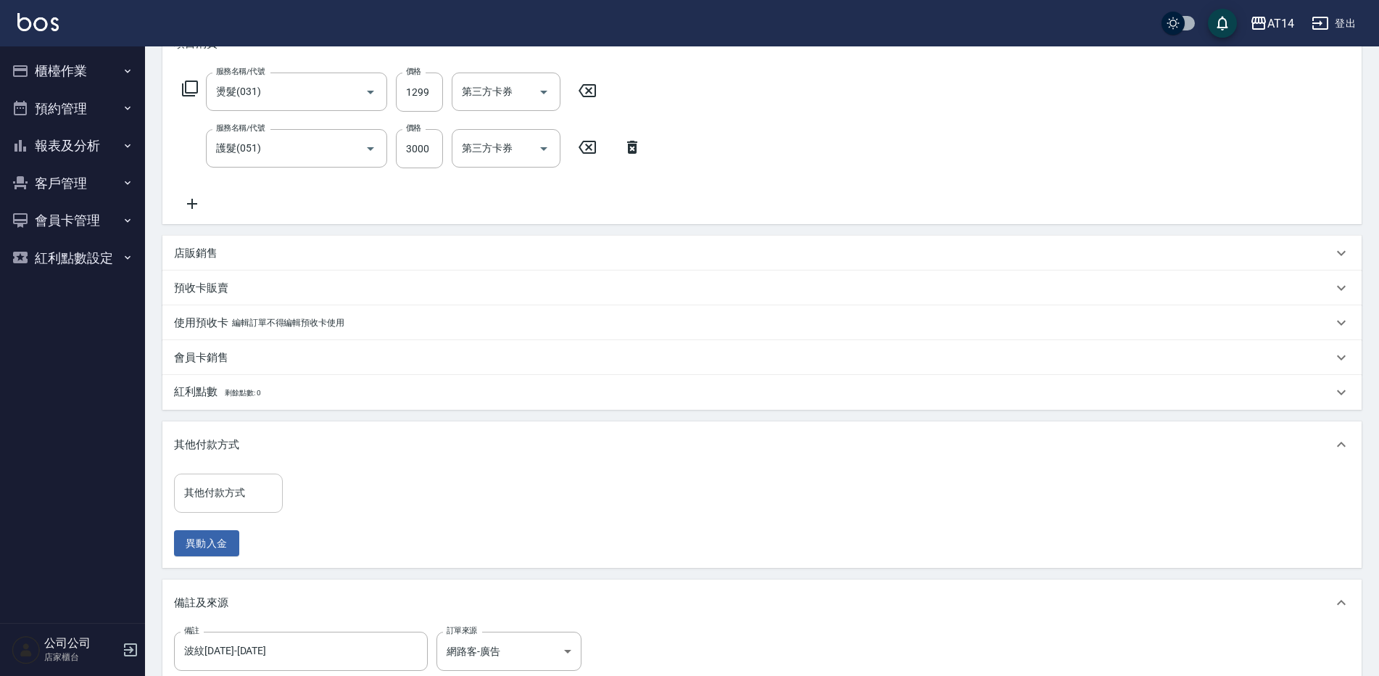
click at [244, 487] on input "其他付款方式" at bounding box center [229, 492] width 96 height 25
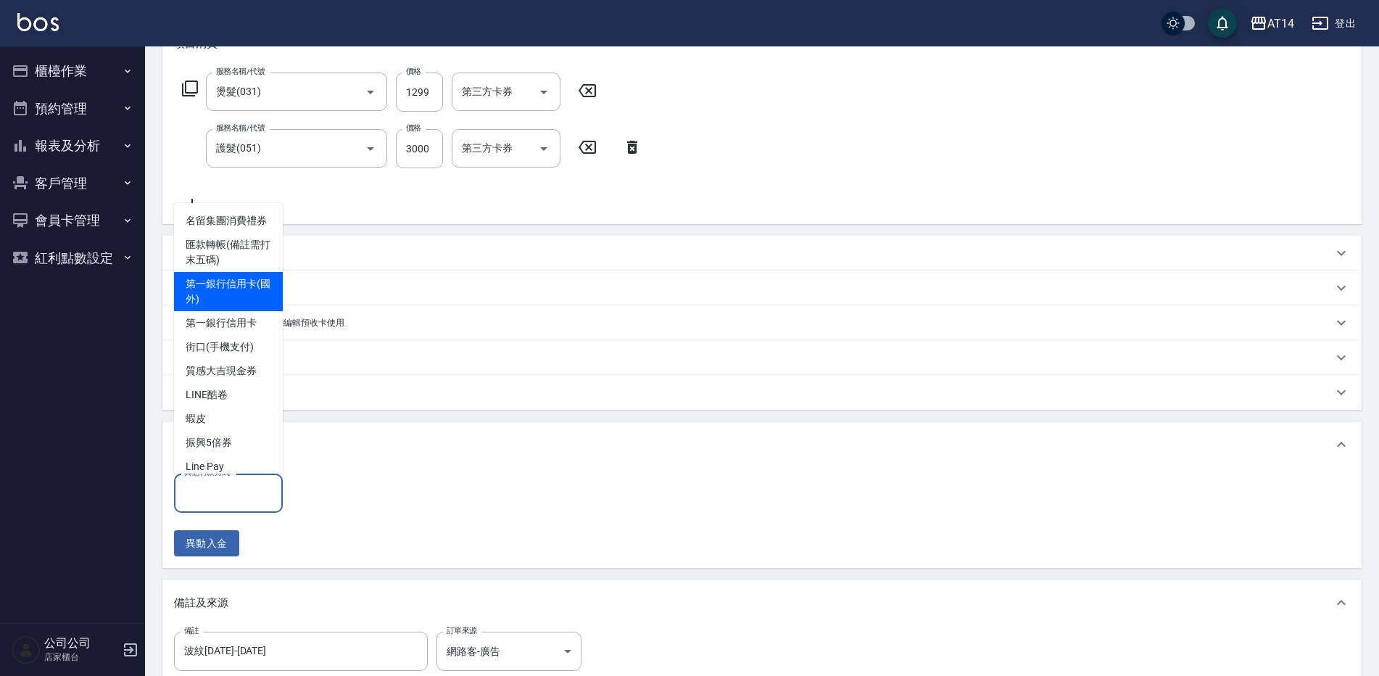
scroll to position [398, 0]
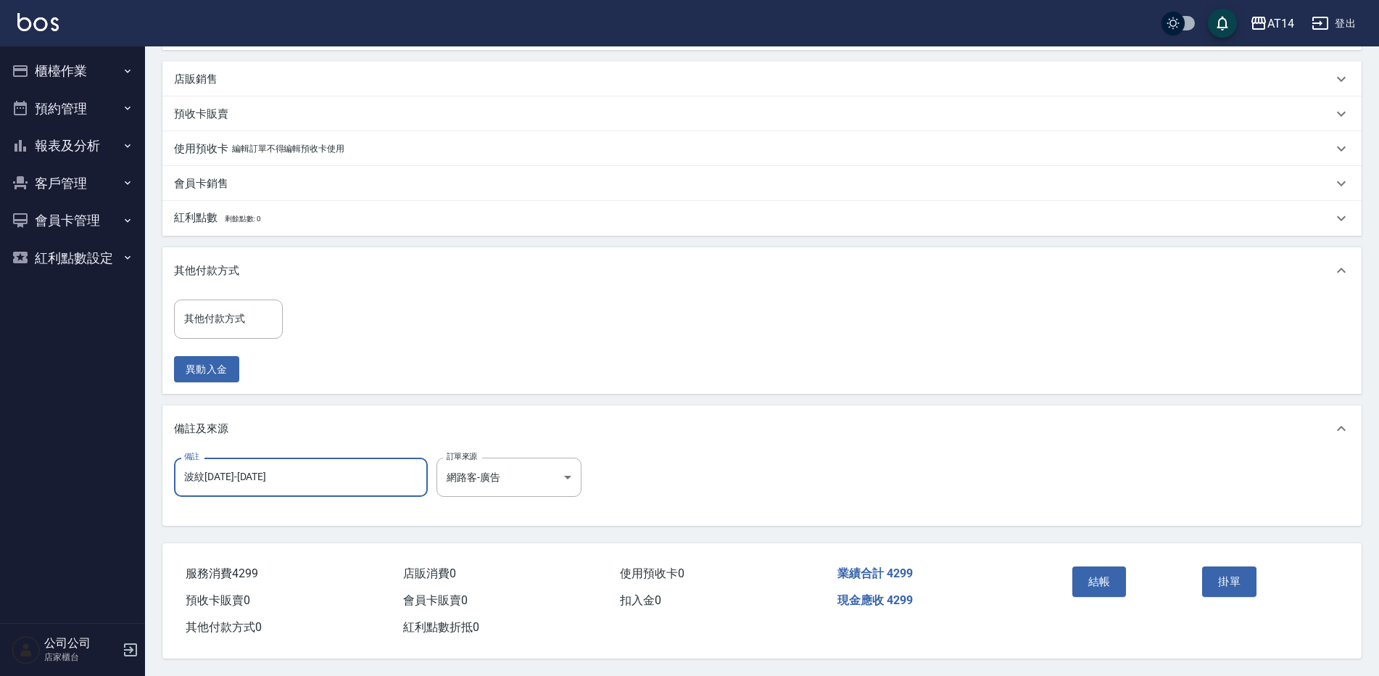
click at [331, 478] on input "波紋[DATE]-[DATE]" at bounding box center [301, 476] width 254 height 39
drag, startPoint x: 331, startPoint y: 478, endPoint x: 129, endPoint y: 486, distance: 201.7
click at [130, 486] on div "AT14 登出 櫃檯作業 打帳單 帳單列表 掛單列表 現金收支登錄 材料自購登錄 每日結帳 排班表 掃碼打卡 預約管理 預約管理 單日預約紀錄 單週預約紀錄 …" at bounding box center [689, 142] width 1379 height 1067
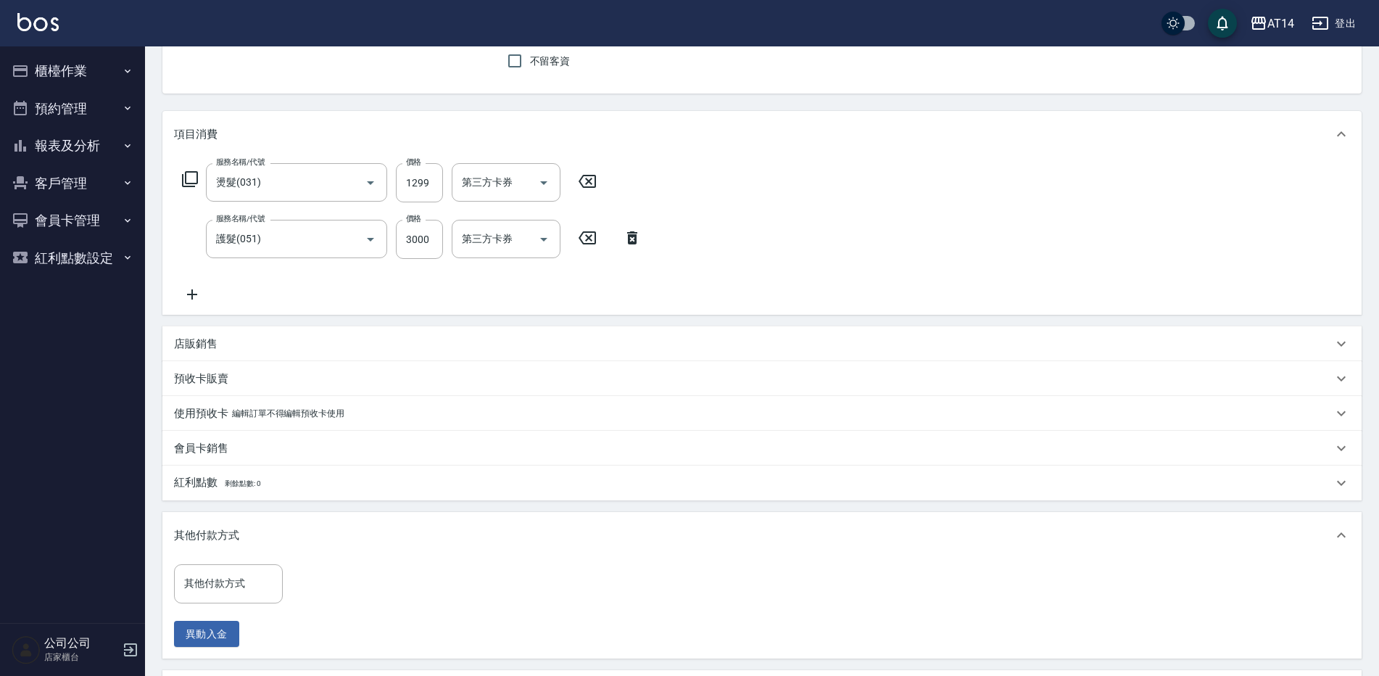
scroll to position [108, 0]
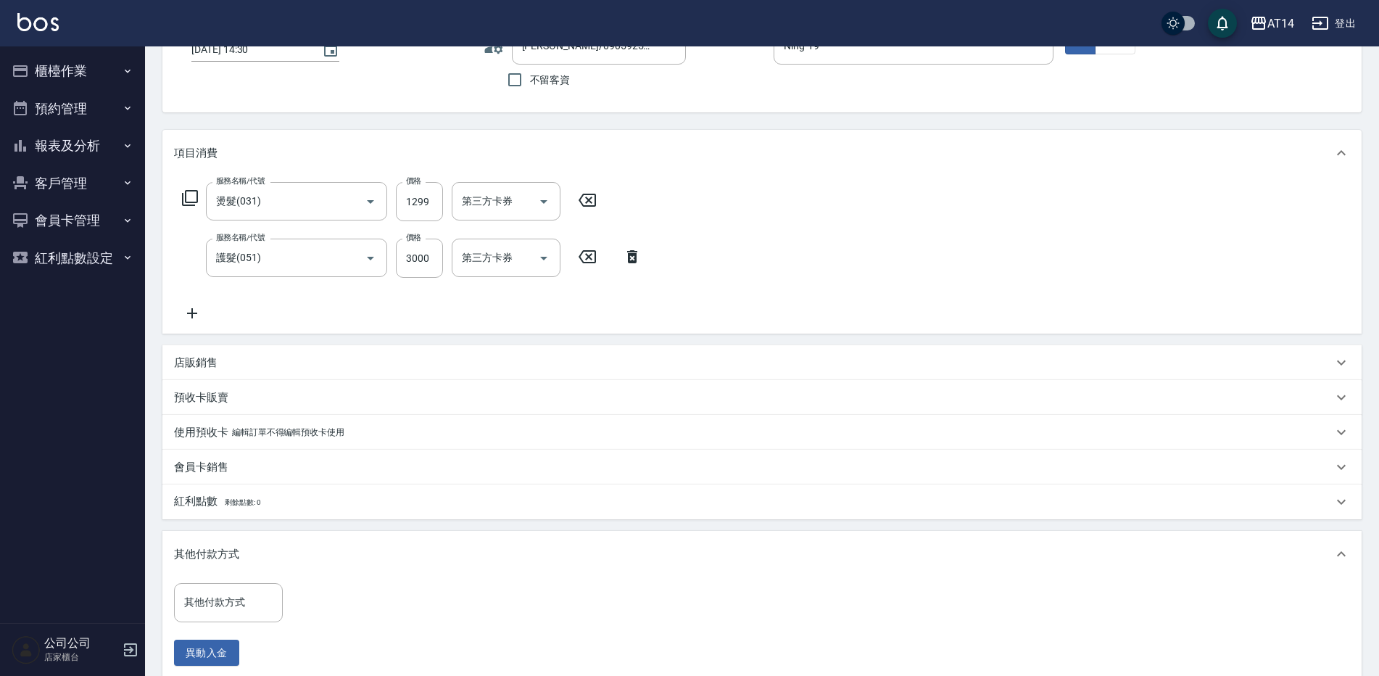
click at [202, 314] on icon at bounding box center [192, 312] width 36 height 17
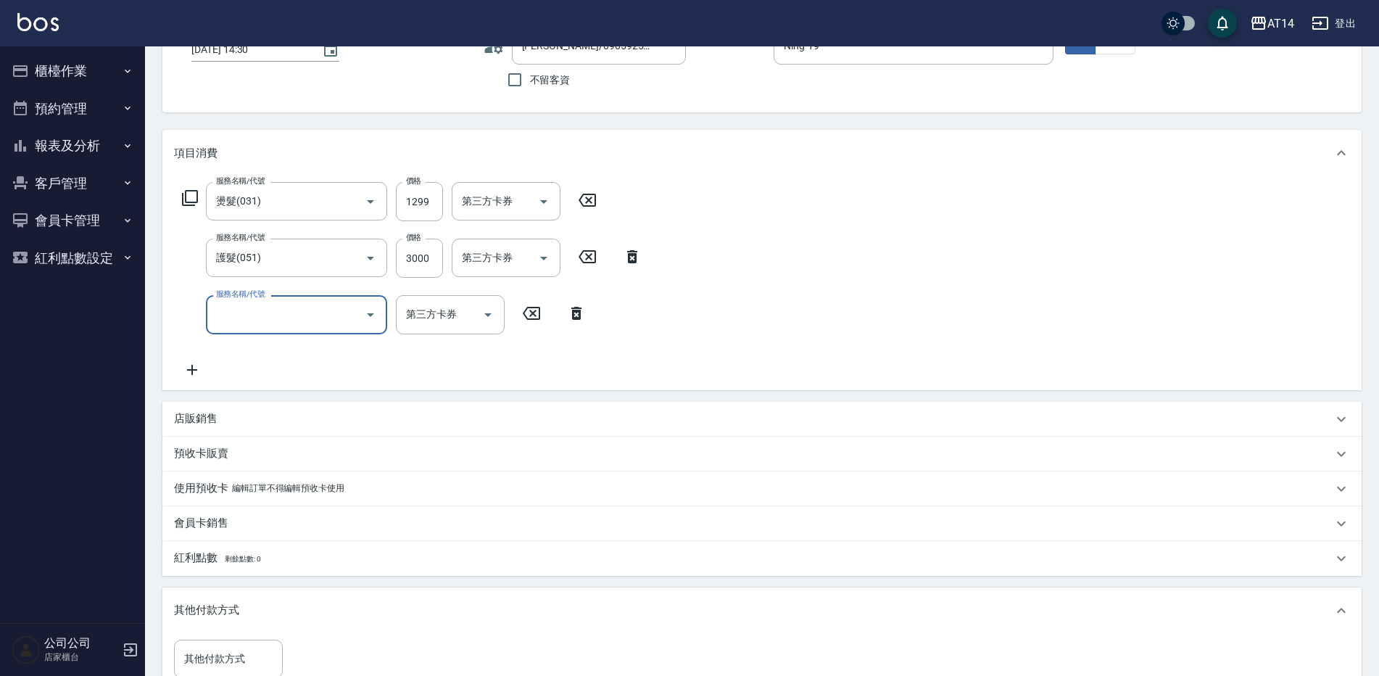
click at [253, 319] on input "服務名稱/代號" at bounding box center [285, 314] width 146 height 25
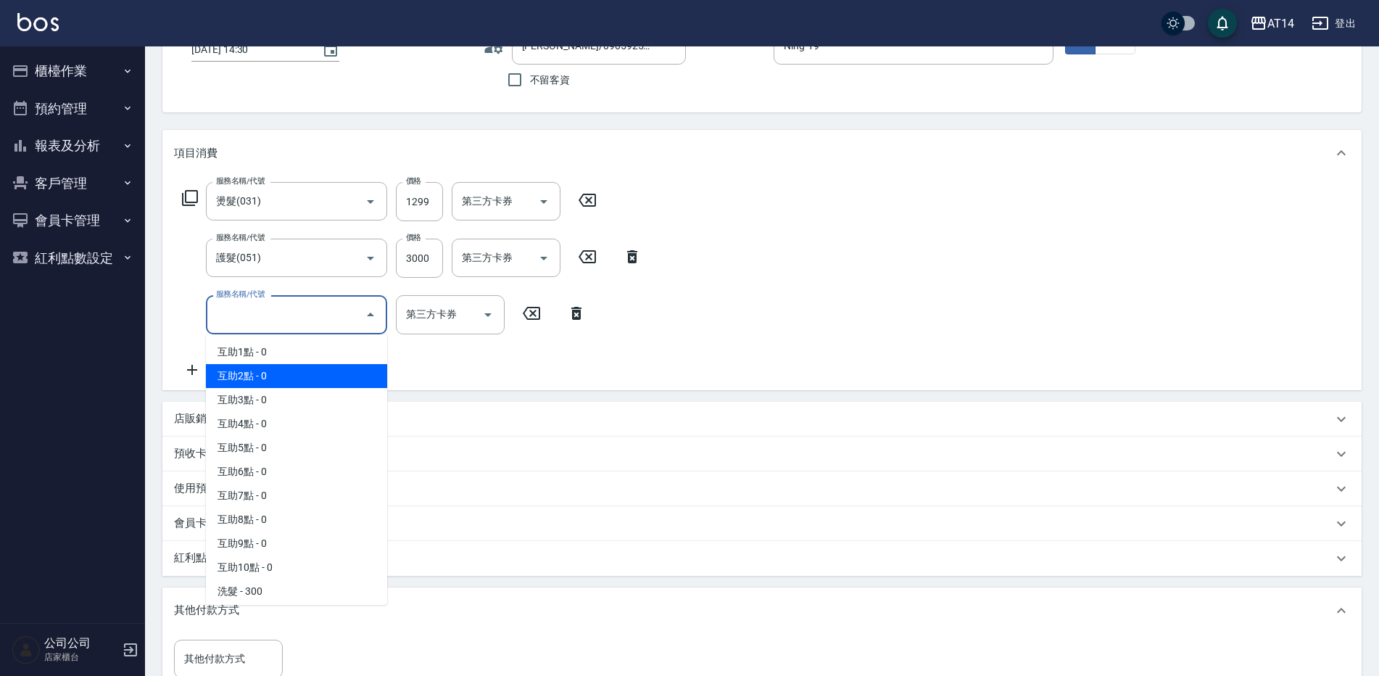
click at [323, 379] on span "互助2點 - 0" at bounding box center [296, 376] width 181 height 24
type input "互助2點(002)"
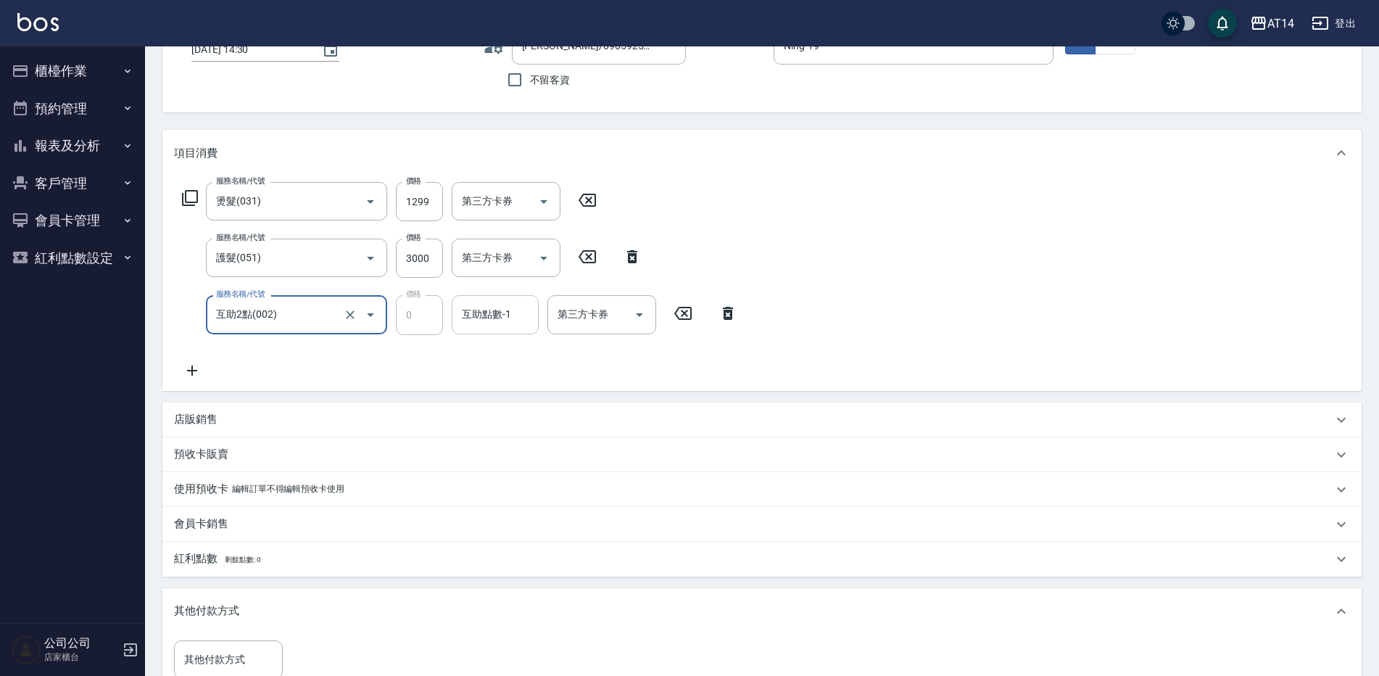
click at [480, 317] on div "互助點數-1 互助點數-1" at bounding box center [495, 314] width 87 height 38
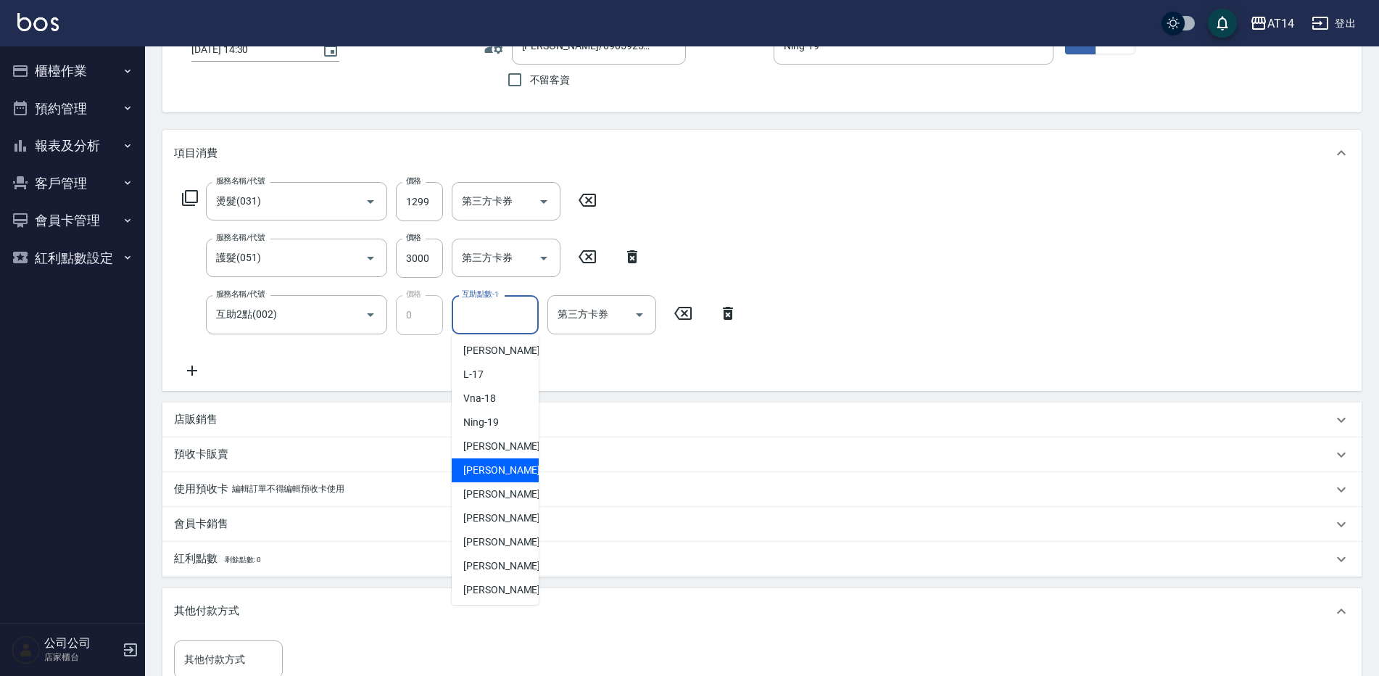
scroll to position [217, 0]
click at [502, 515] on span "楊明月 -63" at bounding box center [508, 517] width 91 height 15
type input "楊明月-63"
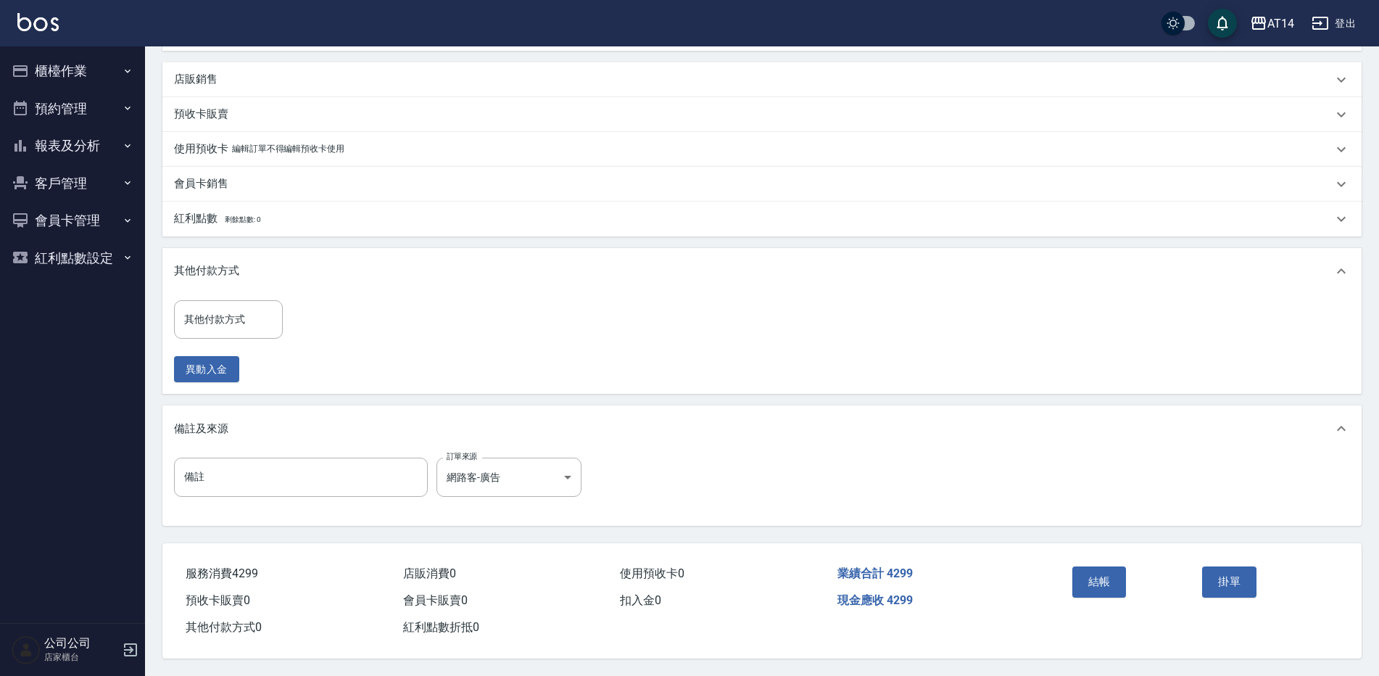
scroll to position [455, 0]
click at [1083, 576] on button "結帳" at bounding box center [1099, 581] width 54 height 30
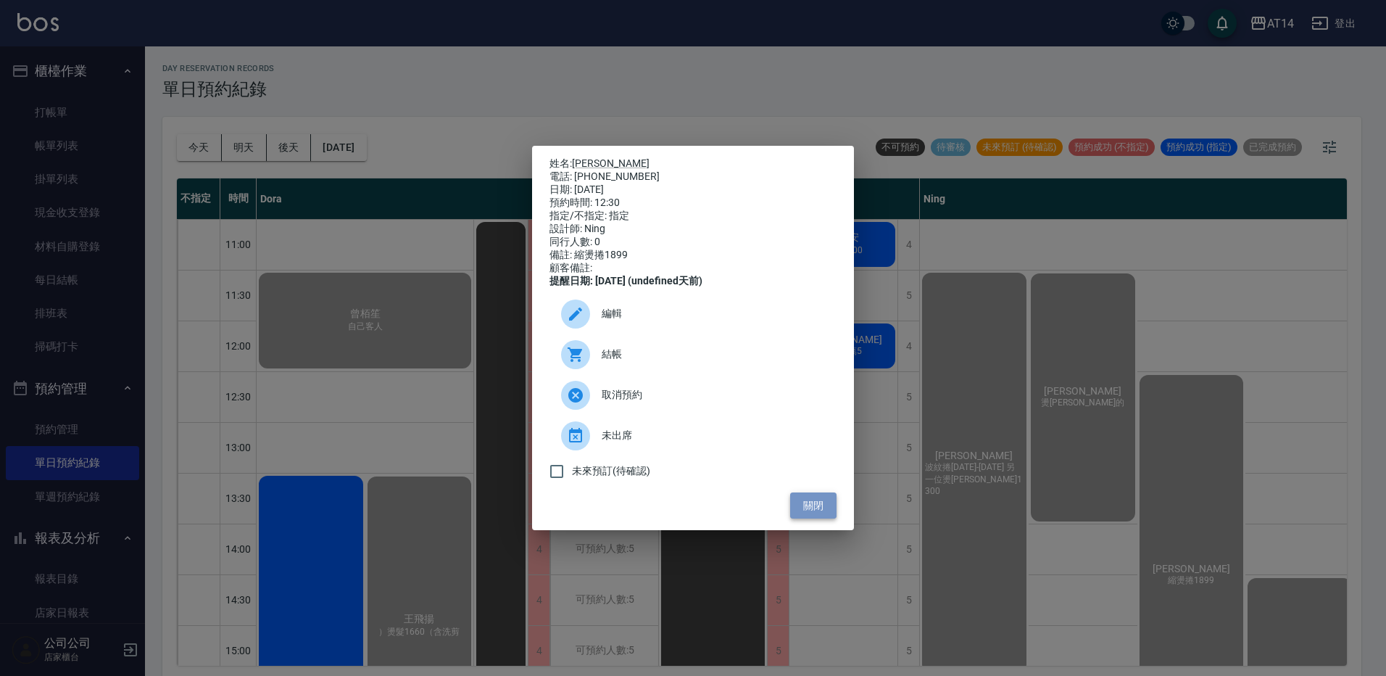
click at [805, 513] on button "關閉" at bounding box center [813, 505] width 46 height 27
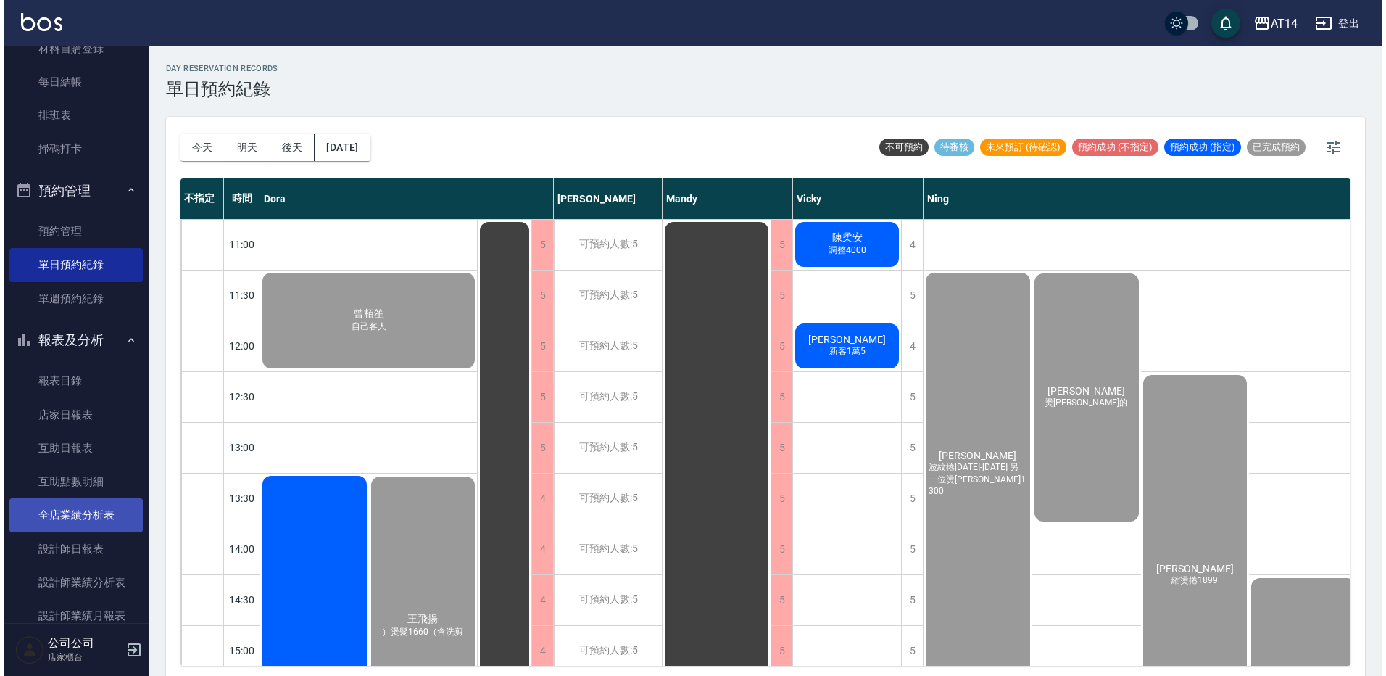
scroll to position [217, 0]
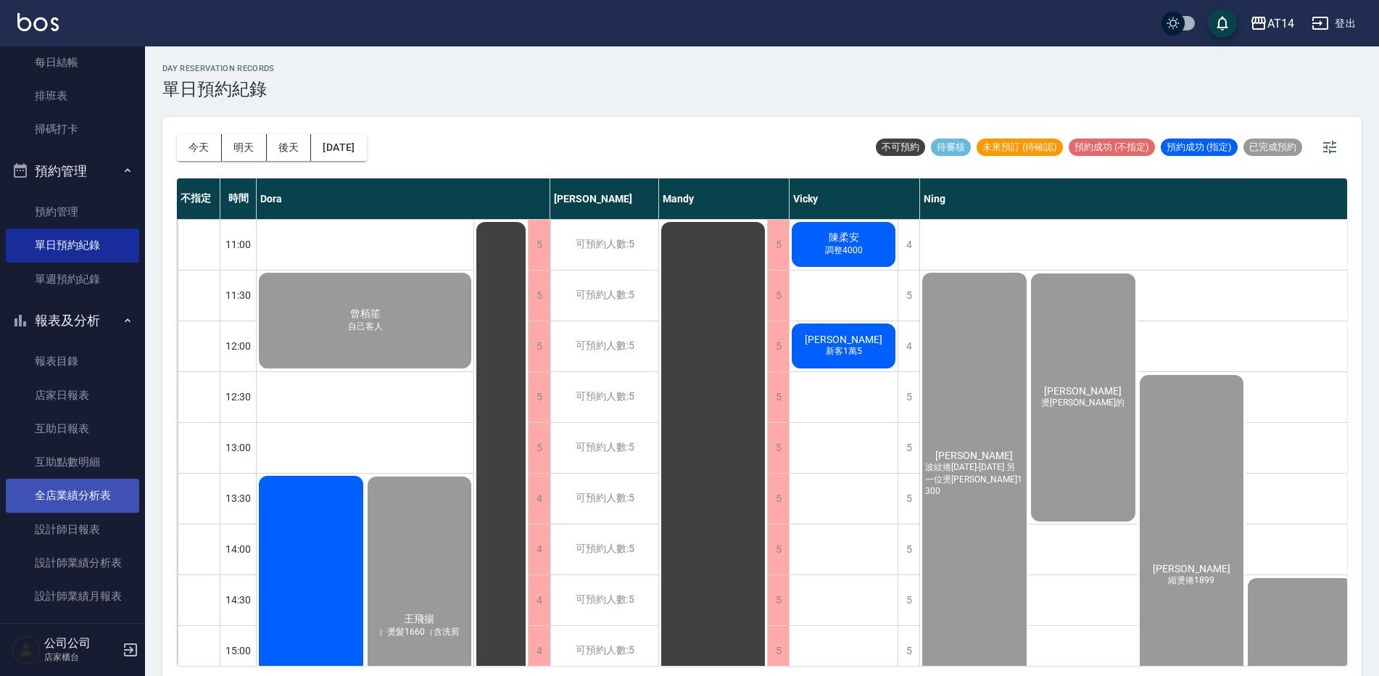
click at [101, 497] on link "全店業績分析表" at bounding box center [72, 494] width 133 height 33
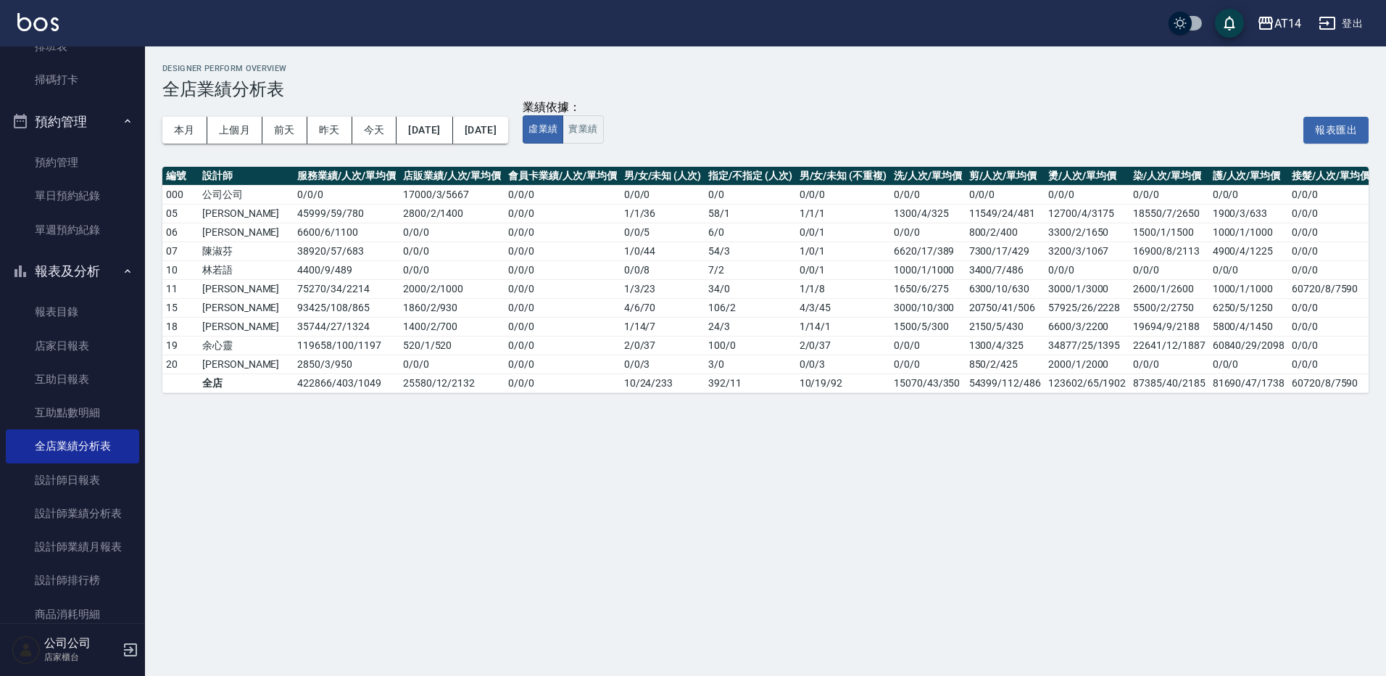
scroll to position [362, 0]
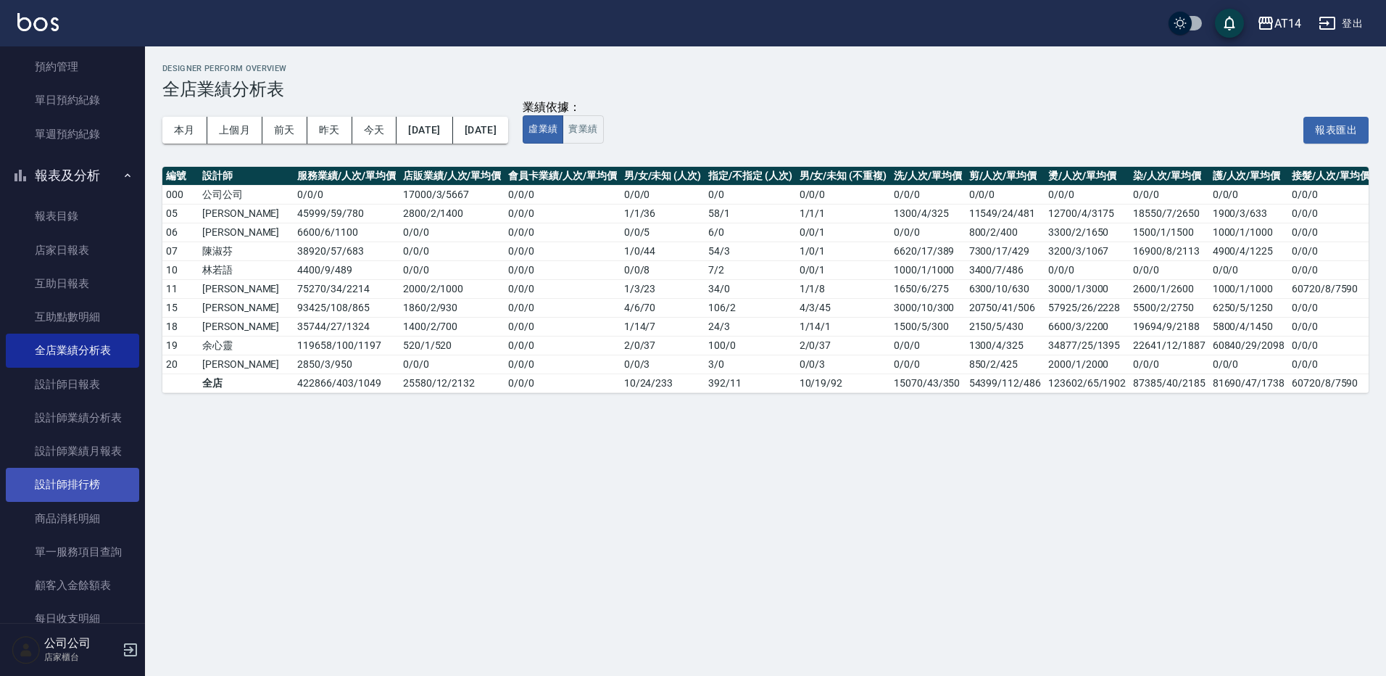
click at [94, 486] on link "設計師排行榜" at bounding box center [72, 484] width 133 height 33
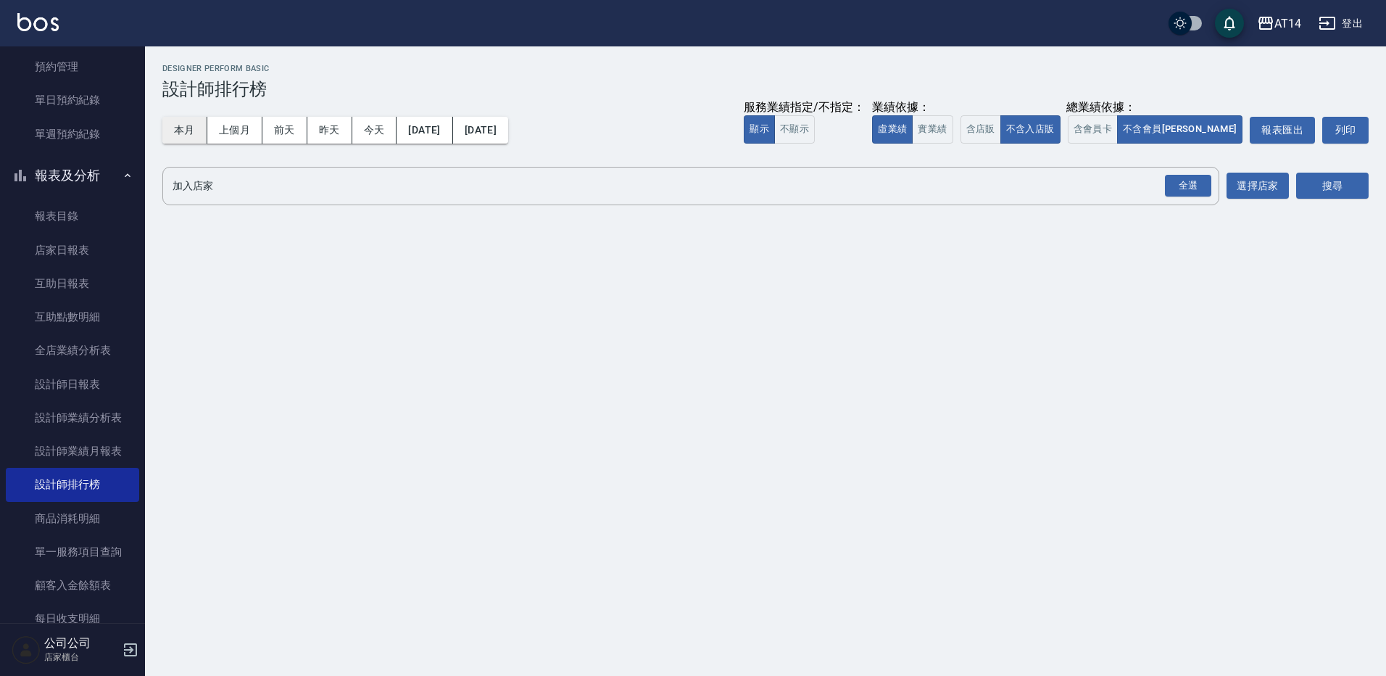
click at [196, 133] on button "本月" at bounding box center [184, 130] width 45 height 27
click at [1196, 192] on div "全選" at bounding box center [1188, 186] width 46 height 22
click at [1310, 185] on button "搜尋" at bounding box center [1332, 186] width 72 height 27
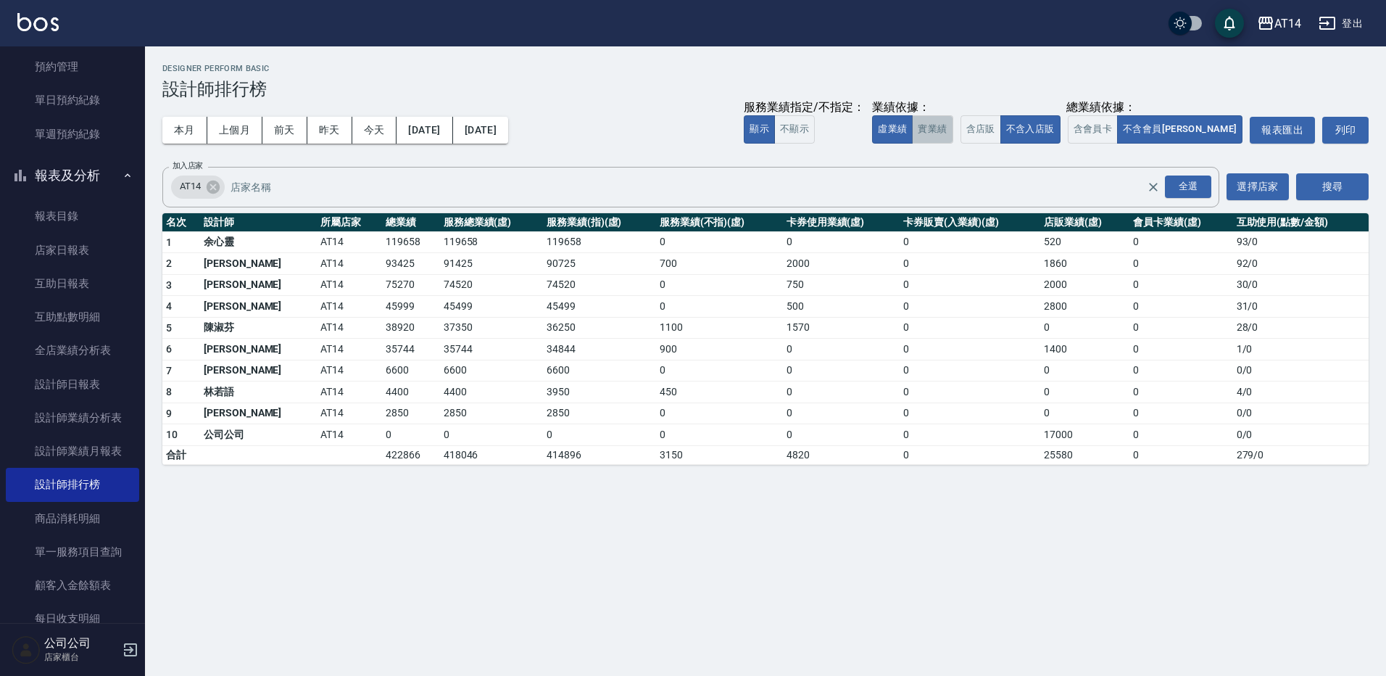
click at [953, 128] on button "實業績" at bounding box center [932, 129] width 41 height 28
click at [376, 128] on button "今天" at bounding box center [374, 130] width 45 height 27
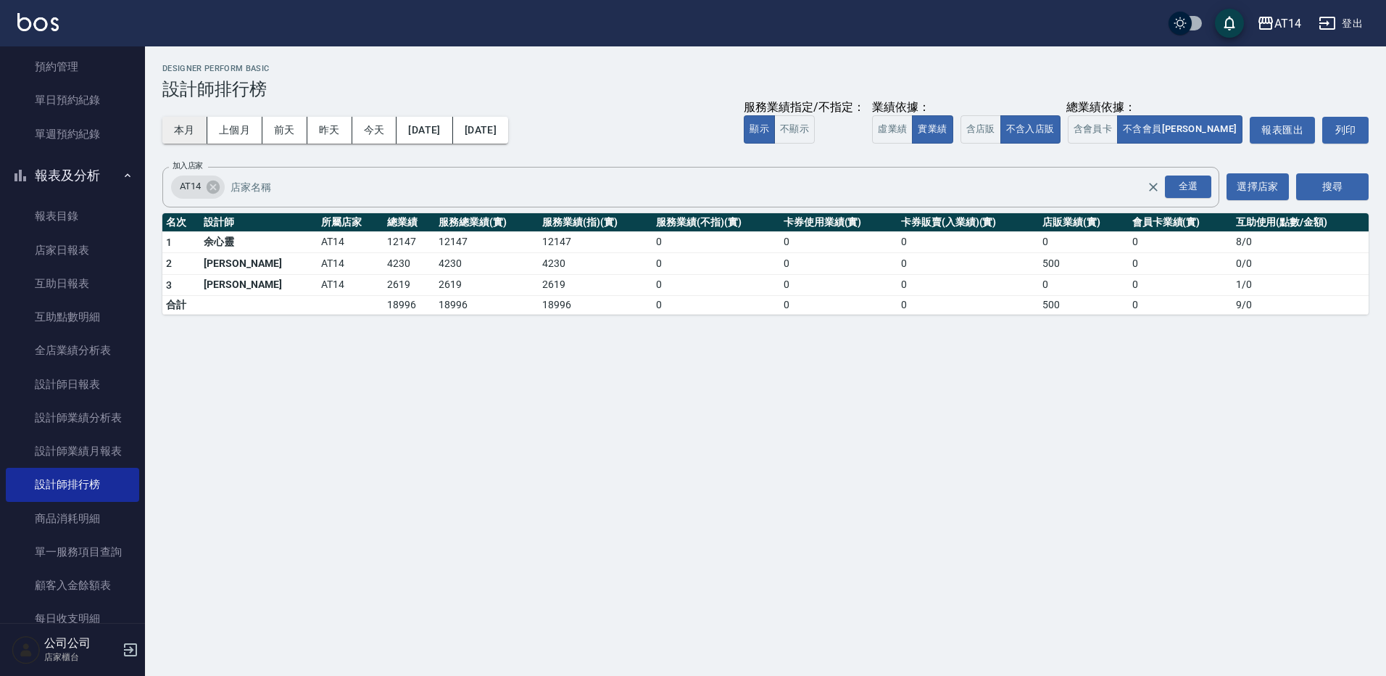
click at [194, 134] on button "本月" at bounding box center [184, 130] width 45 height 27
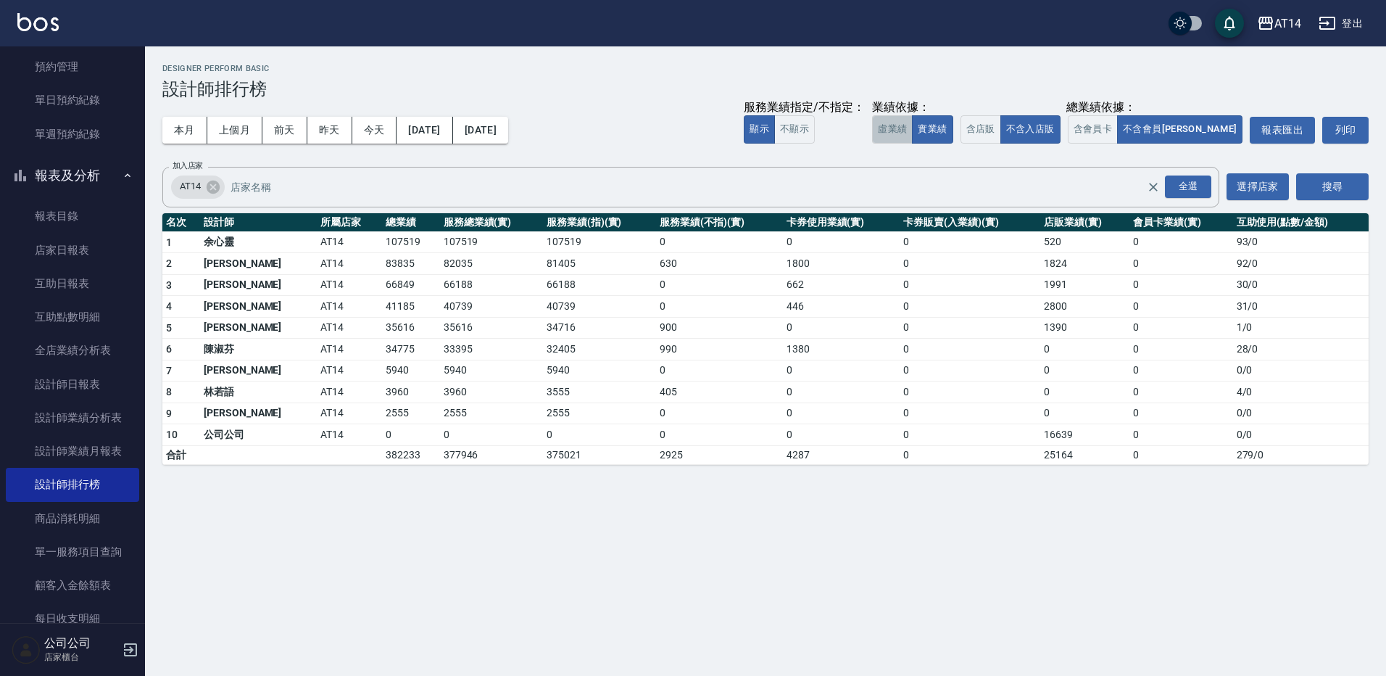
click at [913, 133] on button "虛業績" at bounding box center [892, 129] width 41 height 28
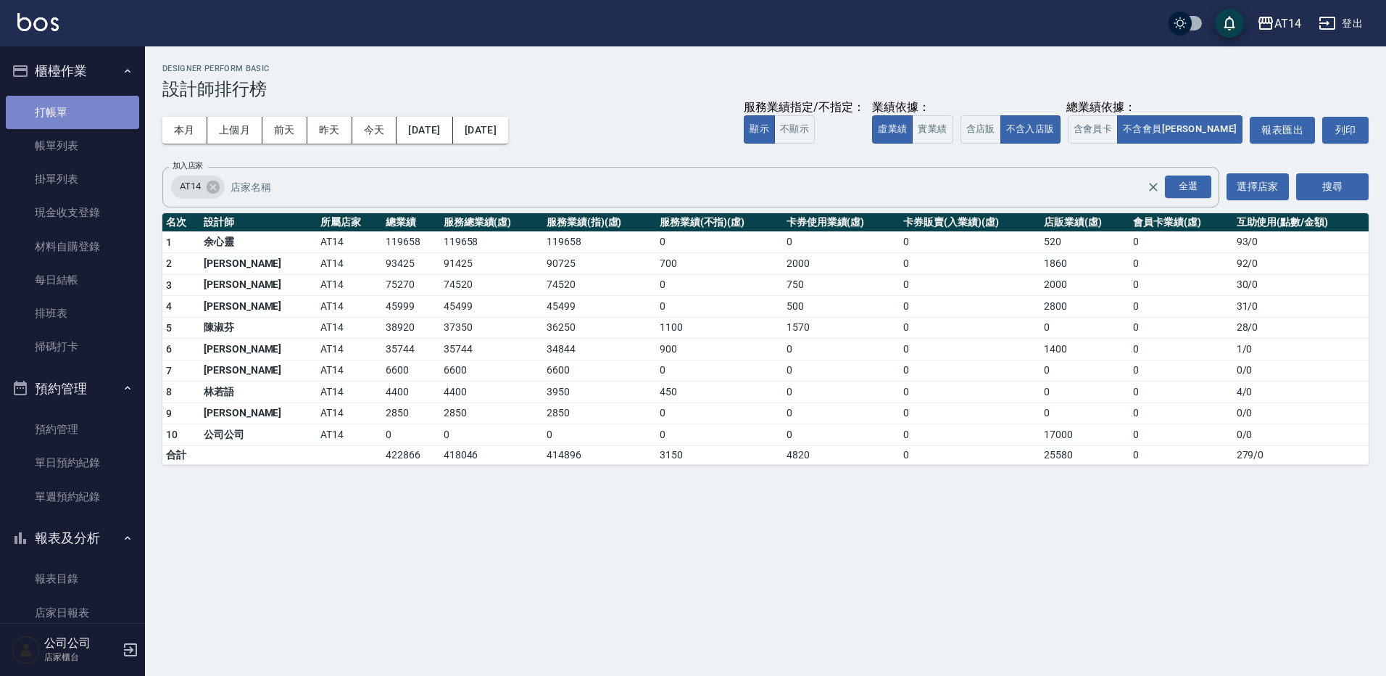
click at [91, 116] on link "打帳單" at bounding box center [72, 112] width 133 height 33
